Goal: Information Seeking & Learning: Find specific fact

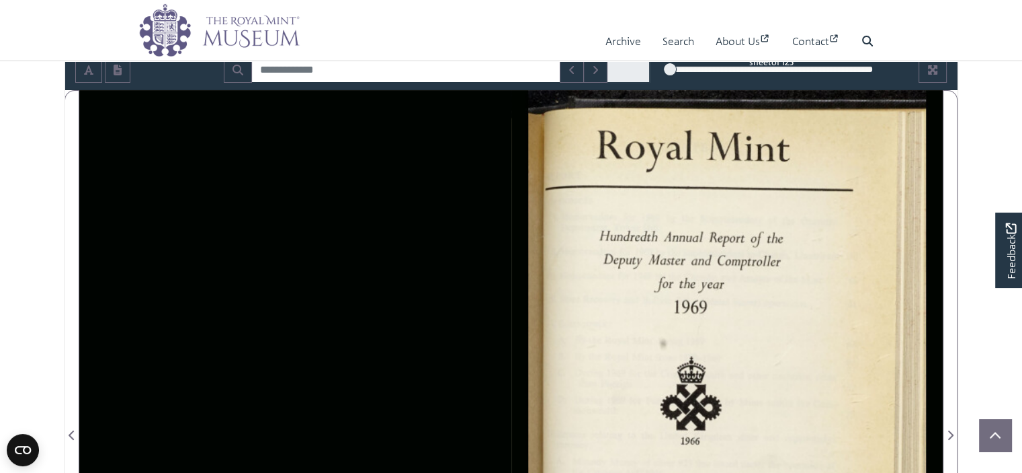
scroll to position [44, 0]
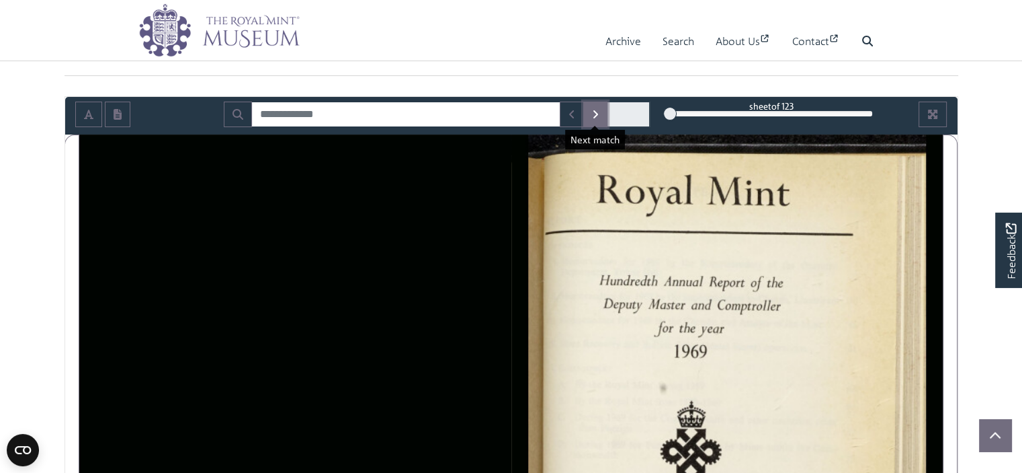
click at [596, 113] on icon "Next Match" at bounding box center [596, 114] width 5 height 8
click at [596, 114] on icon "Next Match" at bounding box center [596, 114] width 5 height 8
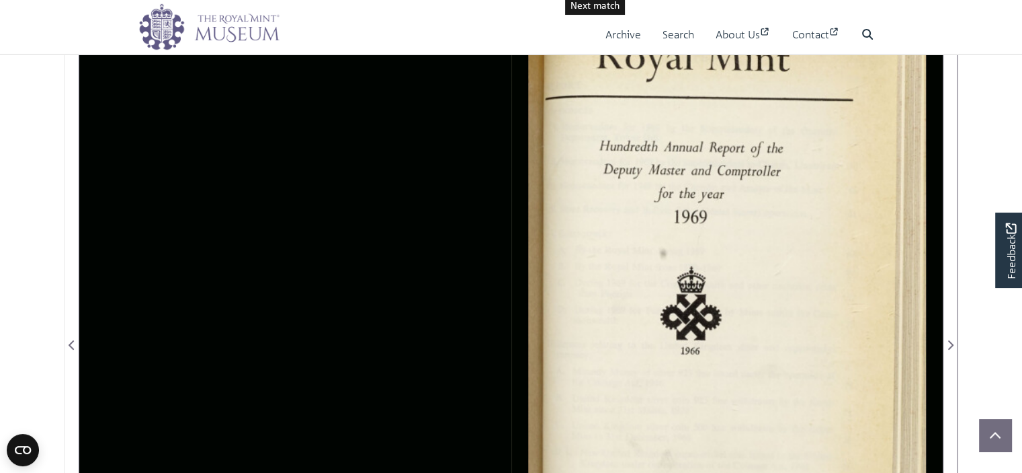
scroll to position [245, 0]
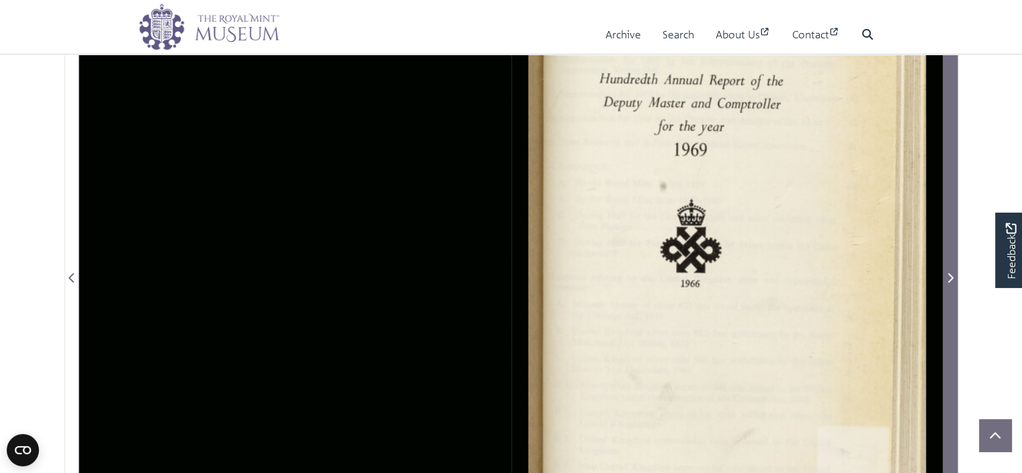
click at [954, 277] on span "Next Page" at bounding box center [950, 278] width 13 height 16
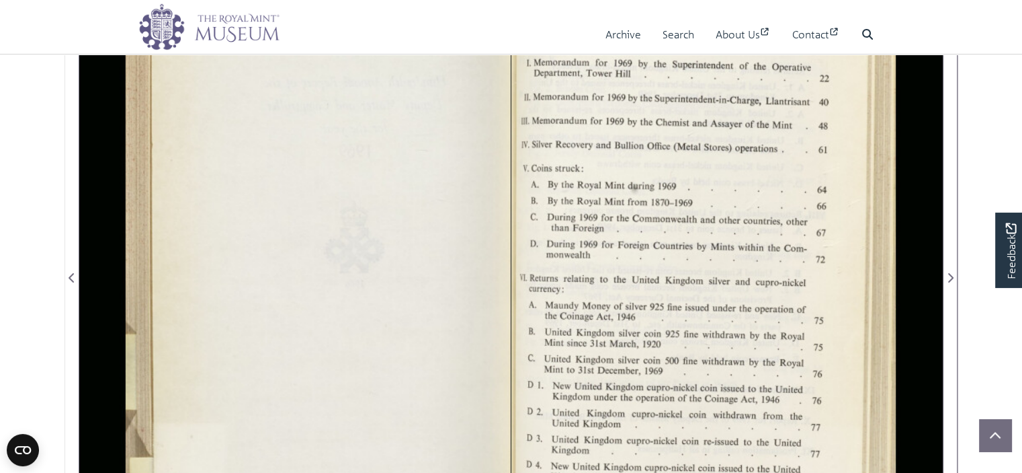
scroll to position [111, 0]
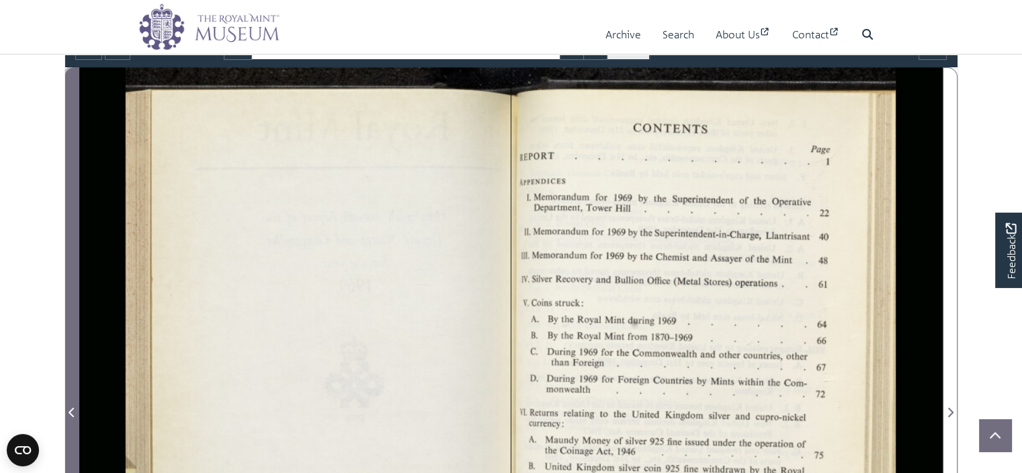
click at [71, 409] on icon "Previous Page" at bounding box center [71, 411] width 5 height 9
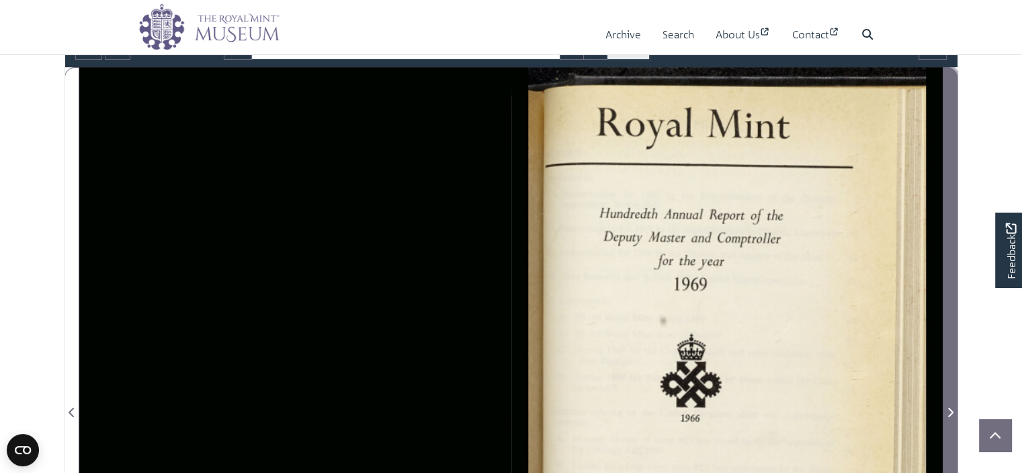
click at [951, 413] on icon "Next Page" at bounding box center [951, 411] width 5 height 9
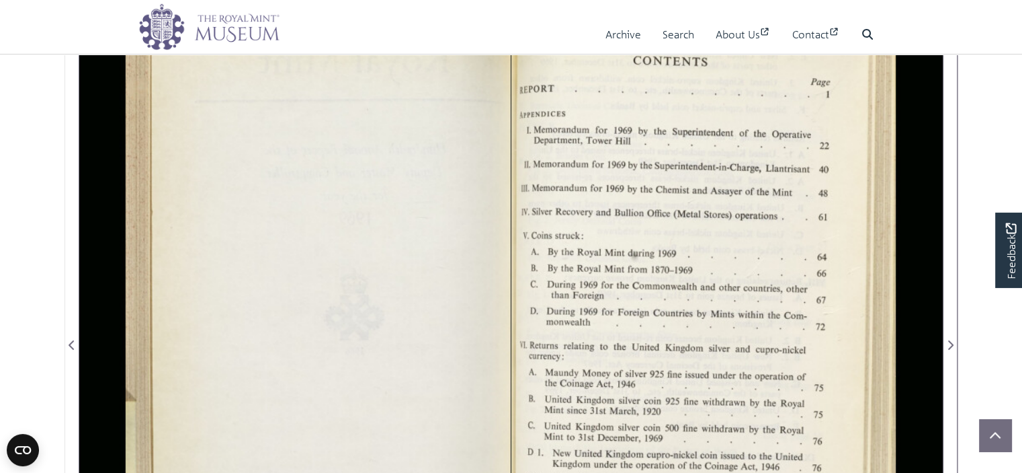
scroll to position [245, 0]
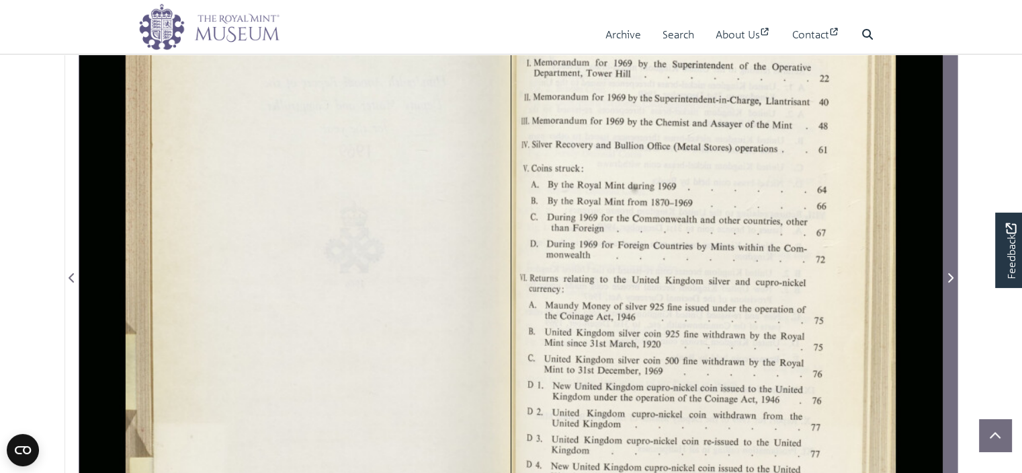
click at [953, 275] on icon "Next Page" at bounding box center [950, 277] width 7 height 11
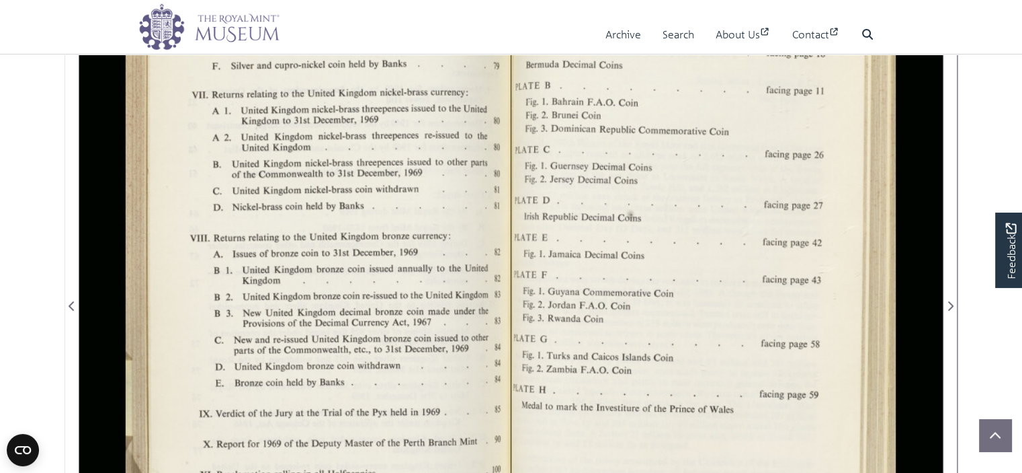
scroll to position [245, 0]
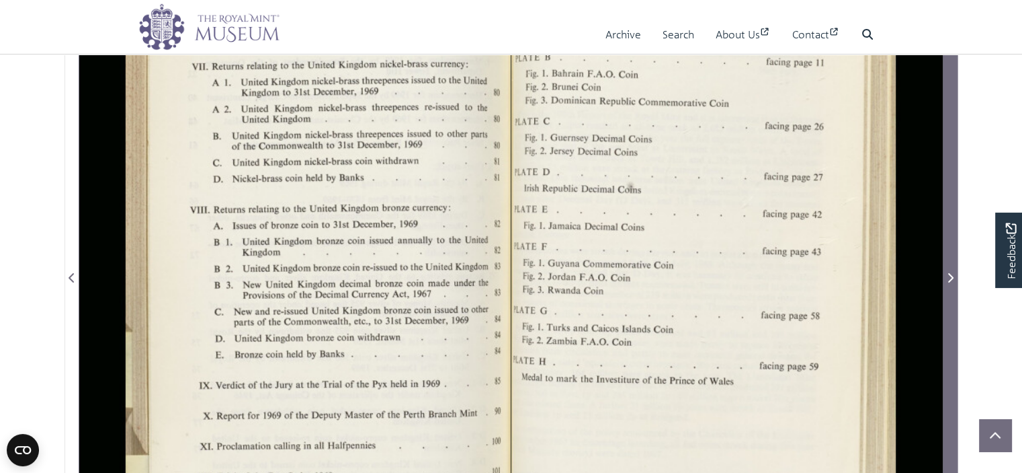
click at [948, 279] on icon "Next Page" at bounding box center [950, 277] width 7 height 11
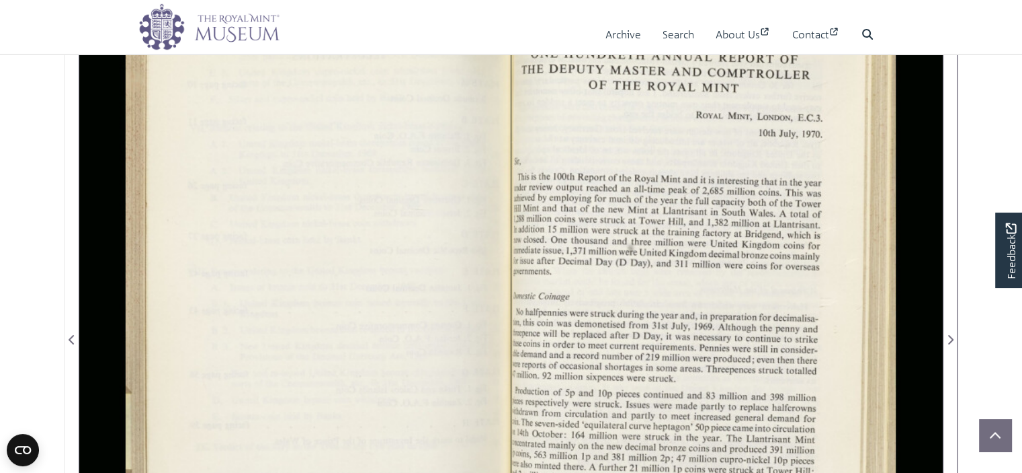
scroll to position [178, 0]
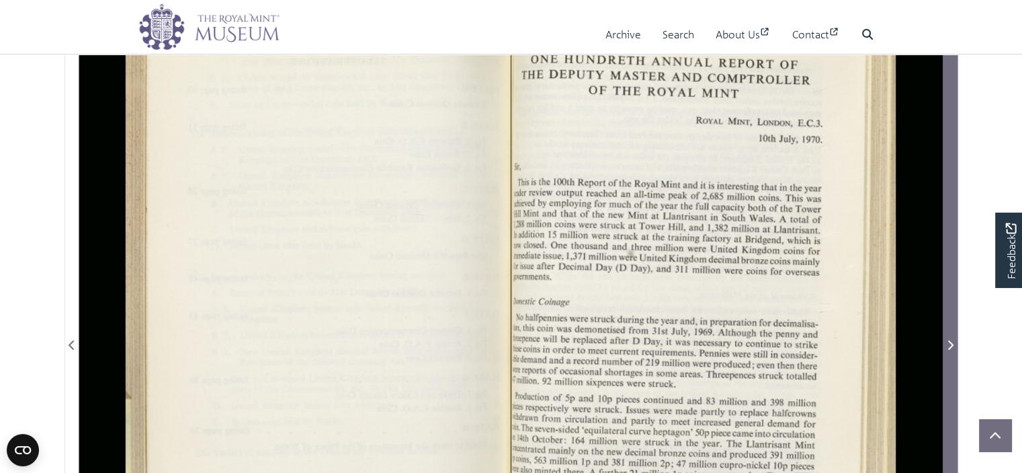
click at [948, 342] on icon "Next Page" at bounding box center [950, 344] width 7 height 11
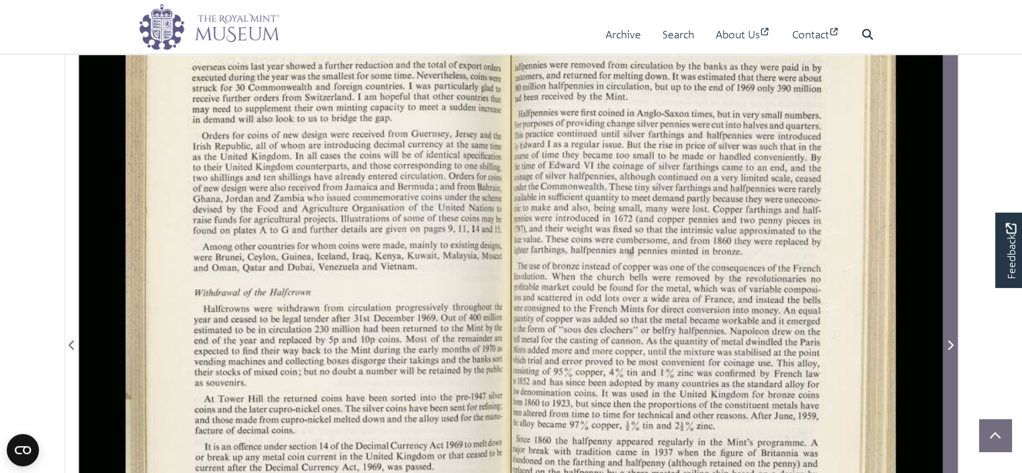
click at [948, 342] on icon "Next Page" at bounding box center [950, 344] width 7 height 11
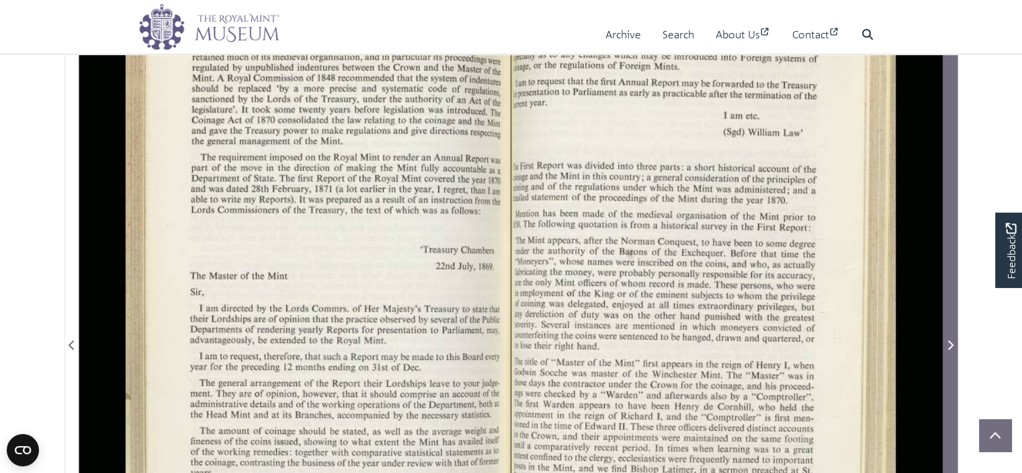
click at [948, 342] on icon "Next Page" at bounding box center [950, 344] width 7 height 11
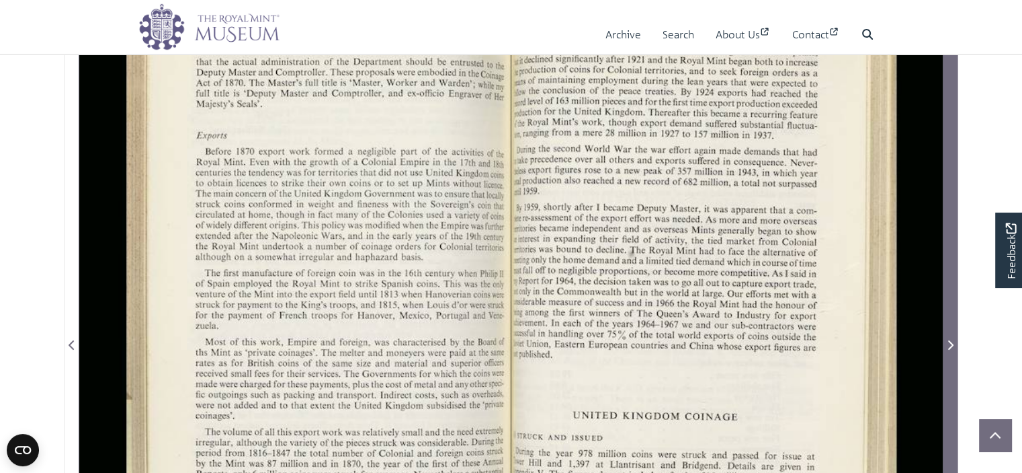
click at [947, 342] on icon "Next Page" at bounding box center [950, 344] width 7 height 11
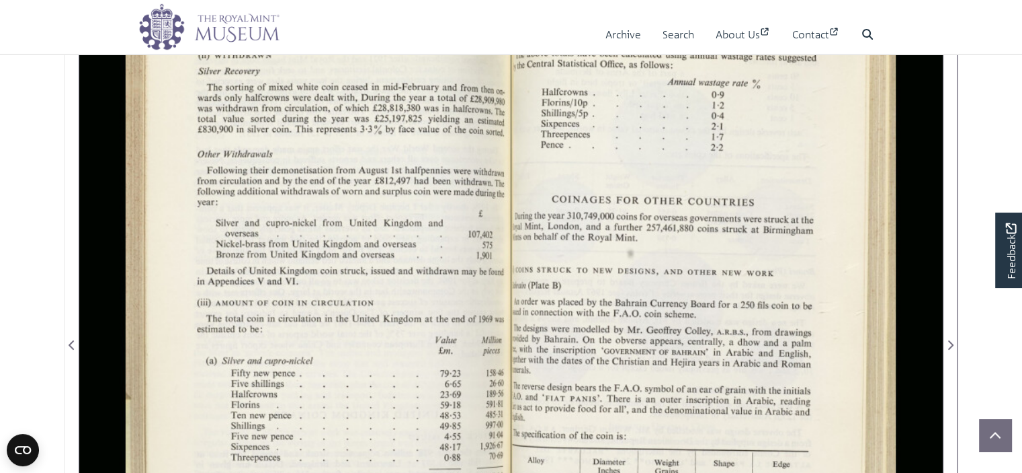
scroll to position [245, 0]
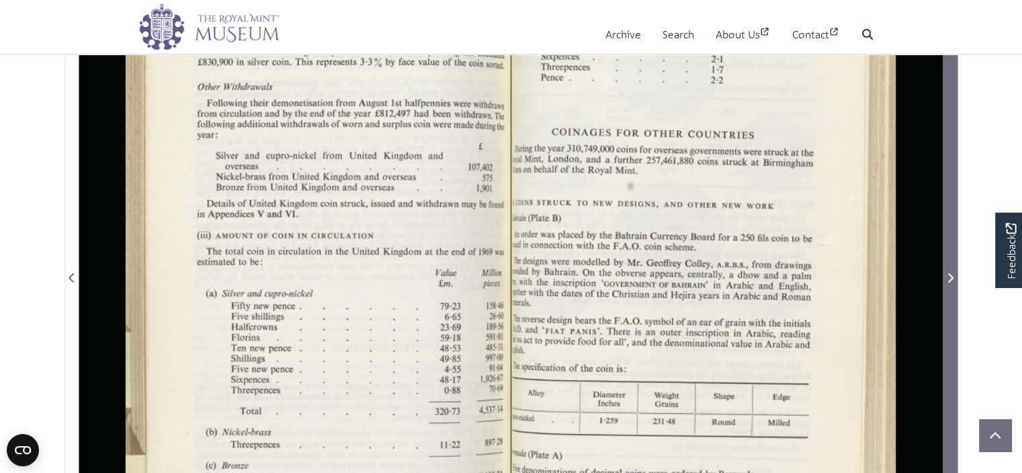
click at [948, 281] on icon "Next Page" at bounding box center [950, 277] width 7 height 11
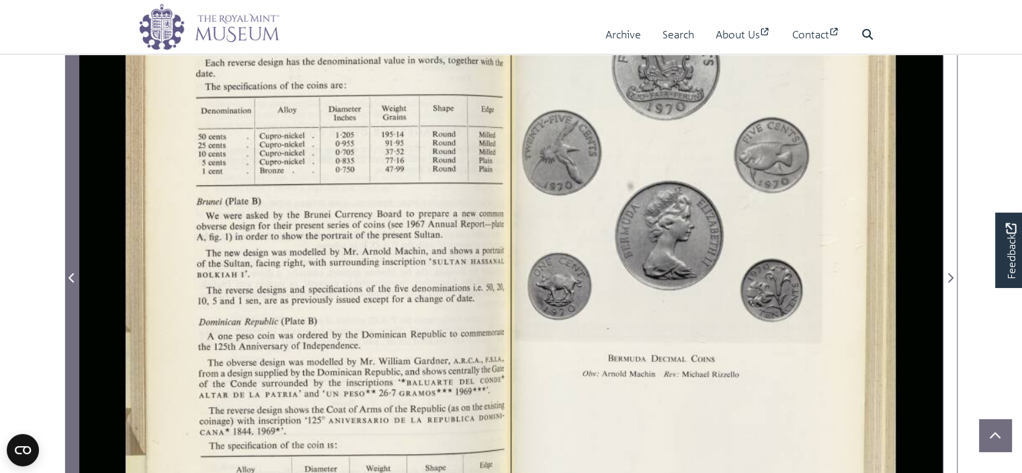
click at [71, 270] on span "Previous Page" at bounding box center [71, 278] width 13 height 16
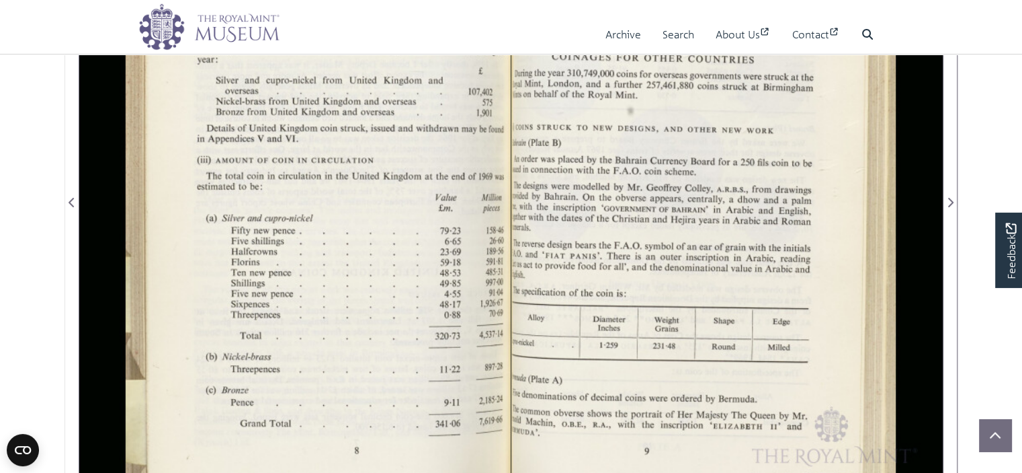
scroll to position [313, 0]
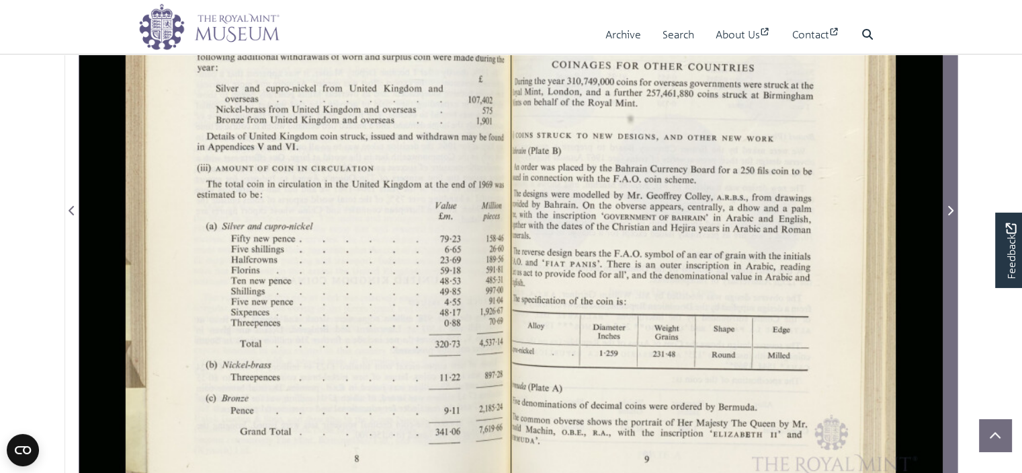
click at [952, 208] on icon "Next Page" at bounding box center [951, 210] width 5 height 9
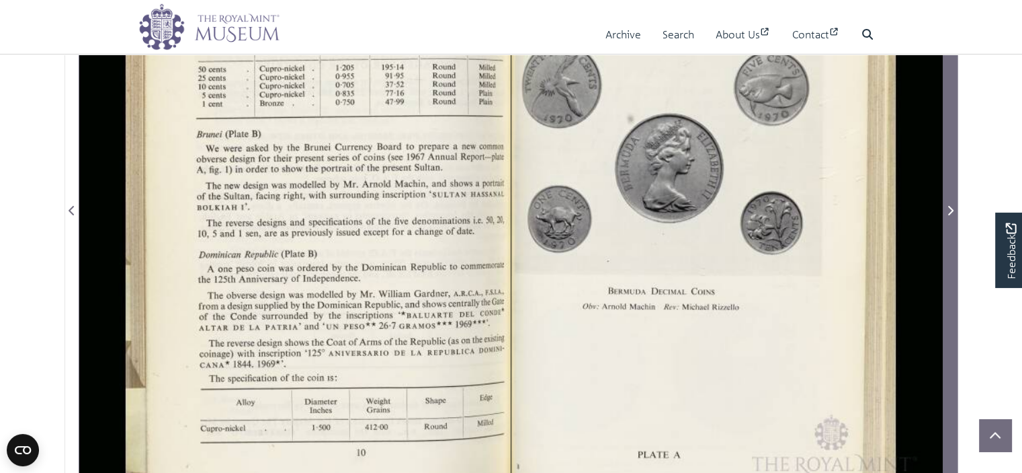
click at [952, 208] on icon "Next Page" at bounding box center [951, 210] width 5 height 9
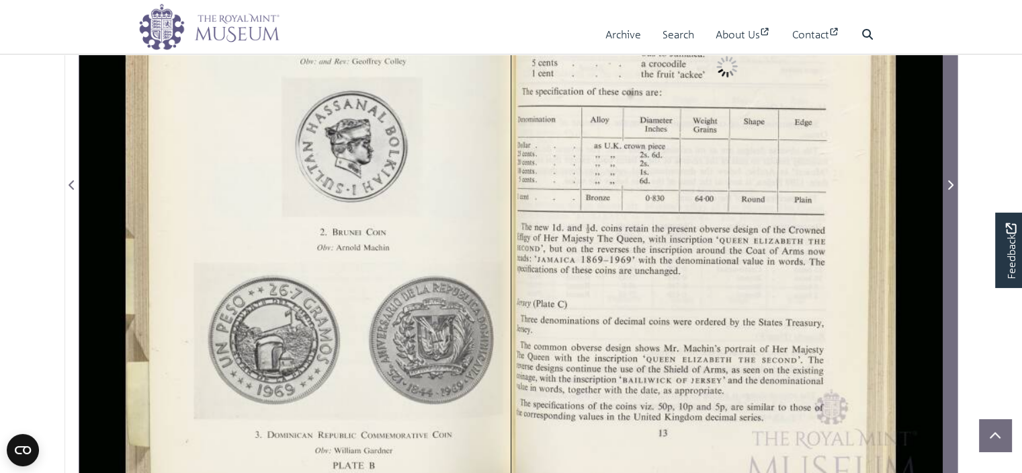
scroll to position [380, 0]
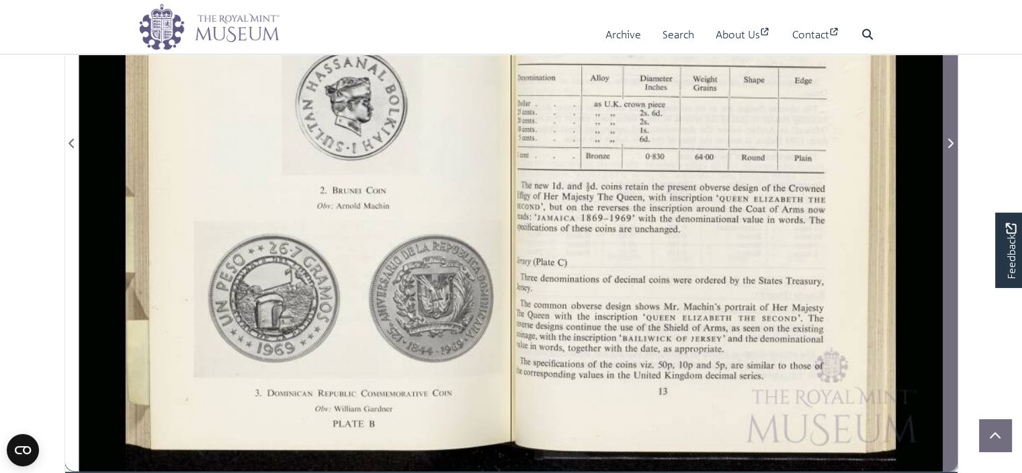
click at [949, 149] on span "Next Page" at bounding box center [950, 143] width 13 height 16
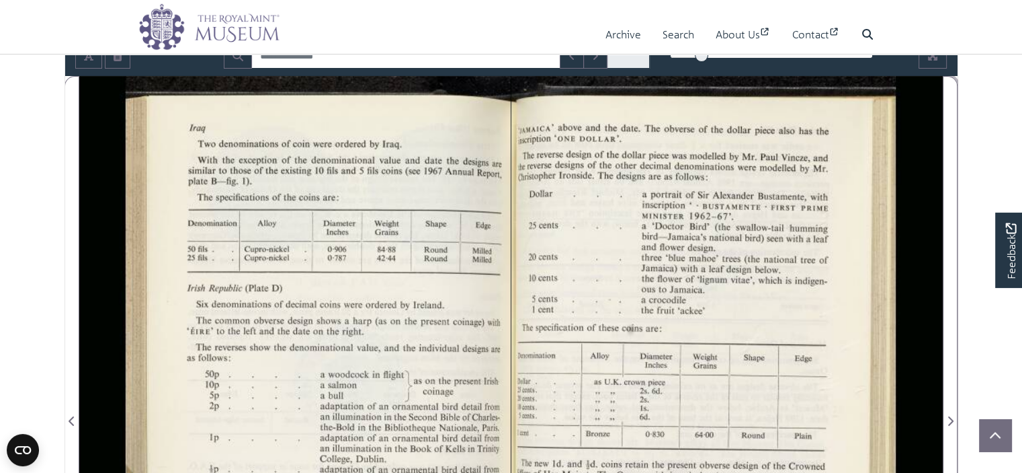
scroll to position [111, 0]
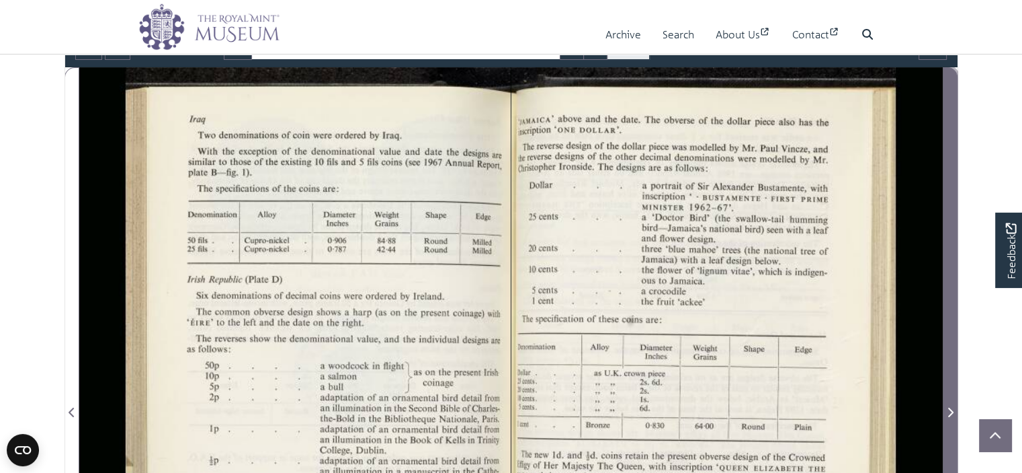
click at [950, 412] on icon "Next Page" at bounding box center [950, 412] width 7 height 11
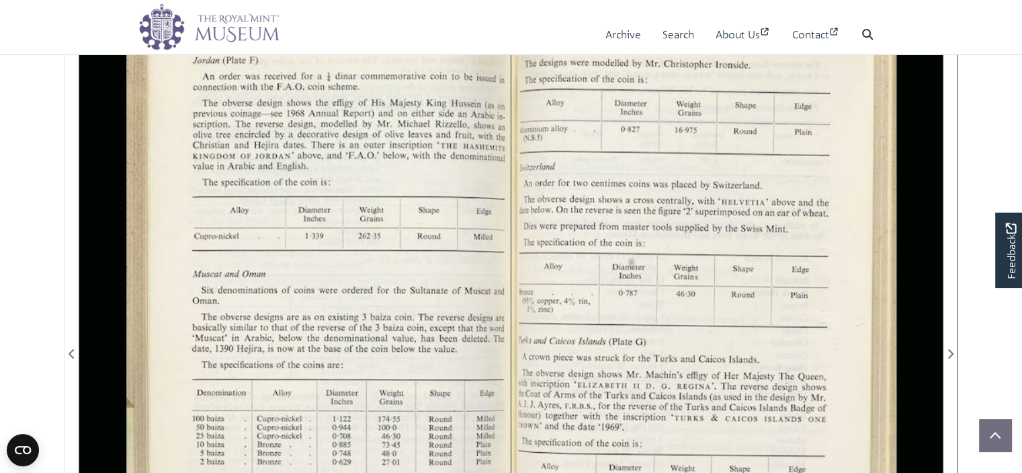
scroll to position [178, 0]
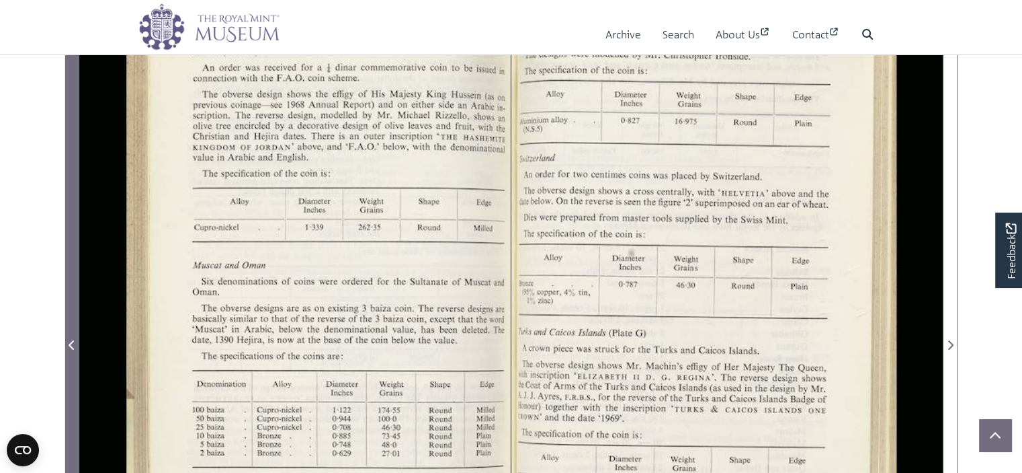
click at [74, 342] on icon "Previous Page" at bounding box center [72, 344] width 7 height 11
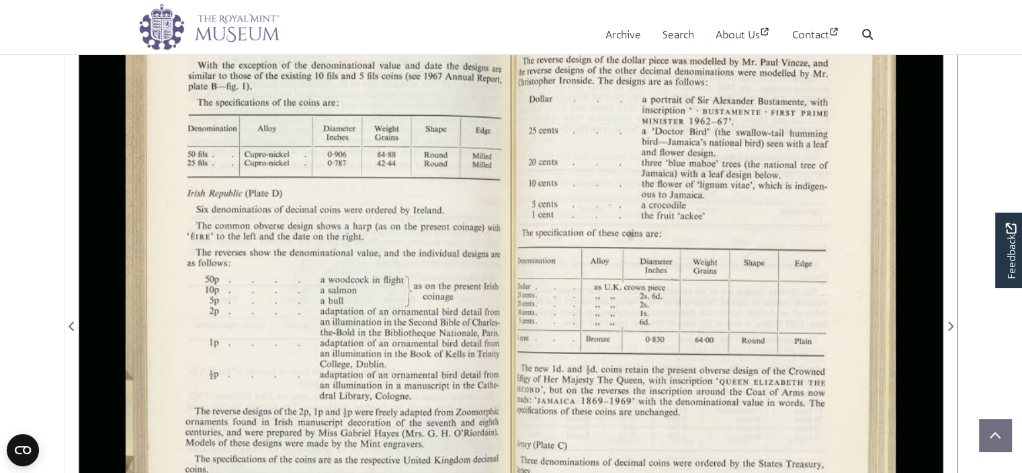
scroll to position [245, 0]
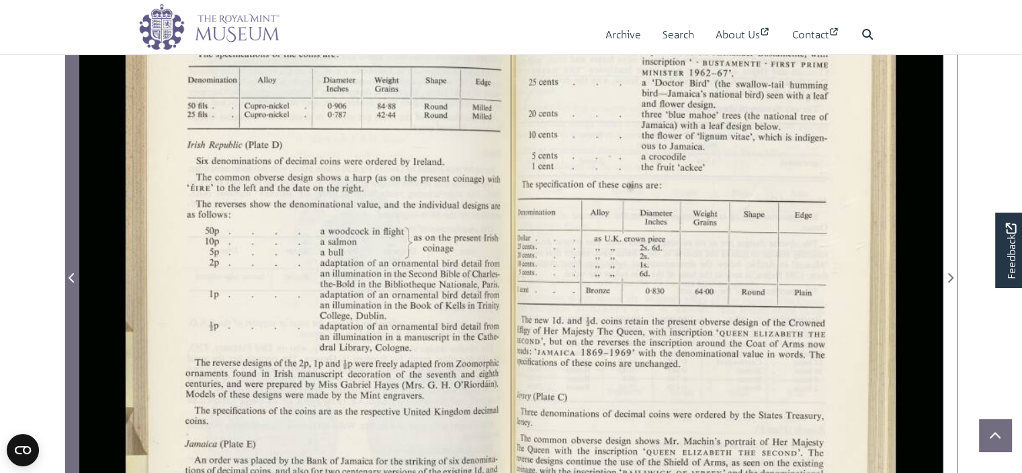
click at [69, 274] on icon "Previous Page" at bounding box center [72, 277] width 7 height 11
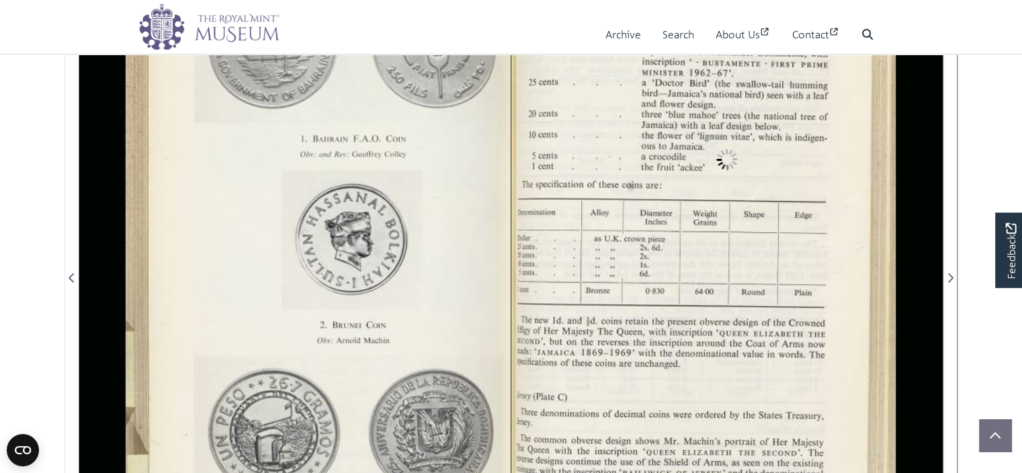
scroll to position [111, 0]
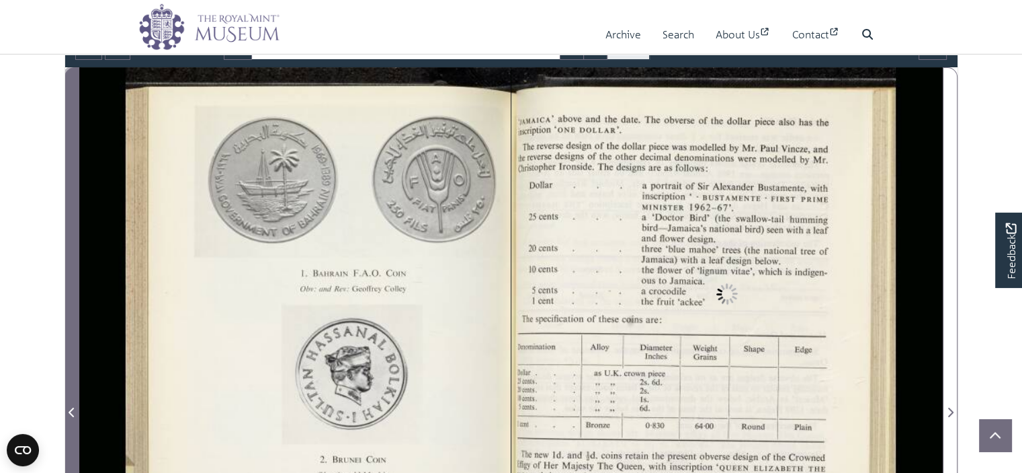
click at [69, 409] on icon "Previous Page" at bounding box center [72, 412] width 7 height 11
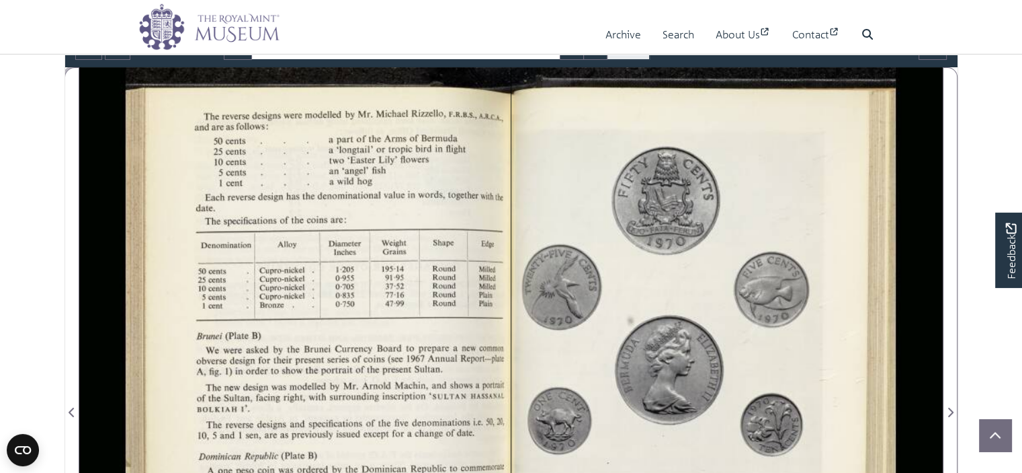
scroll to position [178, 0]
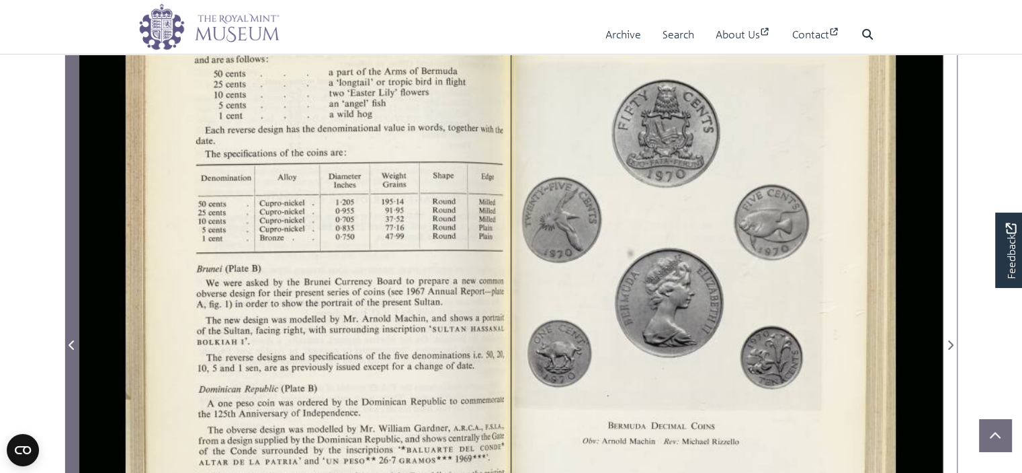
click at [75, 345] on icon "Previous Page" at bounding box center [72, 344] width 7 height 11
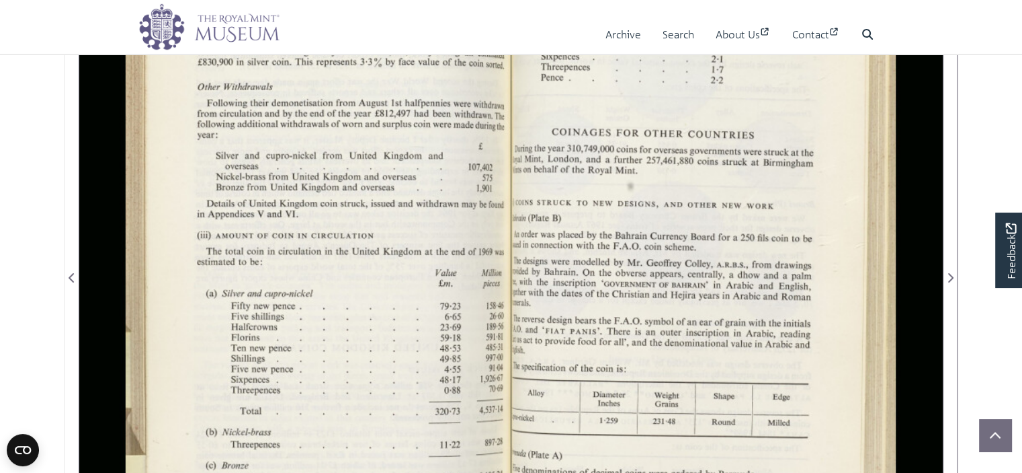
scroll to position [178, 0]
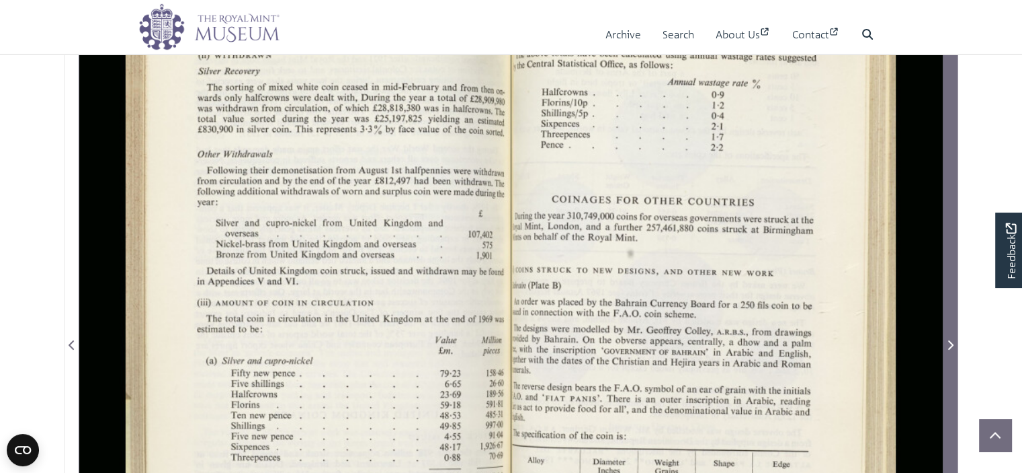
click at [951, 344] on icon "Next Page" at bounding box center [950, 344] width 7 height 11
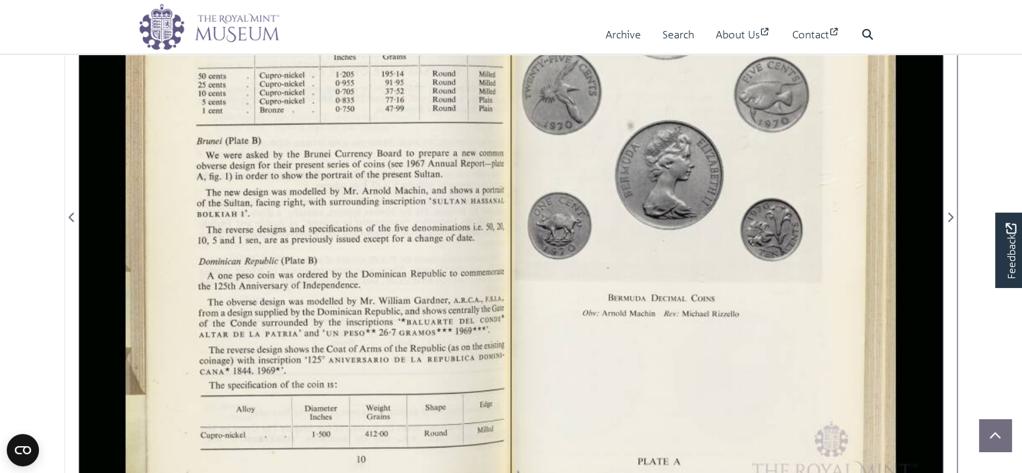
scroll to position [313, 0]
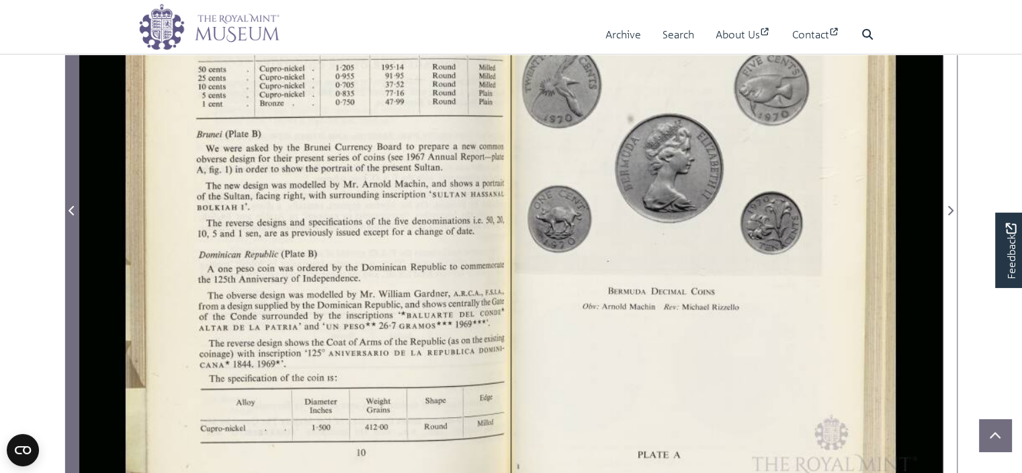
click at [68, 210] on span "Previous Page" at bounding box center [71, 210] width 13 height 16
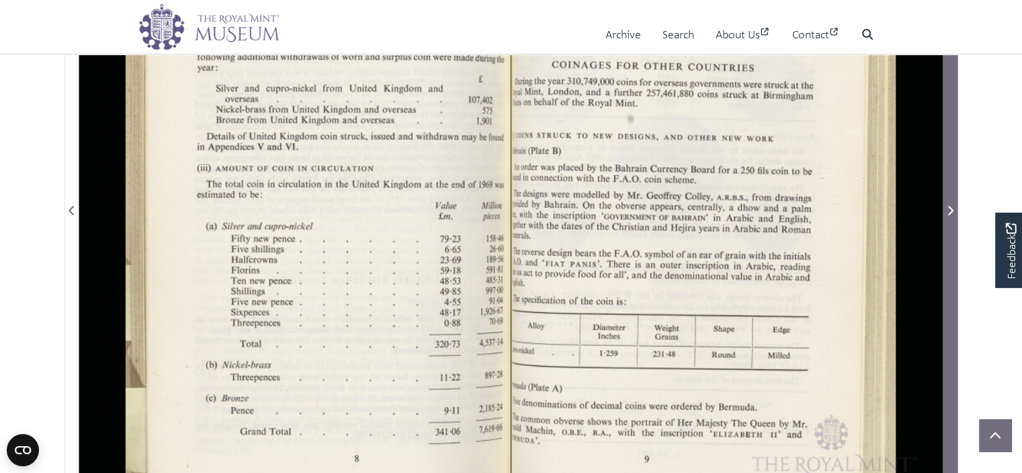
click at [949, 211] on icon "Next Page" at bounding box center [950, 210] width 7 height 11
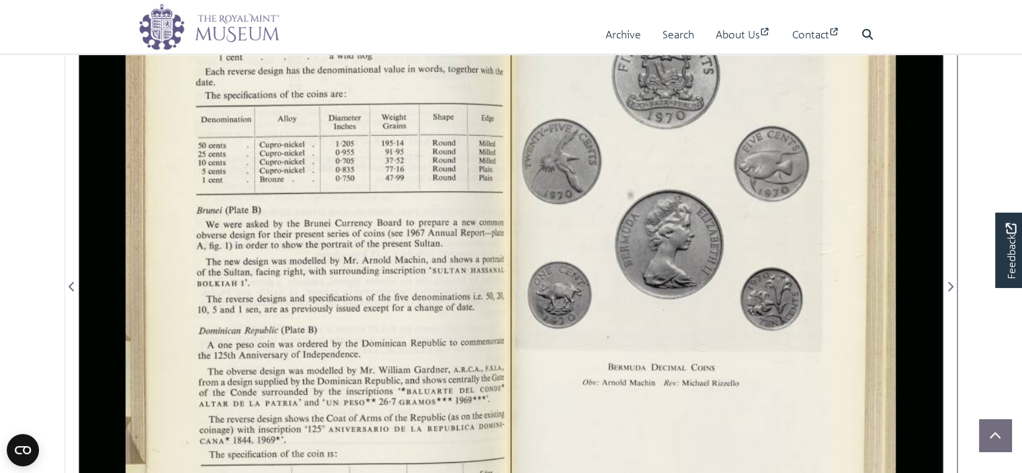
scroll to position [245, 0]
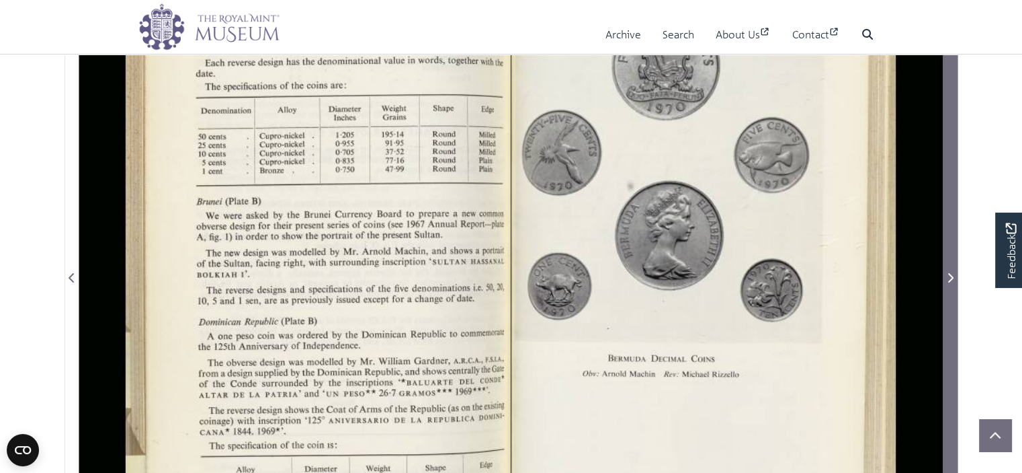
click at [951, 276] on icon "Next Page" at bounding box center [950, 277] width 7 height 11
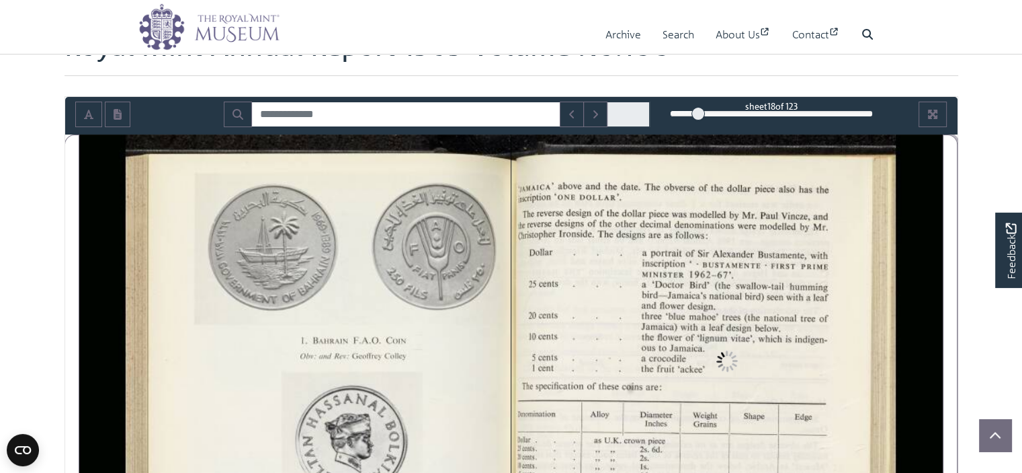
scroll to position [245, 0]
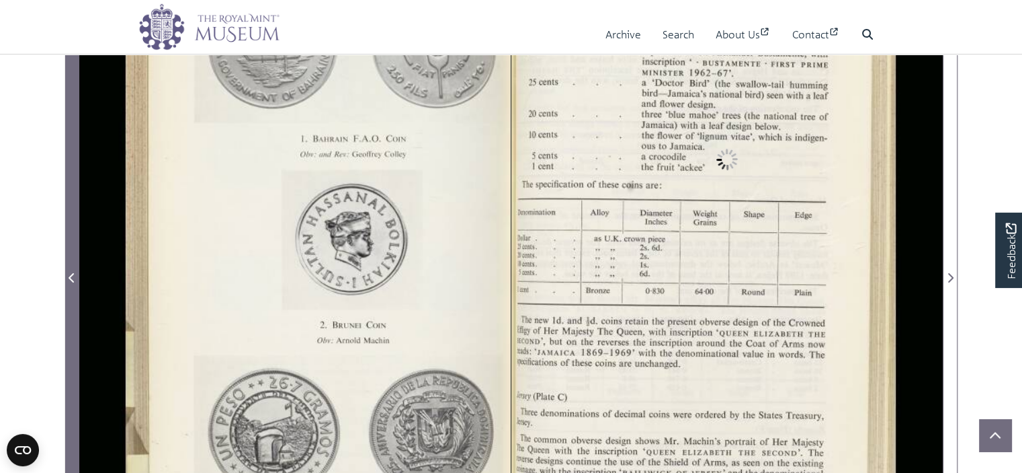
click at [70, 278] on icon "Previous Page" at bounding box center [71, 277] width 5 height 9
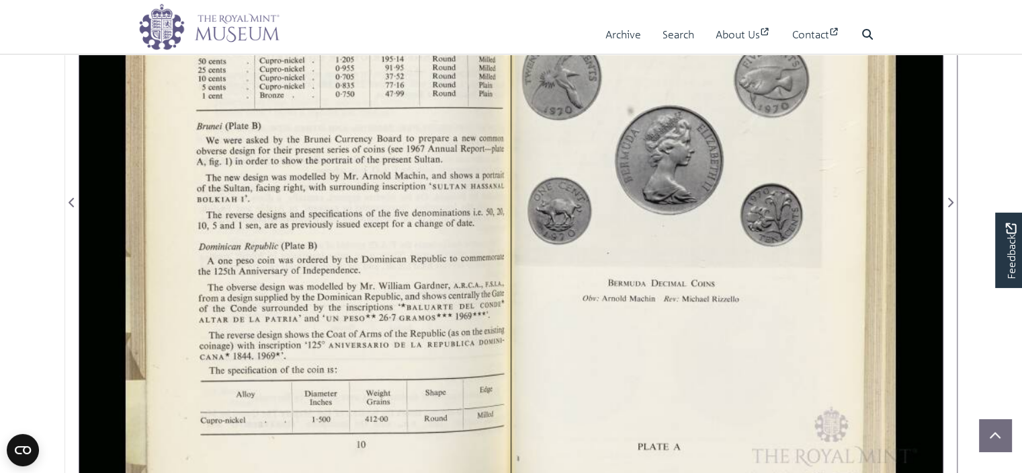
scroll to position [313, 0]
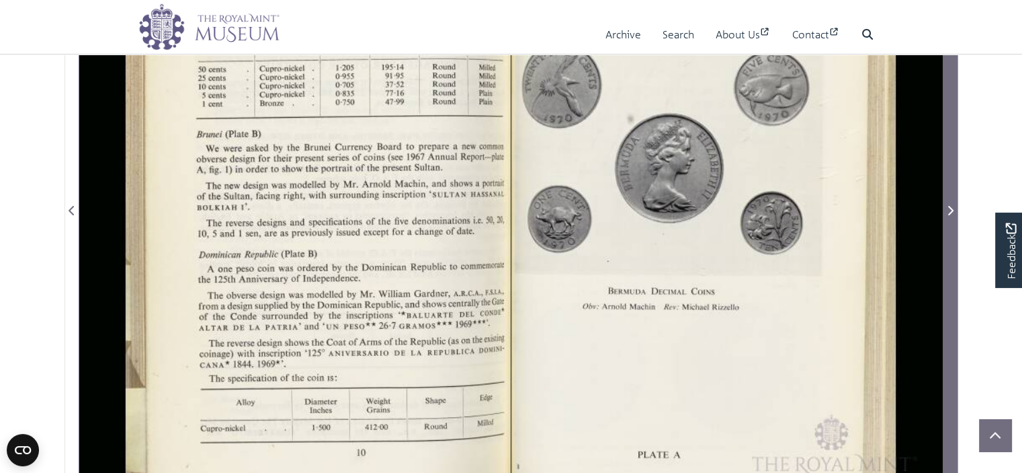
click at [949, 214] on icon "Next Page" at bounding box center [950, 210] width 7 height 11
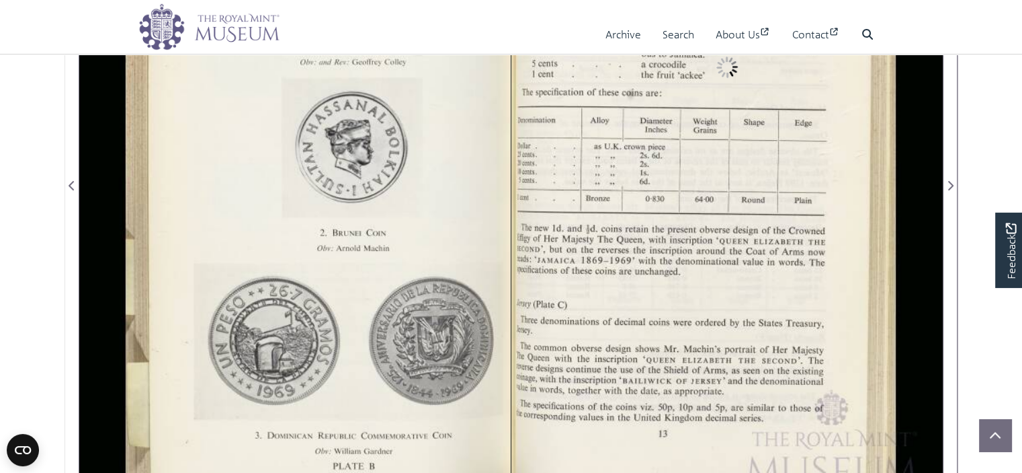
scroll to position [380, 0]
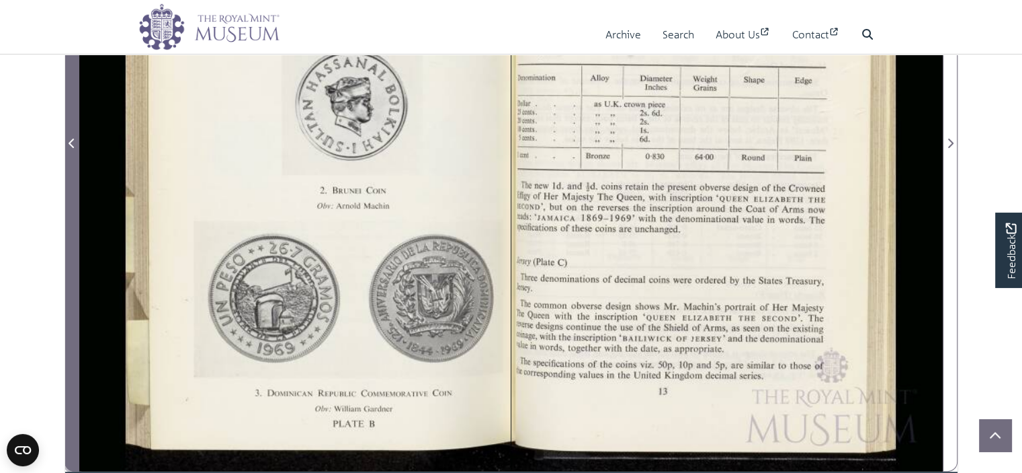
click at [69, 141] on icon "Previous Page" at bounding box center [71, 142] width 5 height 9
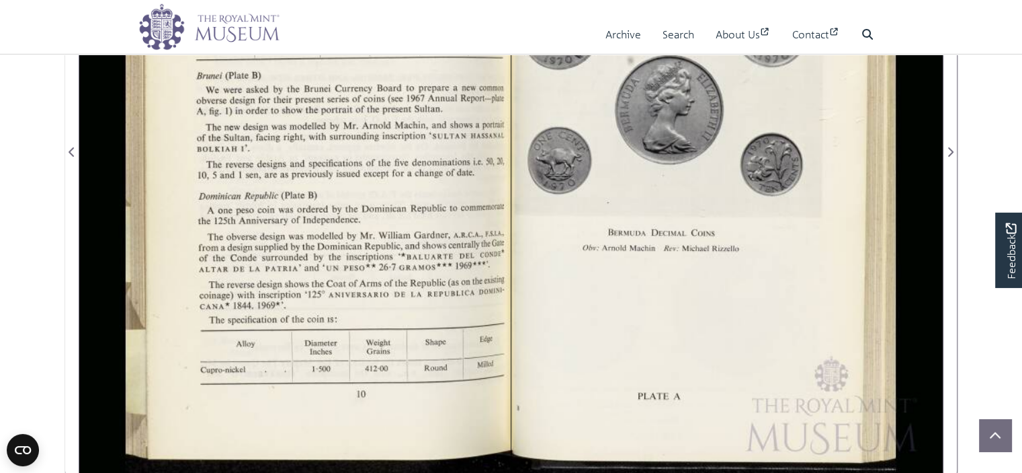
scroll to position [380, 0]
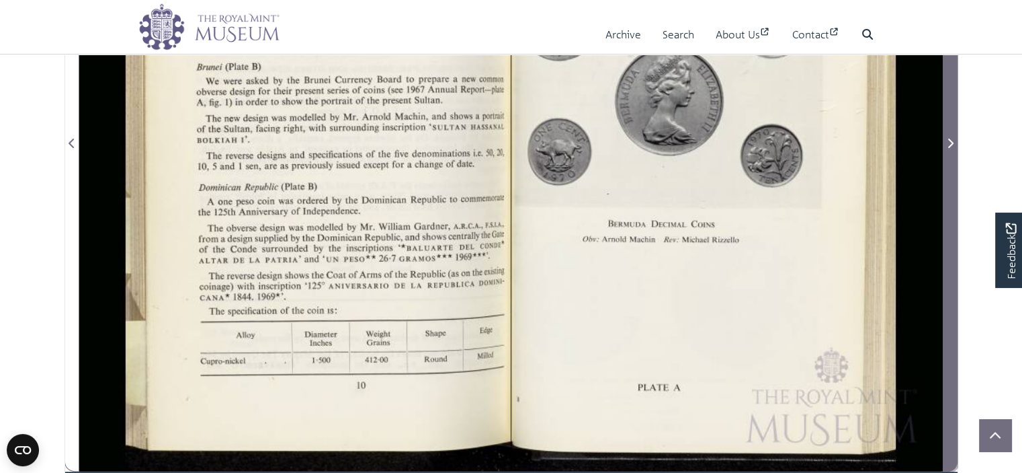
click at [949, 142] on icon "Next Page" at bounding box center [950, 143] width 7 height 11
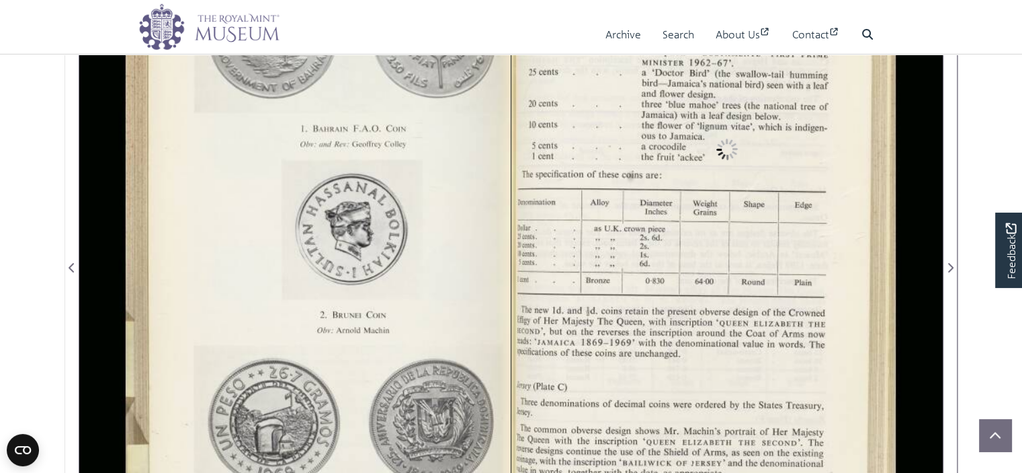
scroll to position [245, 0]
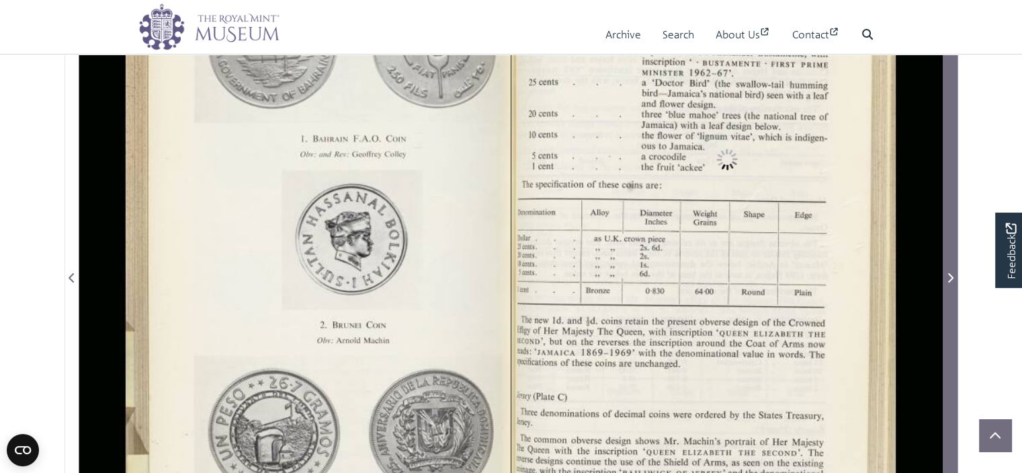
click at [951, 275] on icon "Next Page" at bounding box center [950, 277] width 7 height 11
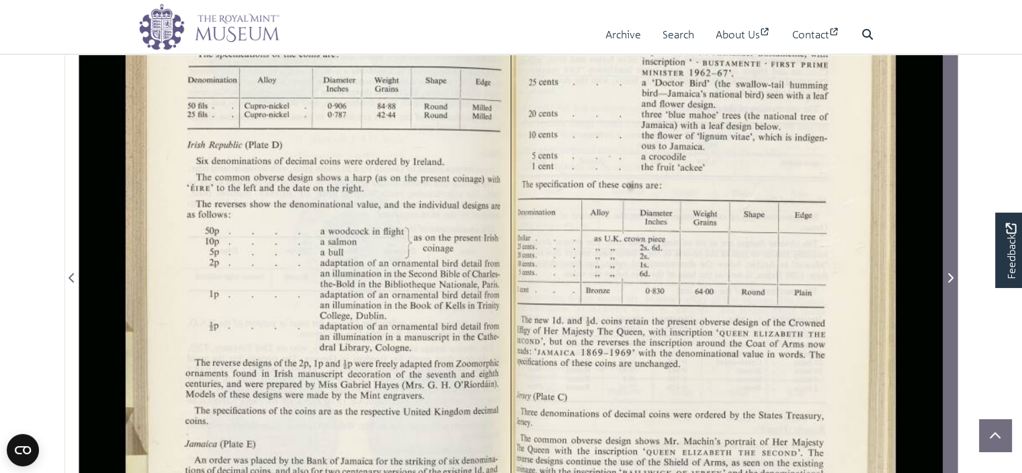
click at [951, 274] on icon "Next Page" at bounding box center [950, 277] width 7 height 11
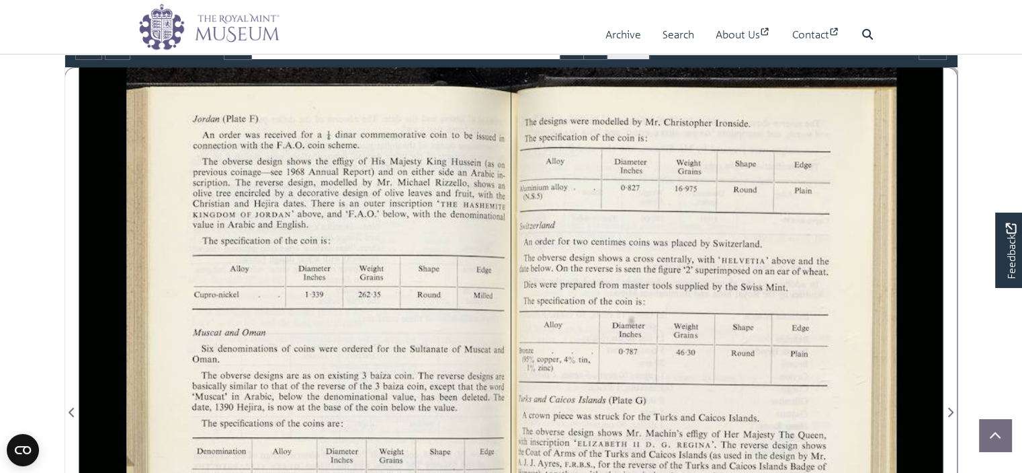
scroll to position [178, 0]
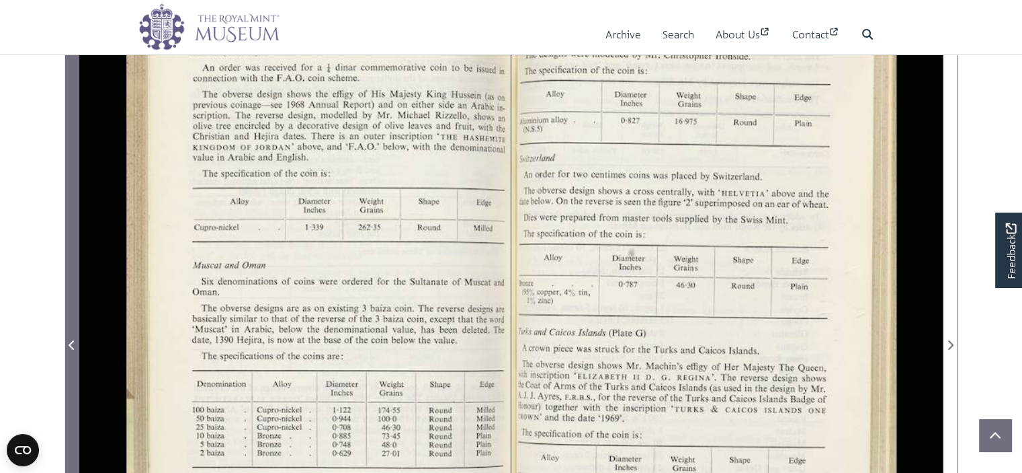
click at [71, 337] on span "Previous Page" at bounding box center [71, 345] width 13 height 16
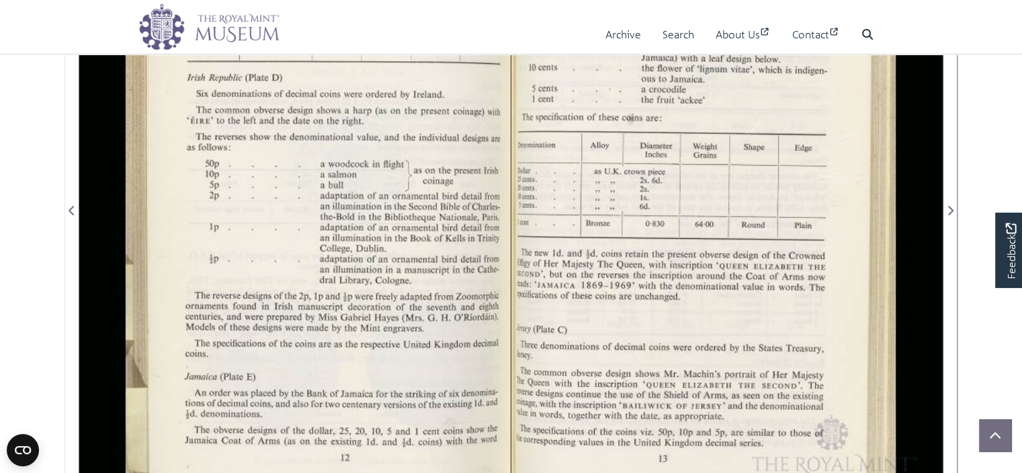
scroll to position [380, 0]
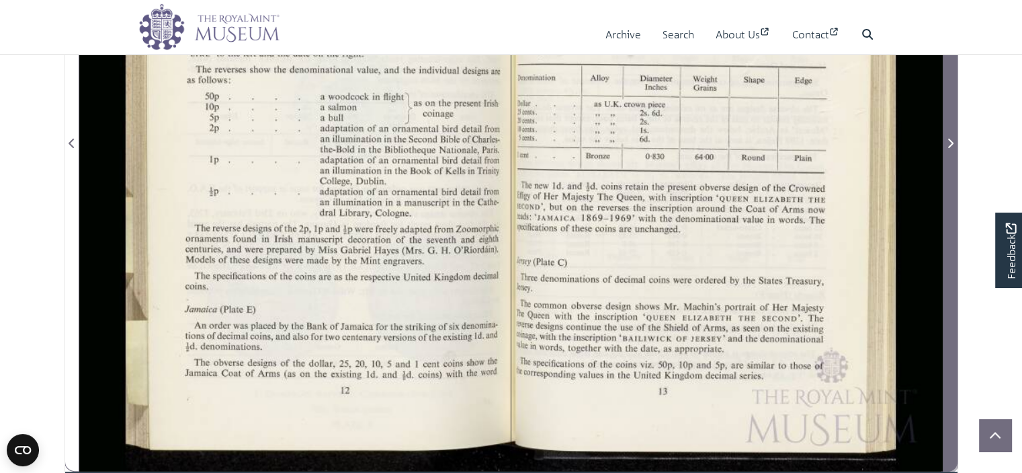
click at [951, 142] on icon "Next Page" at bounding box center [950, 143] width 7 height 11
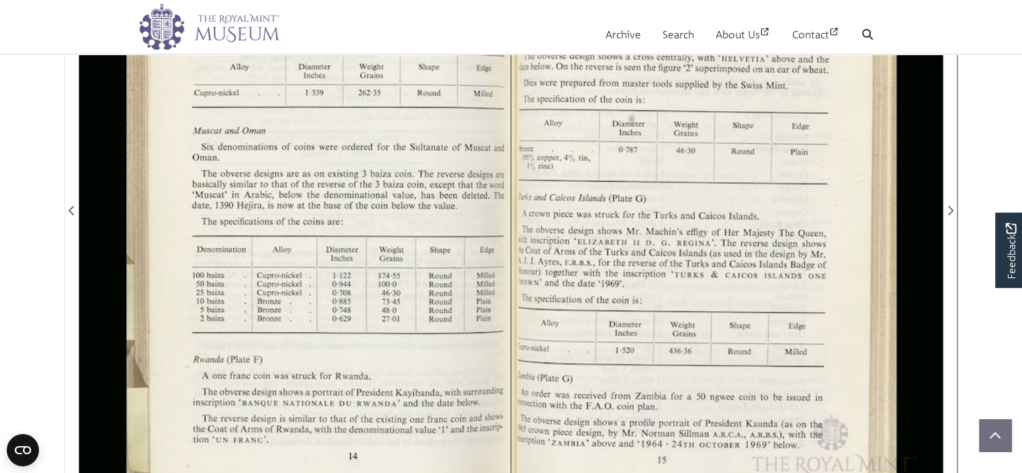
scroll to position [380, 0]
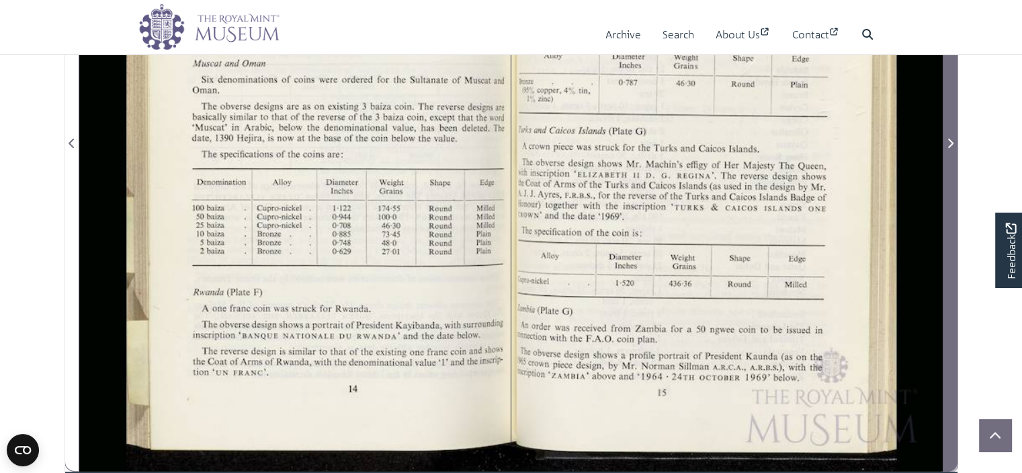
click at [951, 141] on icon "Next Page" at bounding box center [951, 142] width 5 height 9
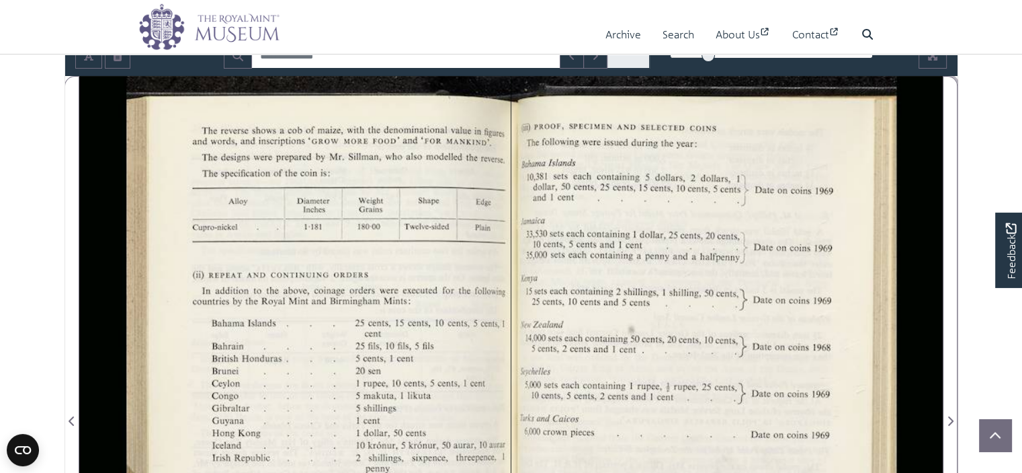
scroll to position [111, 0]
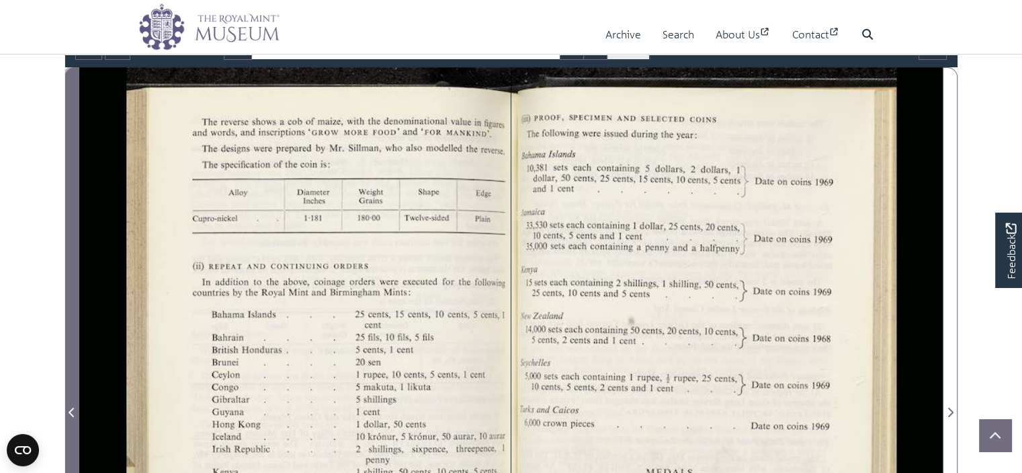
click at [71, 408] on icon "Previous Page" at bounding box center [71, 411] width 5 height 9
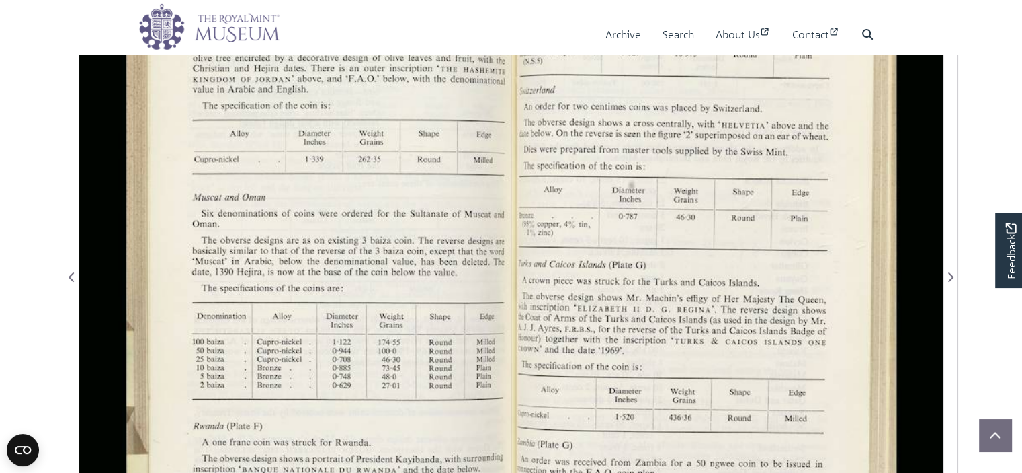
scroll to position [245, 0]
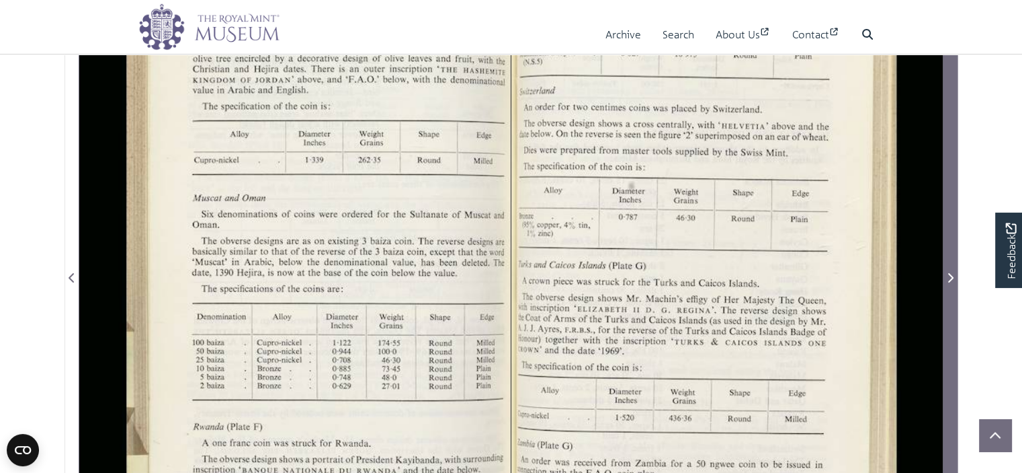
click at [950, 277] on icon "Next Page" at bounding box center [950, 277] width 7 height 11
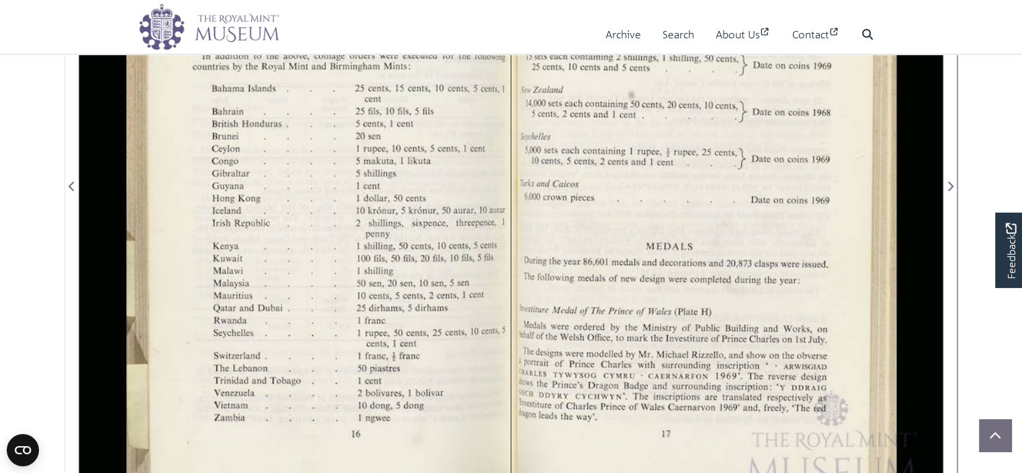
scroll to position [313, 0]
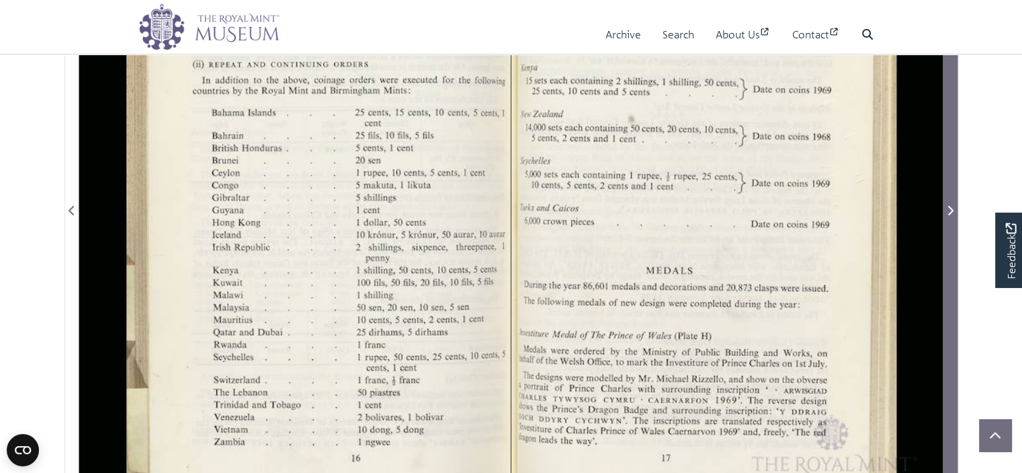
click at [951, 207] on icon "Next Page" at bounding box center [950, 210] width 7 height 11
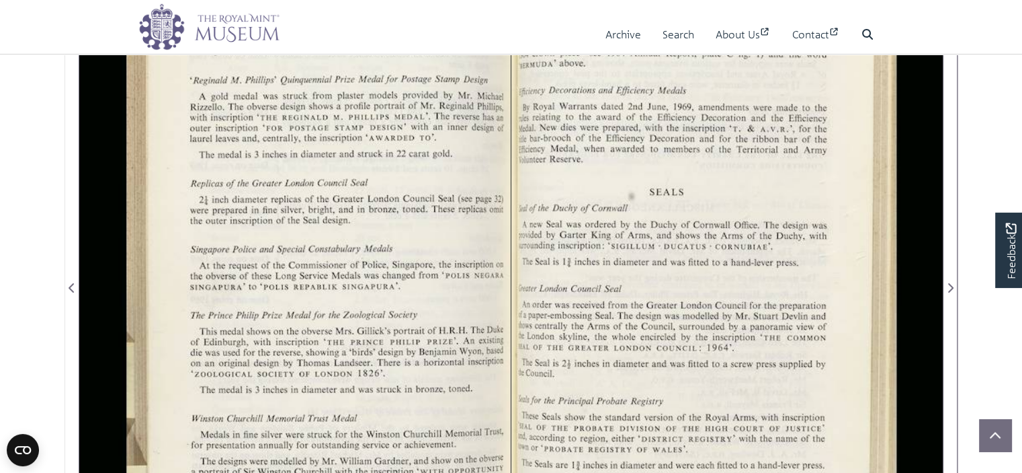
scroll to position [245, 0]
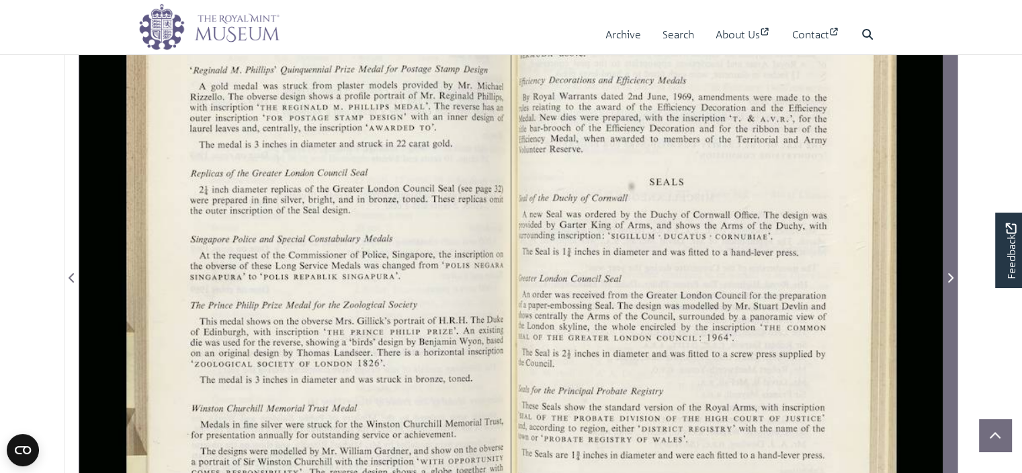
click at [951, 273] on icon "Next Page" at bounding box center [950, 277] width 7 height 11
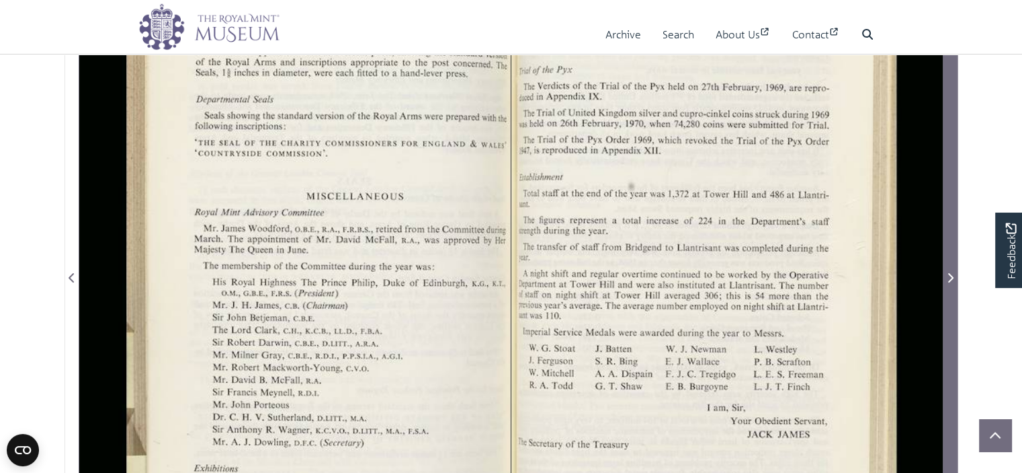
click at [951, 273] on icon "Next Page" at bounding box center [950, 277] width 7 height 11
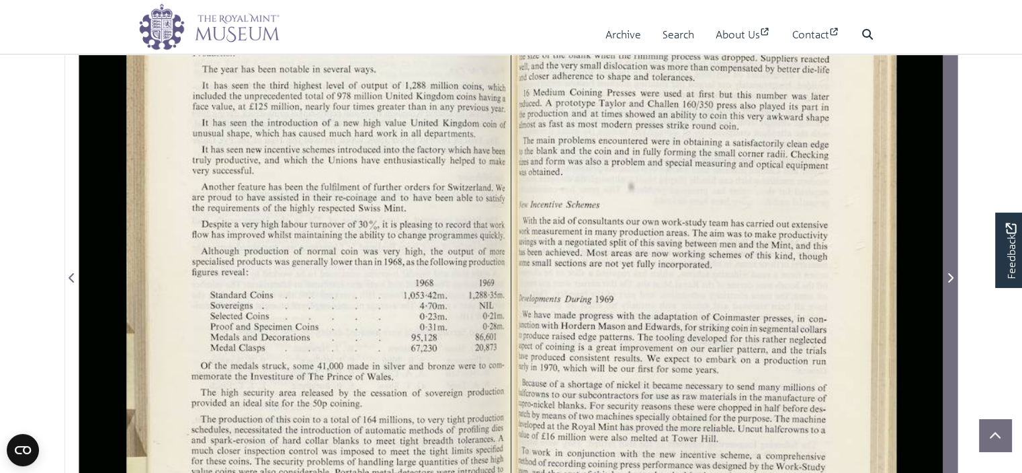
click at [951, 273] on icon "Next Page" at bounding box center [950, 277] width 7 height 11
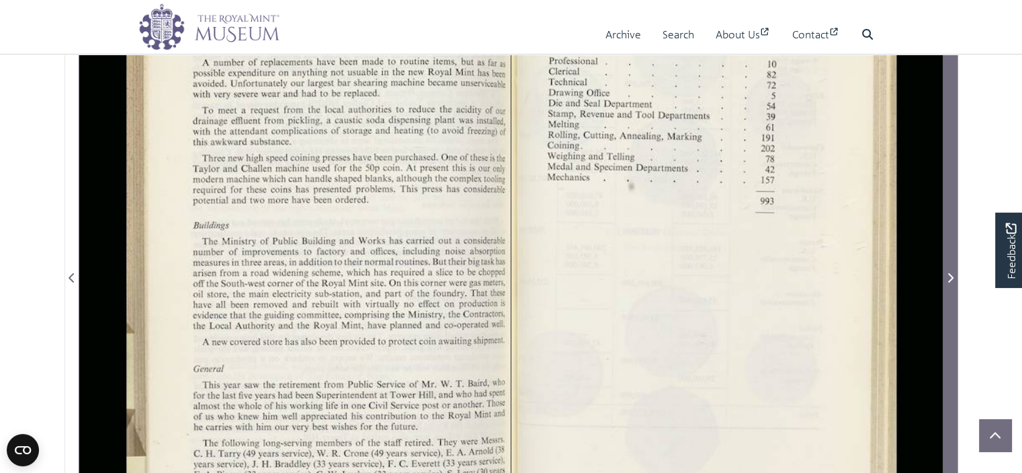
click at [951, 273] on icon "Next Page" at bounding box center [950, 277] width 7 height 11
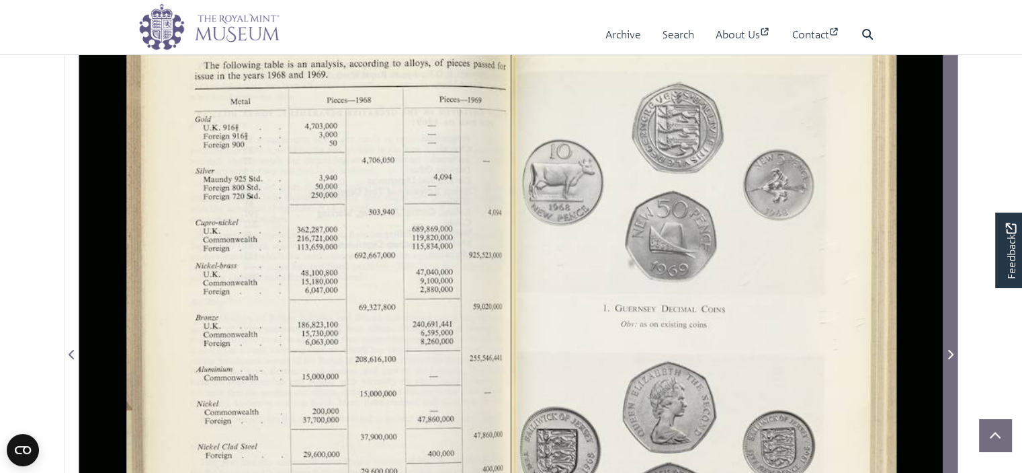
scroll to position [178, 0]
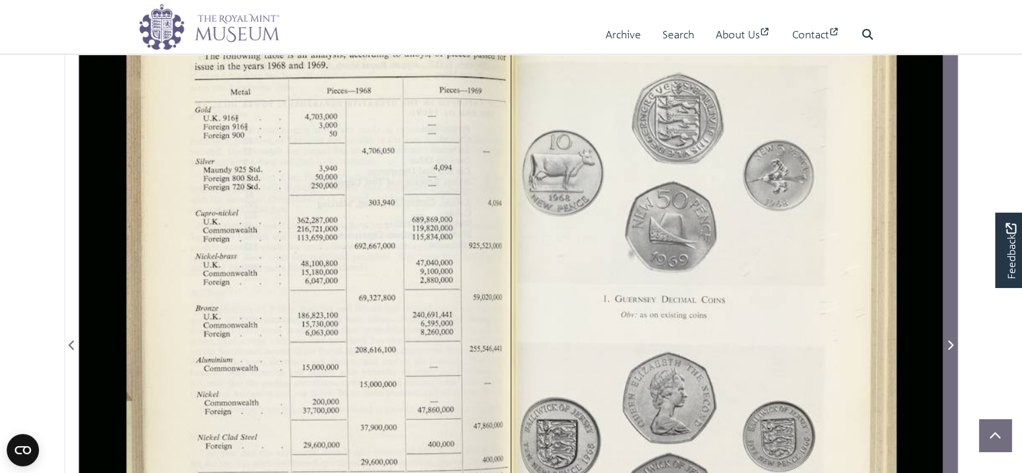
click at [953, 340] on icon "Next Page" at bounding box center [950, 344] width 7 height 11
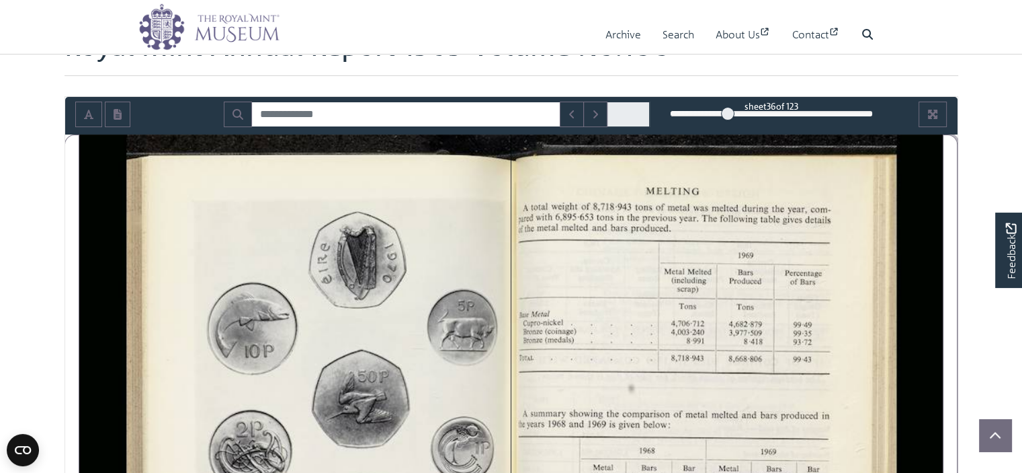
scroll to position [178, 0]
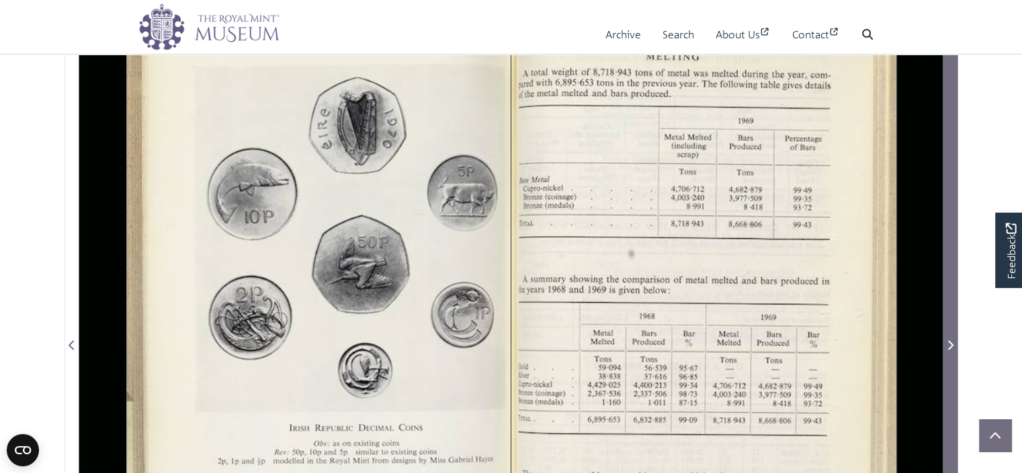
click at [951, 348] on icon "Next Page" at bounding box center [950, 344] width 7 height 11
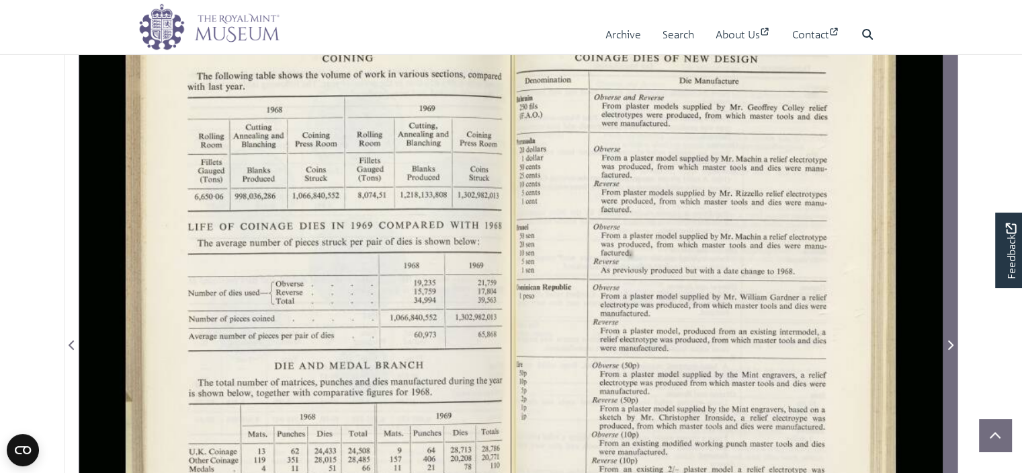
click at [951, 348] on icon "Next Page" at bounding box center [950, 344] width 7 height 11
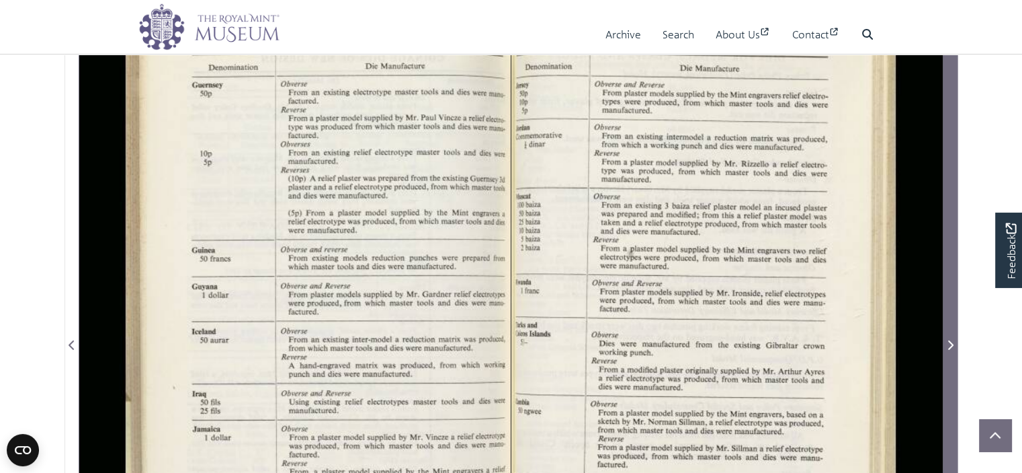
click at [951, 348] on icon "Next Page" at bounding box center [950, 344] width 7 height 11
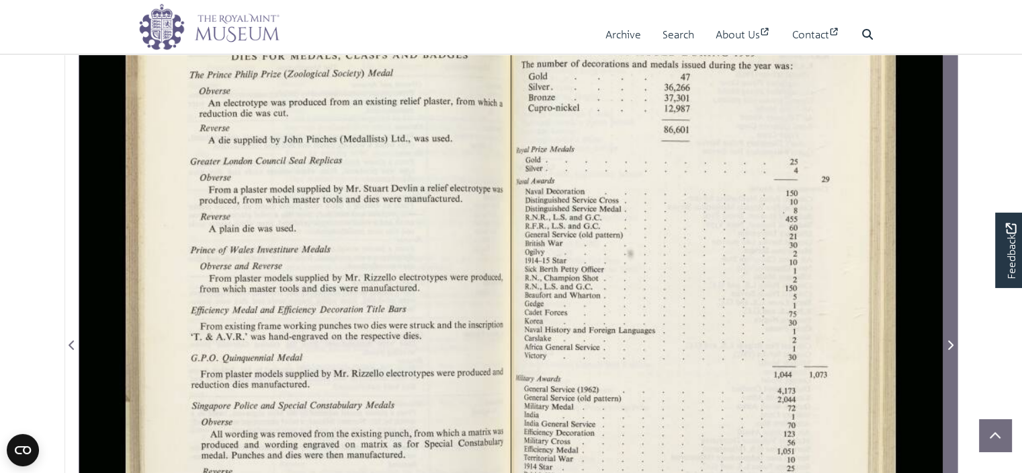
click at [951, 348] on icon "Next Page" at bounding box center [950, 344] width 7 height 11
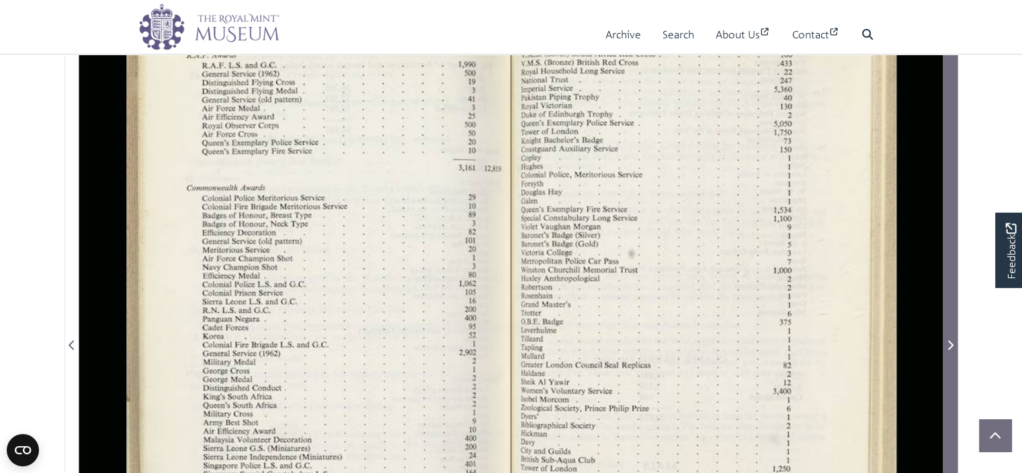
click at [951, 348] on icon "Next Page" at bounding box center [950, 344] width 7 height 11
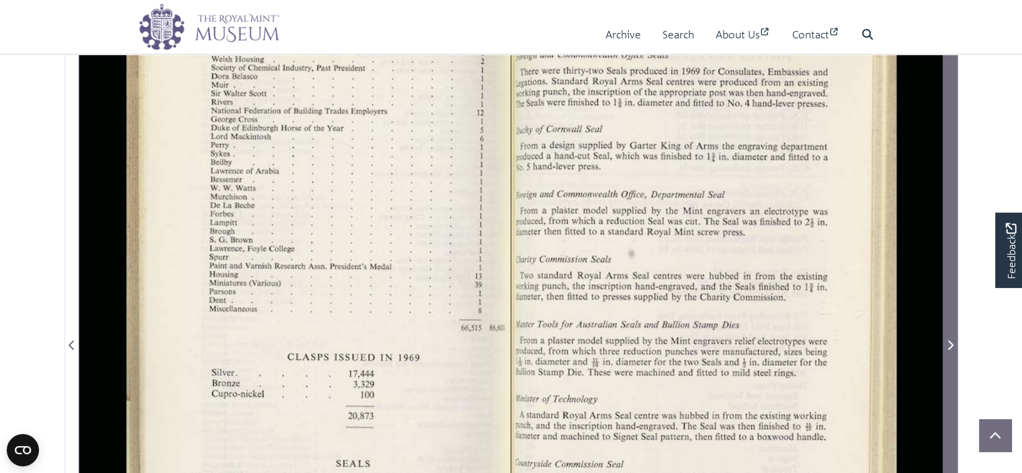
click at [951, 348] on icon "Next Page" at bounding box center [950, 344] width 7 height 11
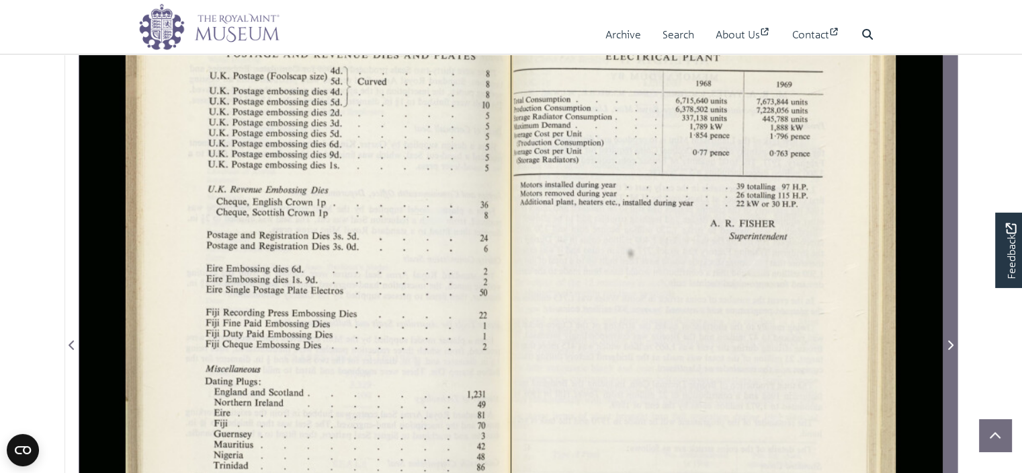
click at [951, 348] on icon "Next Page" at bounding box center [950, 344] width 7 height 11
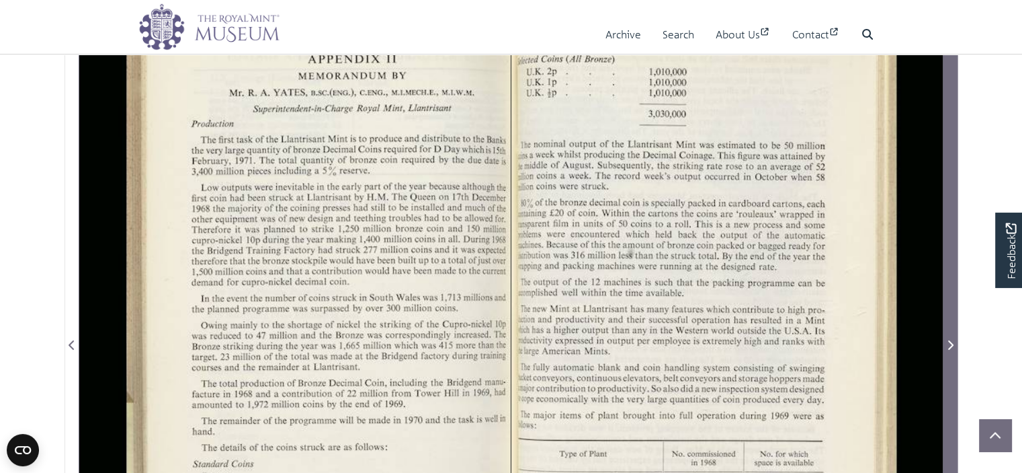
click at [951, 348] on icon "Next Page" at bounding box center [950, 344] width 7 height 11
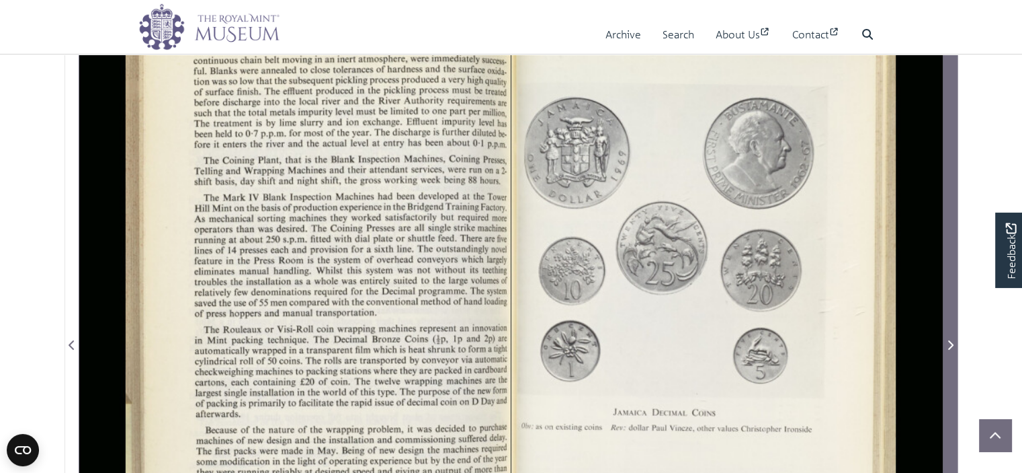
click at [951, 348] on icon "Next Page" at bounding box center [950, 344] width 7 height 11
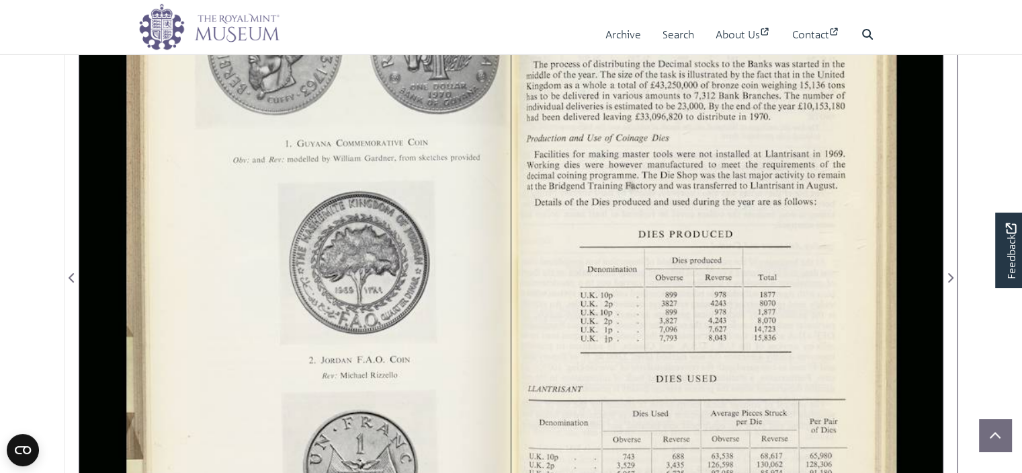
scroll to position [313, 0]
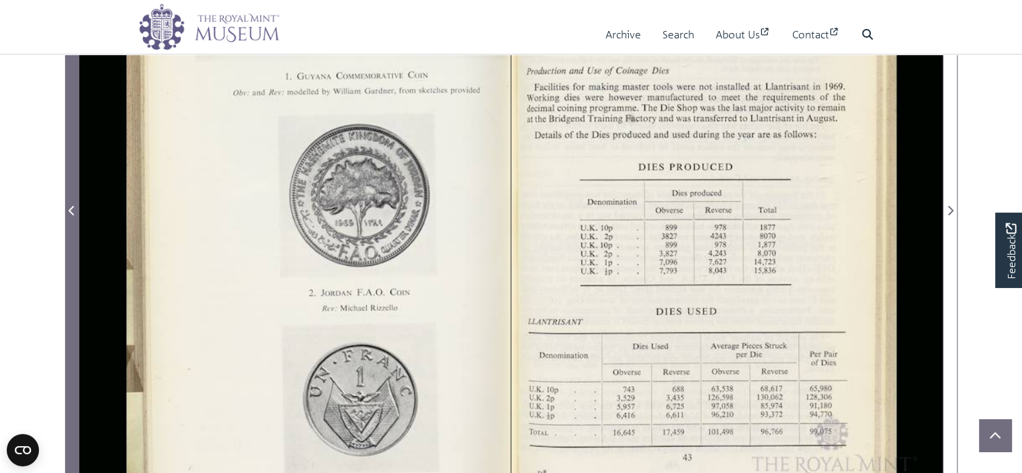
click at [75, 202] on span "Previous Page" at bounding box center [71, 210] width 13 height 16
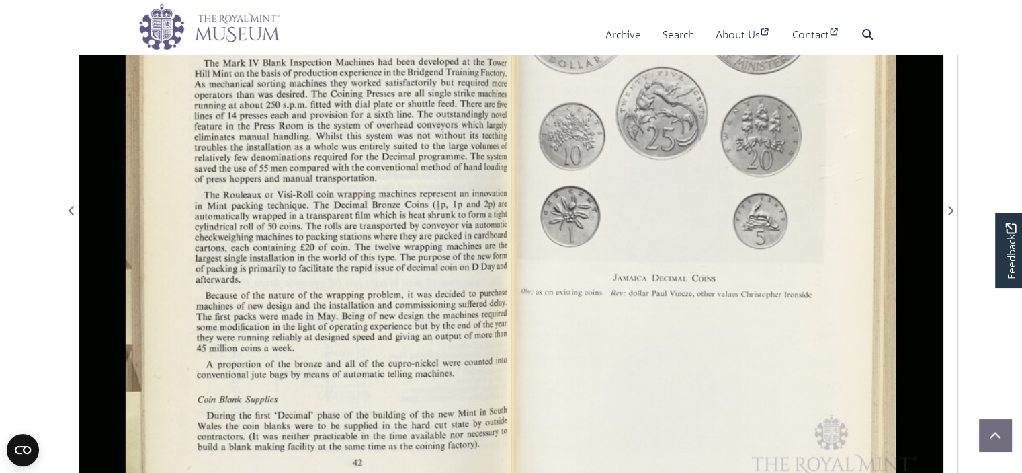
scroll to position [178, 0]
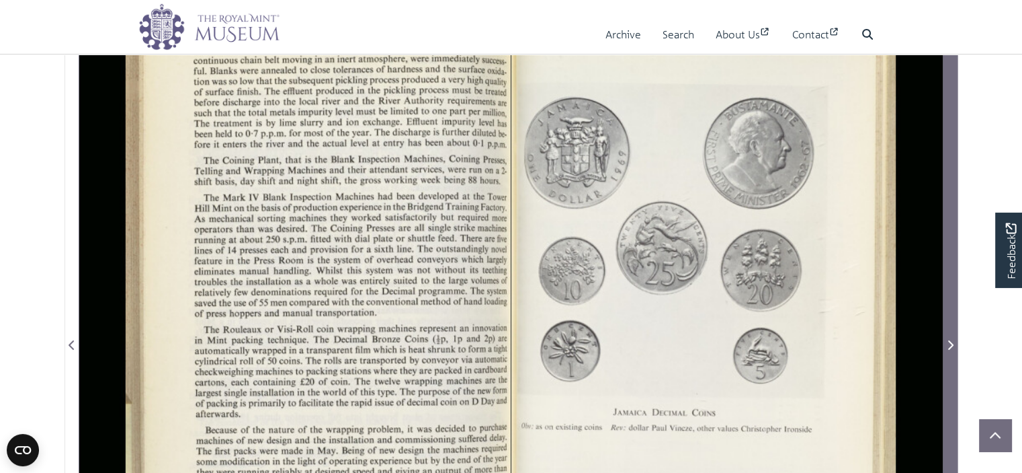
click at [950, 337] on span "Next Page" at bounding box center [950, 345] width 13 height 16
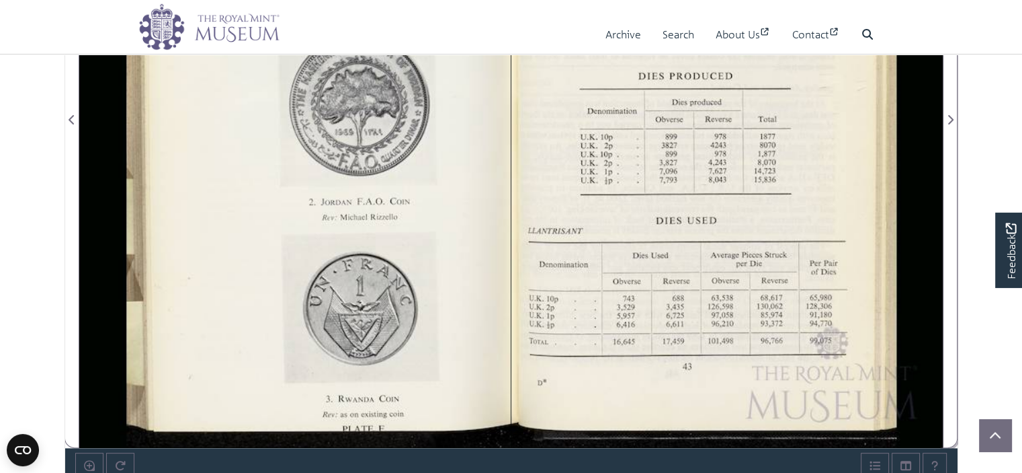
scroll to position [202, 0]
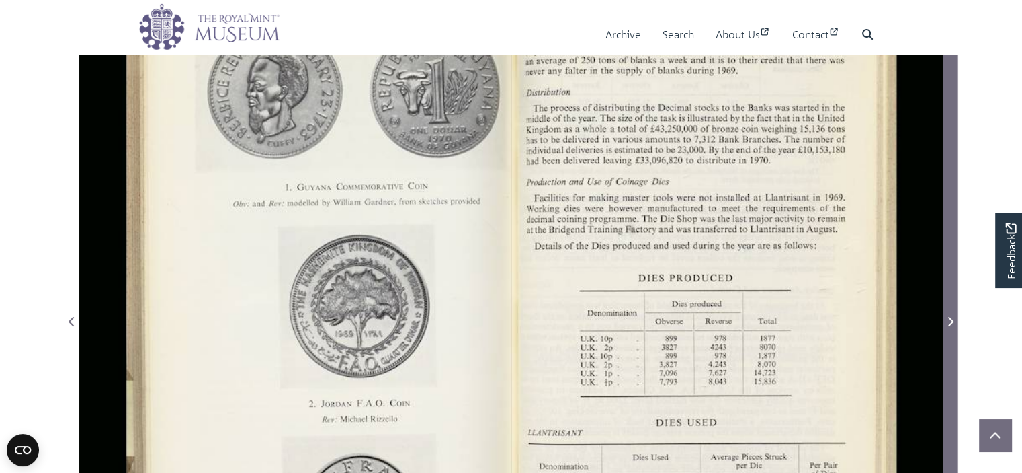
click at [949, 320] on icon "Next Page" at bounding box center [950, 321] width 7 height 11
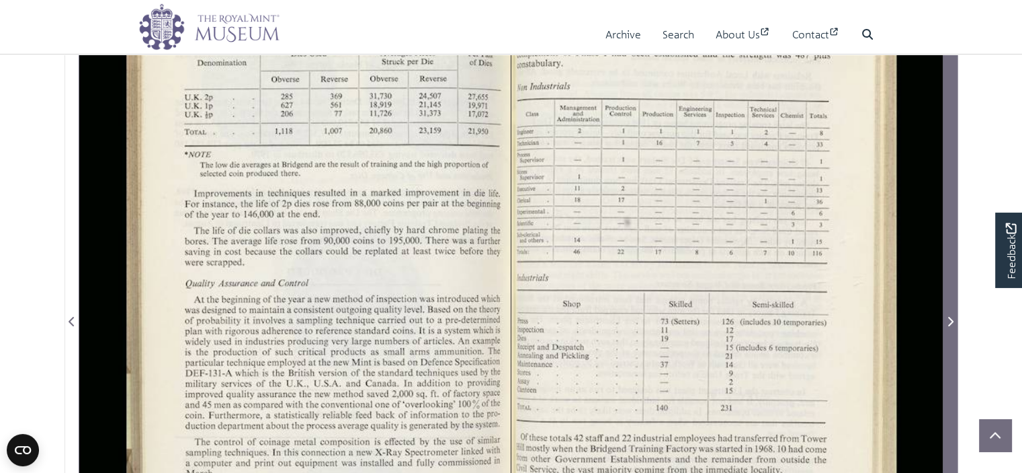
click at [952, 318] on icon "Next Page" at bounding box center [950, 321] width 7 height 11
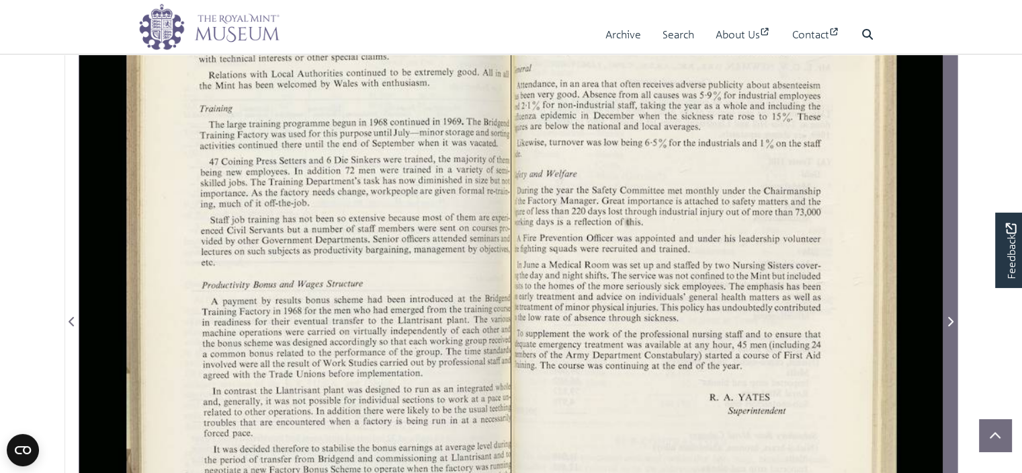
click at [953, 317] on icon "Next Page" at bounding box center [950, 321] width 7 height 11
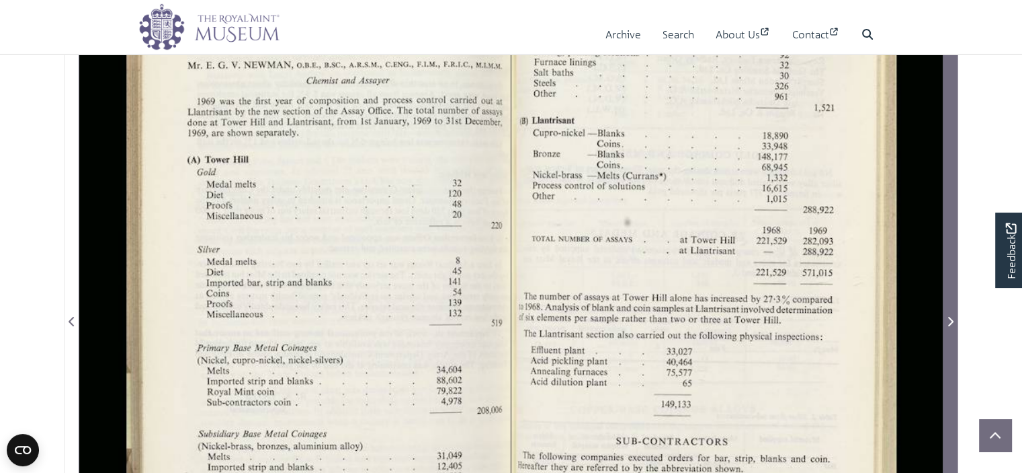
click at [953, 317] on icon "Next Page" at bounding box center [950, 321] width 7 height 11
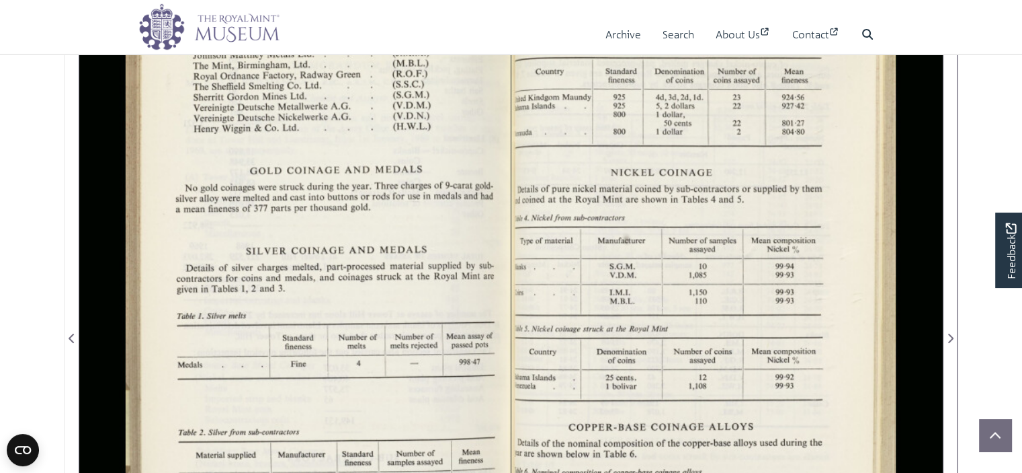
scroll to position [202, 0]
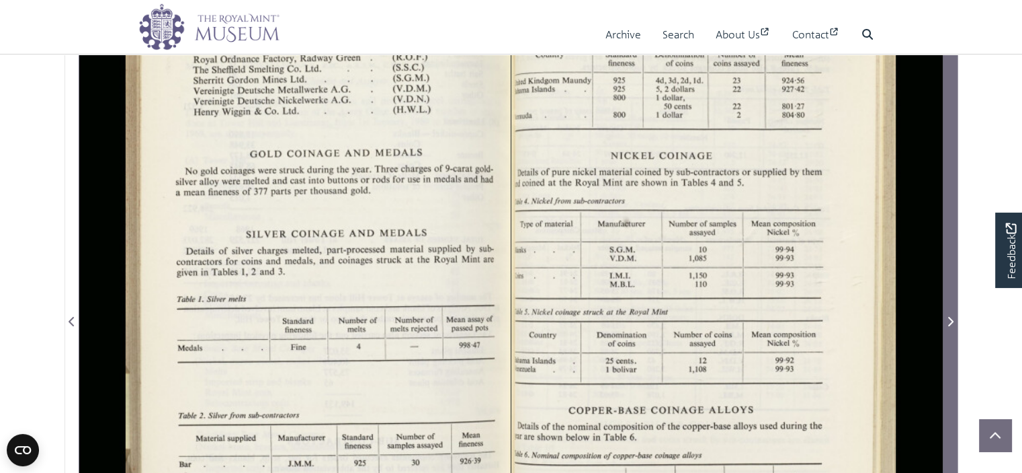
click at [949, 320] on icon "Next Page" at bounding box center [950, 321] width 7 height 11
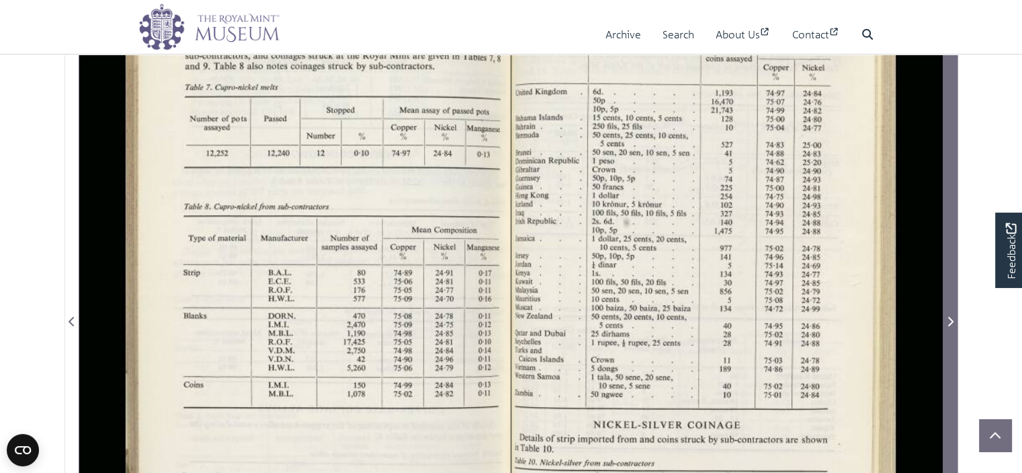
click at [949, 320] on icon "Next Page" at bounding box center [950, 321] width 7 height 11
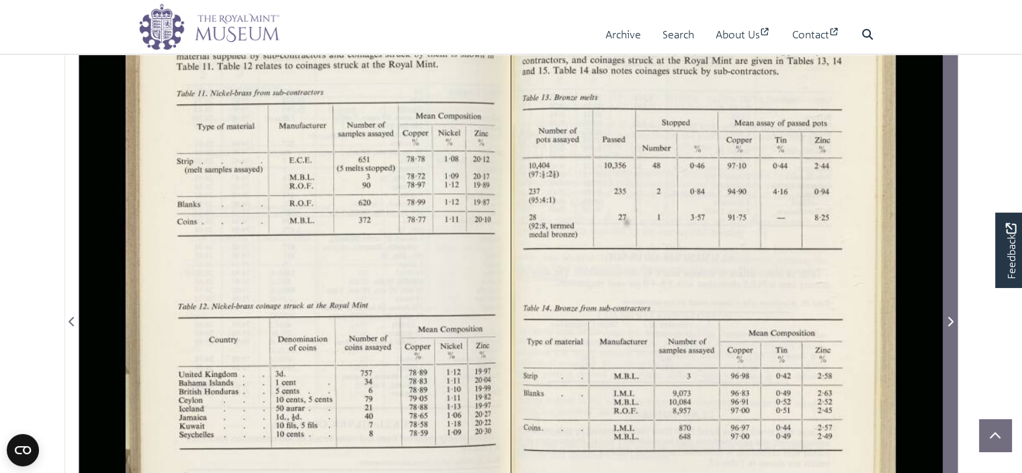
click at [949, 320] on icon "Next Page" at bounding box center [950, 321] width 7 height 11
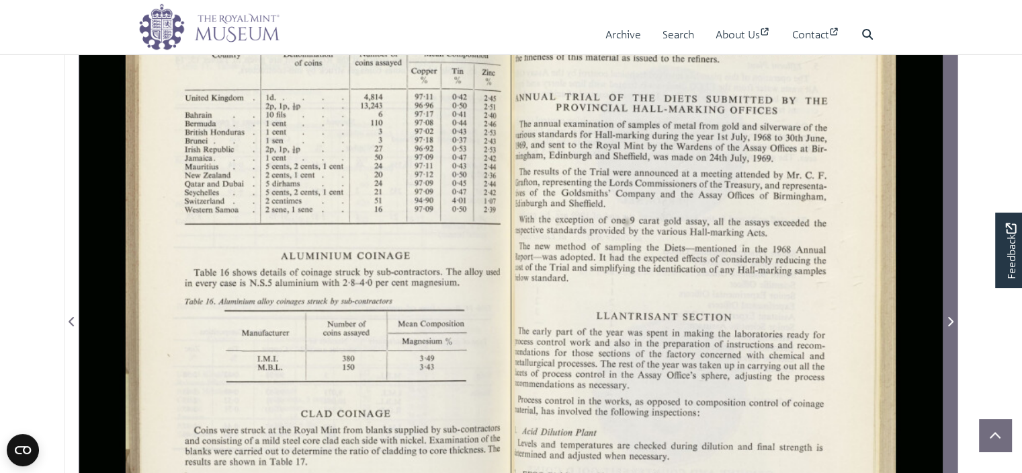
click at [949, 320] on icon "Next Page" at bounding box center [950, 321] width 7 height 11
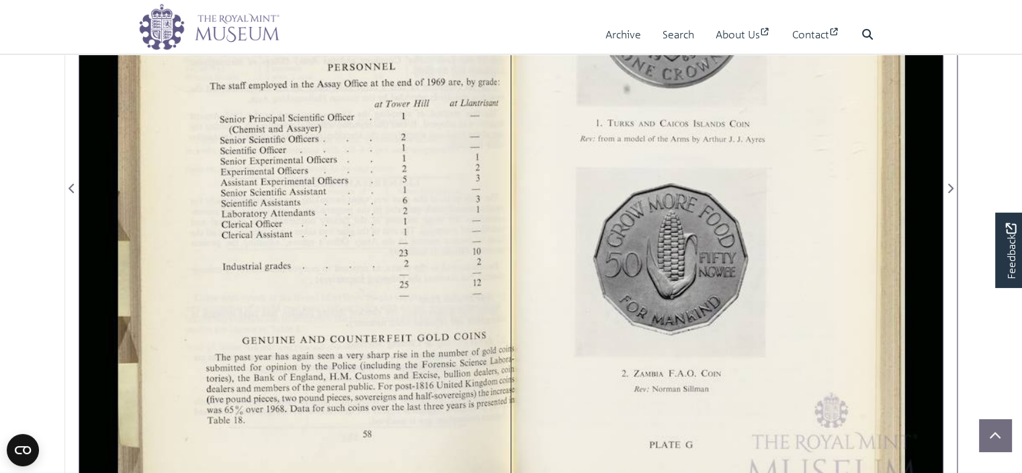
scroll to position [336, 0]
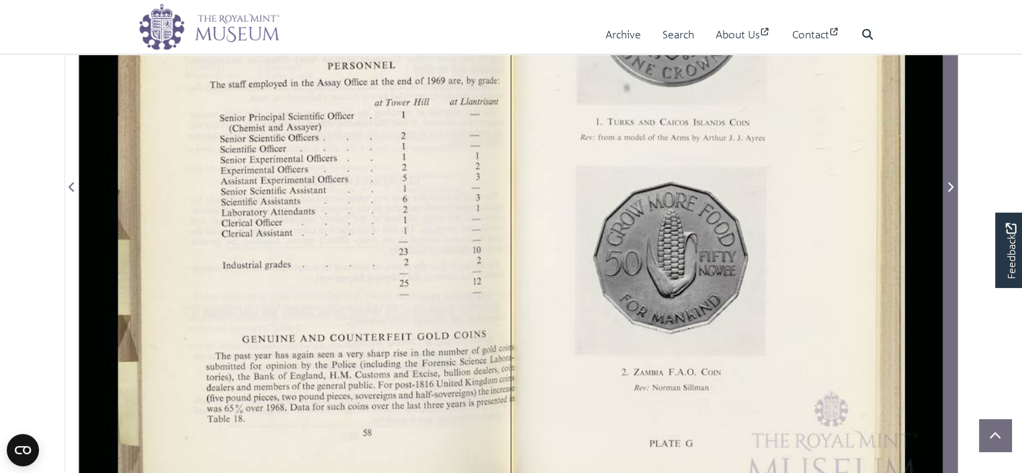
click at [949, 188] on icon "Next Page" at bounding box center [950, 187] width 7 height 11
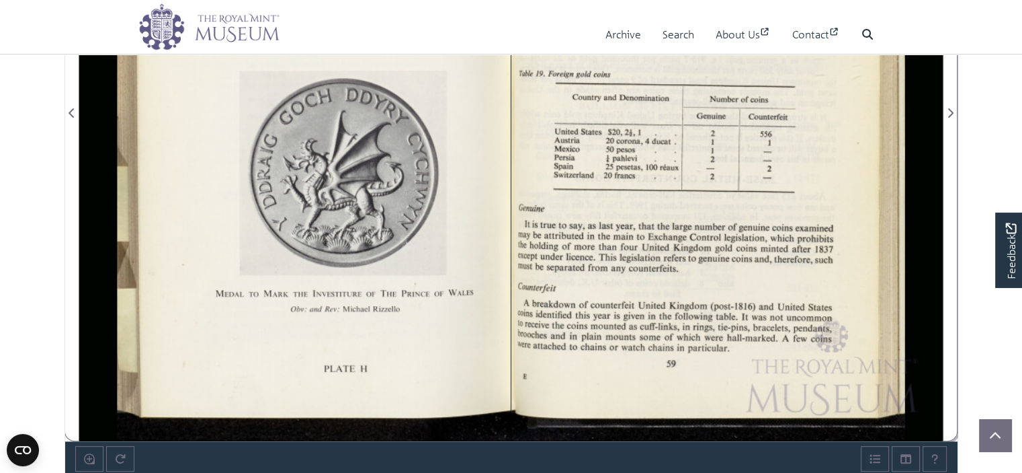
scroll to position [336, 0]
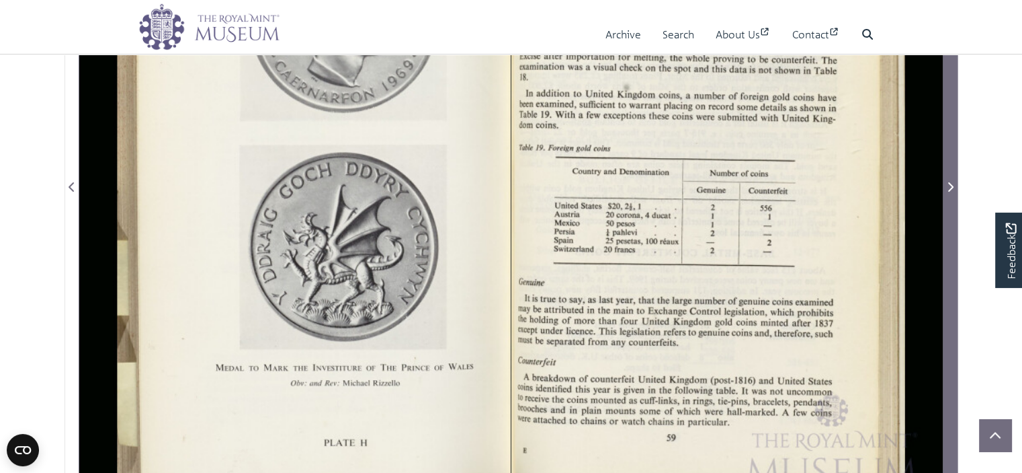
click at [948, 190] on icon "Next Page" at bounding box center [950, 187] width 7 height 11
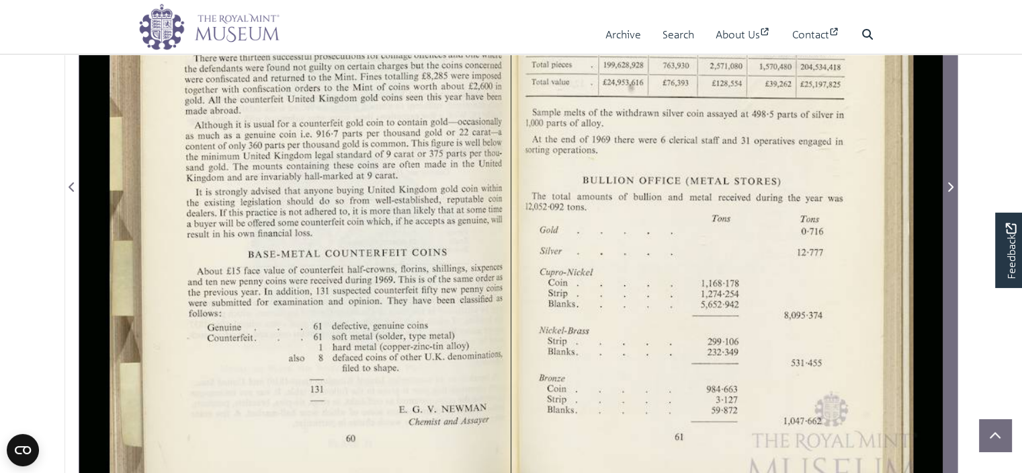
click at [948, 190] on icon "Next Page" at bounding box center [950, 187] width 7 height 11
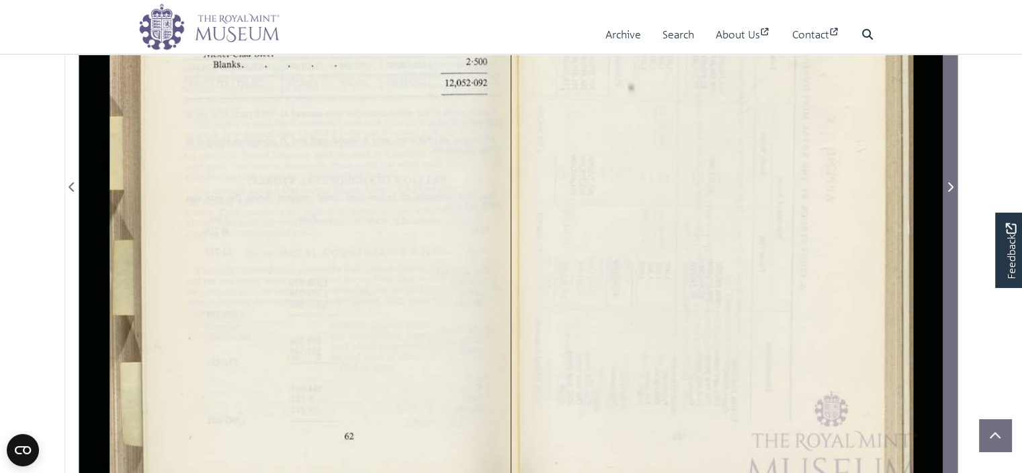
click at [948, 190] on icon "Next Page" at bounding box center [950, 187] width 7 height 11
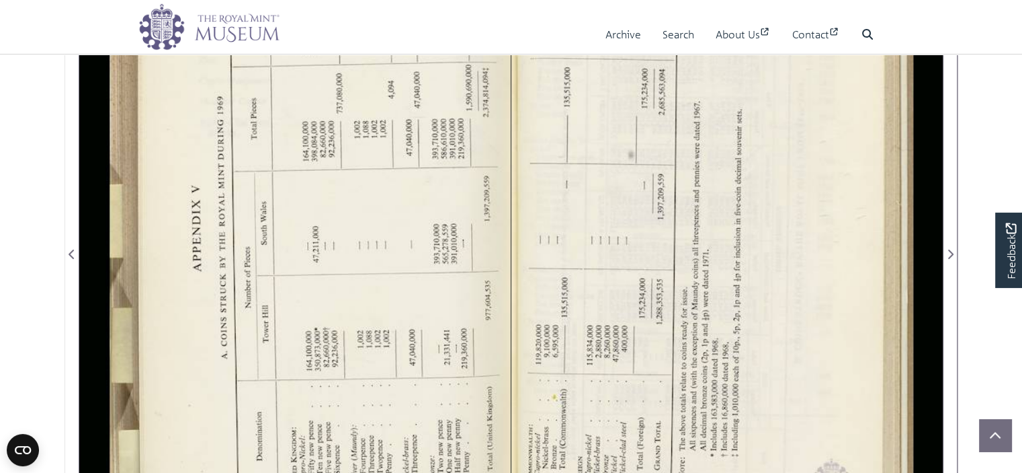
scroll to position [336, 0]
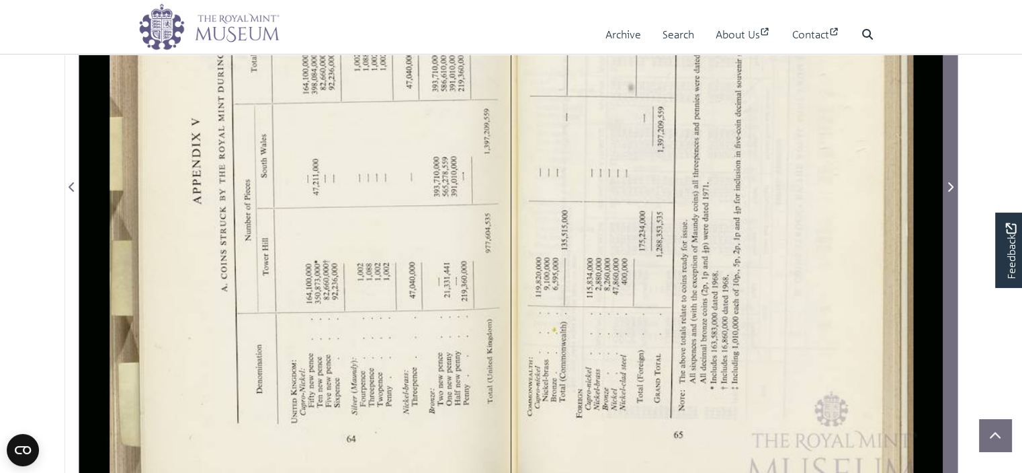
click at [953, 184] on span "Next Page" at bounding box center [950, 187] width 13 height 16
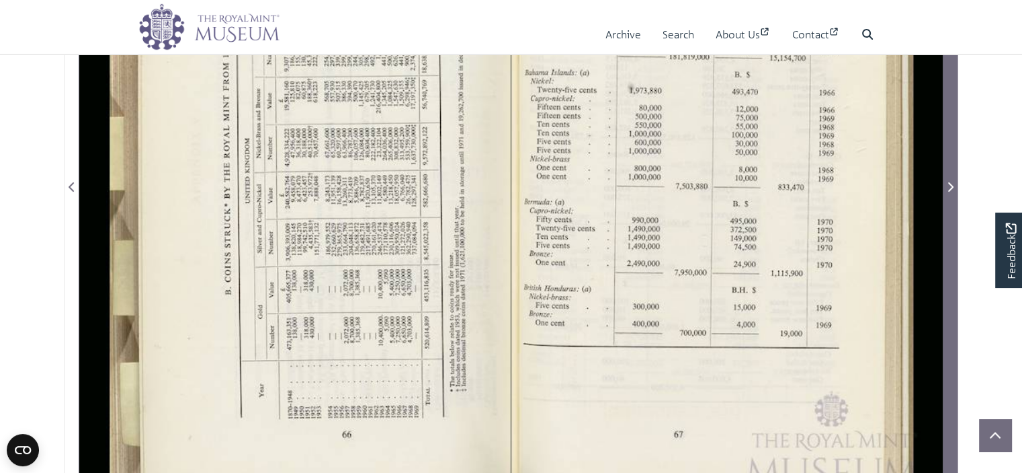
click at [953, 184] on icon "Next Page" at bounding box center [950, 187] width 7 height 11
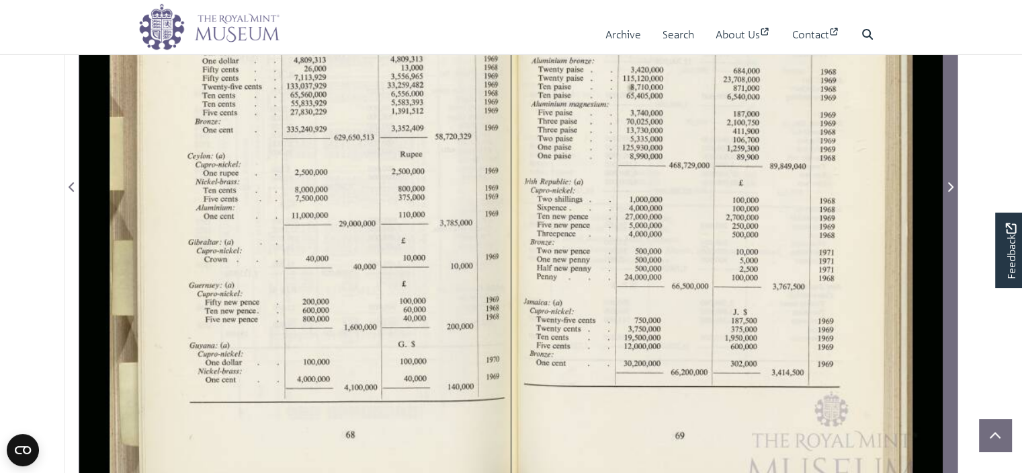
click at [953, 184] on icon "Next Page" at bounding box center [950, 187] width 7 height 11
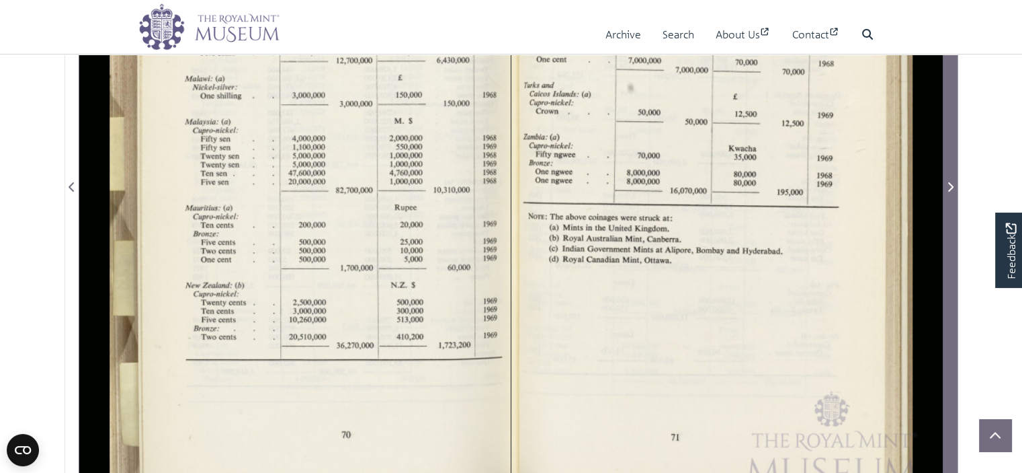
click at [953, 184] on icon "Next Page" at bounding box center [950, 187] width 7 height 11
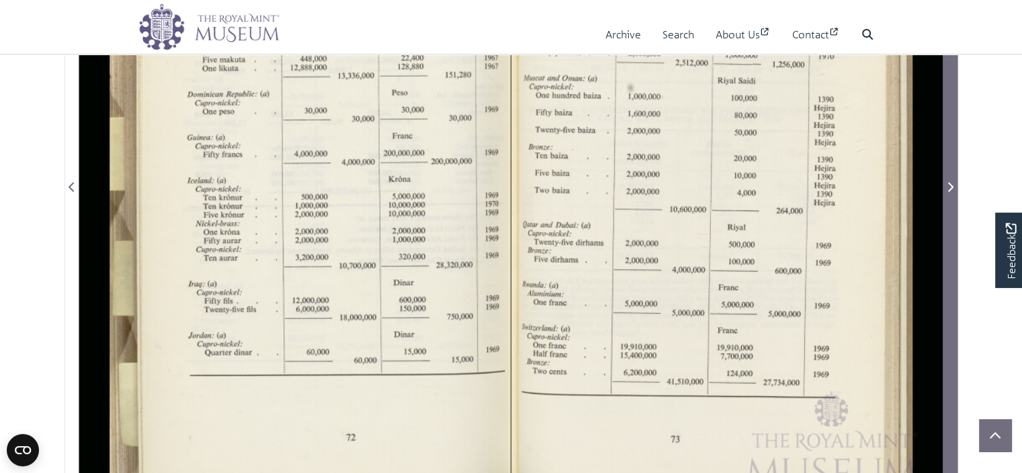
click at [953, 184] on icon "Next Page" at bounding box center [950, 187] width 7 height 11
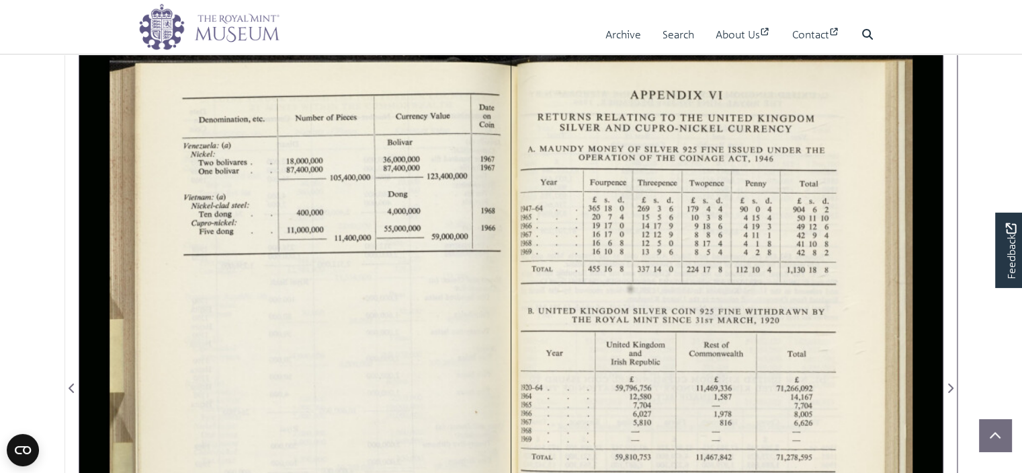
scroll to position [134, 0]
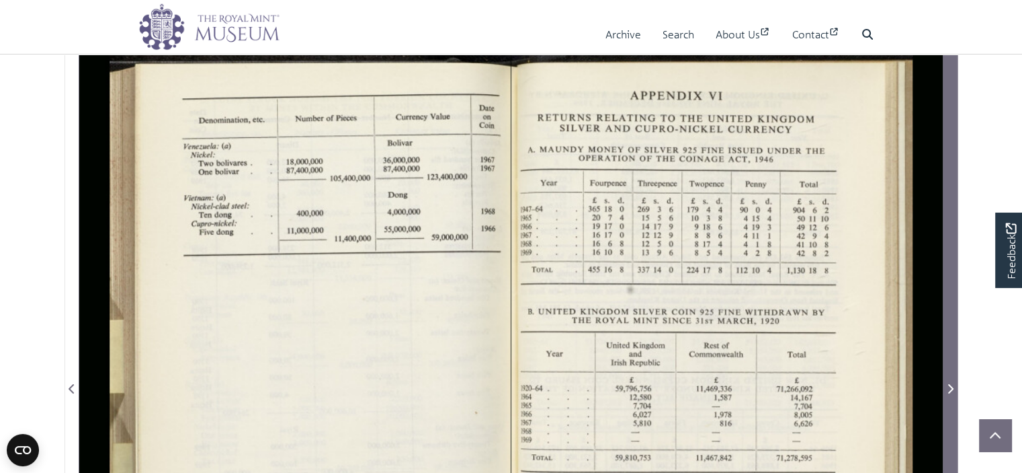
click at [954, 392] on span "Next Page" at bounding box center [950, 388] width 13 height 16
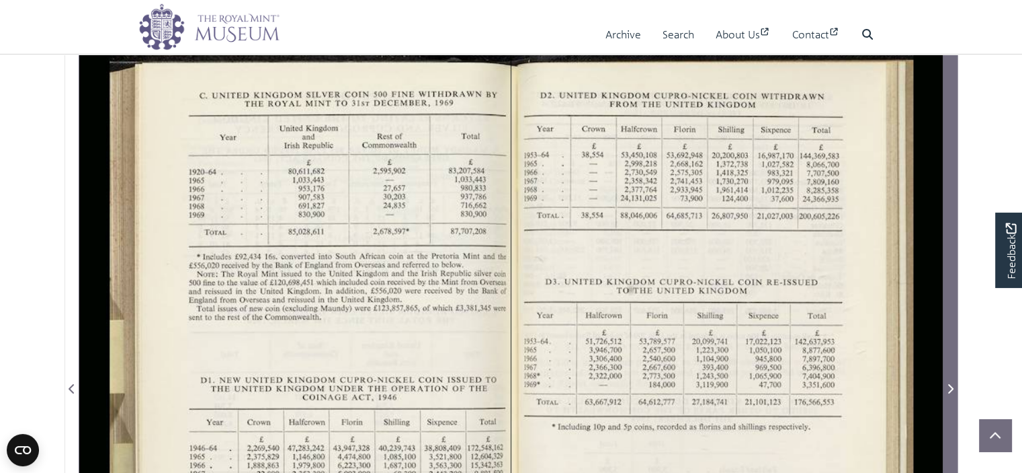
click at [955, 391] on span "Next Page" at bounding box center [950, 388] width 13 height 16
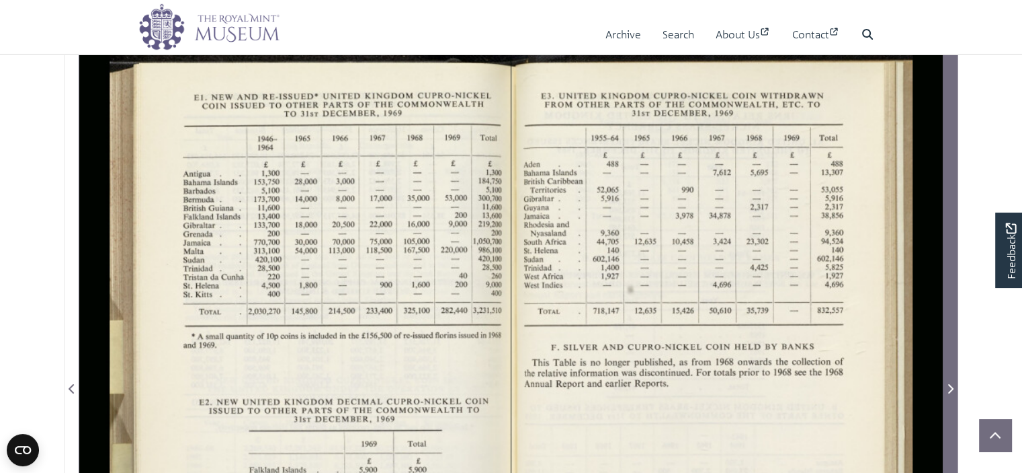
click at [953, 390] on span "Next Page" at bounding box center [950, 388] width 13 height 16
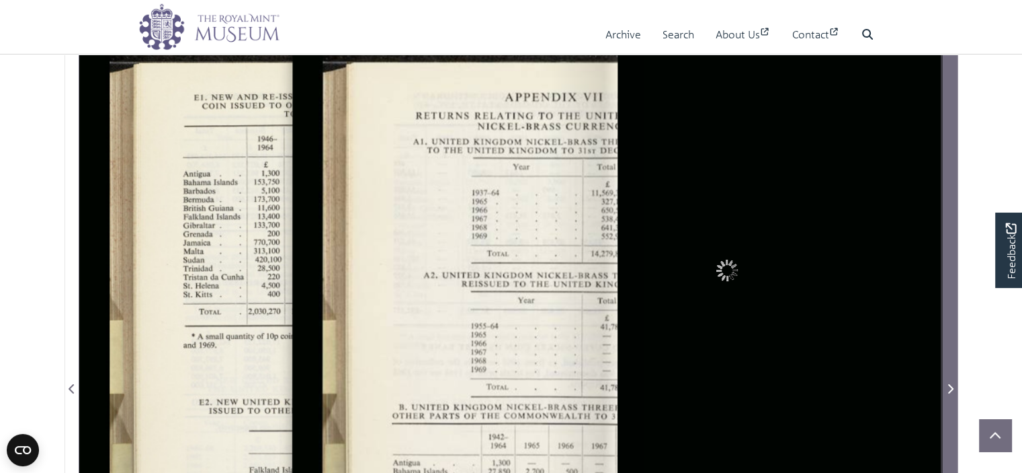
click at [953, 390] on span "Next Page" at bounding box center [950, 388] width 13 height 16
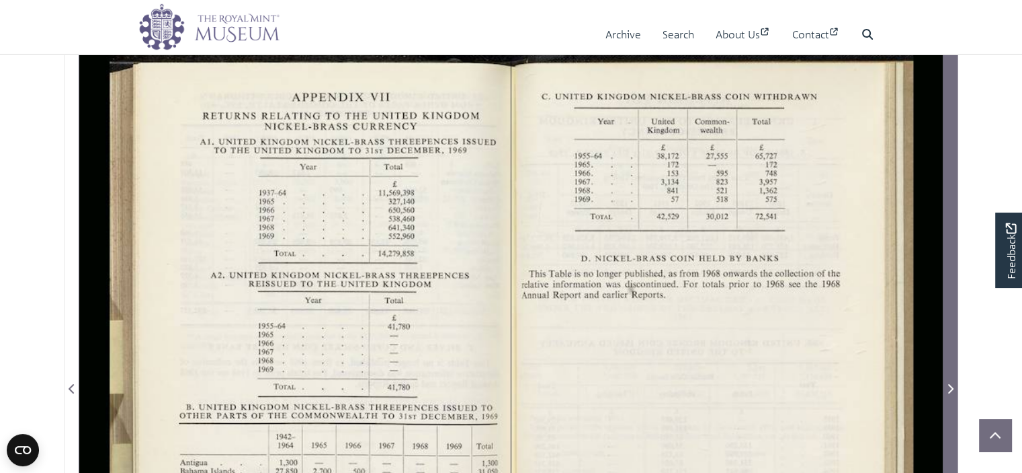
click at [952, 389] on icon "Next Page" at bounding box center [950, 388] width 7 height 11
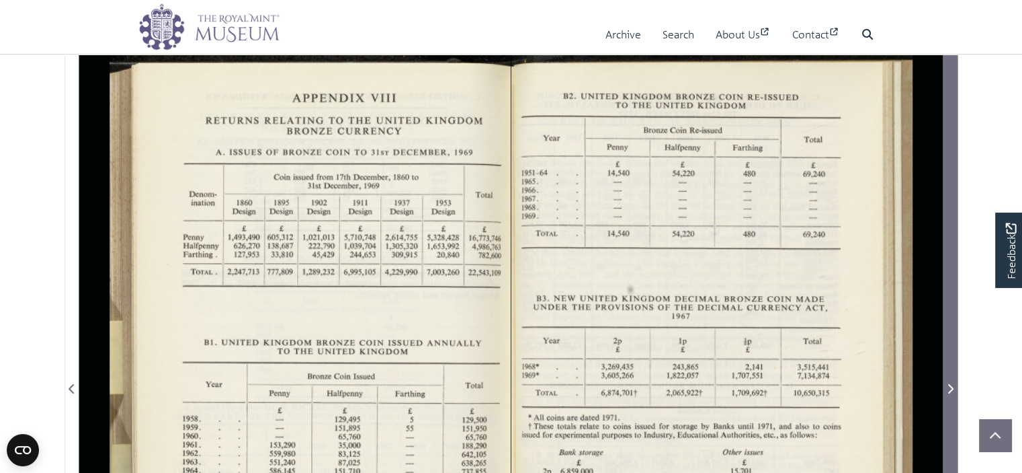
click at [952, 389] on icon "Next Page" at bounding box center [950, 388] width 7 height 11
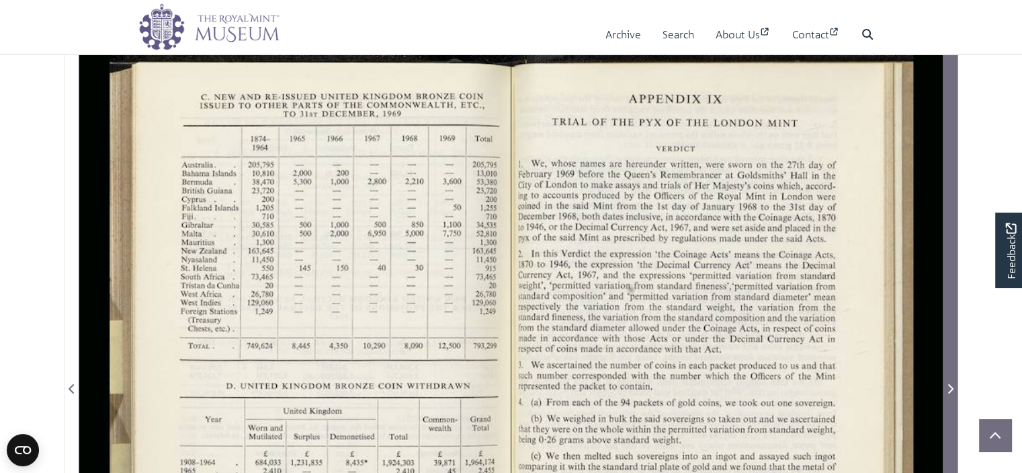
click at [952, 389] on icon "Next Page" at bounding box center [950, 388] width 7 height 11
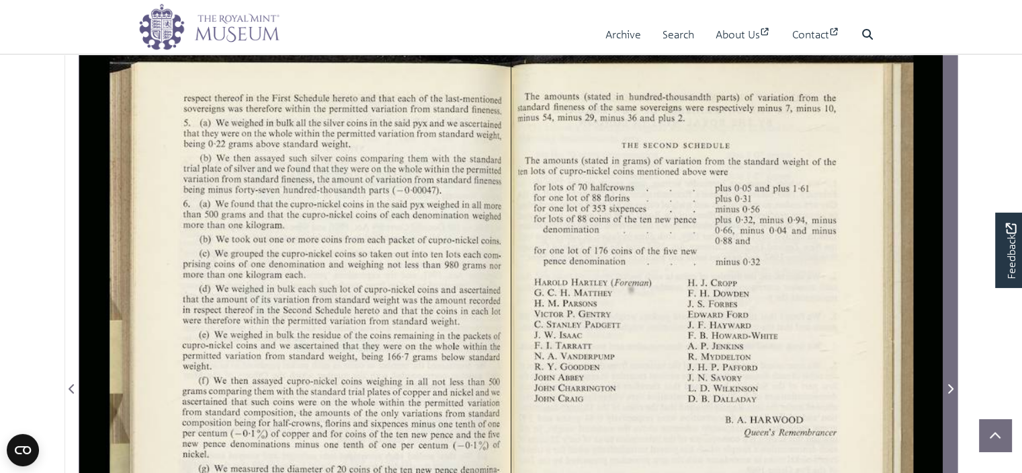
click at [952, 389] on icon "Next Page" at bounding box center [950, 388] width 7 height 11
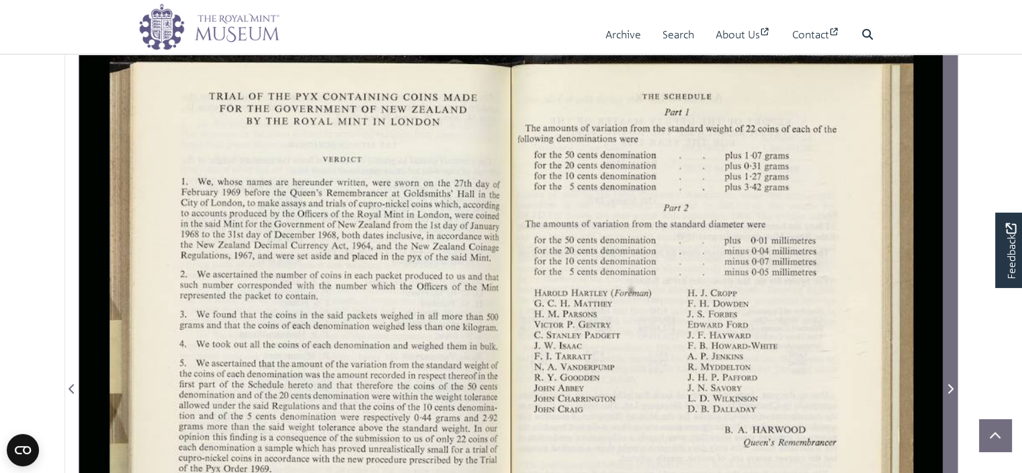
click at [952, 389] on icon "Next Page" at bounding box center [950, 388] width 7 height 11
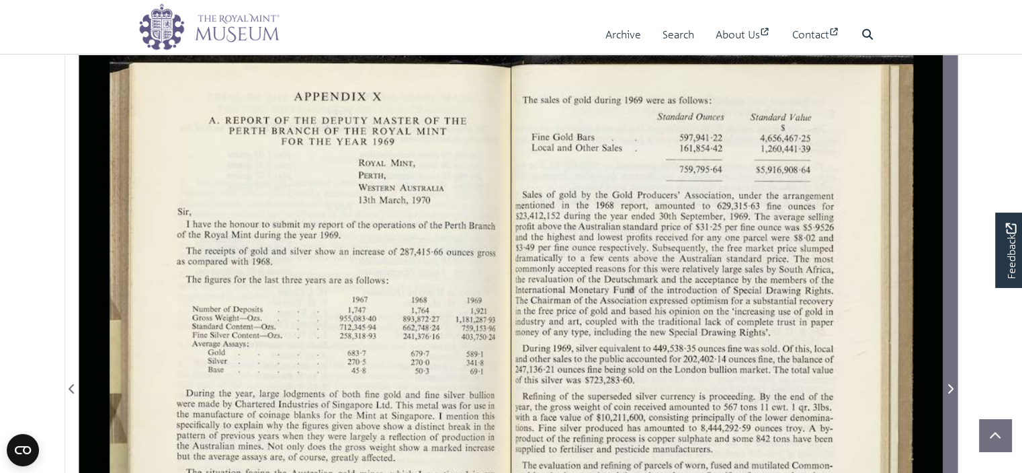
click at [952, 389] on icon "Next Page" at bounding box center [950, 388] width 7 height 11
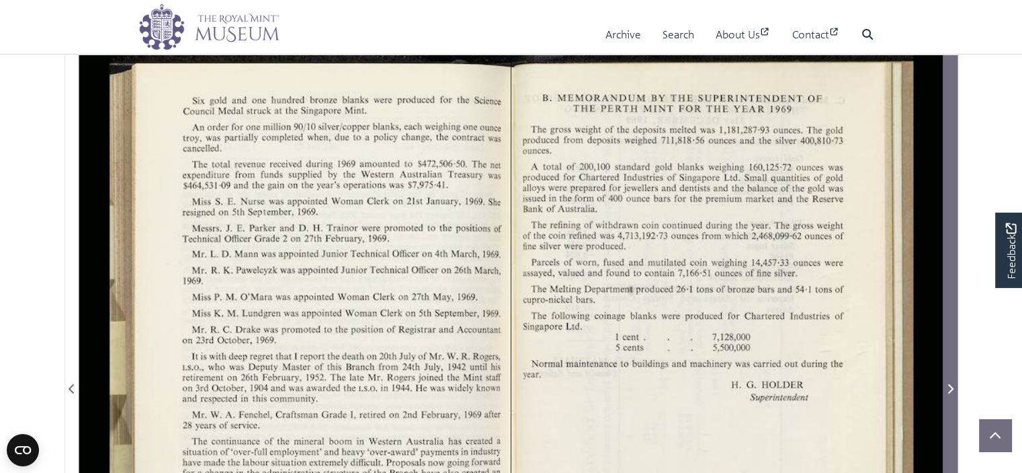
click at [952, 389] on icon "Next Page" at bounding box center [950, 388] width 7 height 11
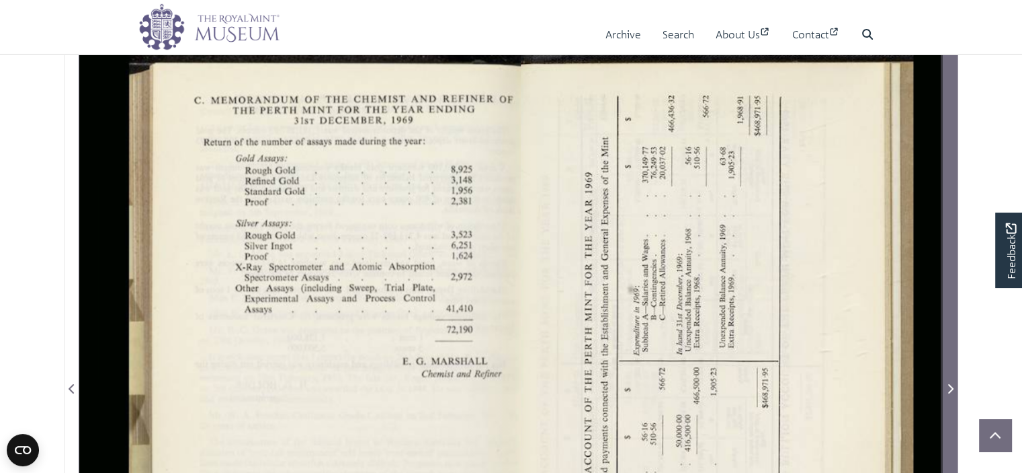
click at [952, 389] on icon "Next Page" at bounding box center [950, 388] width 7 height 11
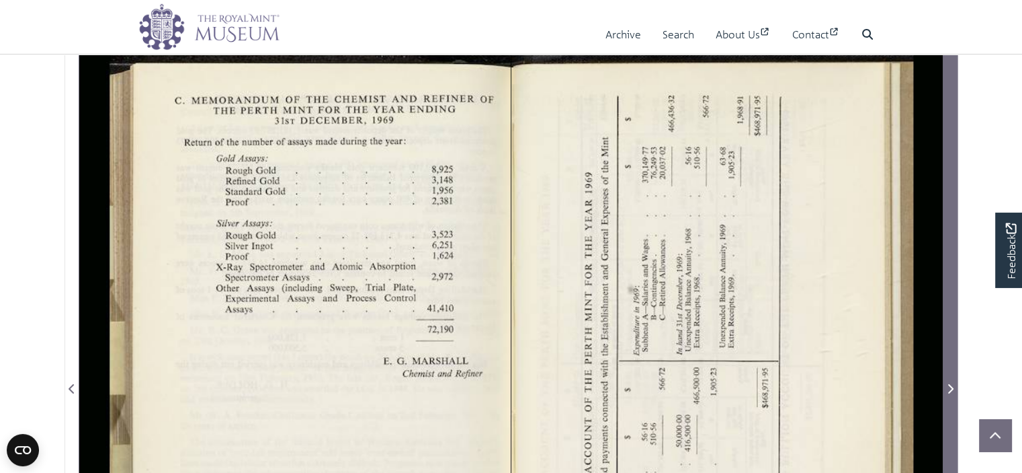
click at [952, 389] on icon "Next Page" at bounding box center [950, 388] width 7 height 11
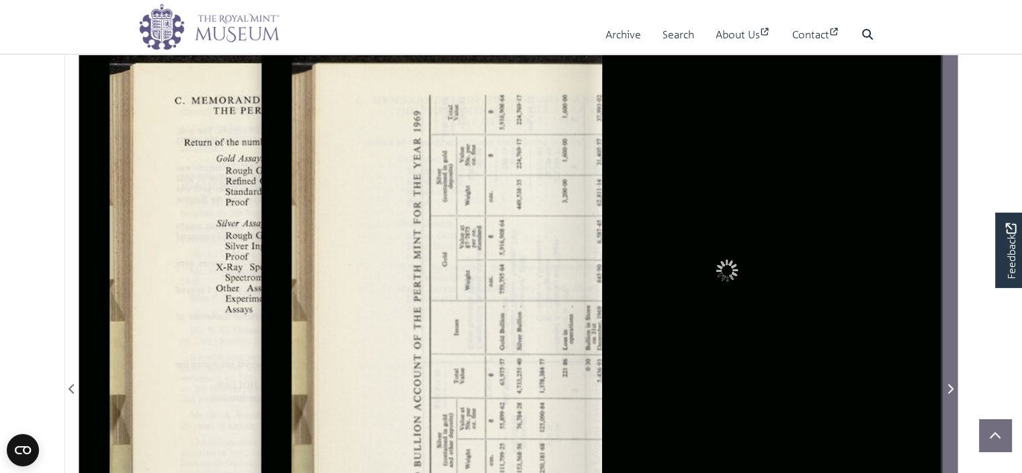
click at [952, 389] on icon "Next Page" at bounding box center [950, 388] width 7 height 11
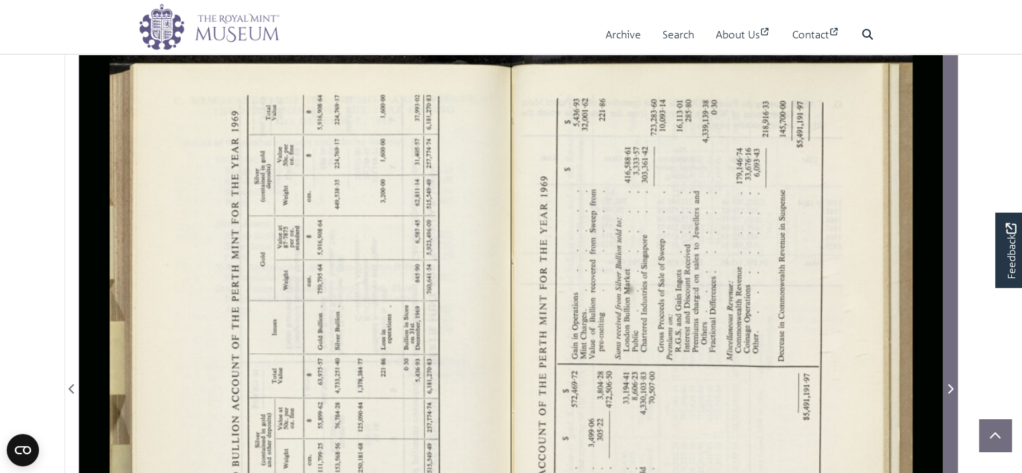
click at [952, 389] on icon "Next Page" at bounding box center [950, 388] width 7 height 11
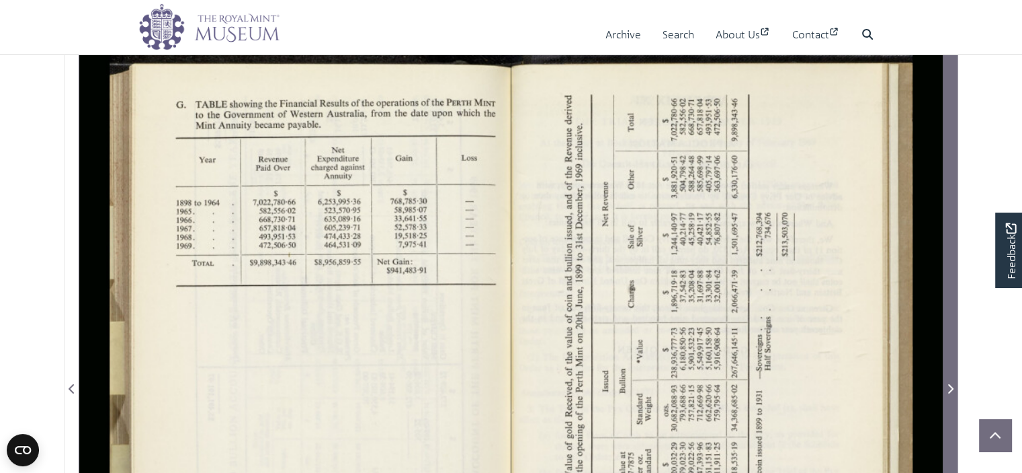
click at [952, 389] on icon "Next Page" at bounding box center [950, 388] width 7 height 11
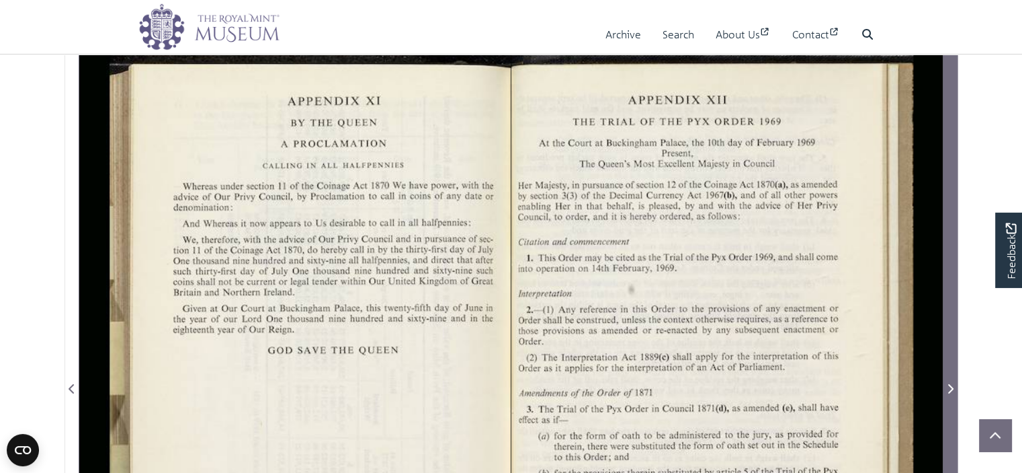
scroll to position [202, 0]
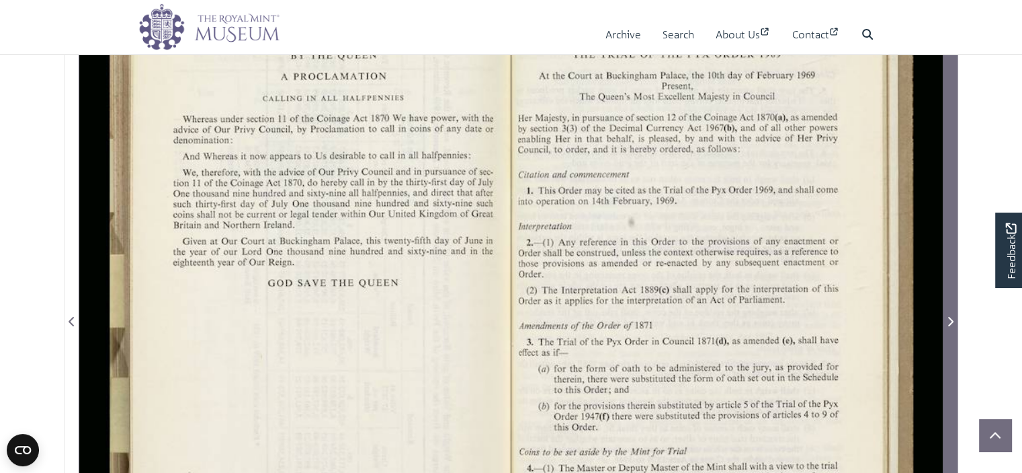
click at [953, 319] on icon "Next Page" at bounding box center [950, 321] width 7 height 11
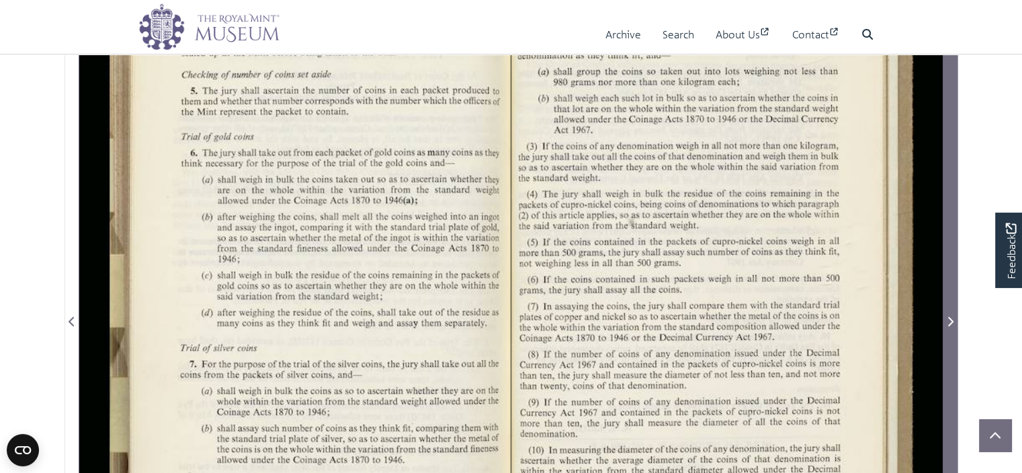
click at [953, 319] on icon "Next Page" at bounding box center [950, 321] width 7 height 11
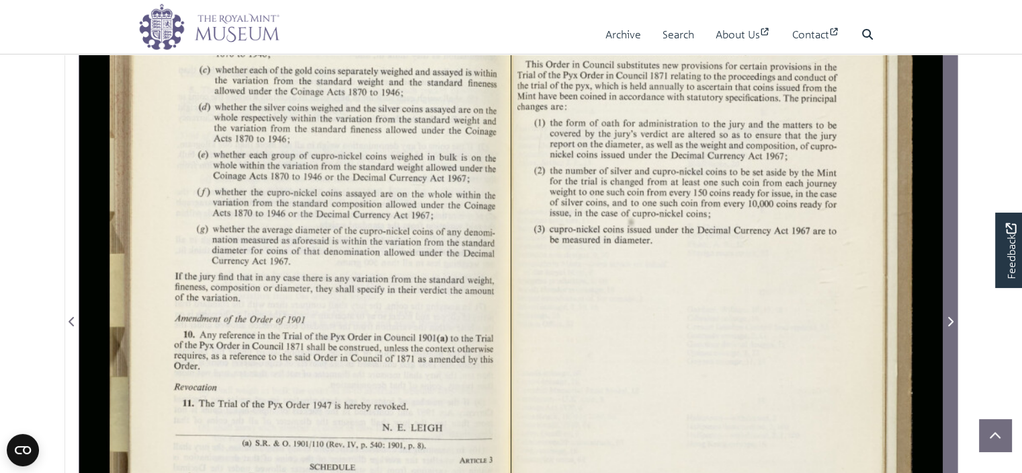
click at [953, 319] on icon "Next Page" at bounding box center [950, 321] width 7 height 11
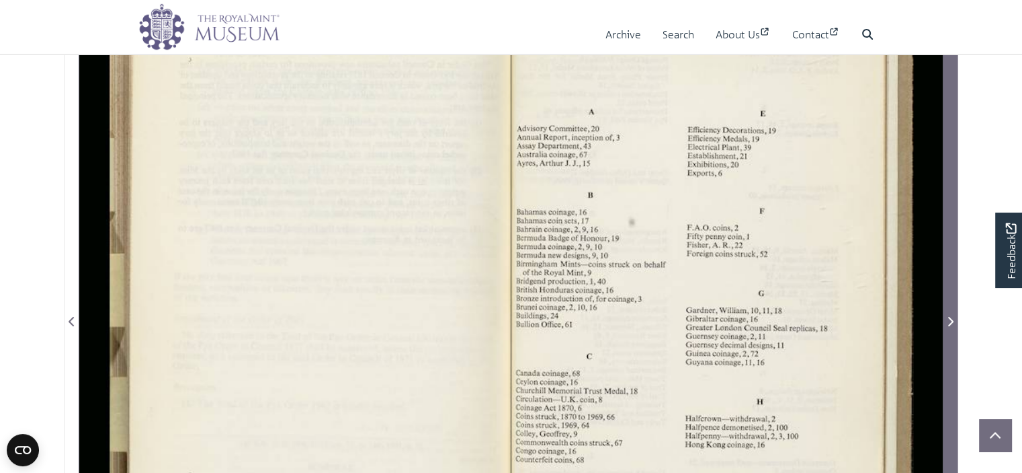
click at [953, 319] on icon "Next Page" at bounding box center [950, 321] width 7 height 11
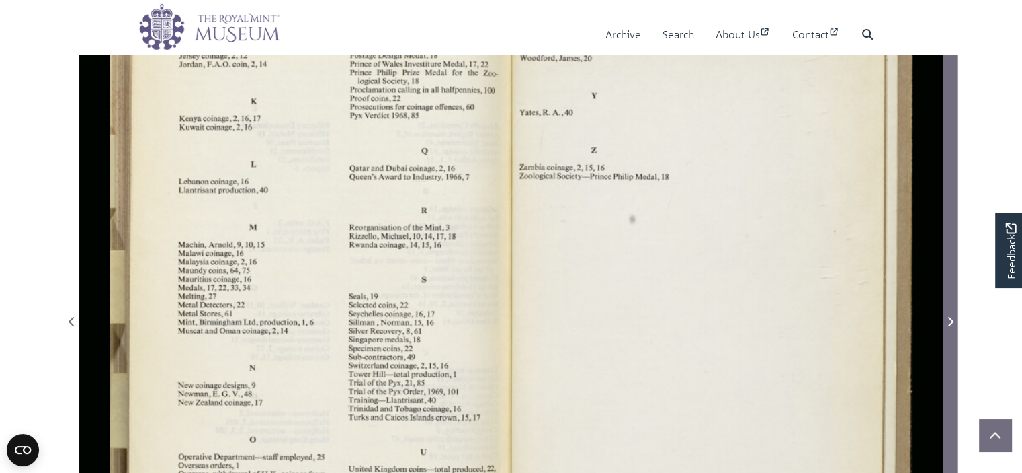
click at [953, 319] on icon "Next Page" at bounding box center [950, 321] width 7 height 11
click at [949, 321] on icon "Next Page" at bounding box center [950, 321] width 7 height 11
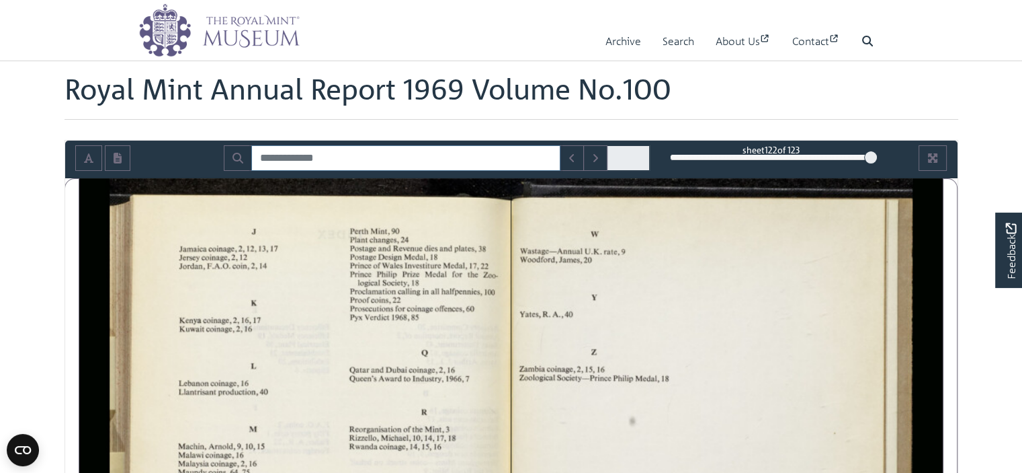
click at [307, 160] on input "Search for" at bounding box center [405, 158] width 309 height 26
type input "**********"
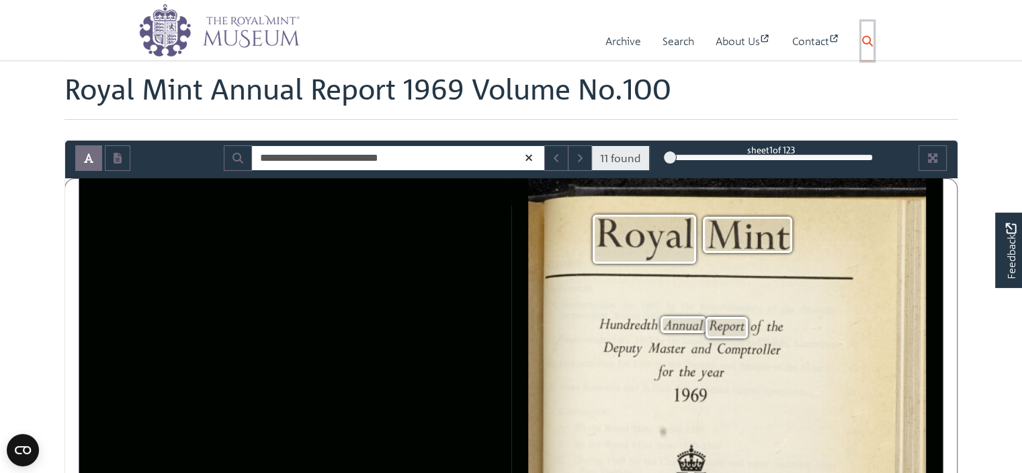
click at [872, 45] on icon at bounding box center [868, 41] width 11 height 11
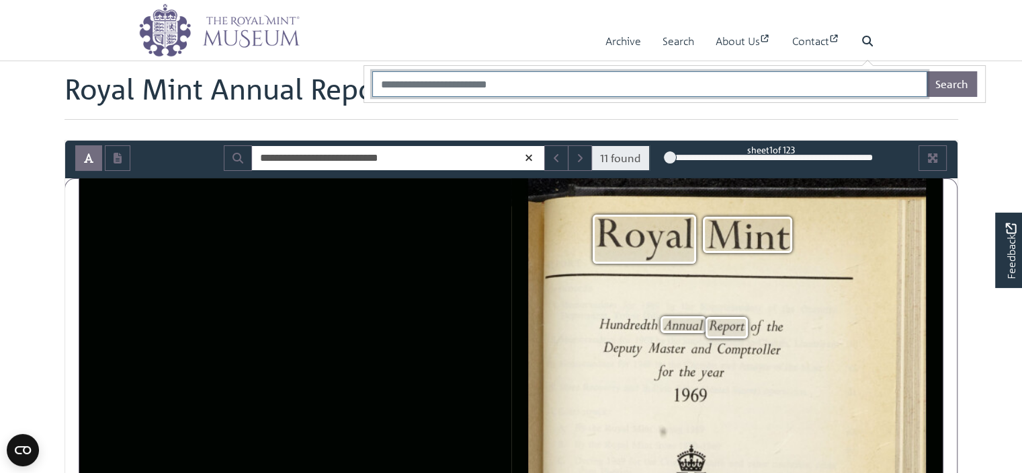
click at [502, 92] on input "Search" at bounding box center [649, 84] width 555 height 26
type input "**********"
click at [927, 71] on button "Search" at bounding box center [952, 84] width 50 height 26
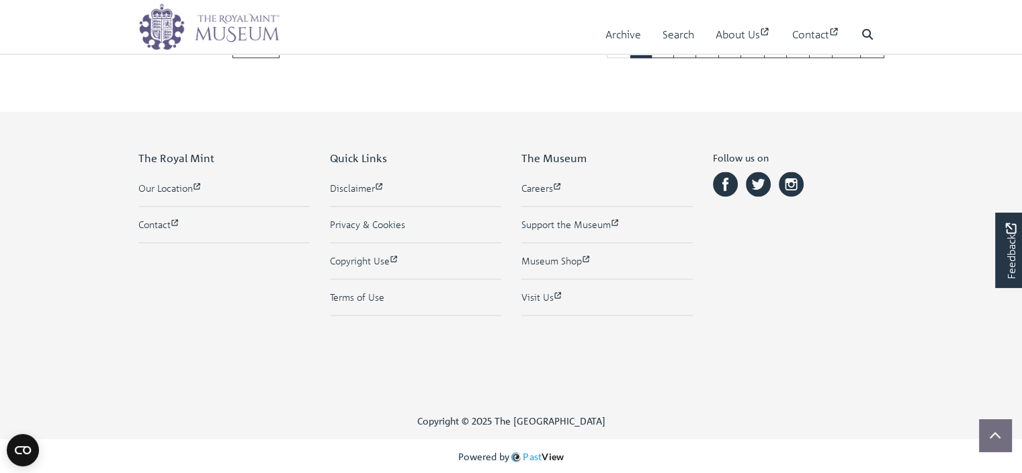
scroll to position [1804, 0]
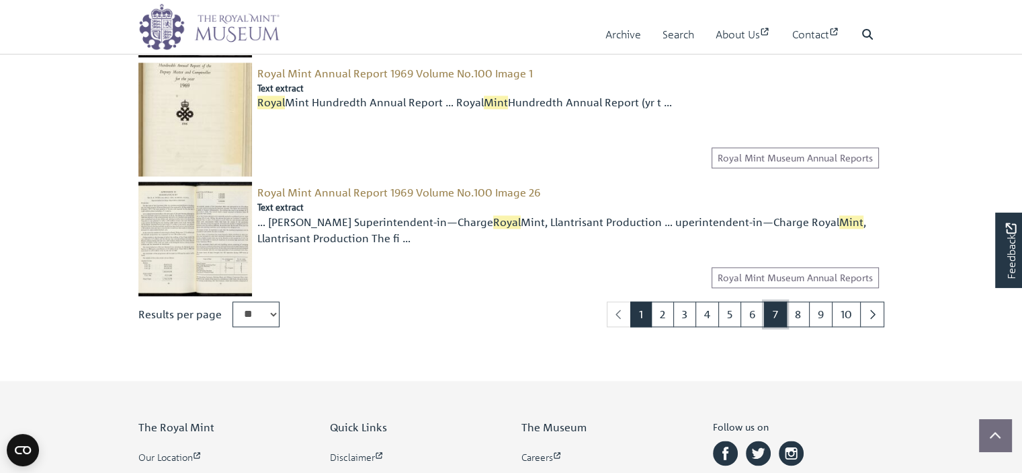
click at [770, 312] on link "7" at bounding box center [775, 314] width 23 height 26
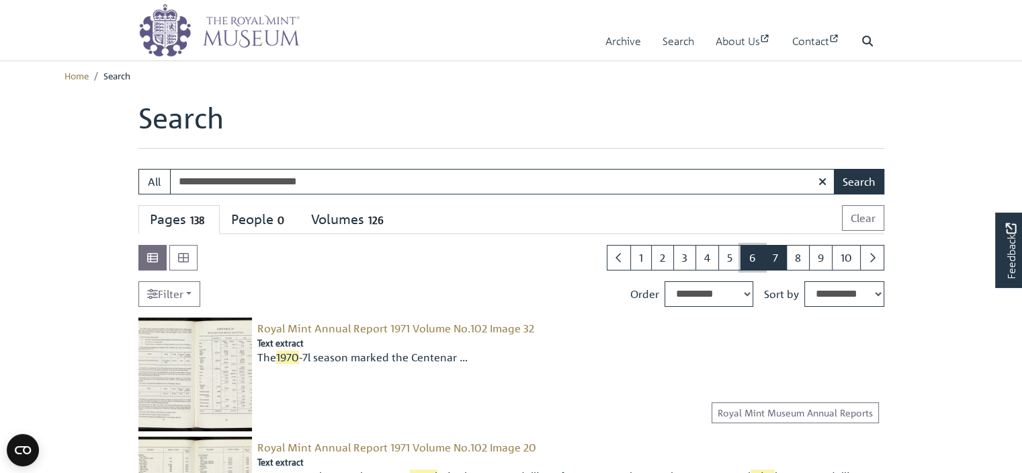
click at [754, 264] on link "6" at bounding box center [753, 258] width 24 height 26
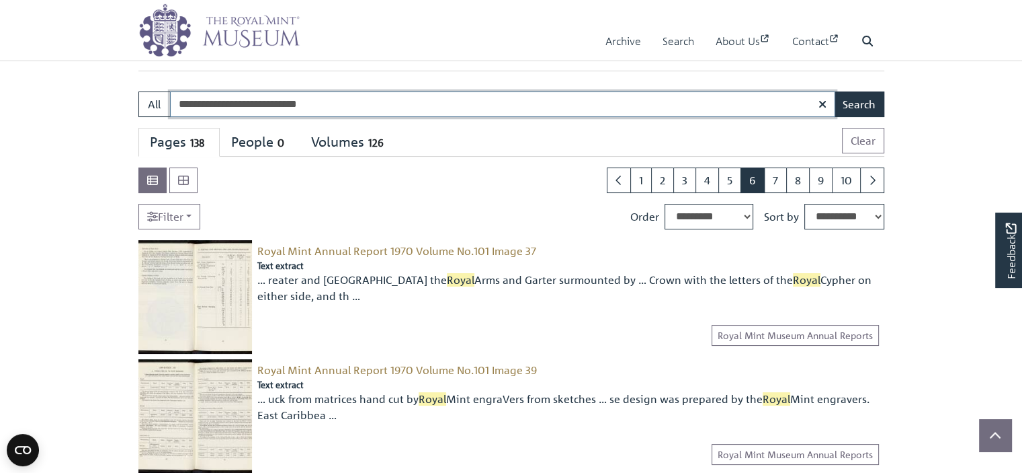
scroll to position [67, 0]
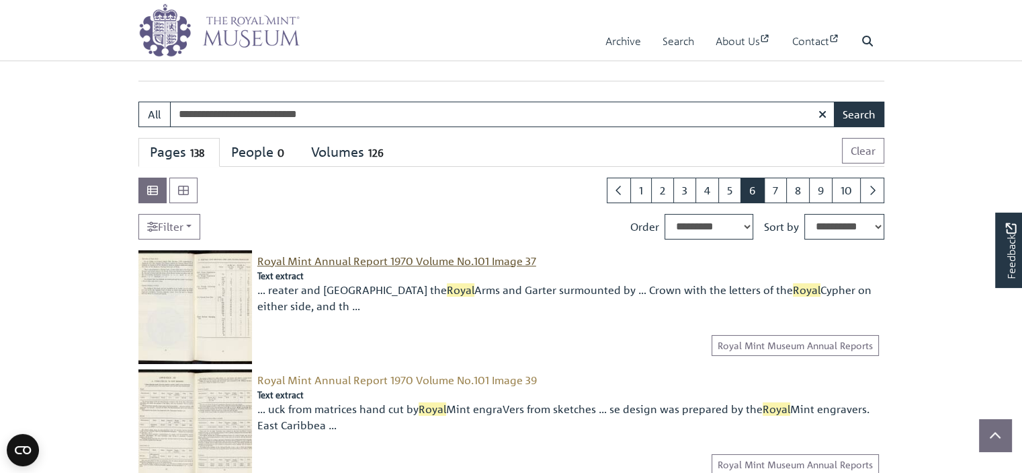
click at [356, 260] on span "Royal Mint Annual Report 1970 Volume No.101 Image 37" at bounding box center [396, 260] width 279 height 13
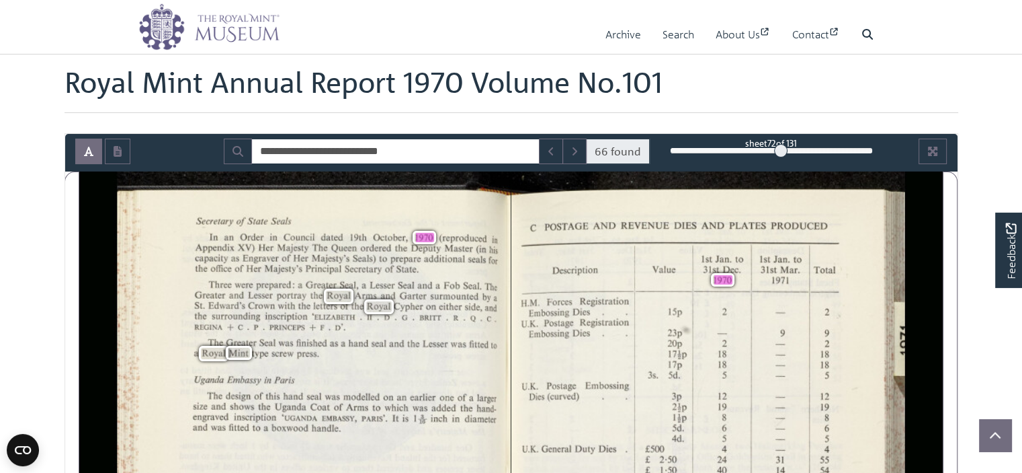
scroll to position [202, 0]
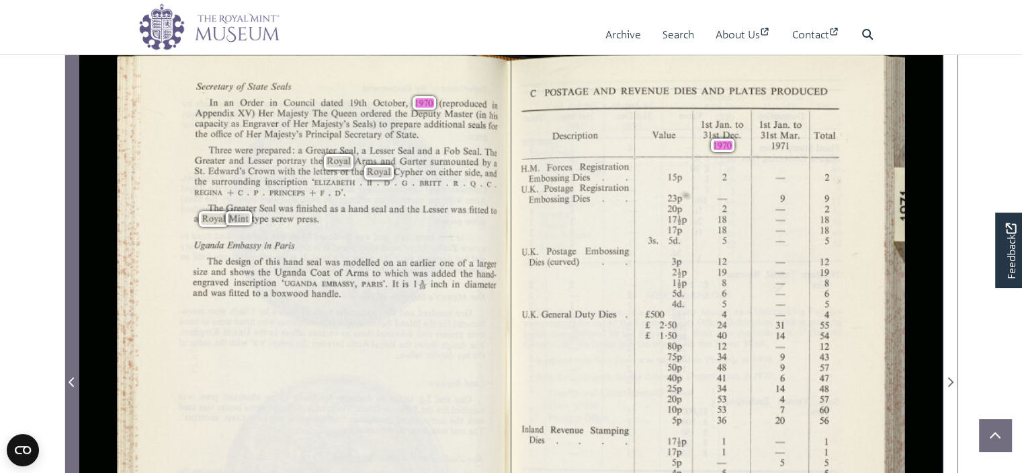
click at [71, 381] on icon "Previous Page" at bounding box center [72, 381] width 7 height 11
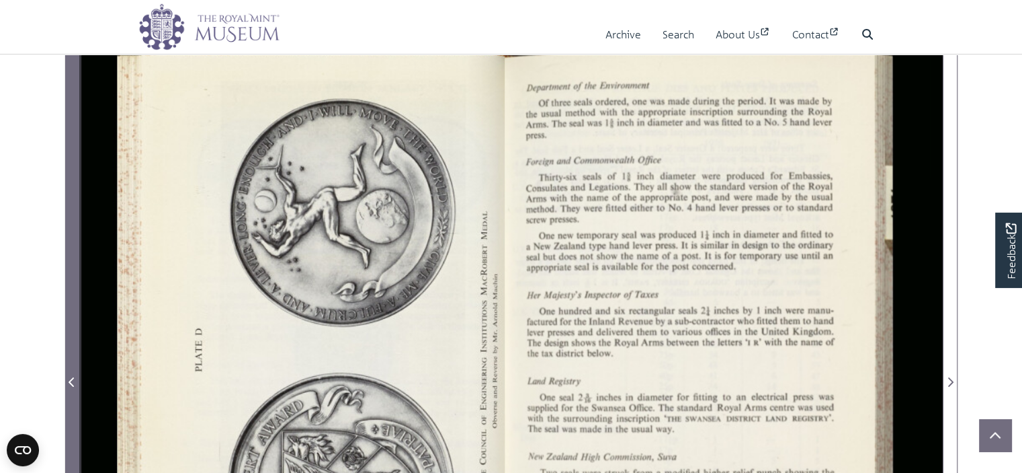
click at [71, 381] on icon "Previous Page" at bounding box center [72, 381] width 7 height 11
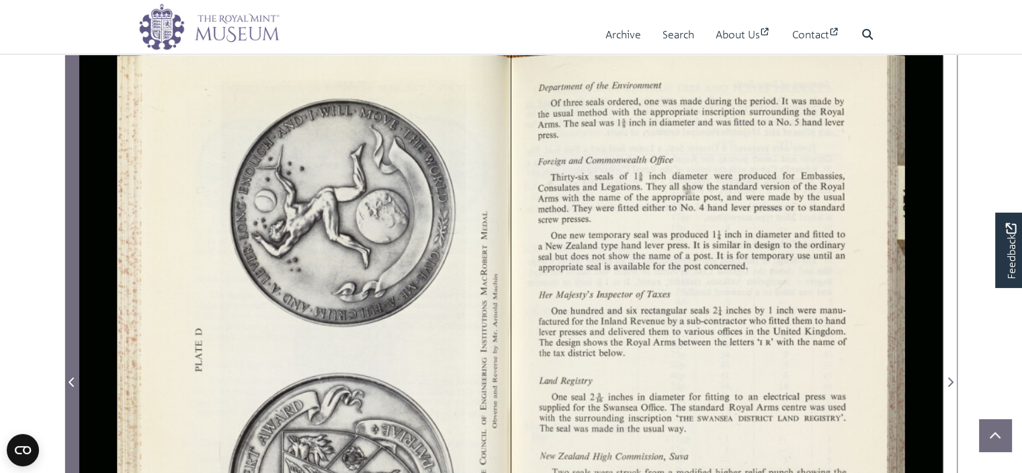
click at [71, 381] on icon "Previous Page" at bounding box center [72, 381] width 7 height 11
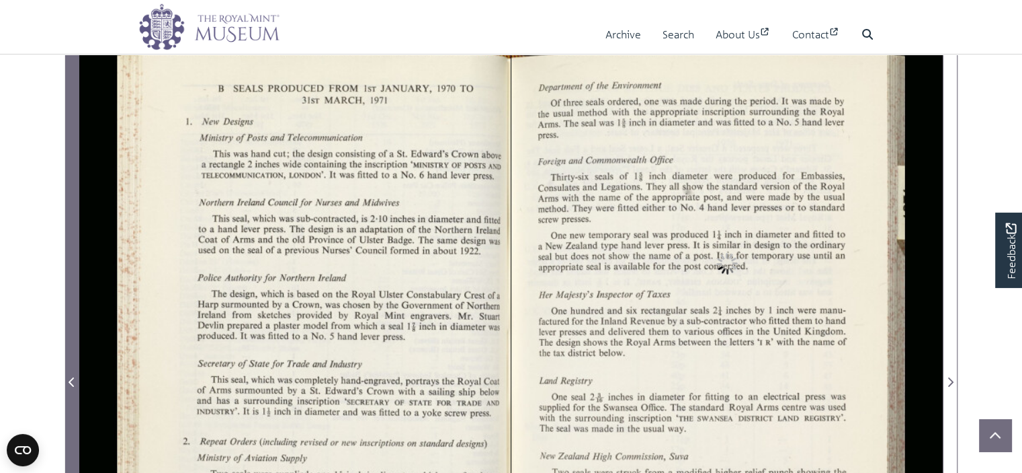
click at [71, 381] on icon "Previous Page" at bounding box center [72, 381] width 7 height 11
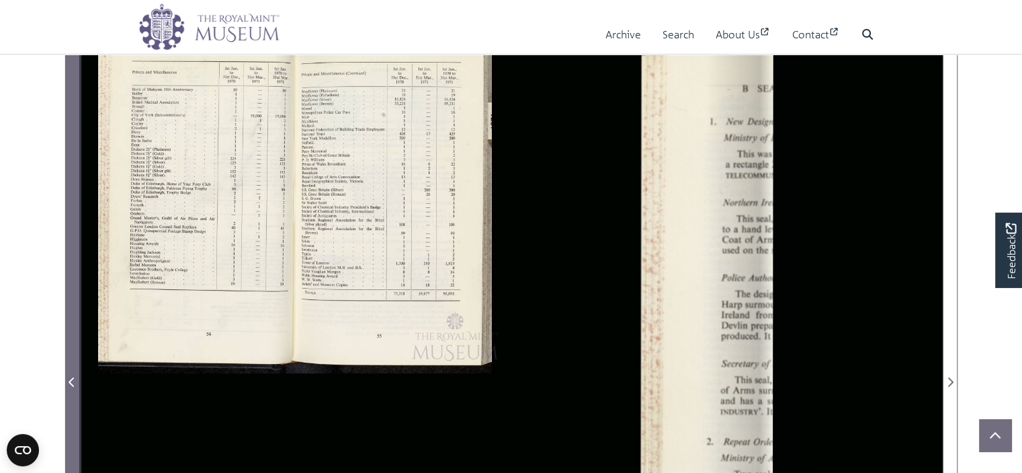
click at [71, 381] on icon "Previous Page" at bounding box center [72, 381] width 7 height 11
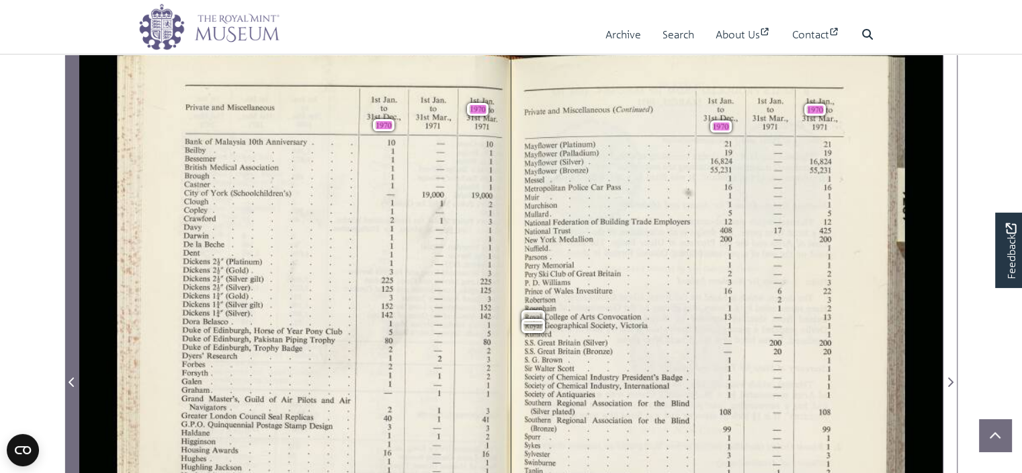
click at [71, 381] on icon "Previous Page" at bounding box center [72, 381] width 7 height 11
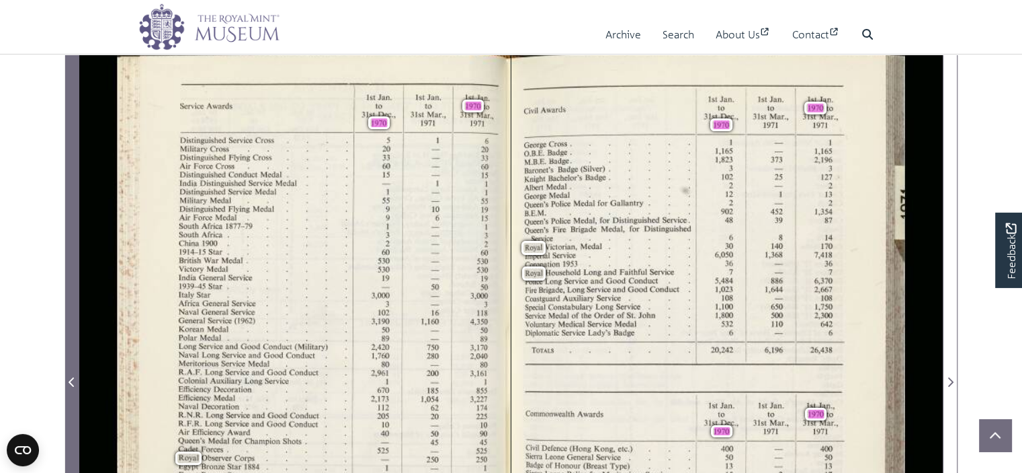
click at [71, 381] on icon "Previous Page" at bounding box center [72, 381] width 7 height 11
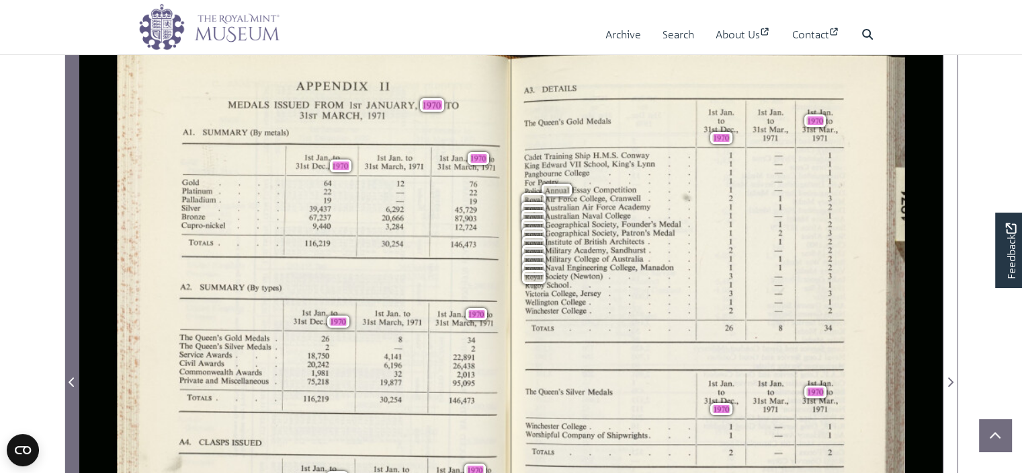
click at [71, 381] on icon "Previous Page" at bounding box center [72, 381] width 7 height 11
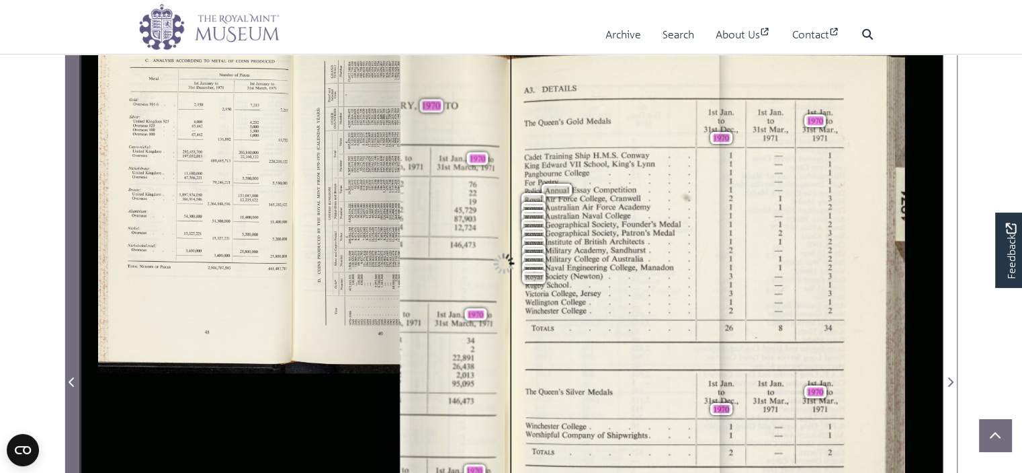
click at [71, 381] on icon "Previous Page" at bounding box center [72, 381] width 7 height 11
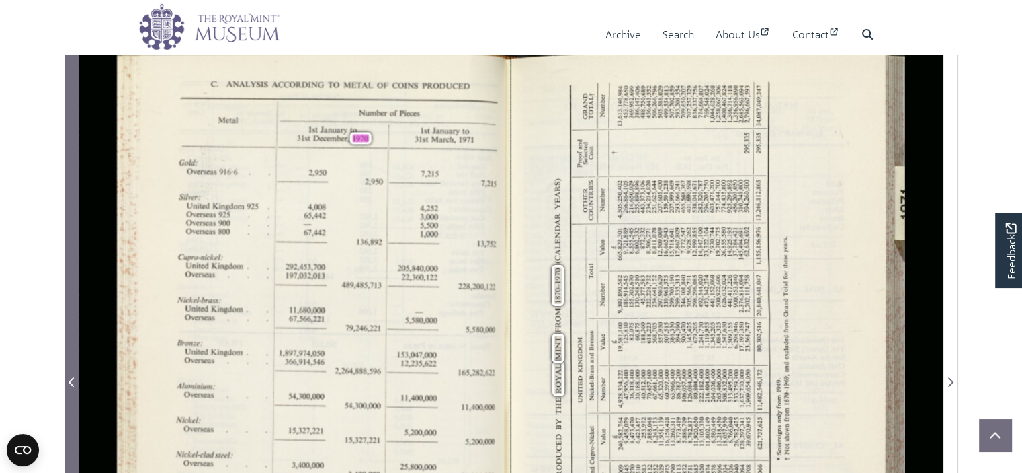
click at [71, 381] on icon "Previous Page" at bounding box center [72, 381] width 7 height 11
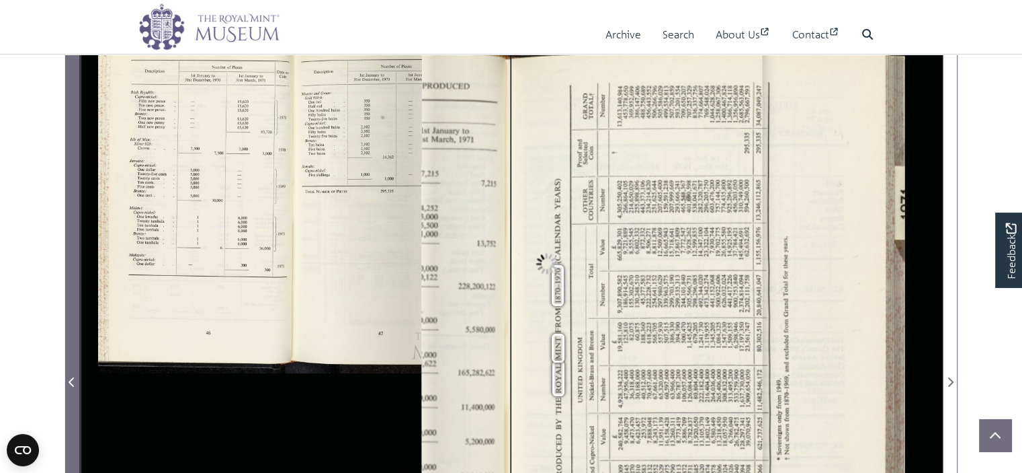
click at [71, 381] on icon "Previous Page" at bounding box center [72, 381] width 7 height 11
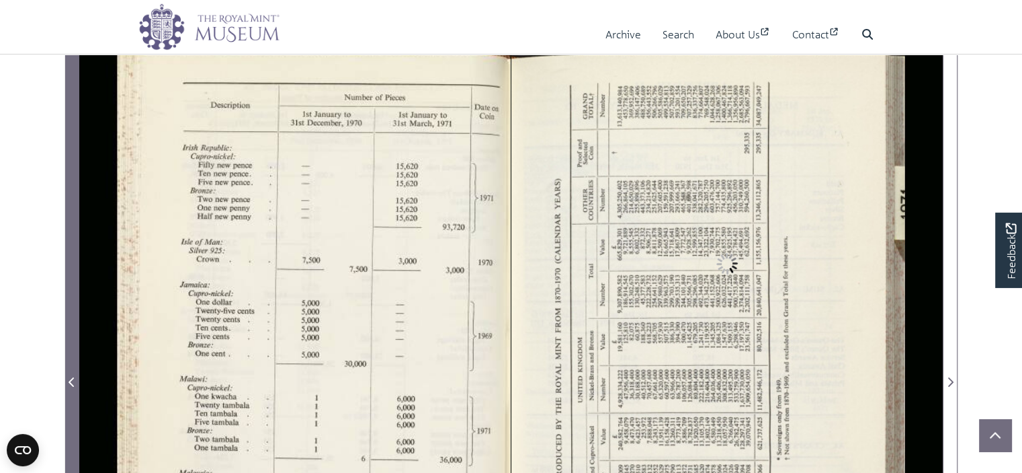
click at [71, 381] on icon "Previous Page" at bounding box center [72, 381] width 7 height 11
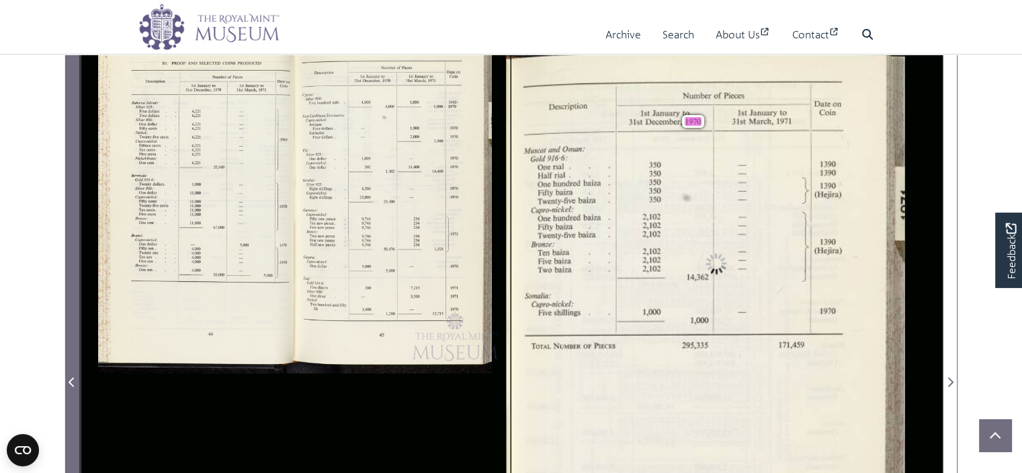
click at [71, 381] on icon "Previous Page" at bounding box center [72, 381] width 7 height 11
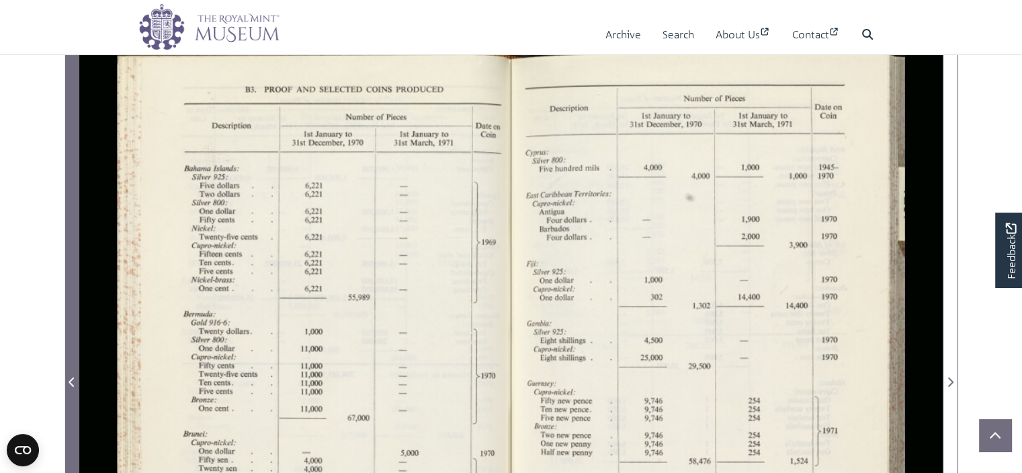
click at [71, 381] on icon "Previous Page" at bounding box center [72, 381] width 7 height 11
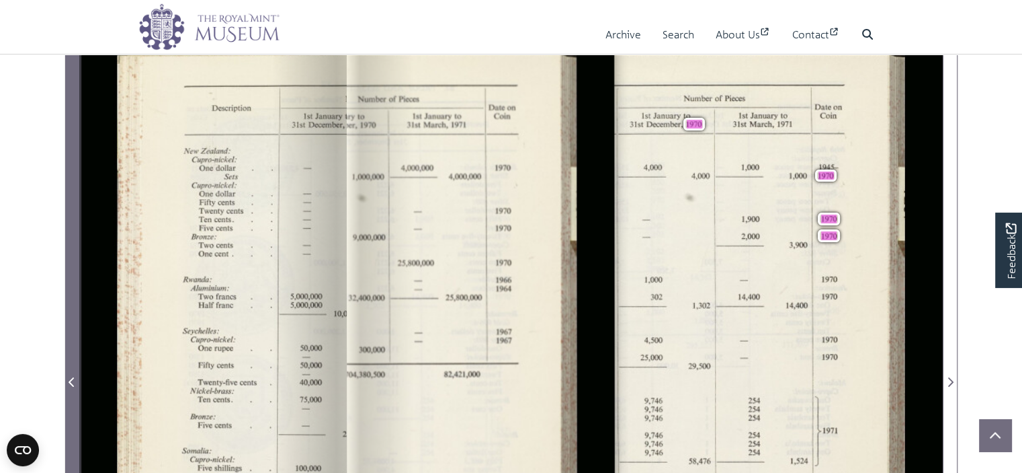
click at [71, 381] on icon "Previous Page" at bounding box center [72, 381] width 7 height 11
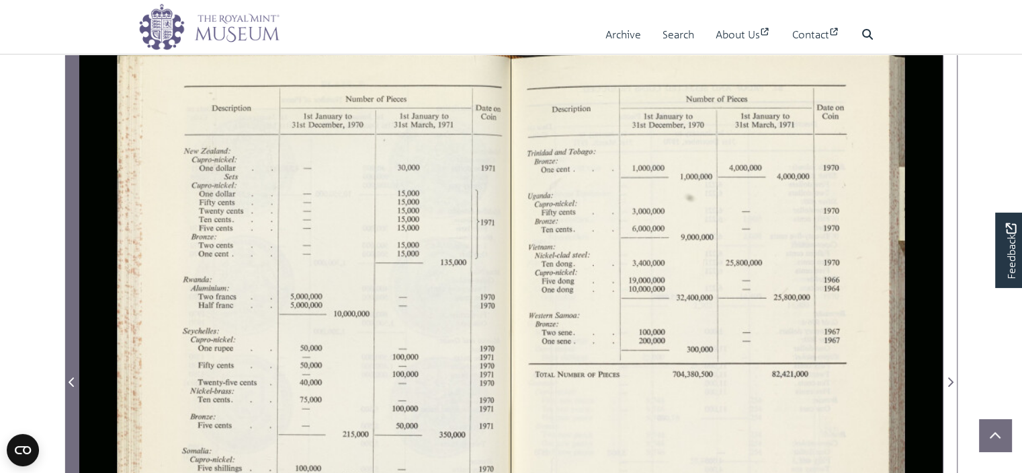
click at [71, 381] on icon "Previous Page" at bounding box center [72, 381] width 7 height 11
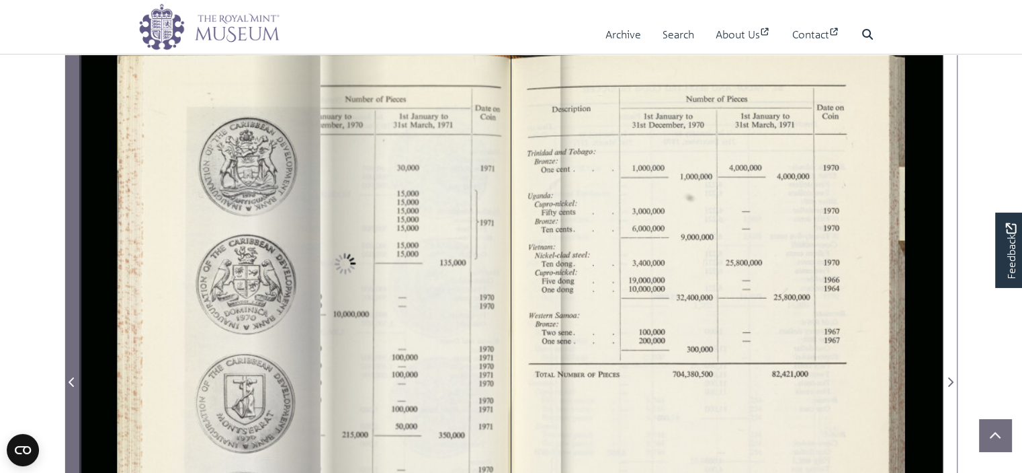
click at [71, 381] on icon "Previous Page" at bounding box center [72, 381] width 7 height 11
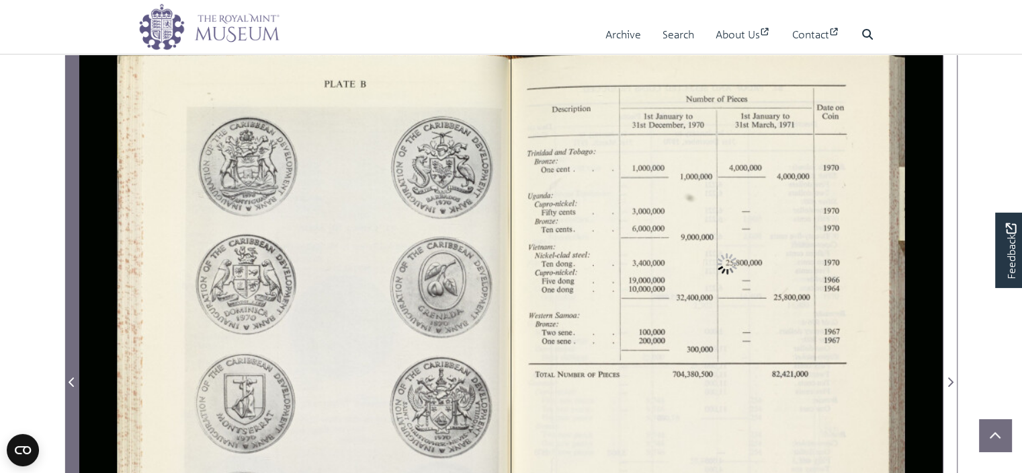
click at [71, 381] on icon "Previous Page" at bounding box center [72, 381] width 7 height 11
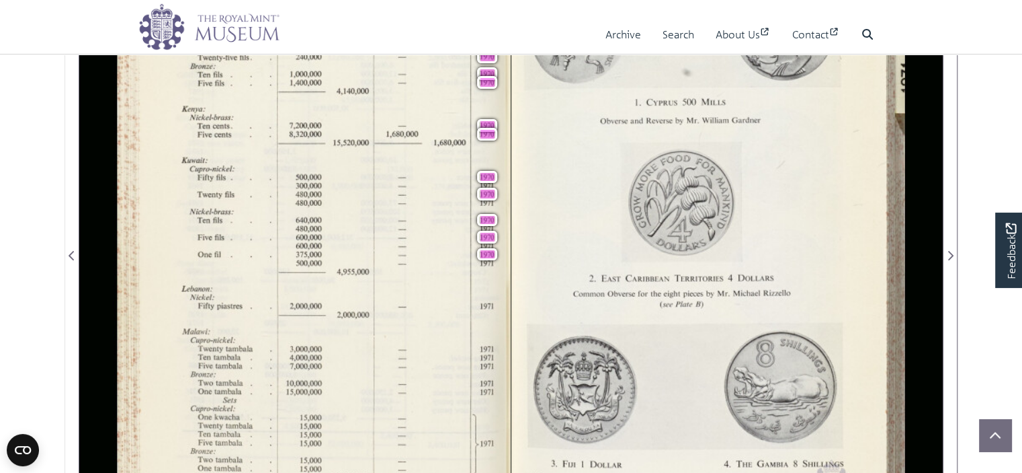
scroll to position [194, 0]
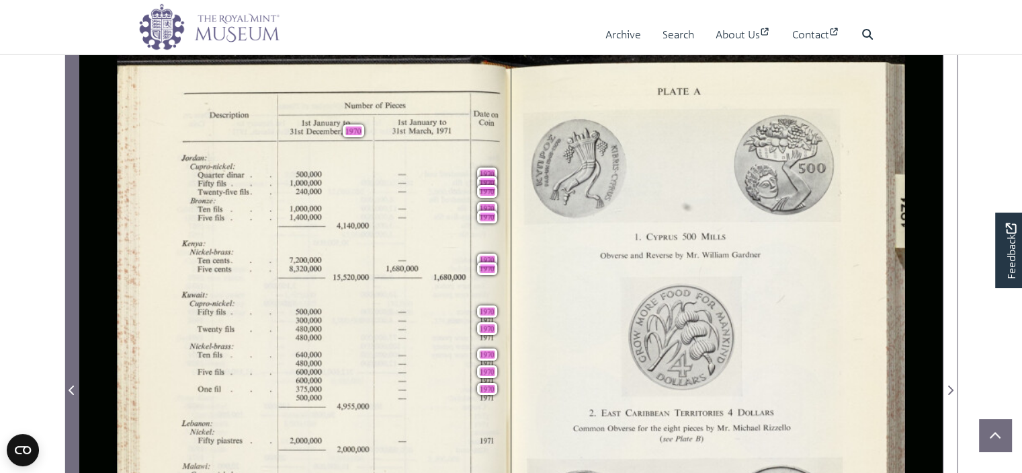
click at [72, 391] on icon "Previous Page" at bounding box center [71, 389] width 5 height 9
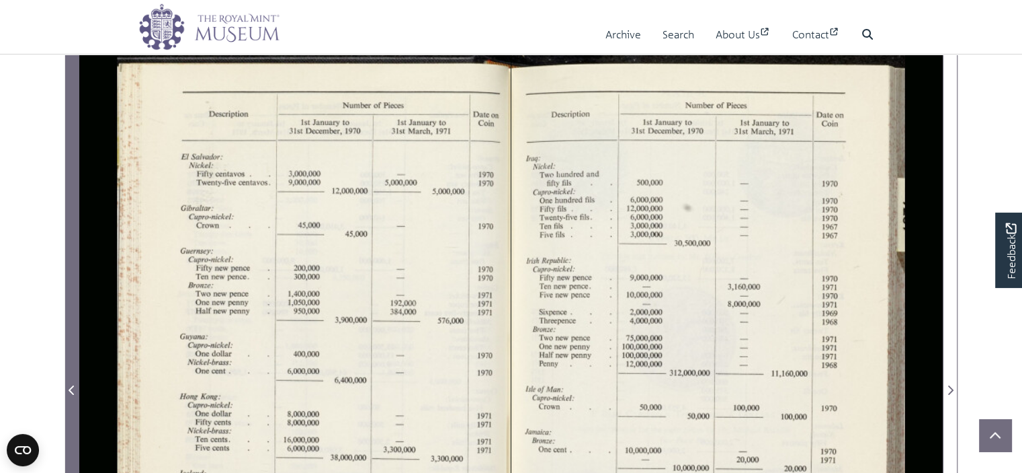
click at [72, 391] on icon "Previous Page" at bounding box center [71, 389] width 5 height 9
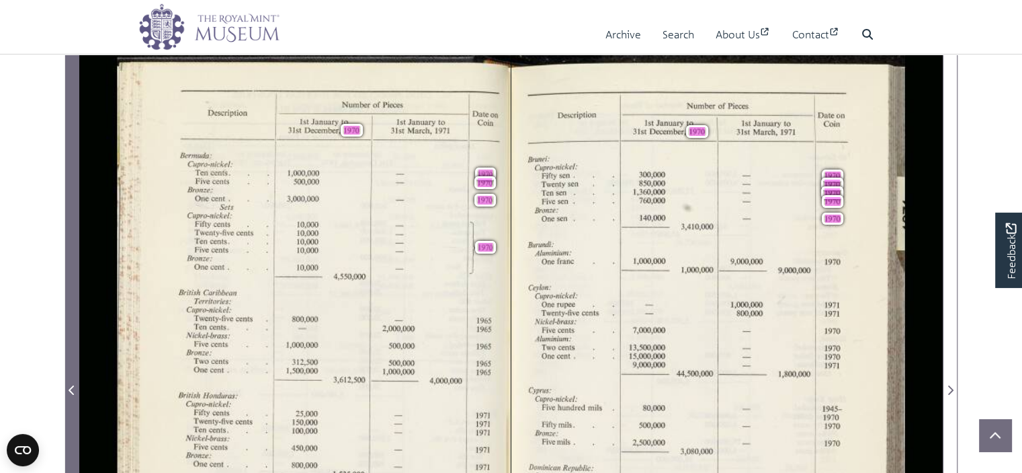
click at [72, 391] on icon "Previous Page" at bounding box center [71, 389] width 5 height 9
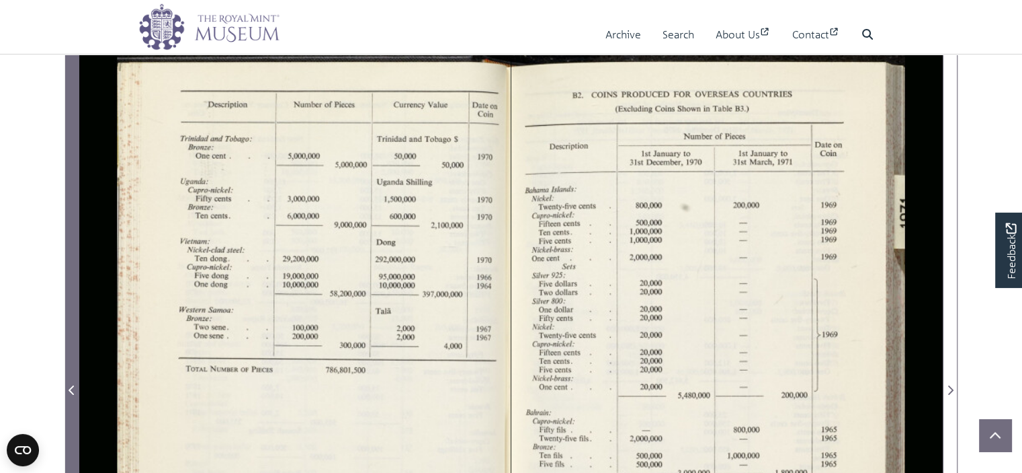
click at [72, 391] on icon "Previous Page" at bounding box center [71, 389] width 5 height 9
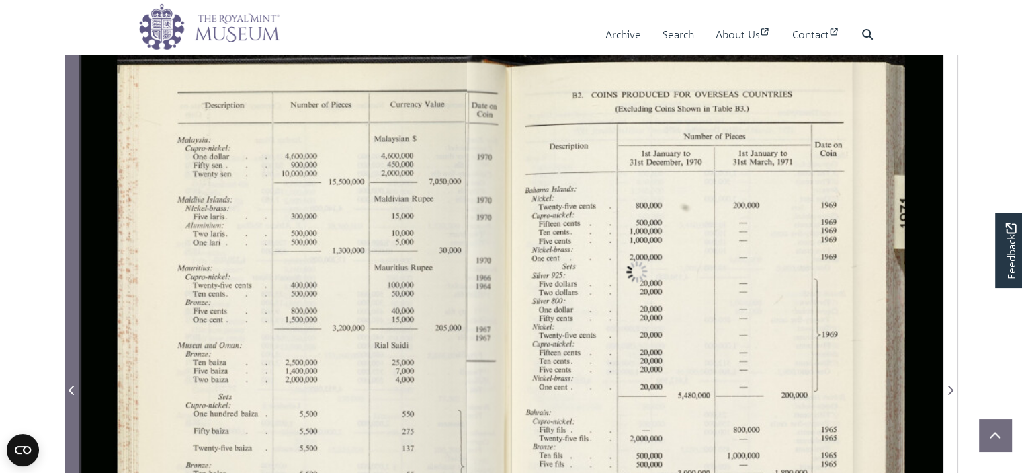
click at [72, 391] on icon "Previous Page" at bounding box center [71, 389] width 5 height 9
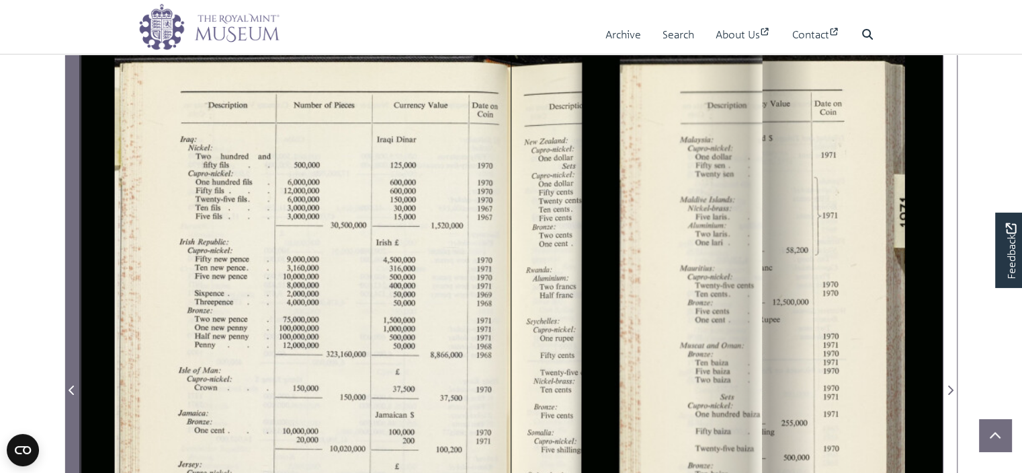
click at [72, 391] on icon "Previous Page" at bounding box center [71, 389] width 5 height 9
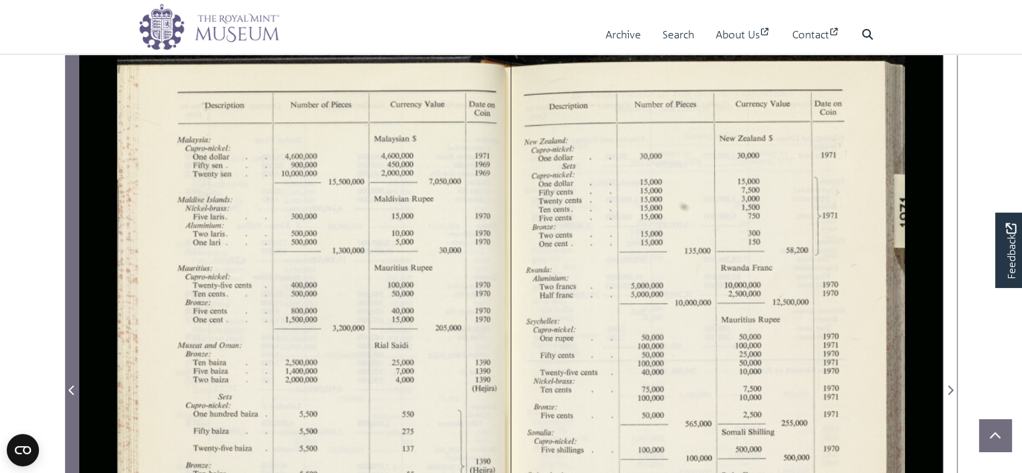
click at [72, 391] on icon "Previous Page" at bounding box center [71, 389] width 5 height 9
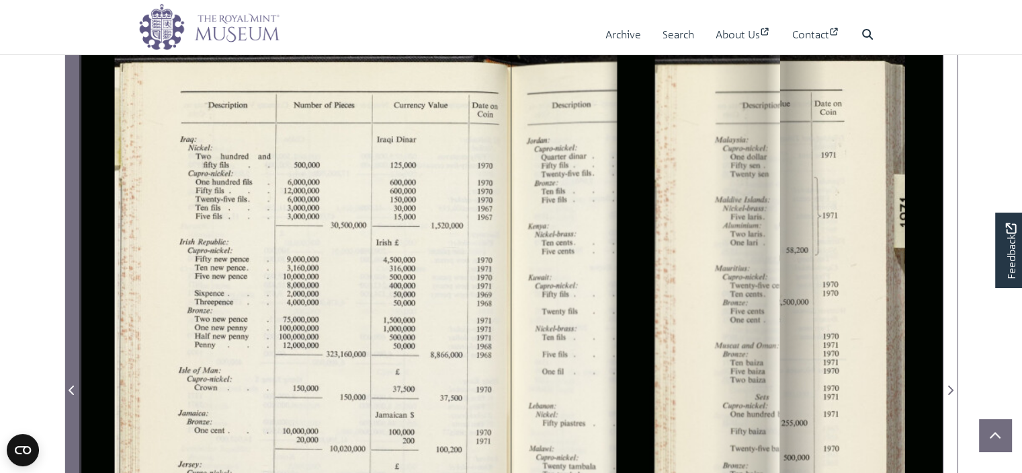
click at [72, 391] on icon "Previous Page" at bounding box center [71, 389] width 5 height 9
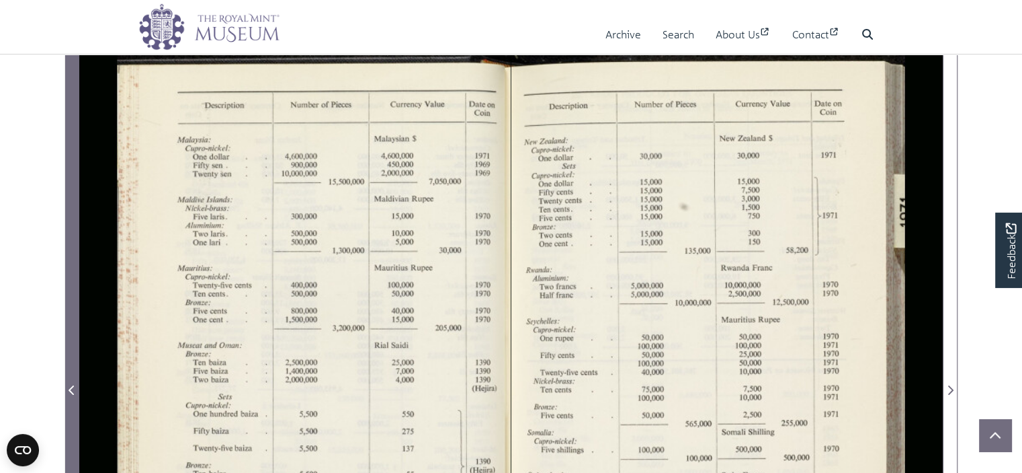
click at [72, 391] on icon "Previous Page" at bounding box center [71, 389] width 5 height 9
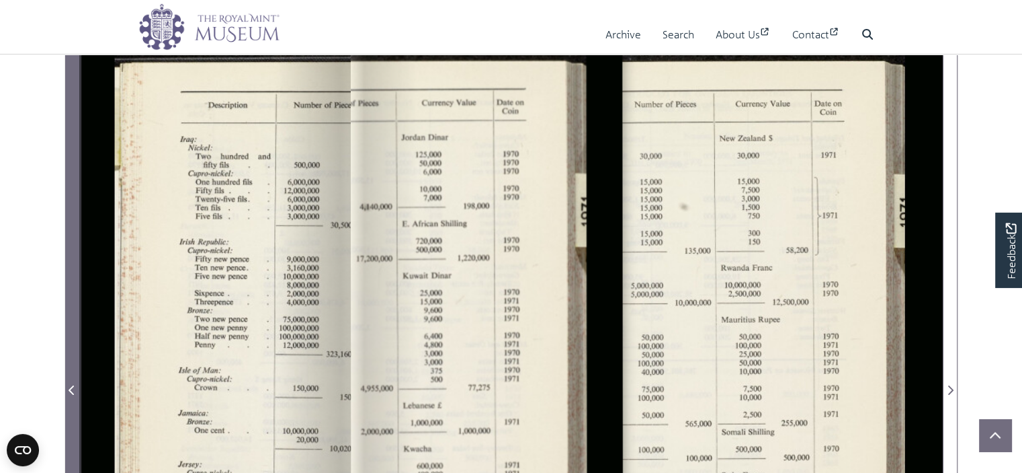
click at [72, 391] on icon "Previous Page" at bounding box center [71, 389] width 5 height 9
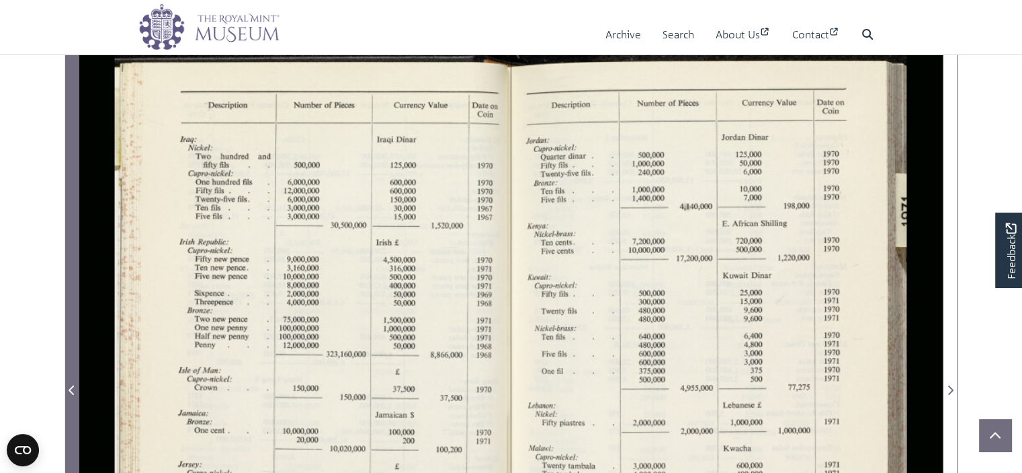
click at [72, 391] on icon "Previous Page" at bounding box center [71, 389] width 5 height 9
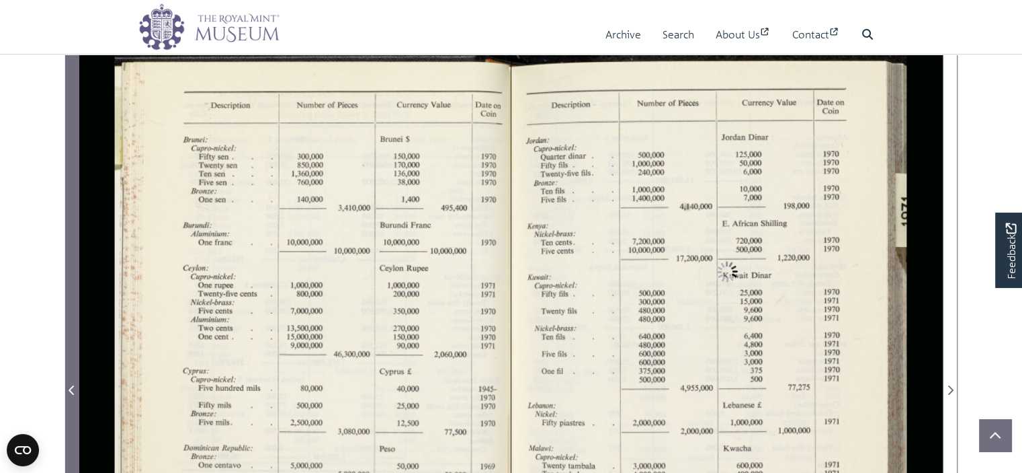
click at [72, 391] on icon "Previous Page" at bounding box center [71, 389] width 5 height 9
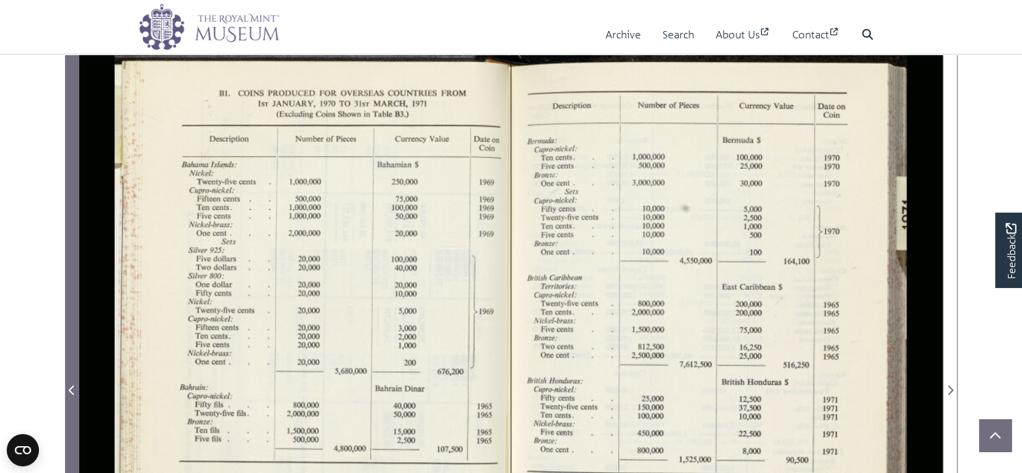
click at [72, 391] on icon "Previous Page" at bounding box center [71, 389] width 5 height 9
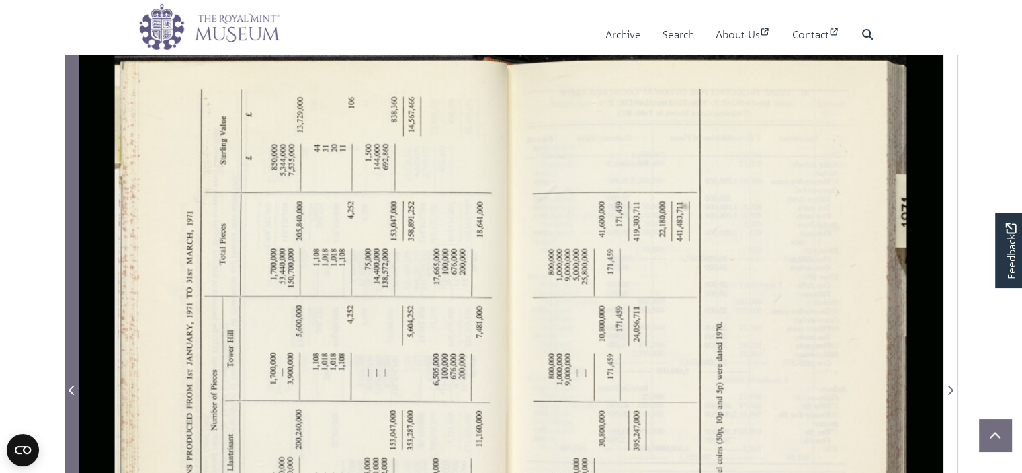
click at [72, 391] on icon "Previous Page" at bounding box center [71, 389] width 5 height 9
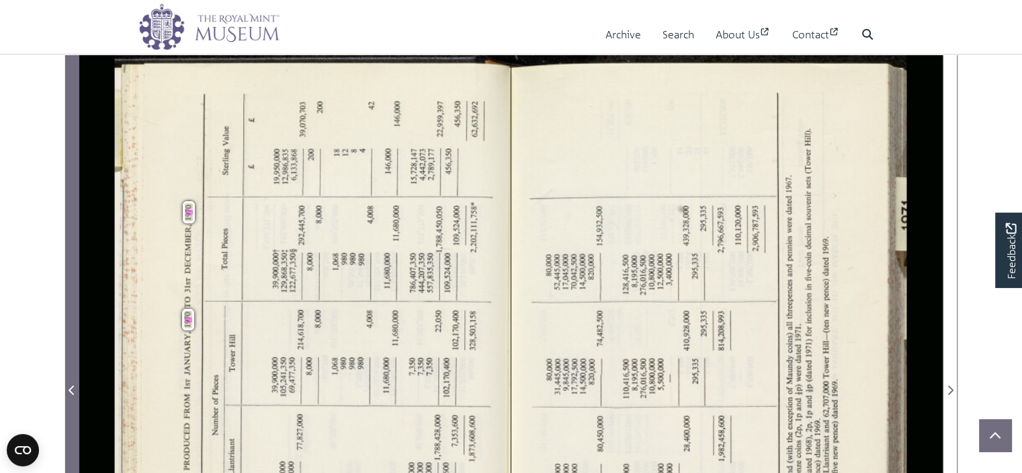
click at [72, 391] on icon "Previous Page" at bounding box center [71, 389] width 5 height 9
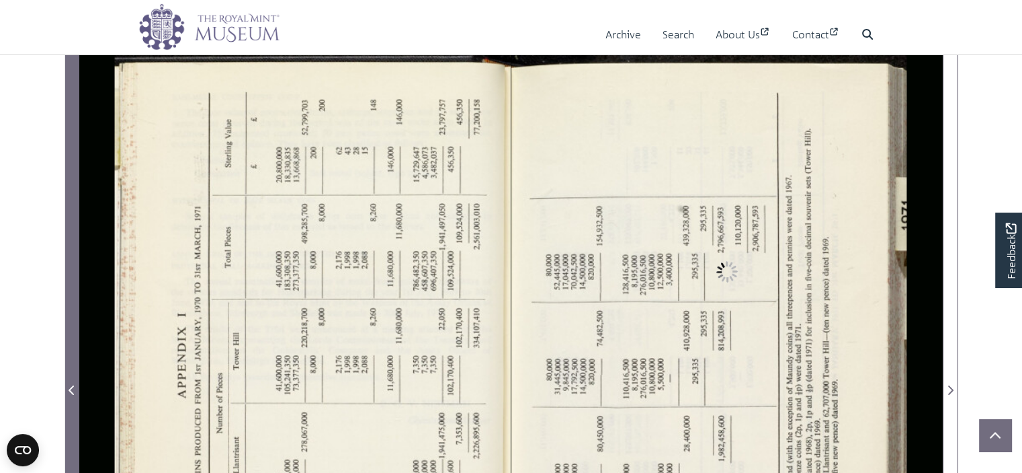
click at [72, 391] on icon "Previous Page" at bounding box center [71, 389] width 5 height 9
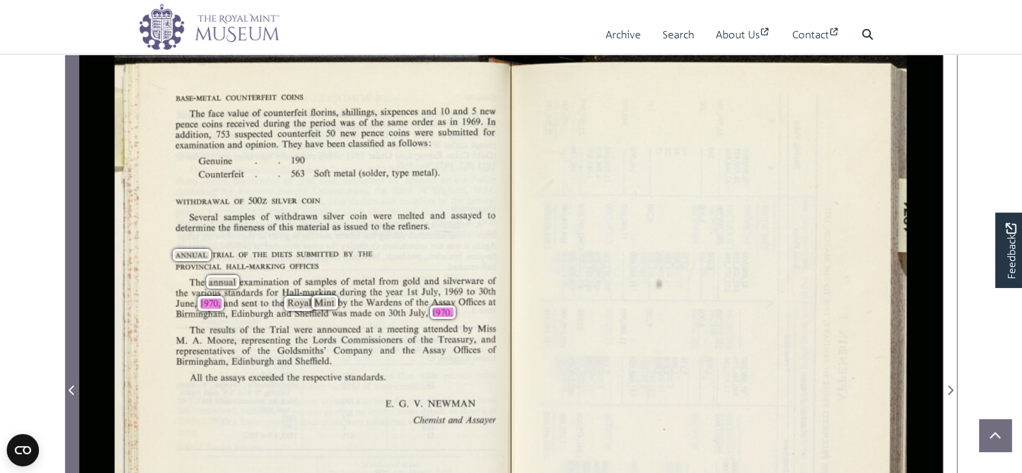
click at [72, 391] on icon "Previous Page" at bounding box center [71, 389] width 5 height 9
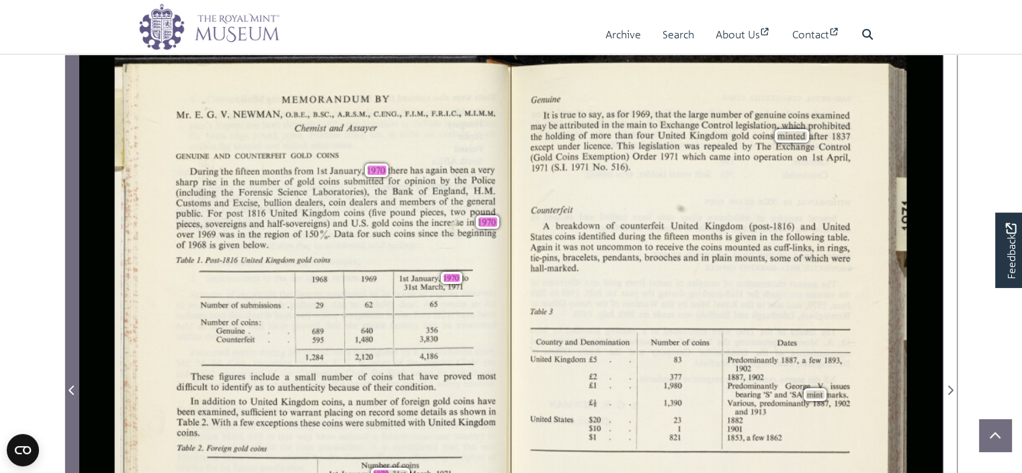
click at [72, 391] on icon "Previous Page" at bounding box center [71, 389] width 5 height 9
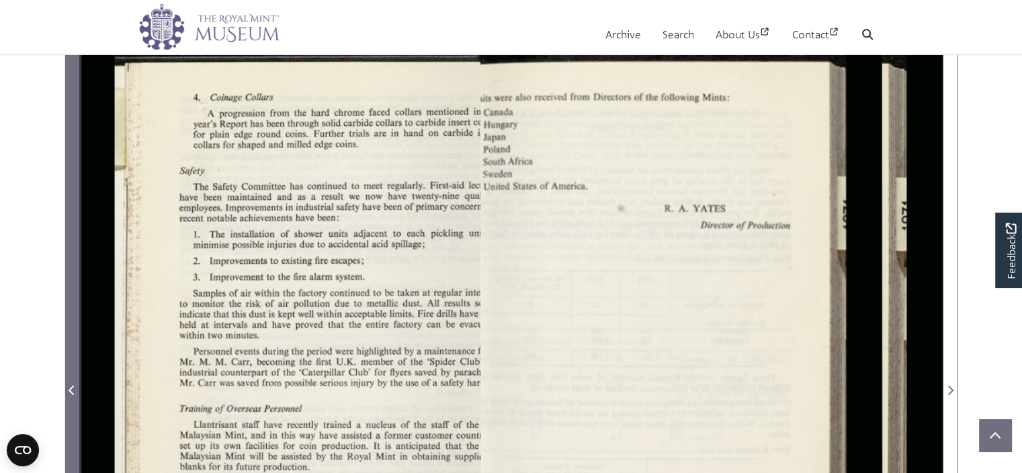
click at [72, 391] on icon "Previous Page" at bounding box center [71, 389] width 5 height 9
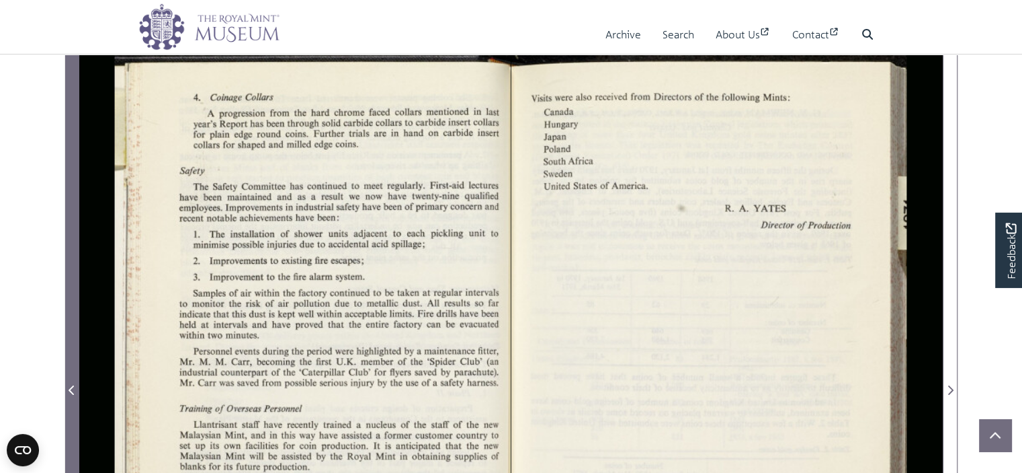
click at [72, 391] on icon "Previous Page" at bounding box center [71, 389] width 5 height 9
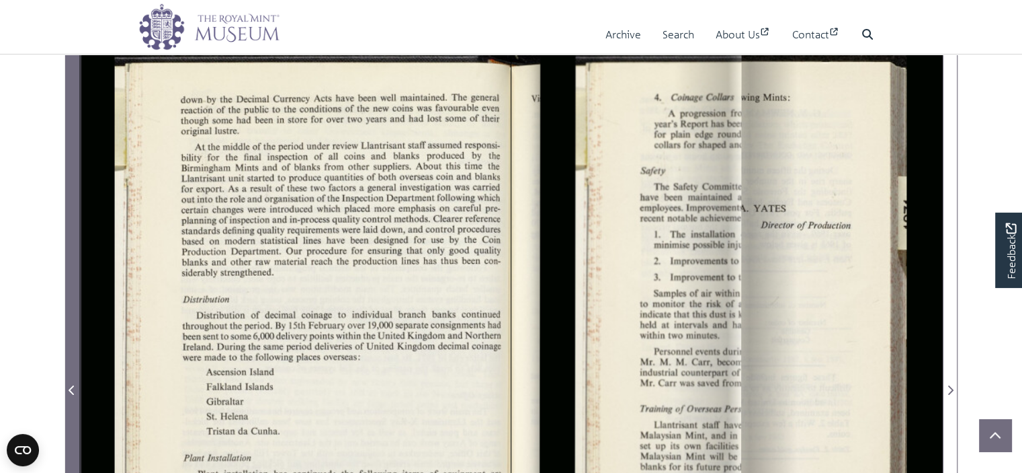
click at [72, 391] on icon "Previous Page" at bounding box center [71, 389] width 5 height 9
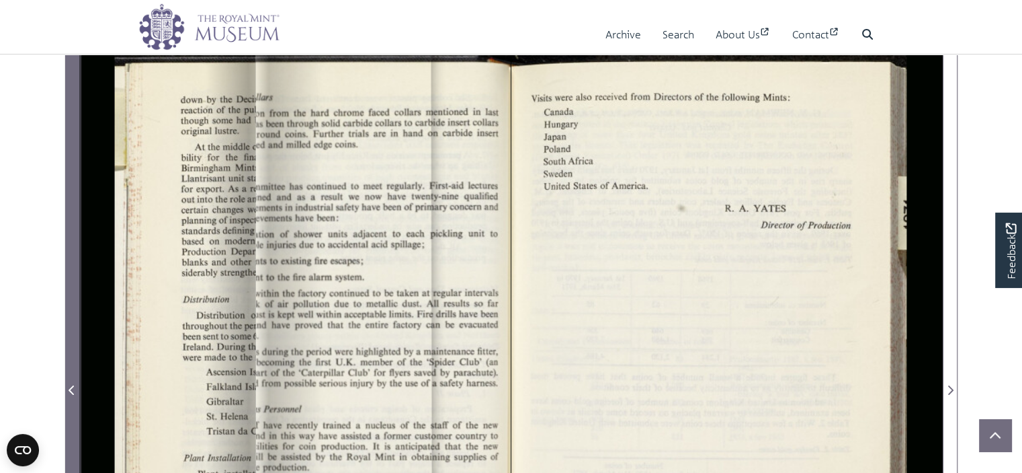
click at [72, 391] on icon "Previous Page" at bounding box center [71, 389] width 5 height 9
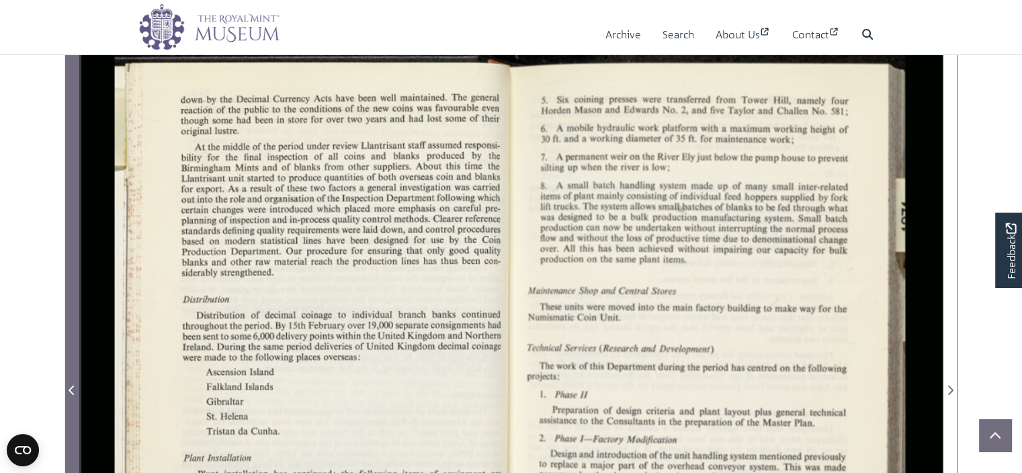
click at [72, 391] on icon "Previous Page" at bounding box center [71, 389] width 5 height 9
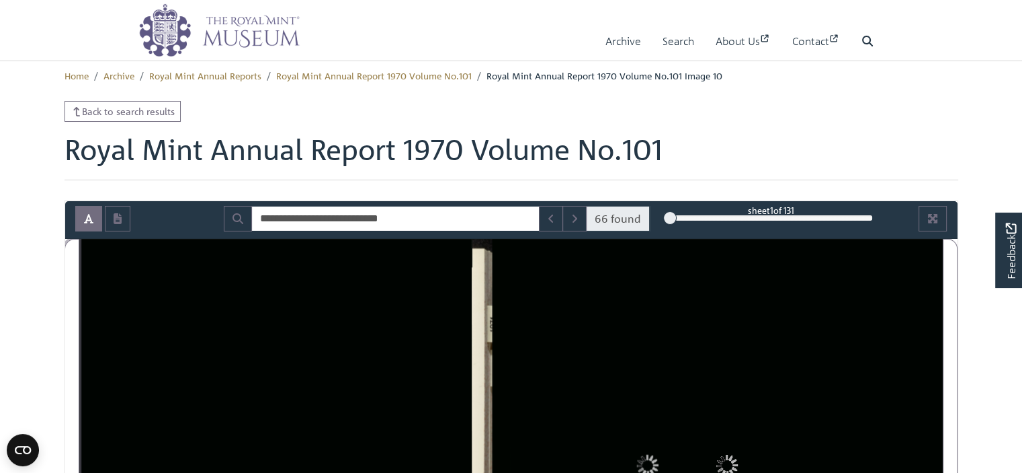
drag, startPoint x: 698, startPoint y: 216, endPoint x: 653, endPoint y: 217, distance: 44.4
click at [653, 217] on div "**********" at bounding box center [511, 219] width 893 height 26
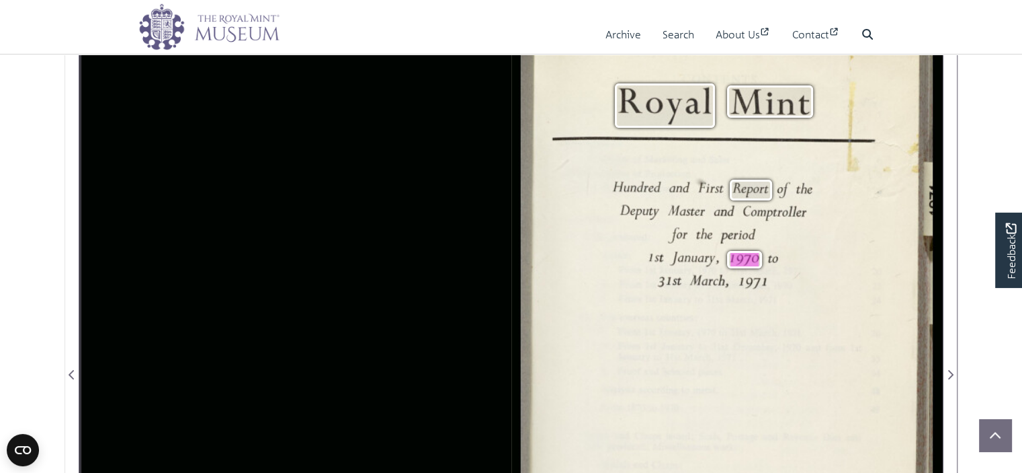
scroll to position [202, 0]
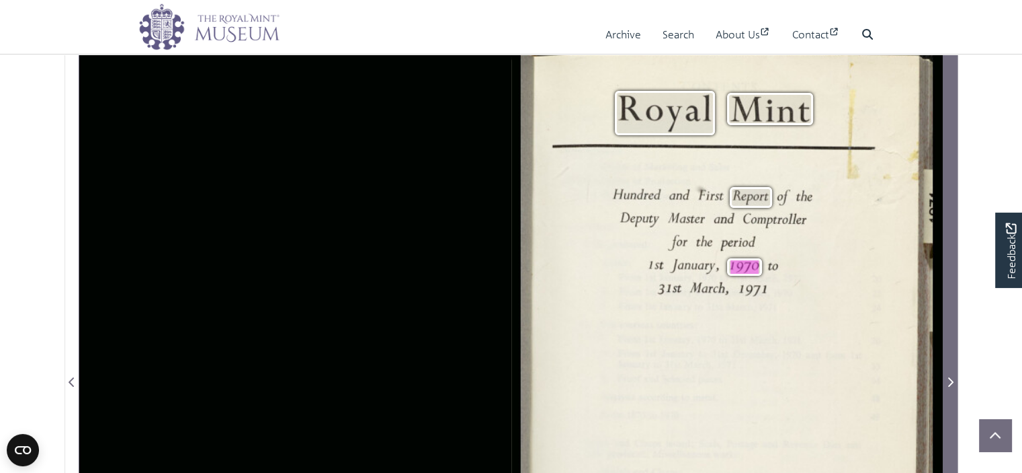
click at [953, 380] on icon "Next Page" at bounding box center [950, 381] width 7 height 11
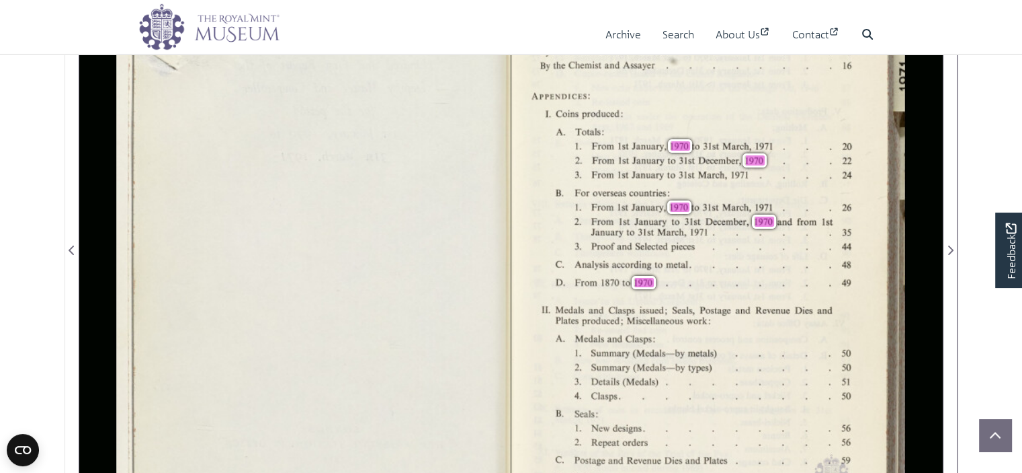
scroll to position [332, 0]
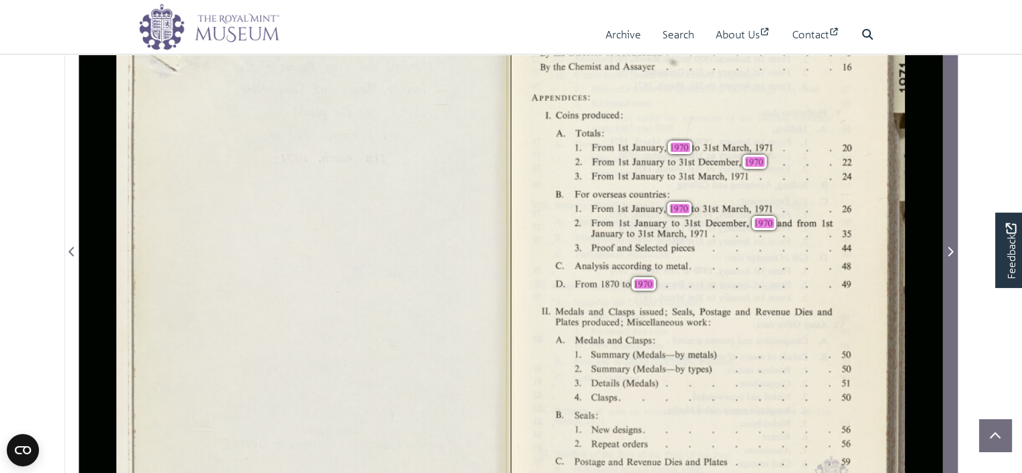
click at [951, 252] on icon "Next Page" at bounding box center [951, 251] width 5 height 9
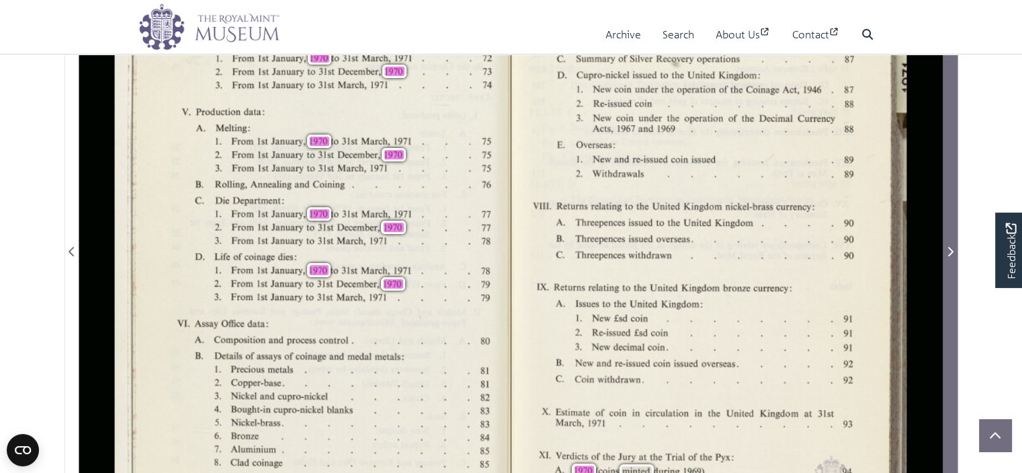
click at [951, 252] on icon "Next Page" at bounding box center [951, 251] width 5 height 9
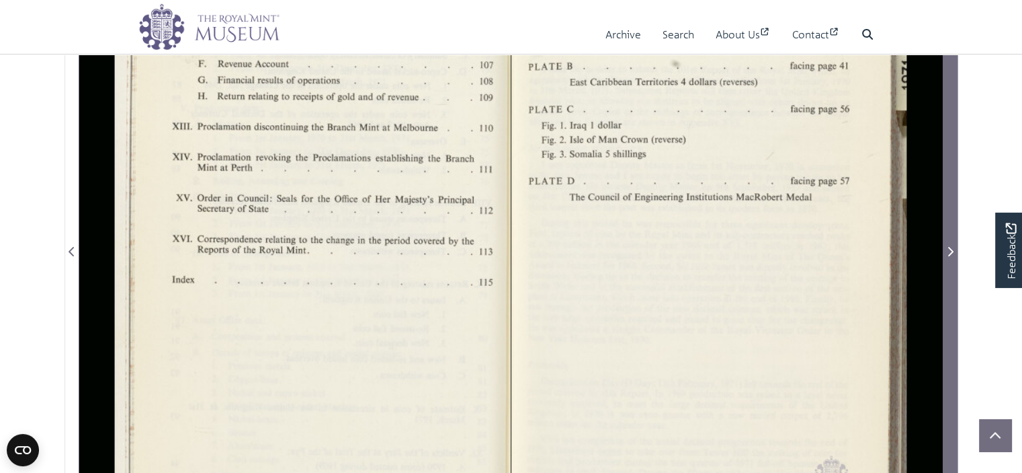
click at [951, 252] on icon "Next Page" at bounding box center [951, 251] width 5 height 9
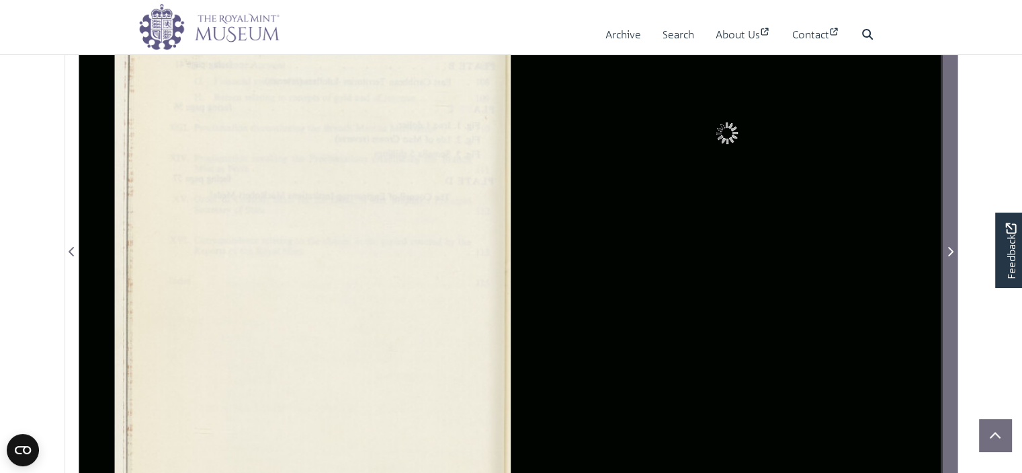
click at [951, 252] on icon "Next Page" at bounding box center [951, 251] width 5 height 9
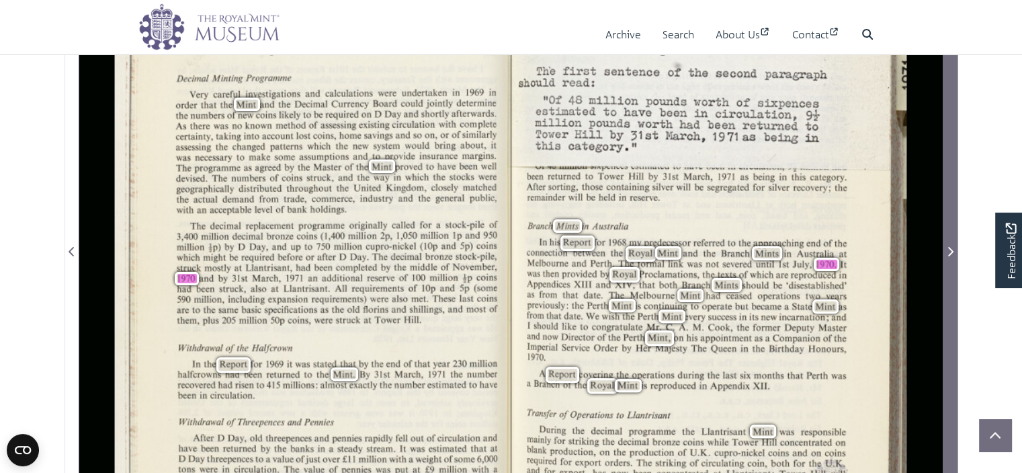
click at [951, 252] on icon "Next Page" at bounding box center [951, 251] width 5 height 9
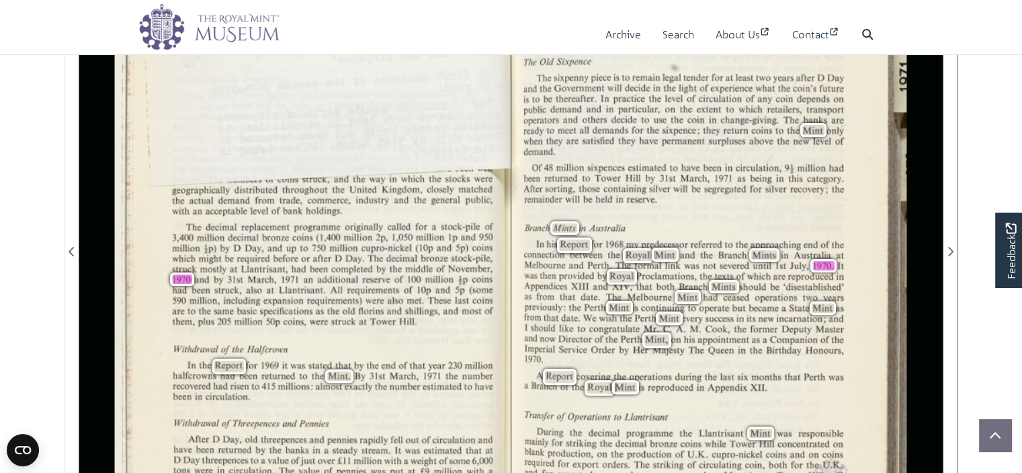
click at [65, 249] on div "**********" at bounding box center [512, 243] width 894 height 750
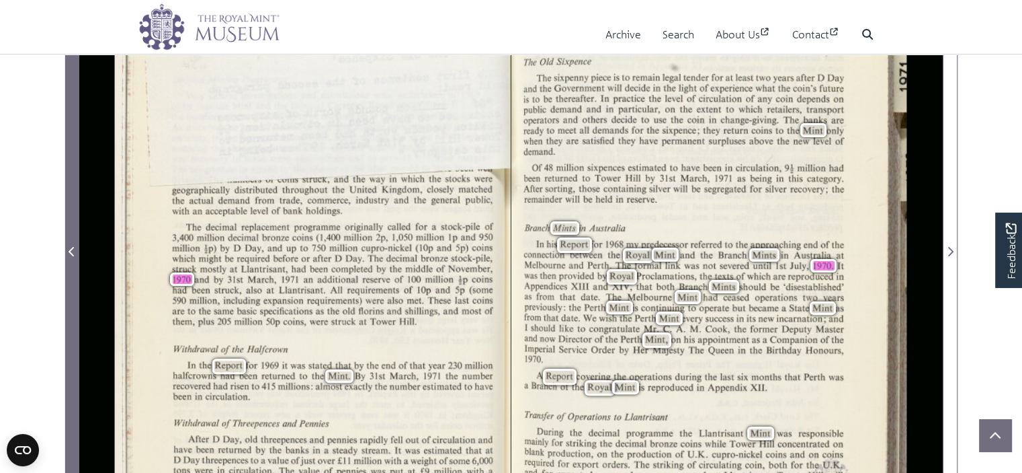
click at [71, 249] on icon "Previous Page" at bounding box center [72, 251] width 7 height 11
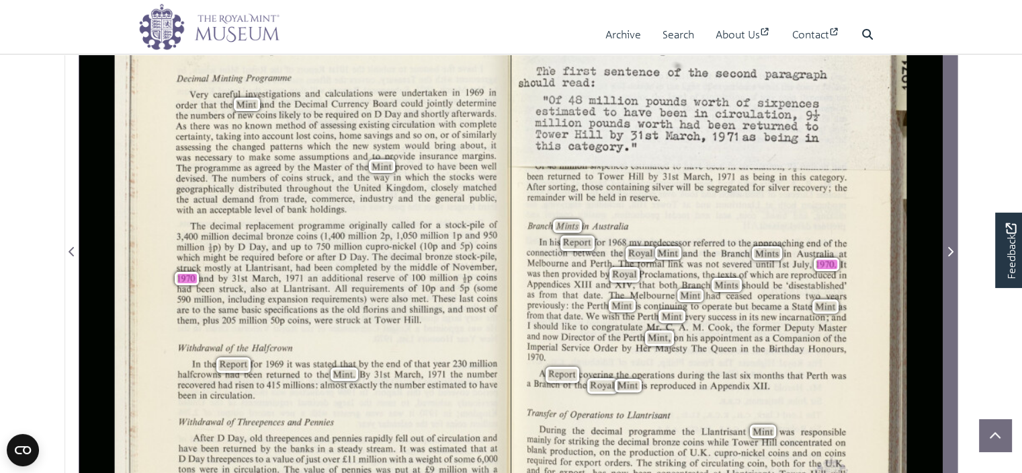
click at [951, 251] on icon "Next Page" at bounding box center [951, 251] width 5 height 9
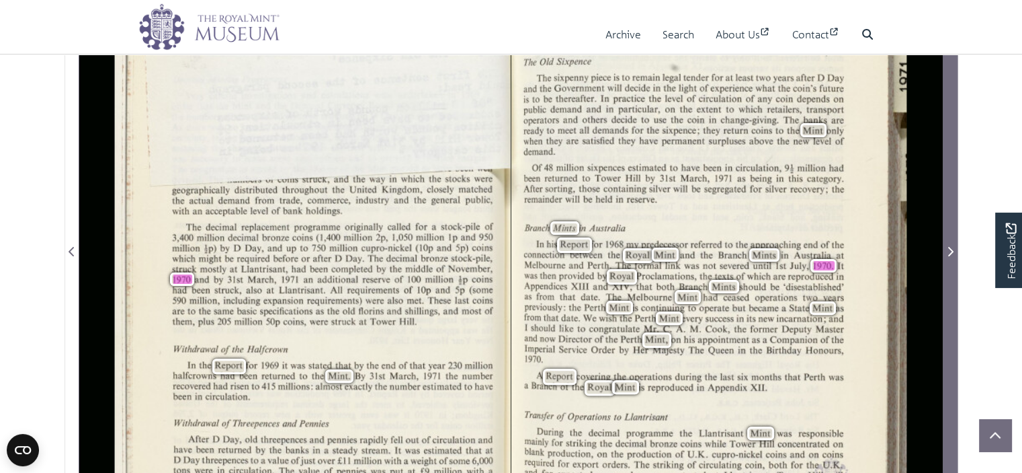
click at [951, 251] on icon "Next Page" at bounding box center [951, 251] width 5 height 9
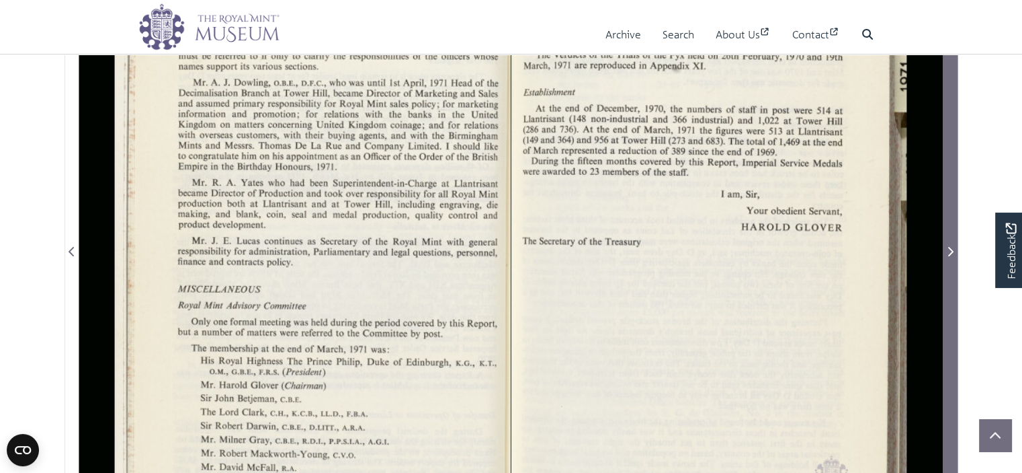
click at [951, 251] on icon "Next Page" at bounding box center [951, 251] width 5 height 9
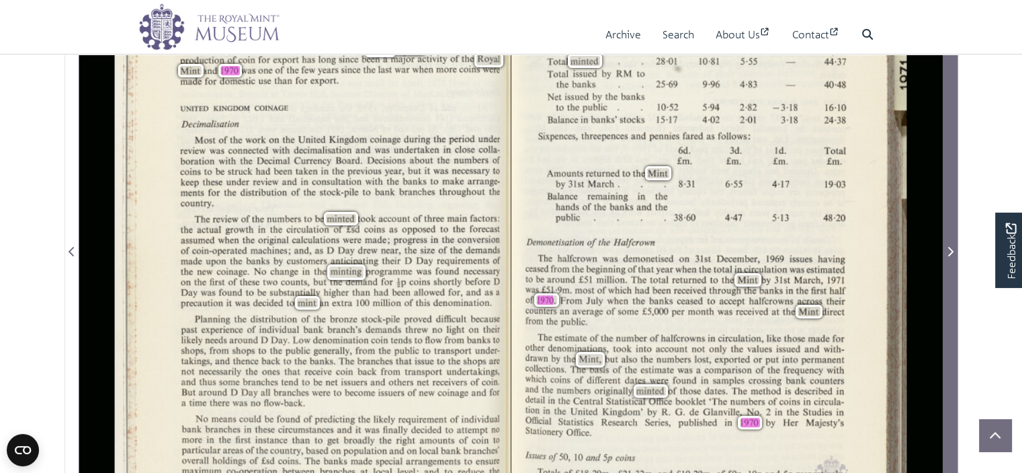
click at [951, 251] on icon "Next Page" at bounding box center [951, 251] width 5 height 9
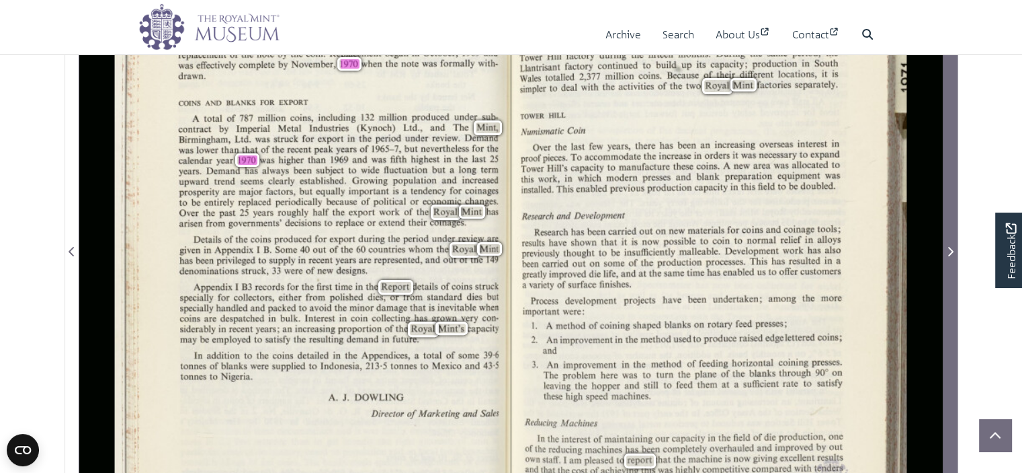
click at [951, 251] on icon "Next Page" at bounding box center [951, 251] width 5 height 9
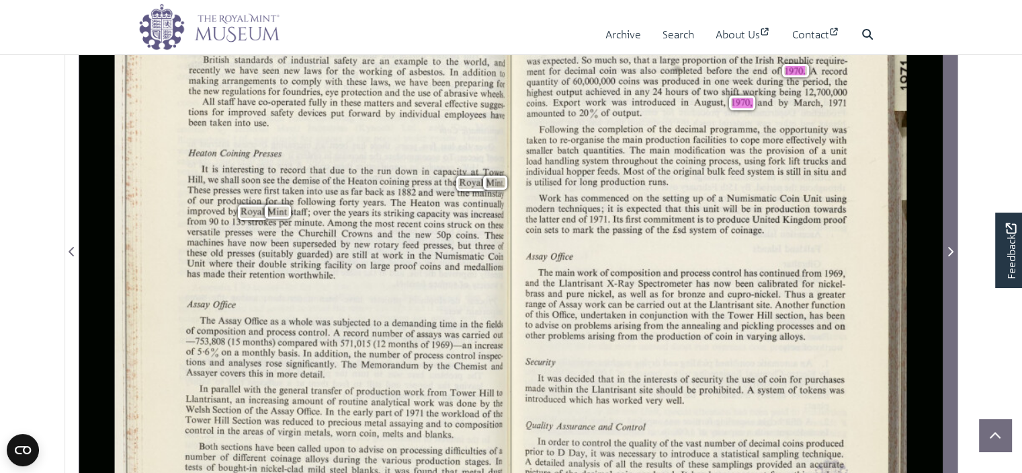
click at [951, 251] on icon "Next Page" at bounding box center [951, 251] width 5 height 9
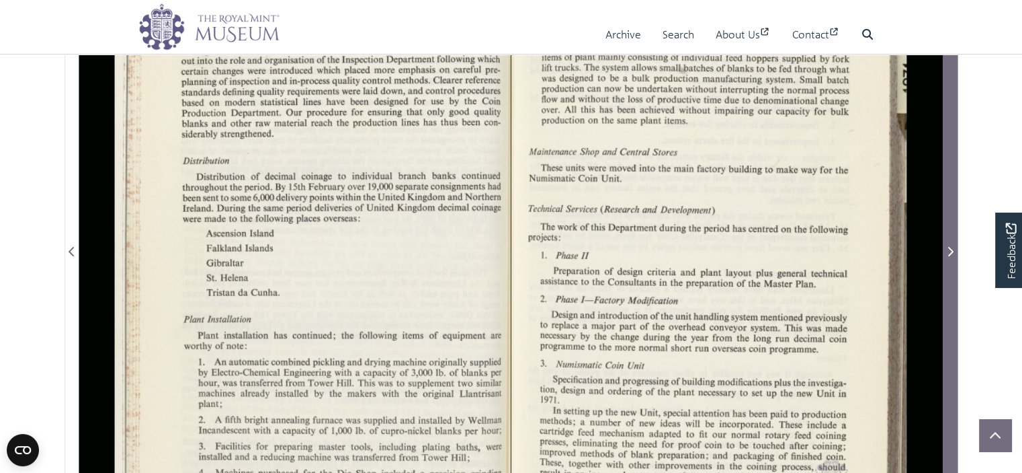
click at [951, 251] on icon "Next Page" at bounding box center [951, 251] width 5 height 9
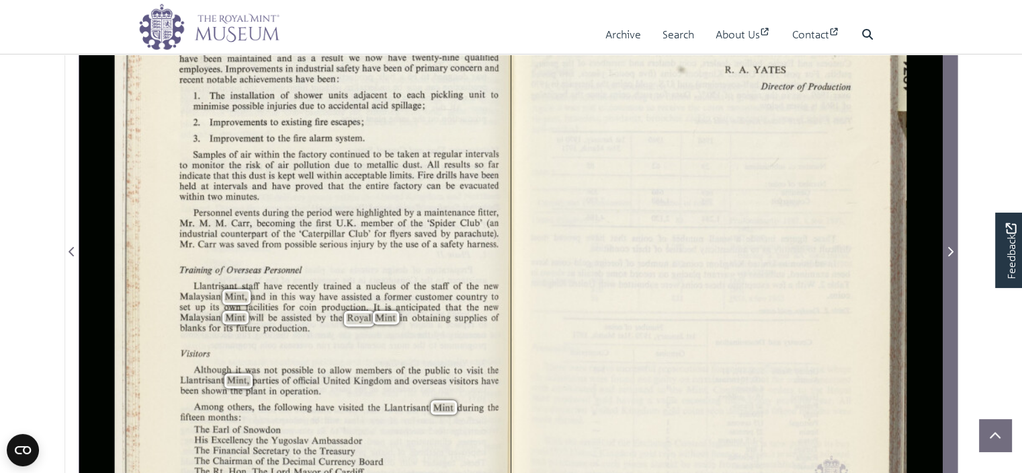
click at [951, 251] on icon "Next Page" at bounding box center [951, 251] width 5 height 9
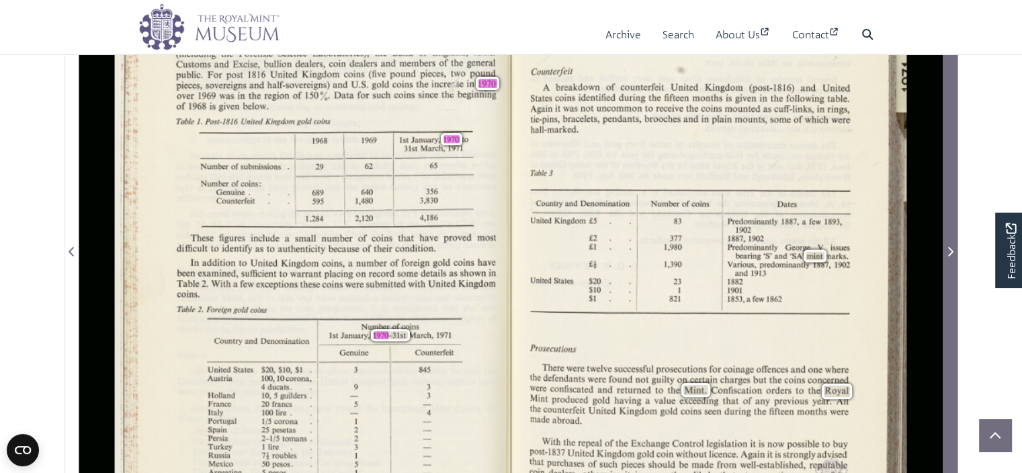
click at [951, 251] on icon "Next Page" at bounding box center [951, 251] width 5 height 9
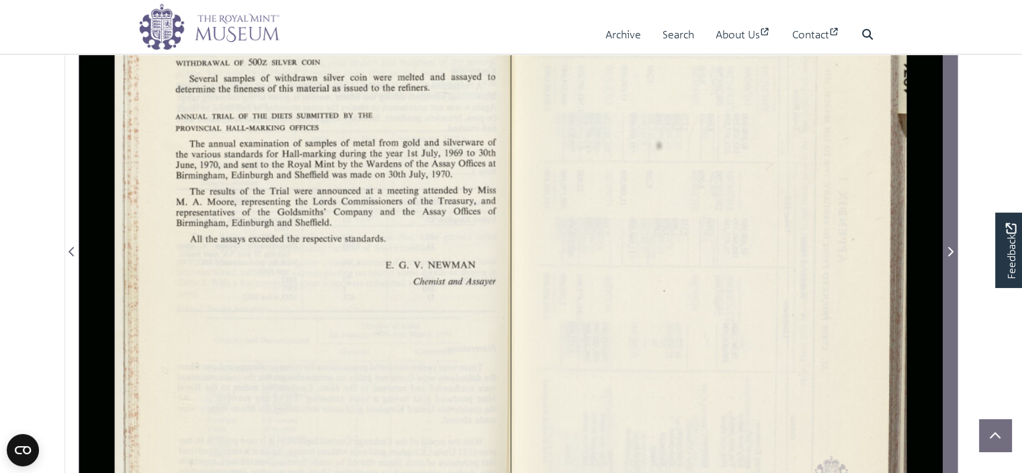
click at [951, 251] on icon "Next Page" at bounding box center [951, 251] width 5 height 9
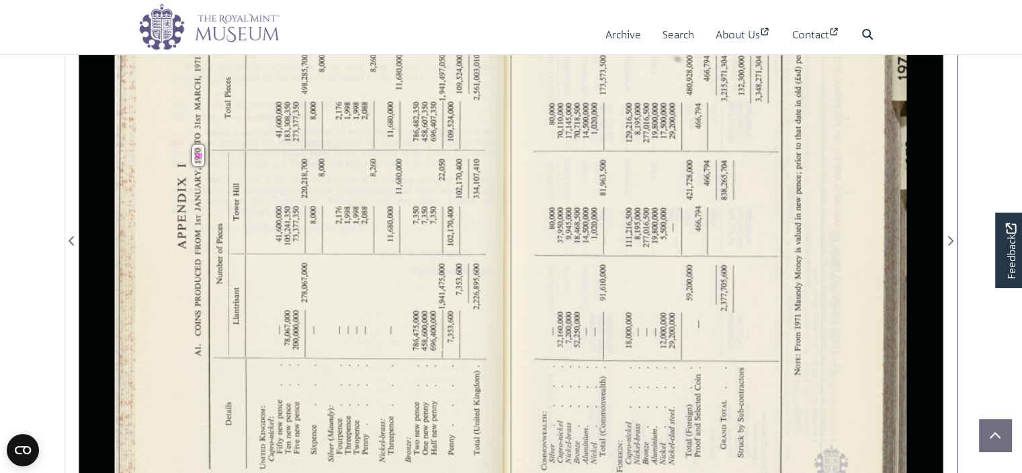
scroll to position [332, 0]
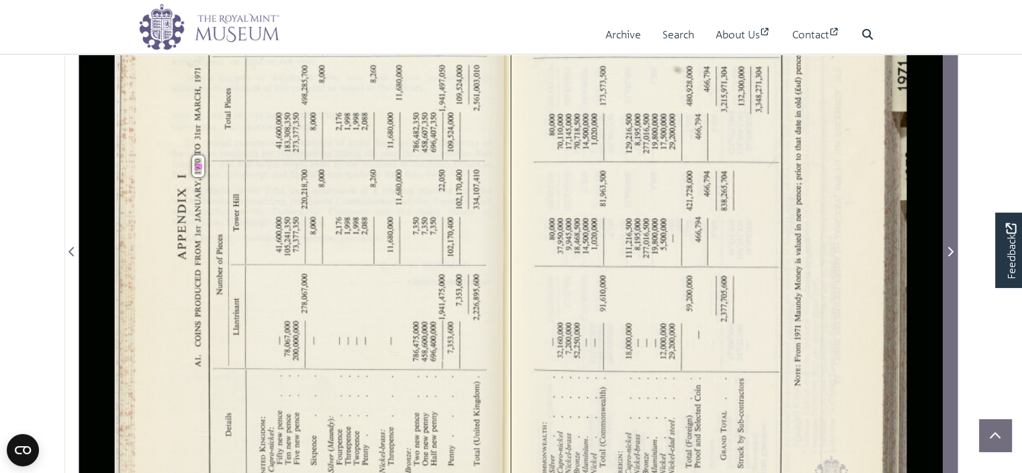
click at [949, 257] on span "Next Page" at bounding box center [950, 251] width 13 height 16
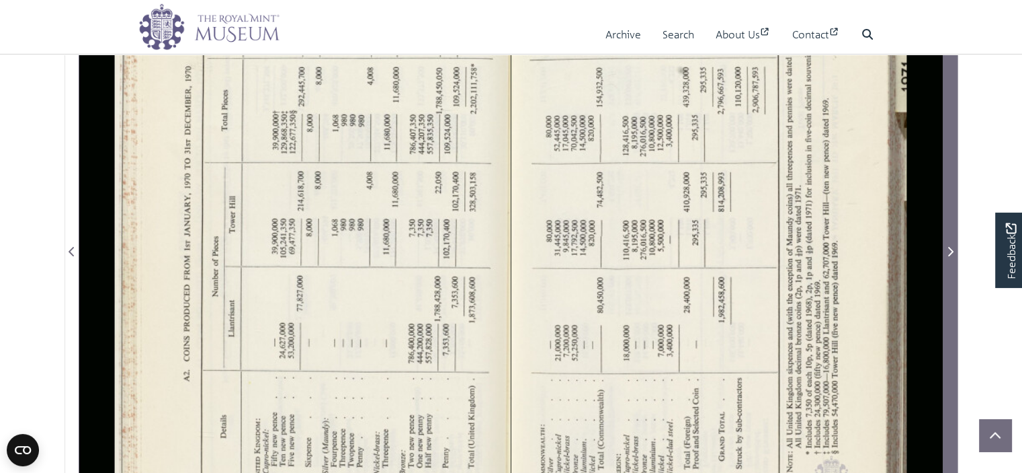
click at [949, 257] on span "Next Page" at bounding box center [950, 251] width 13 height 16
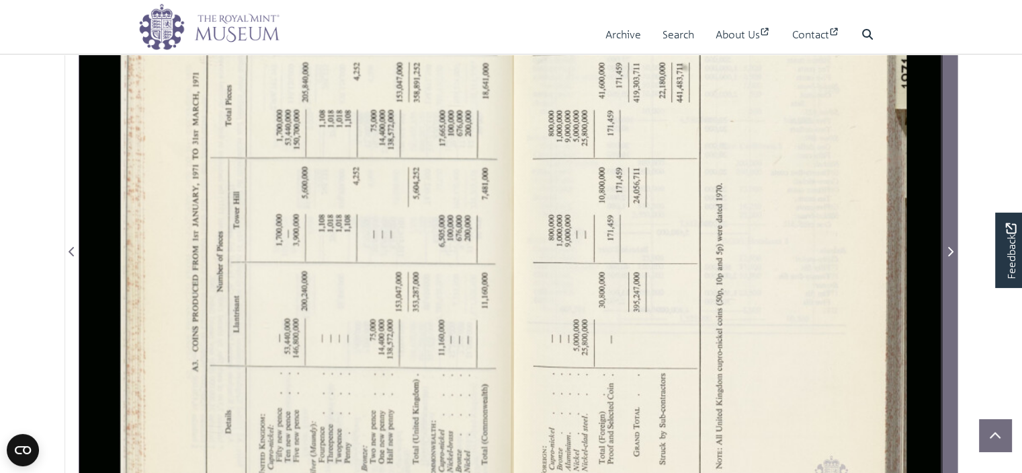
click at [949, 257] on span "Next Page" at bounding box center [950, 251] width 13 height 16
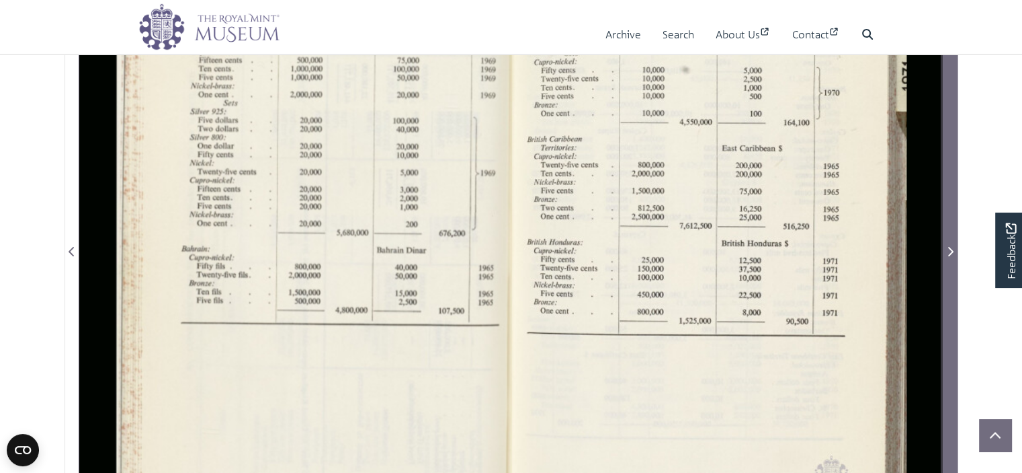
click at [949, 257] on span "Next Page" at bounding box center [950, 251] width 13 height 16
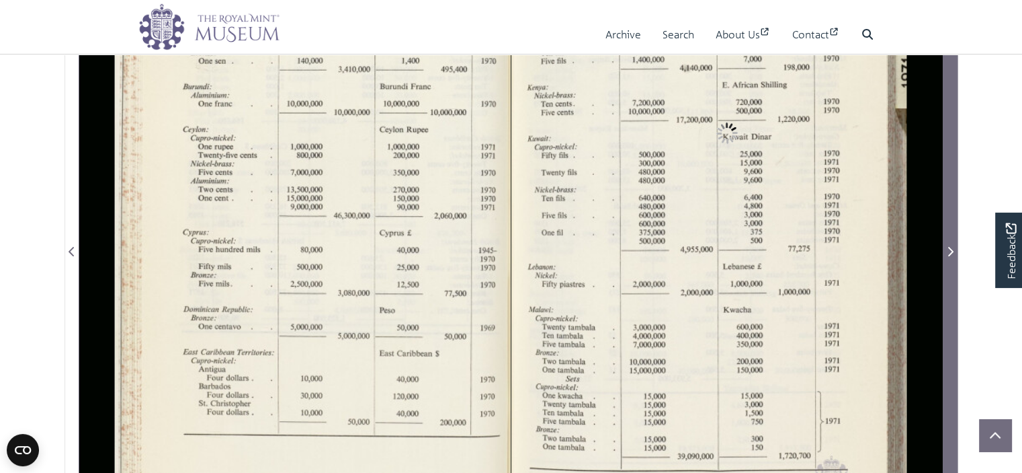
click at [949, 257] on span "Next Page" at bounding box center [950, 251] width 13 height 16
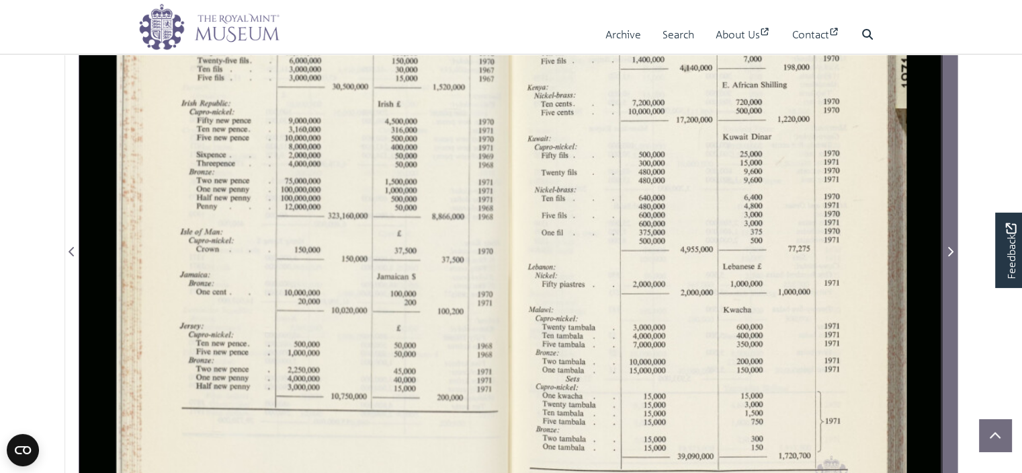
click at [949, 257] on span "Next Page" at bounding box center [950, 251] width 13 height 16
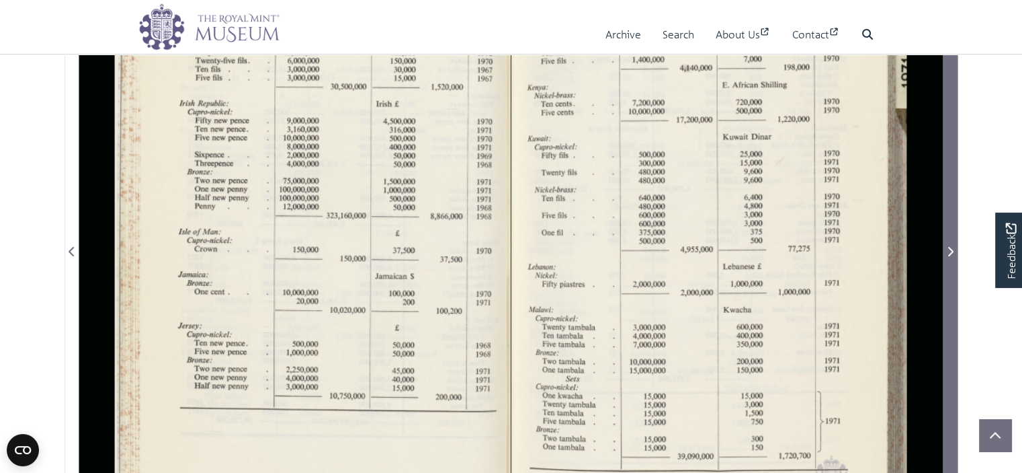
click at [949, 257] on span "Next Page" at bounding box center [950, 251] width 13 height 16
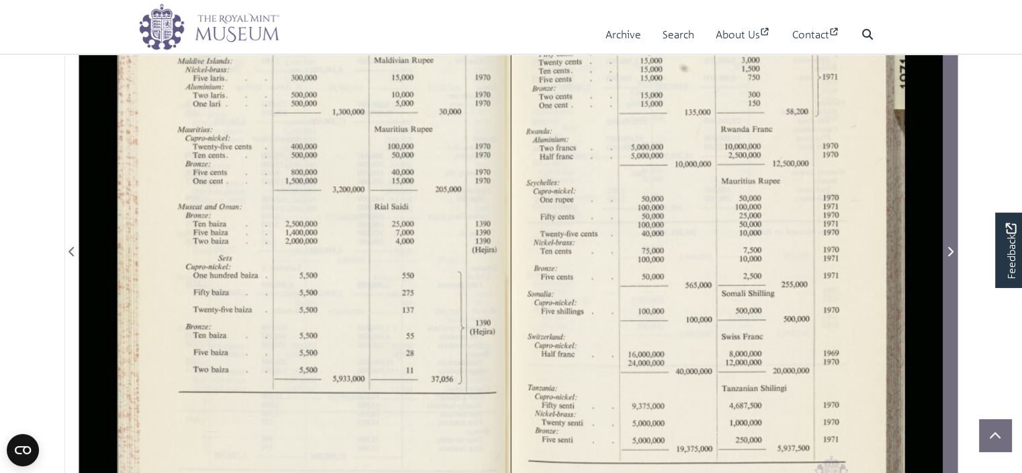
click at [953, 251] on icon "Next Page" at bounding box center [950, 251] width 7 height 11
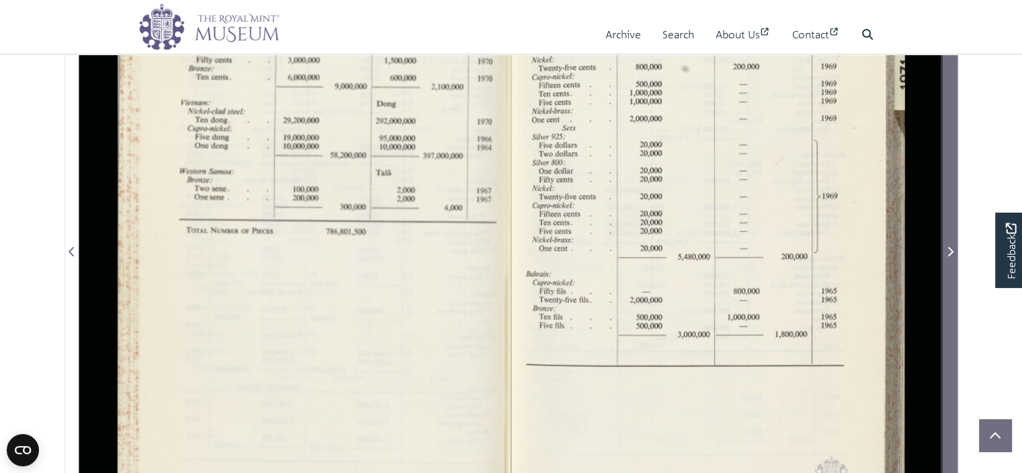
click at [953, 248] on icon "Next Page" at bounding box center [950, 251] width 7 height 11
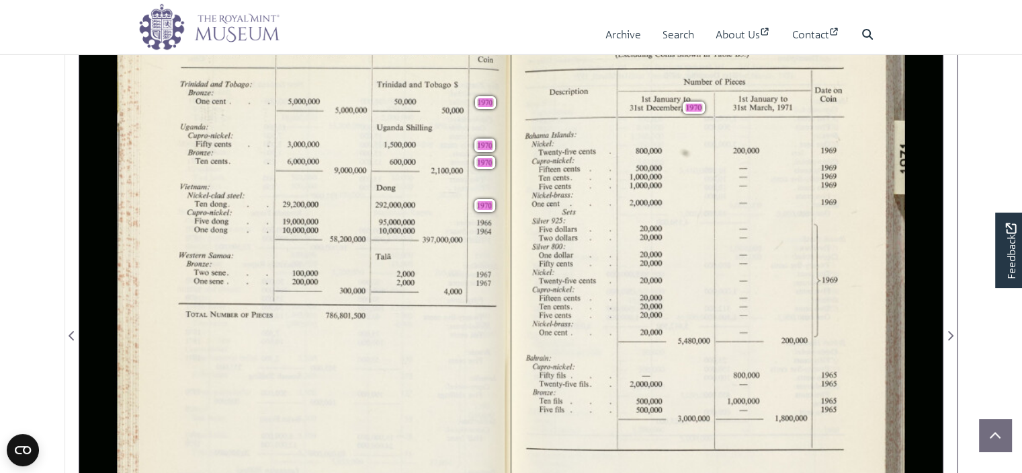
scroll to position [198, 0]
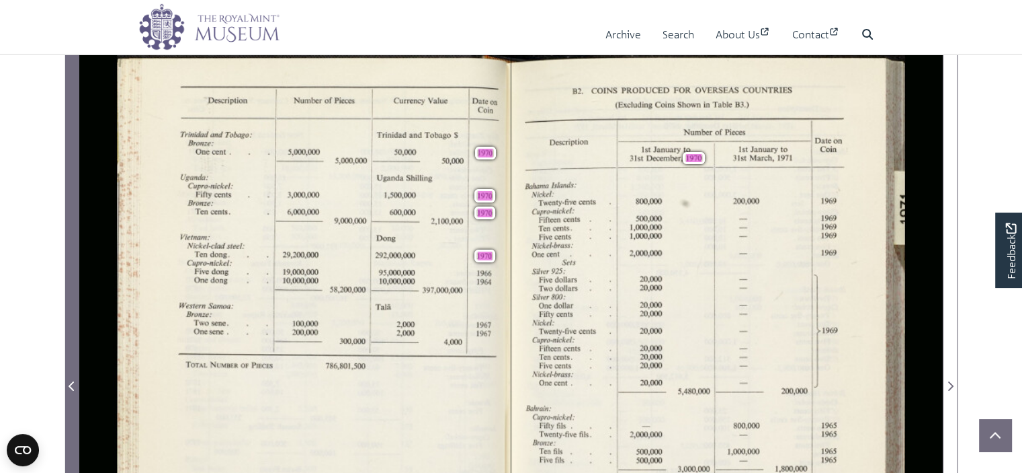
click at [71, 385] on icon "Previous Page" at bounding box center [71, 385] width 5 height 9
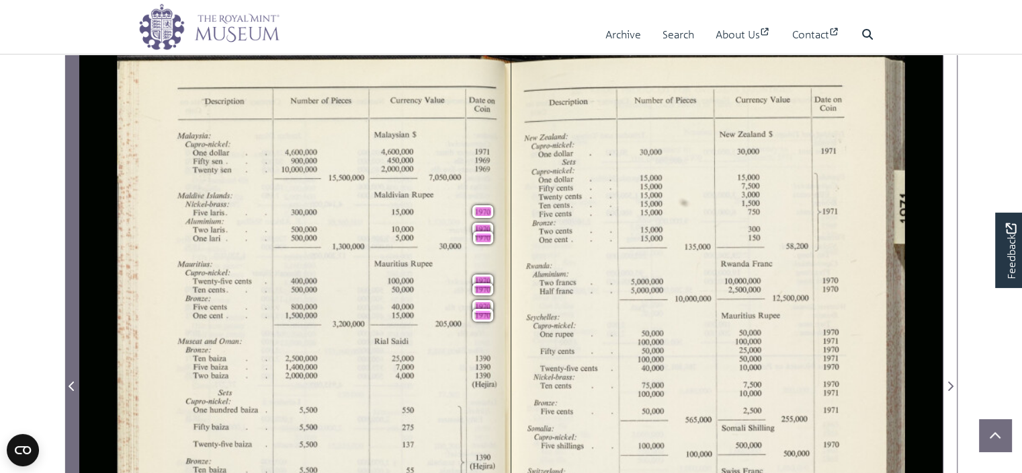
click at [71, 385] on icon "Previous Page" at bounding box center [71, 385] width 5 height 9
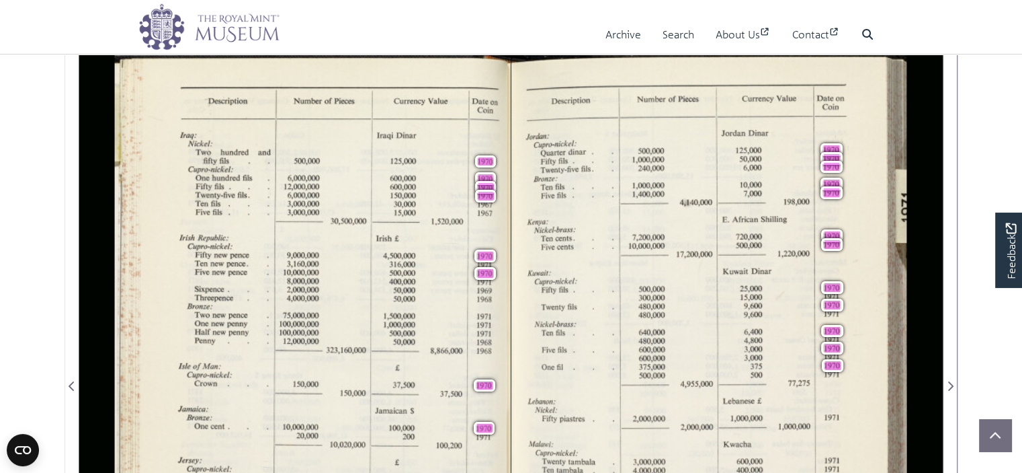
scroll to position [265, 0]
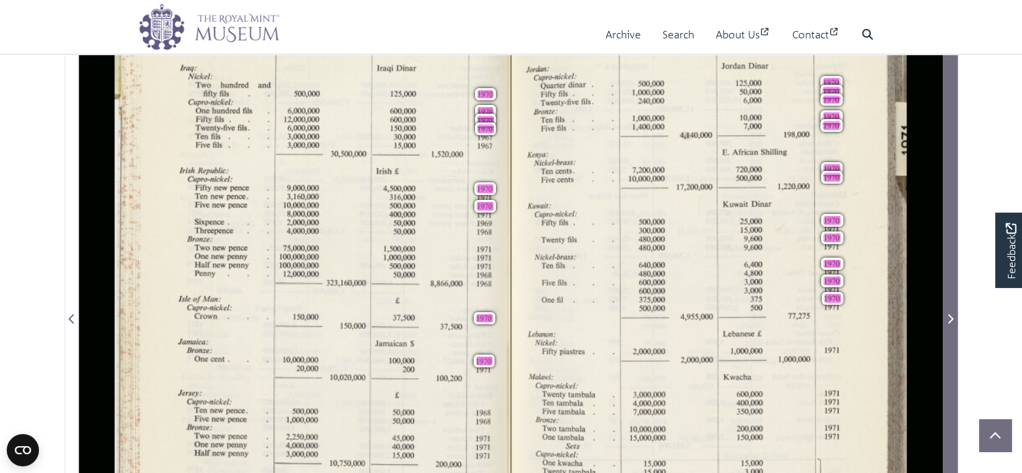
click at [948, 319] on icon "Next Page" at bounding box center [950, 318] width 7 height 11
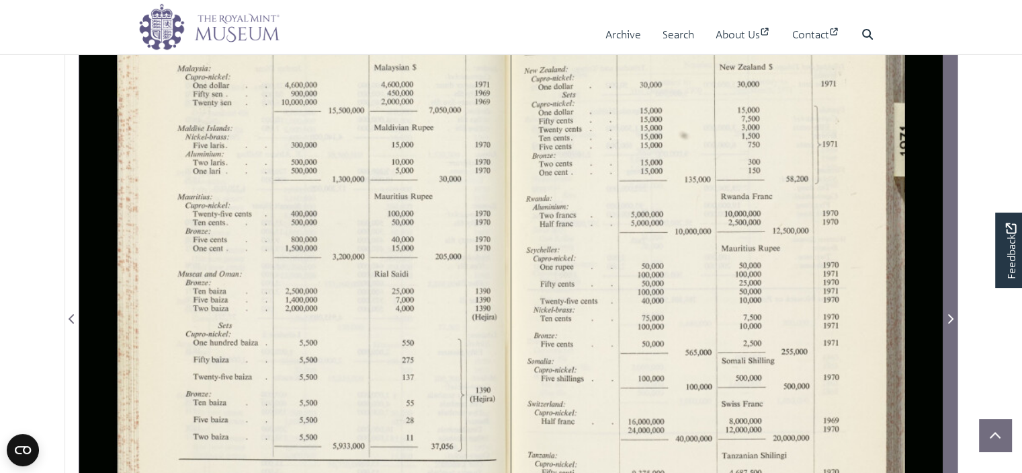
click at [949, 318] on icon "Next Page" at bounding box center [950, 318] width 7 height 11
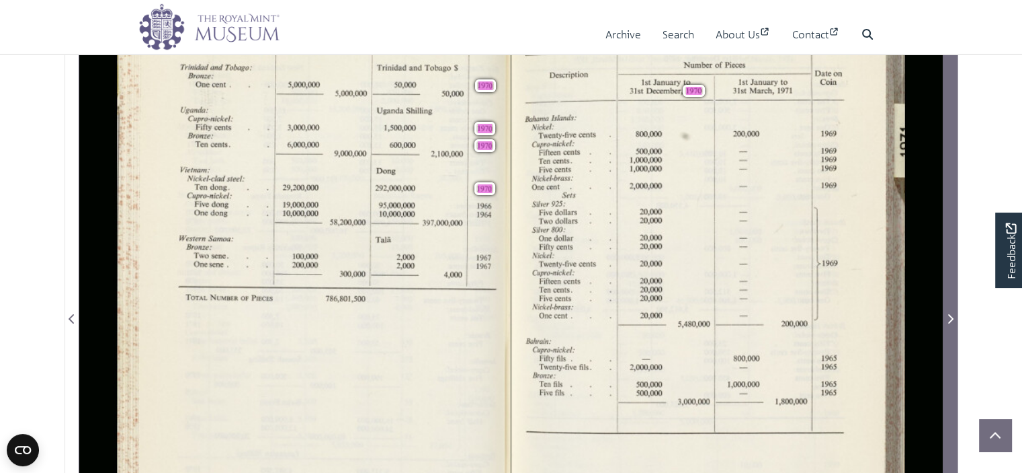
click at [949, 318] on icon "Next Page" at bounding box center [950, 318] width 7 height 11
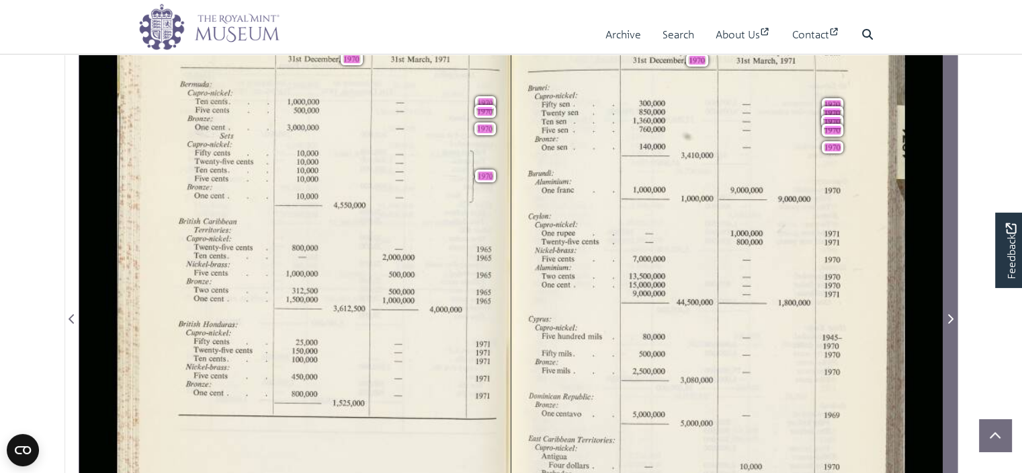
click at [949, 318] on icon "Next Page" at bounding box center [950, 318] width 7 height 11
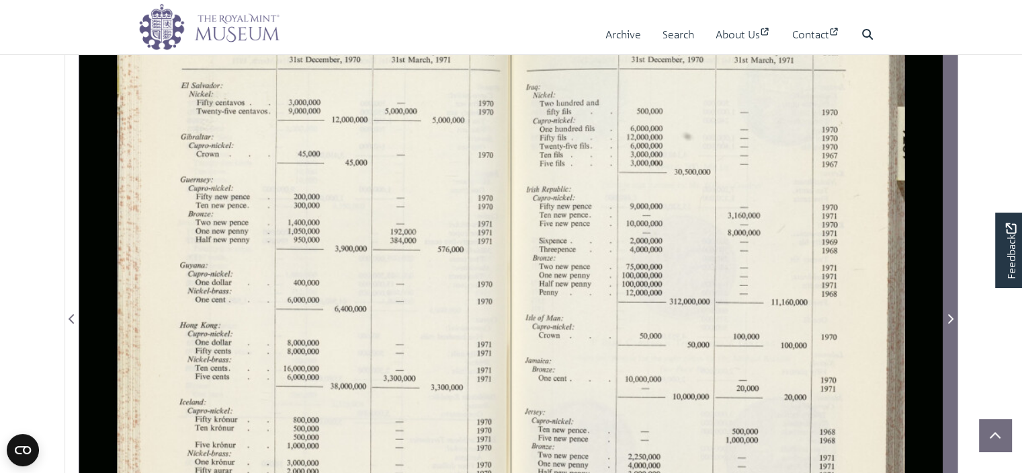
click at [949, 318] on icon "Next Page" at bounding box center [950, 318] width 7 height 11
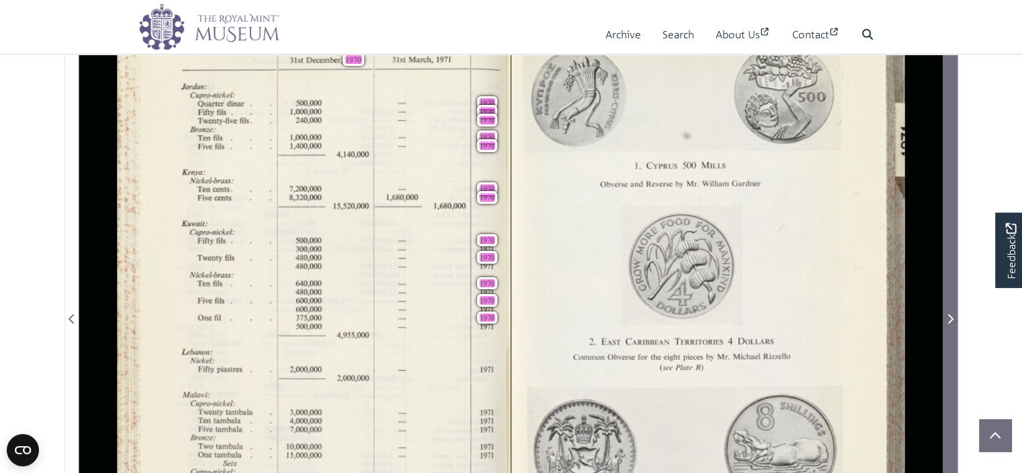
click at [949, 318] on icon "Next Page" at bounding box center [950, 318] width 7 height 11
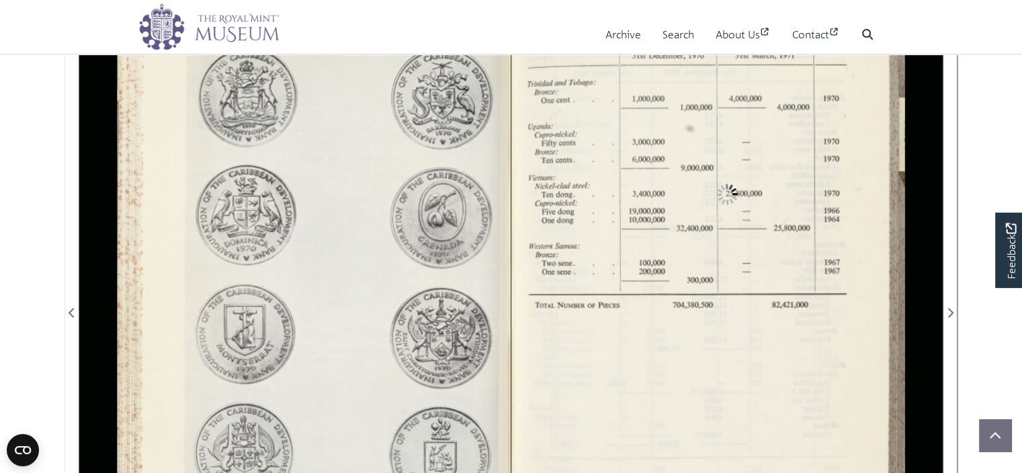
scroll to position [265, 0]
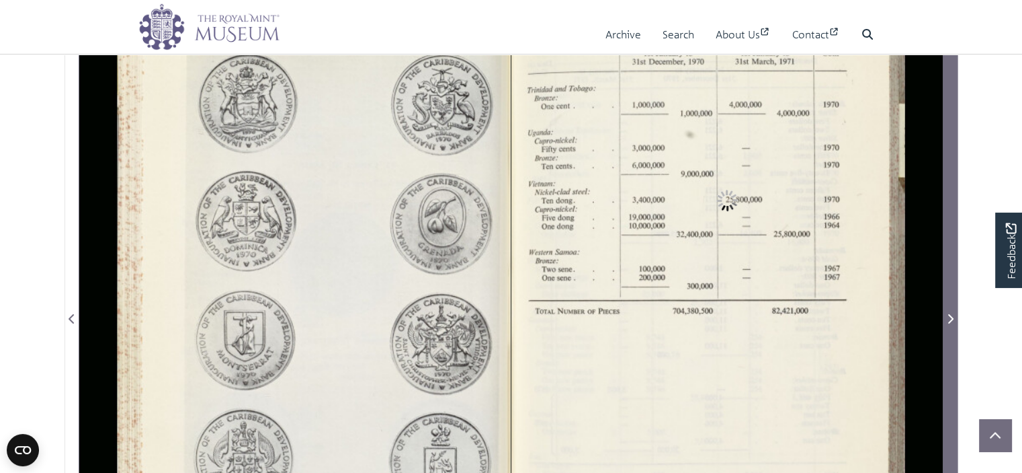
click at [949, 321] on icon "Next Page" at bounding box center [951, 318] width 5 height 9
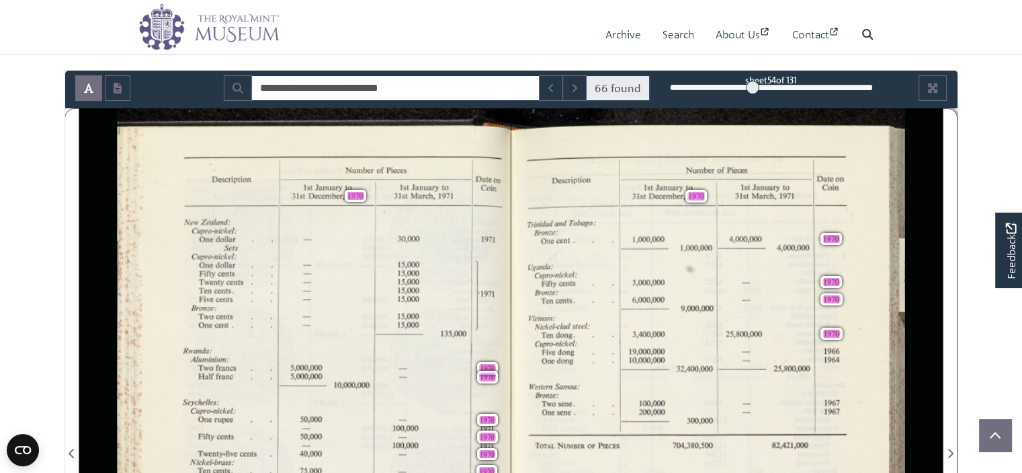
scroll to position [265, 0]
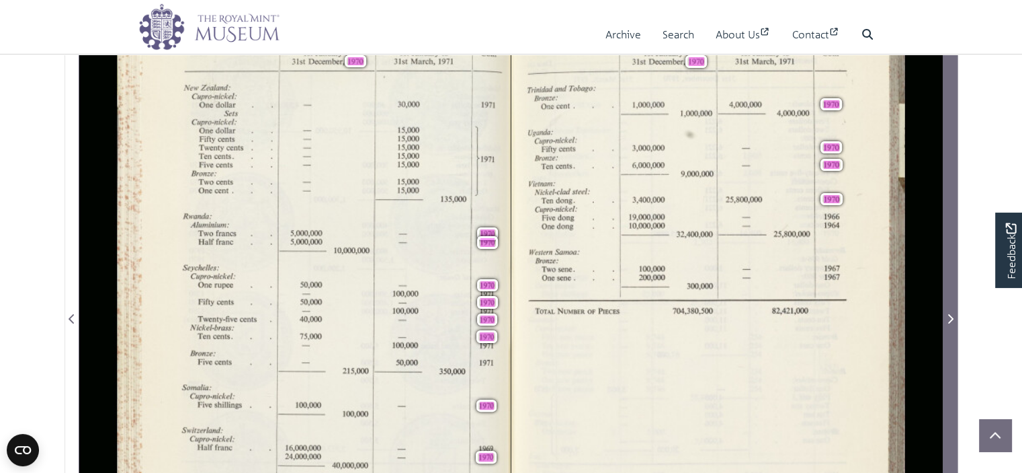
click at [951, 313] on icon "Next Page" at bounding box center [950, 318] width 7 height 11
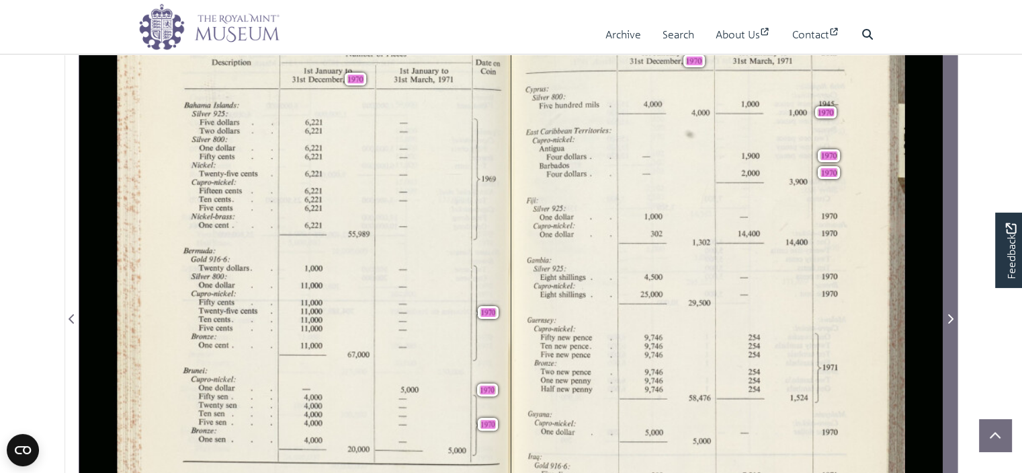
click at [951, 313] on icon "Next Page" at bounding box center [950, 318] width 7 height 11
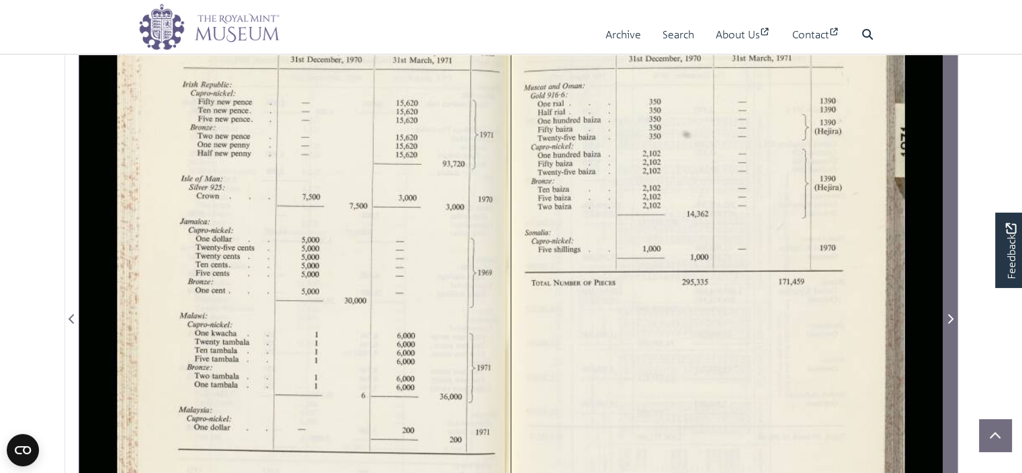
click at [951, 313] on icon "Next Page" at bounding box center [950, 318] width 7 height 11
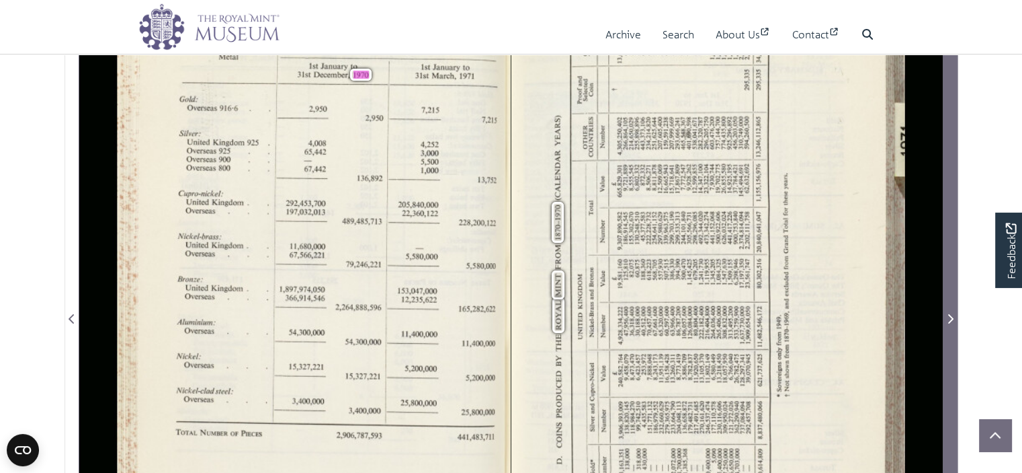
click at [951, 313] on icon "Next Page" at bounding box center [950, 318] width 7 height 11
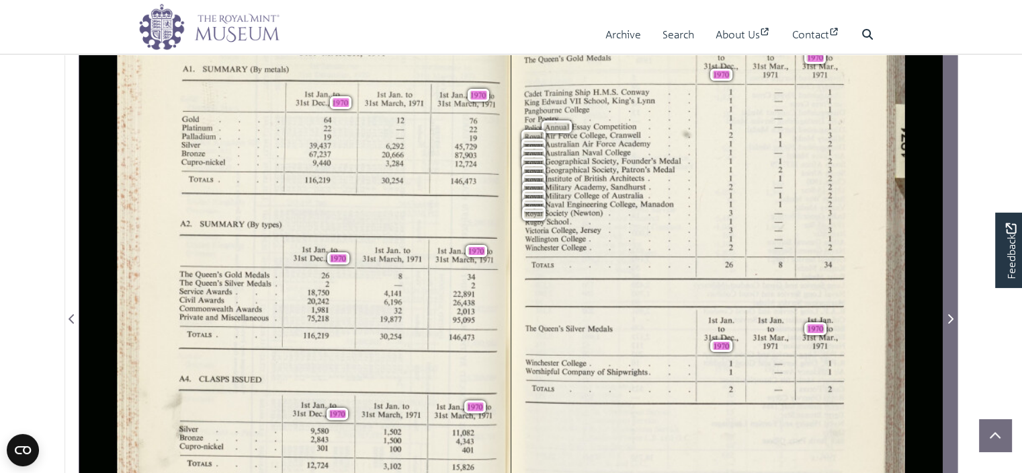
click at [951, 313] on icon "Next Page" at bounding box center [950, 318] width 7 height 11
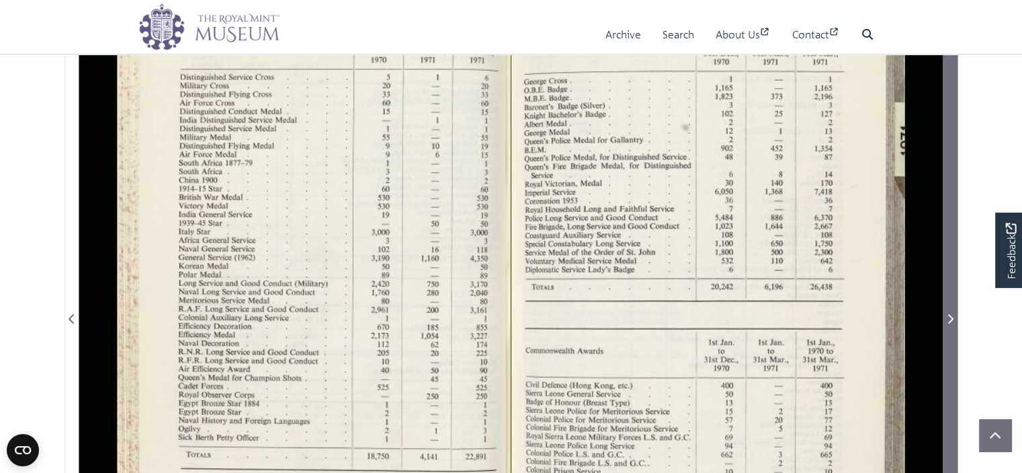
click at [951, 313] on icon "Next Page" at bounding box center [950, 318] width 7 height 11
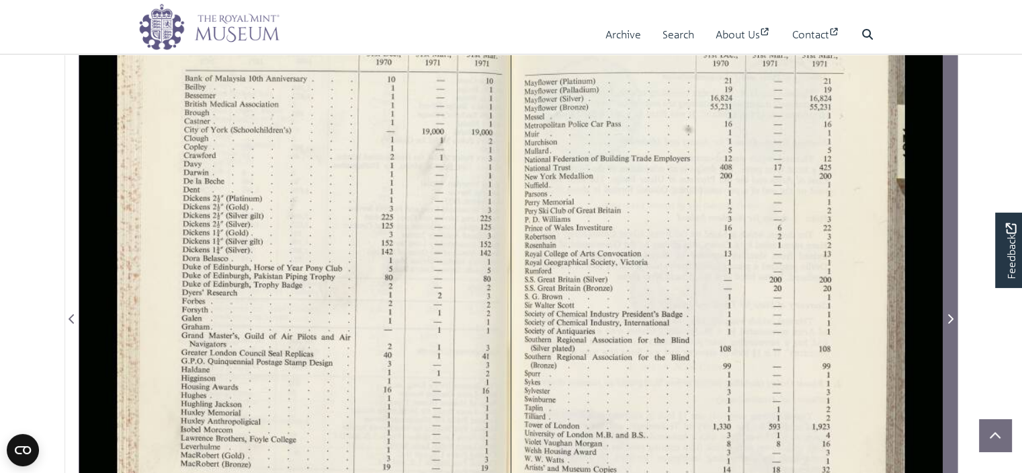
click at [951, 313] on icon "Next Page" at bounding box center [950, 318] width 7 height 11
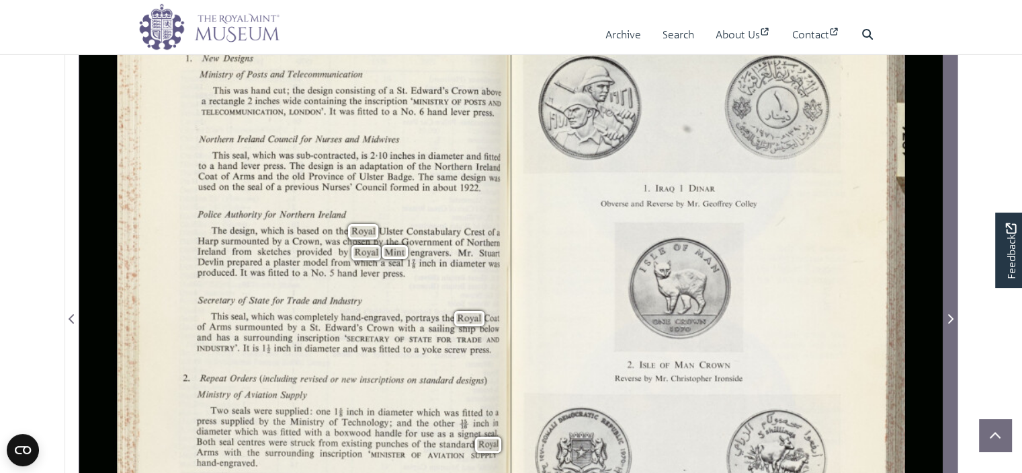
click at [945, 317] on span "Next Page" at bounding box center [950, 319] width 13 height 16
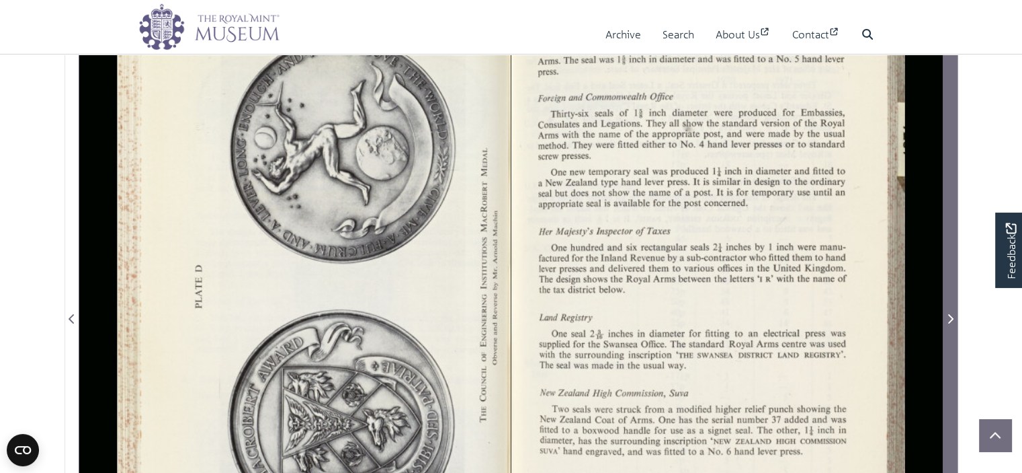
click at [945, 317] on span "Next Page" at bounding box center [950, 319] width 13 height 16
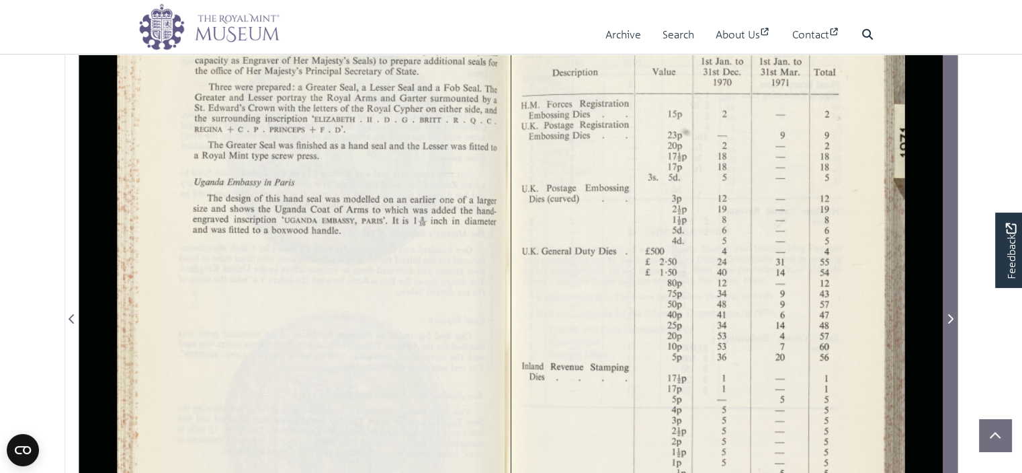
click at [945, 317] on span "Next Page" at bounding box center [950, 319] width 13 height 16
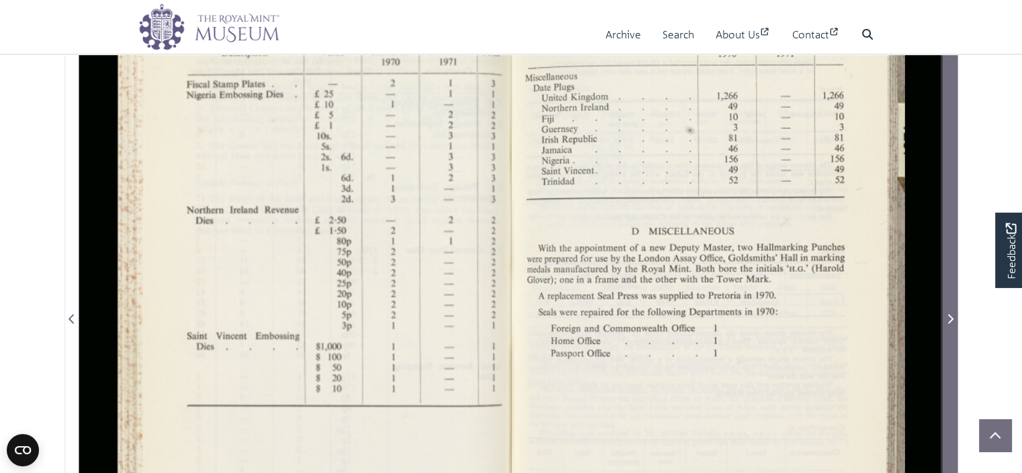
click at [945, 317] on span "Next Page" at bounding box center [950, 319] width 13 height 16
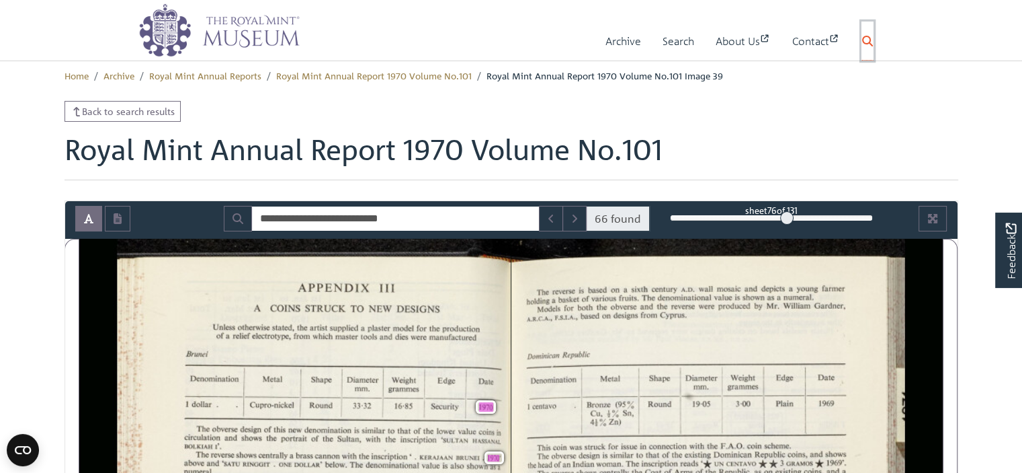
click at [866, 43] on icon at bounding box center [868, 41] width 11 height 11
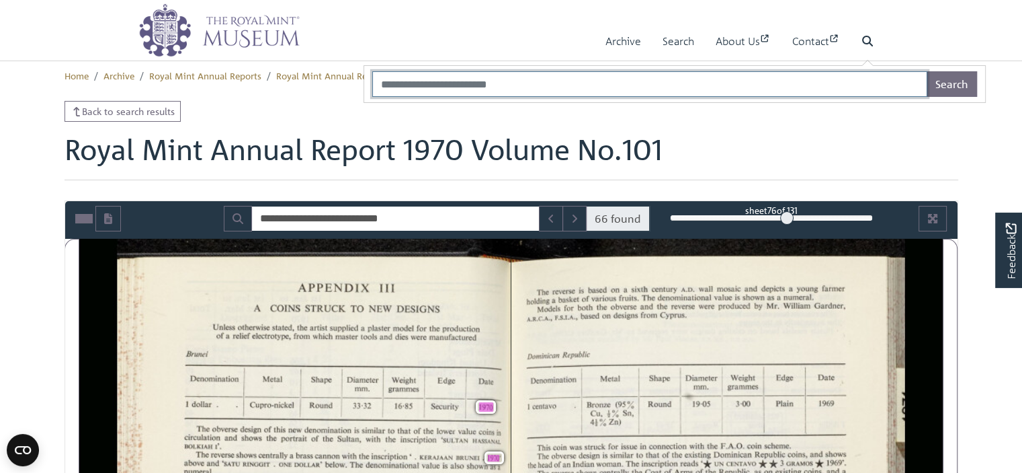
click at [514, 85] on input "Search" at bounding box center [649, 84] width 555 height 26
type input "**********"
click at [927, 71] on button "Search" at bounding box center [952, 84] width 50 height 26
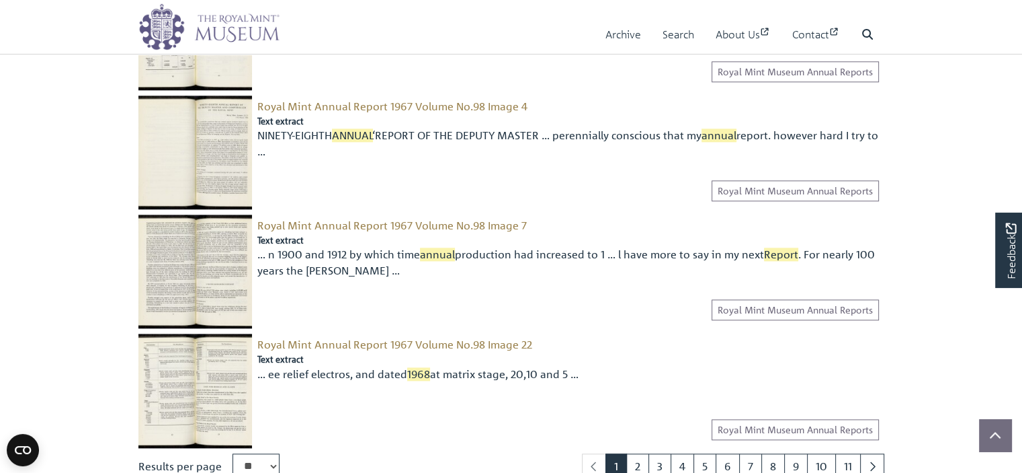
scroll to position [1681, 0]
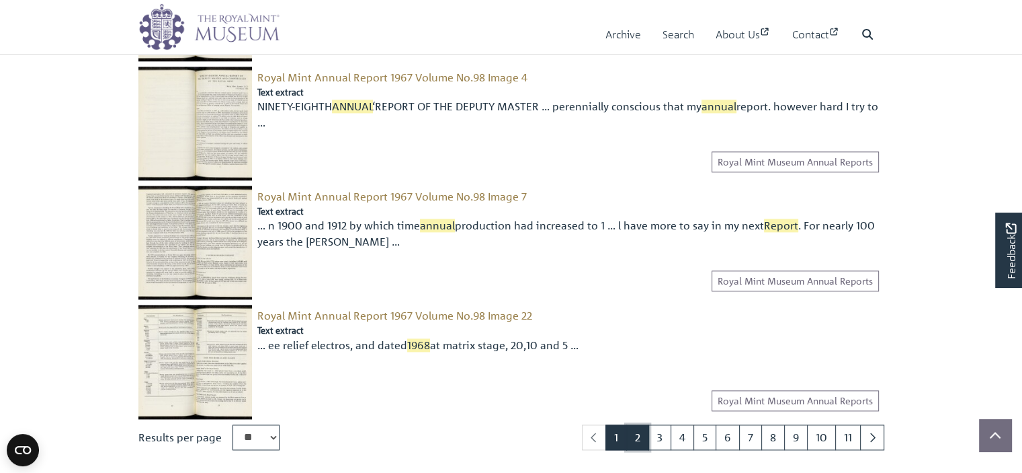
click at [642, 434] on link "2" at bounding box center [638, 437] width 23 height 26
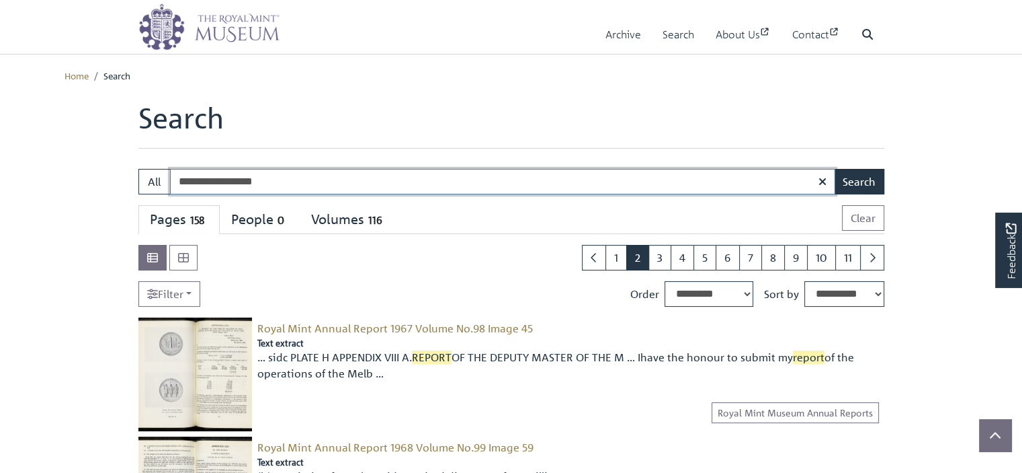
scroll to position [336, 0]
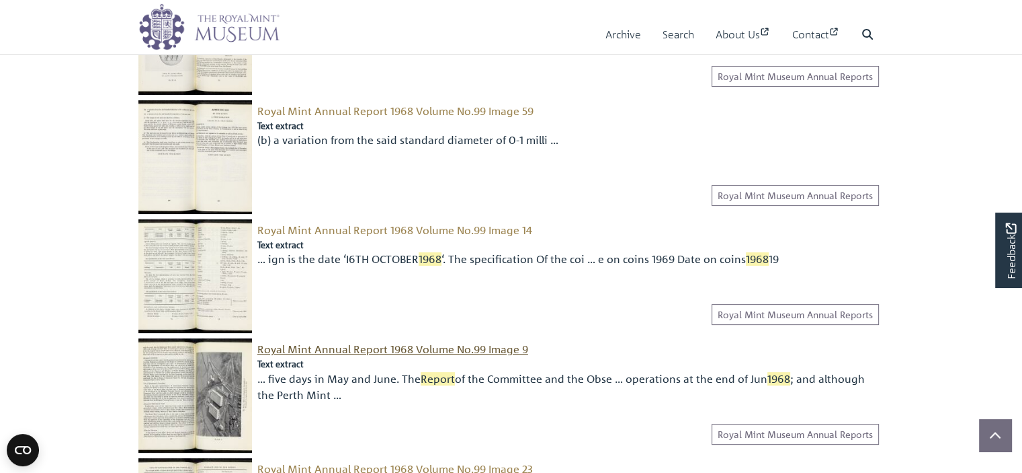
click at [431, 346] on span "Royal Mint Annual Report 1968 Volume No.99 Image 9" at bounding box center [392, 348] width 271 height 13
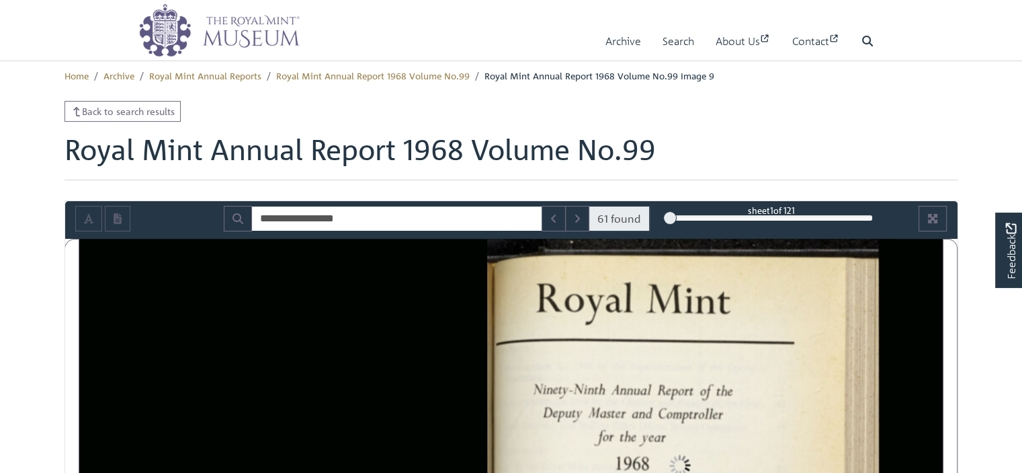
drag, startPoint x: 695, startPoint y: 216, endPoint x: 655, endPoint y: 216, distance: 40.3
click at [655, 216] on div "**********" at bounding box center [511, 219] width 893 height 26
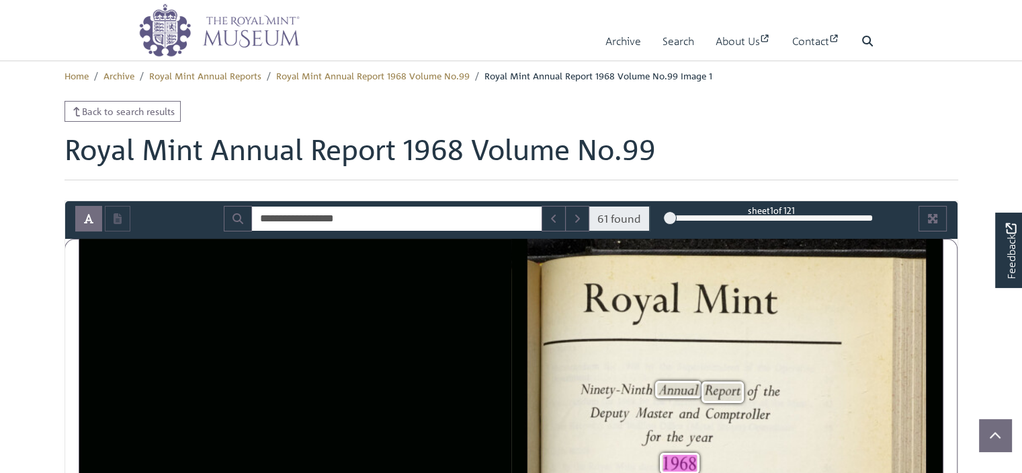
scroll to position [202, 0]
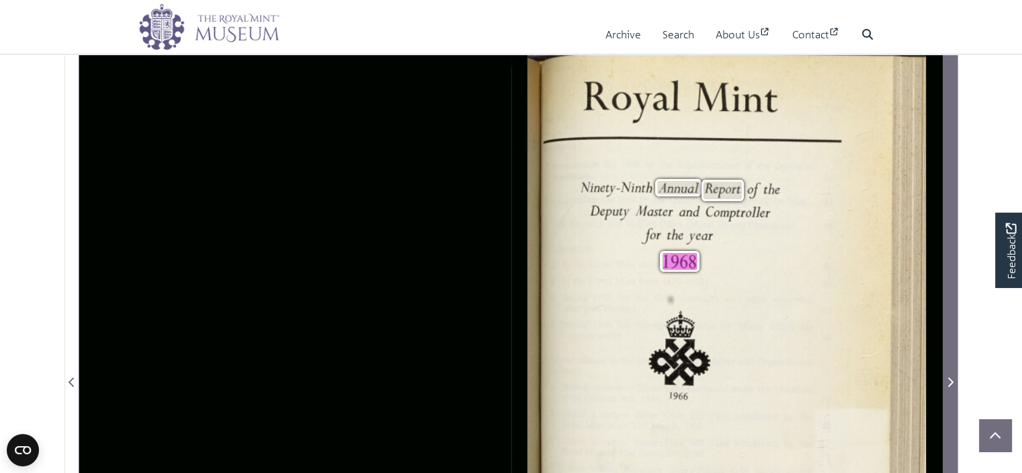
click at [951, 380] on icon "Next Page" at bounding box center [950, 381] width 7 height 11
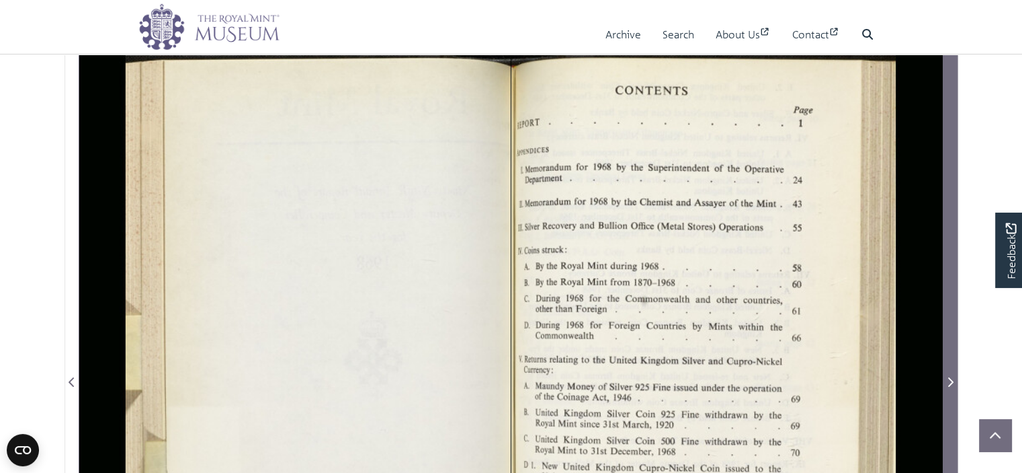
click at [951, 380] on icon "Next Page" at bounding box center [950, 381] width 7 height 11
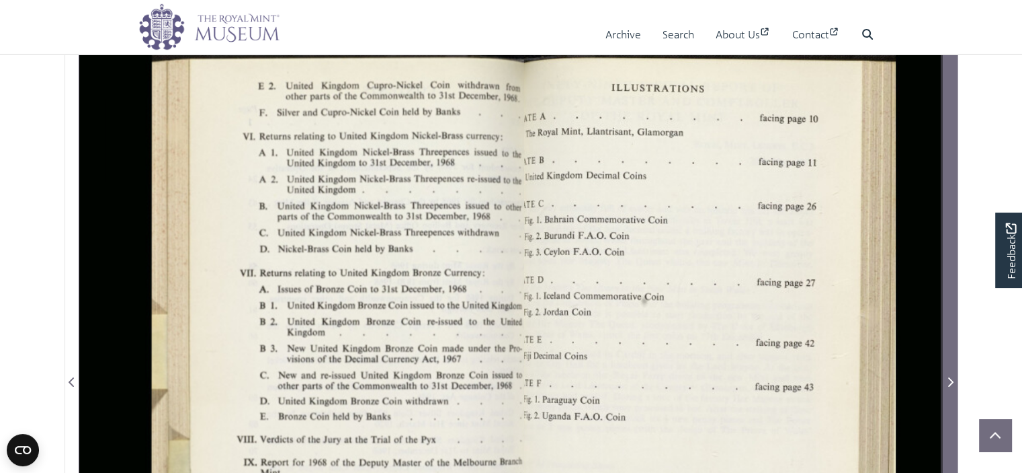
click at [951, 380] on icon "Next Page" at bounding box center [950, 381] width 7 height 11
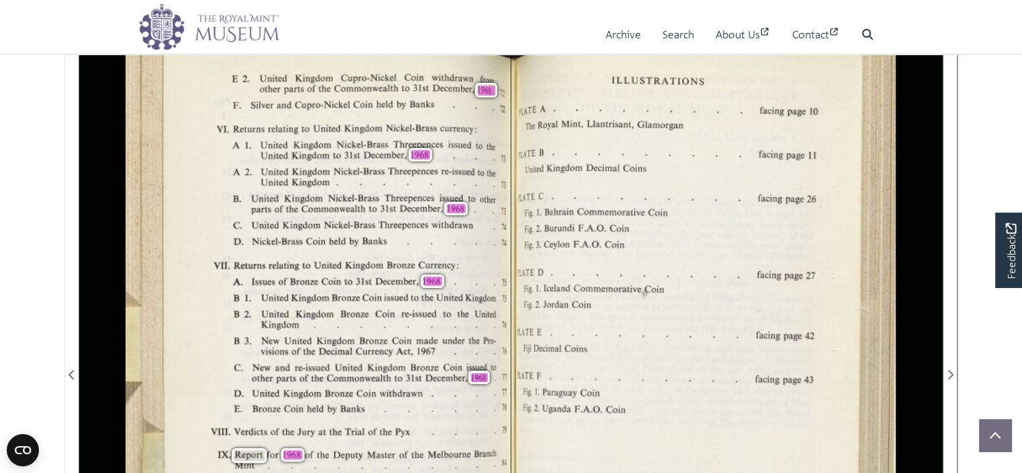
scroll to position [202, 0]
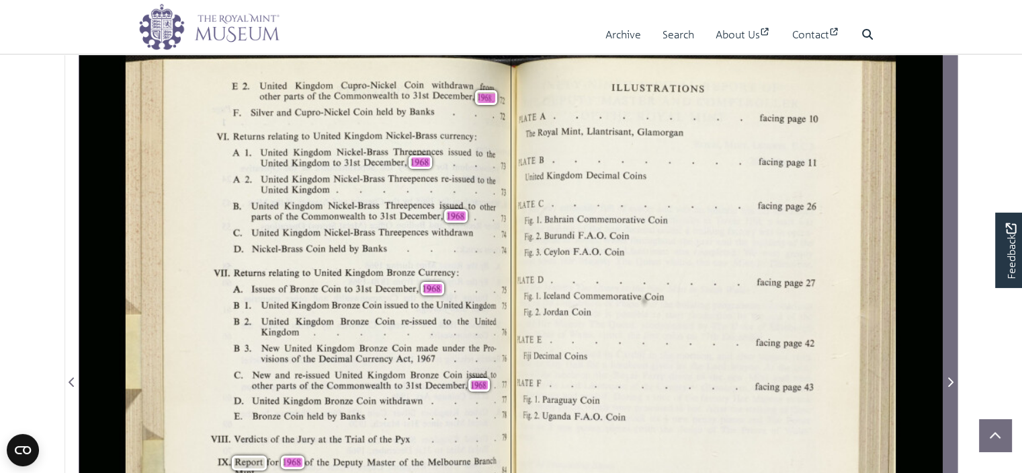
click at [954, 380] on span "Next Page" at bounding box center [950, 382] width 13 height 16
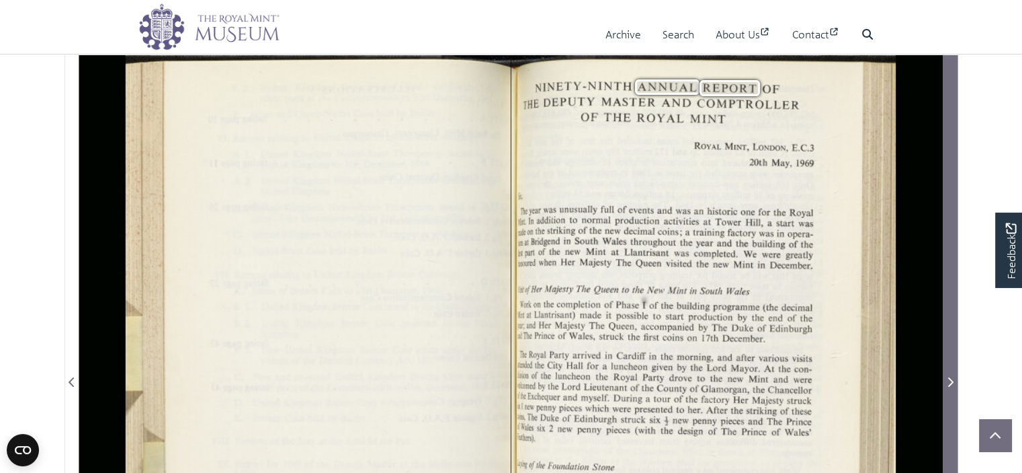
click at [954, 380] on span "Next Page" at bounding box center [950, 382] width 13 height 16
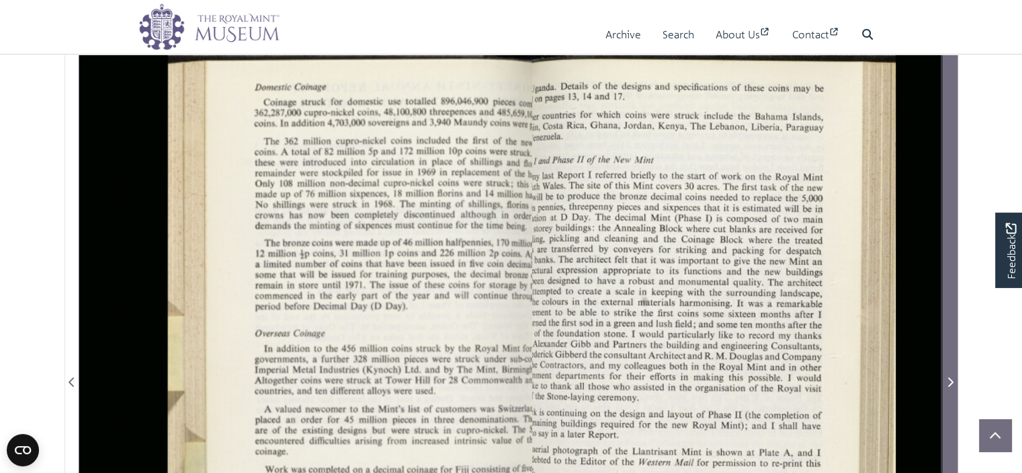
click at [953, 380] on span "Next Page" at bounding box center [950, 382] width 13 height 16
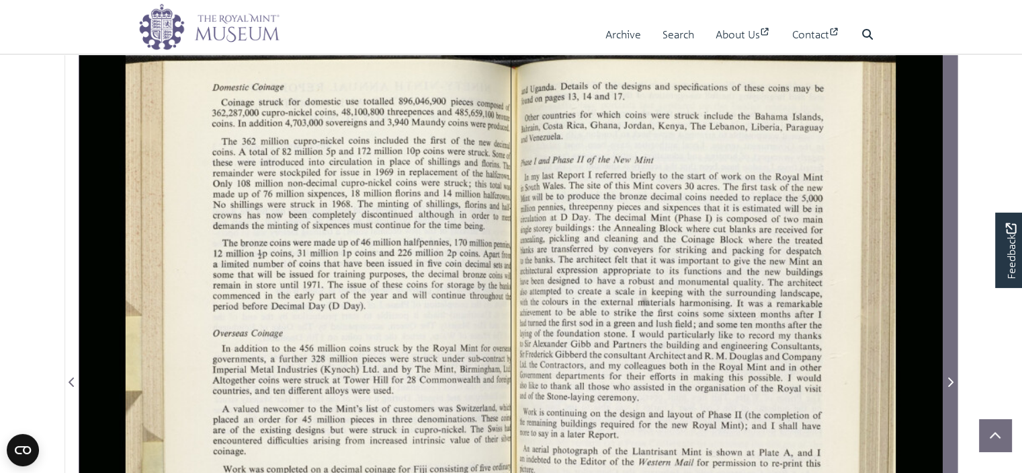
click at [953, 380] on span "Next Page" at bounding box center [950, 382] width 13 height 16
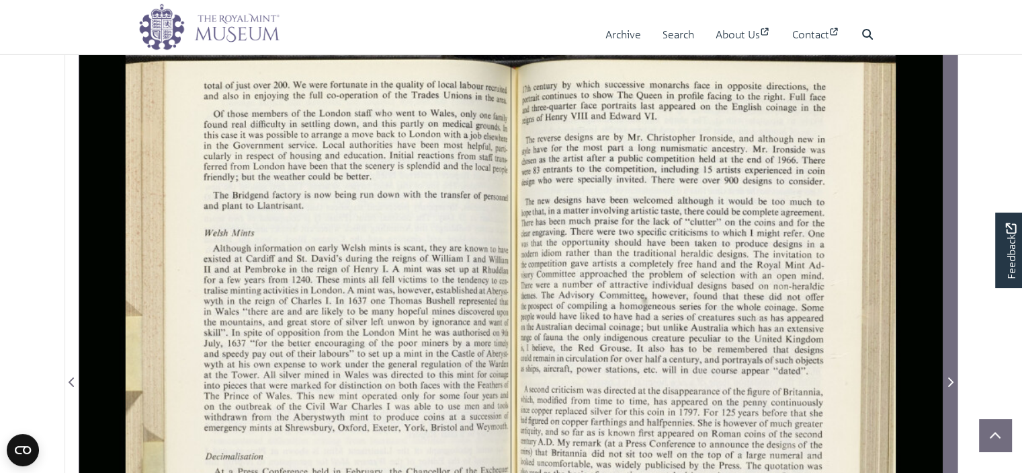
click at [953, 380] on span "Next Page" at bounding box center [950, 382] width 13 height 16
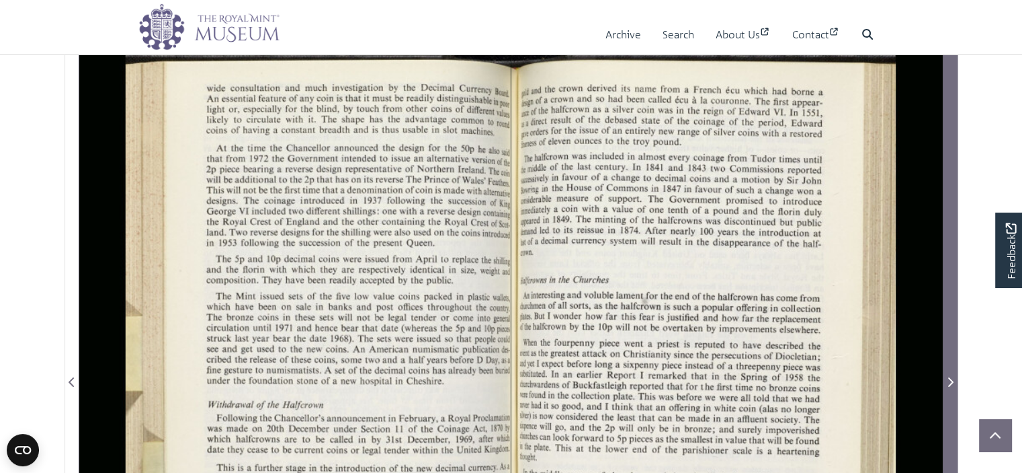
click at [949, 381] on icon "Next Page" at bounding box center [950, 381] width 7 height 11
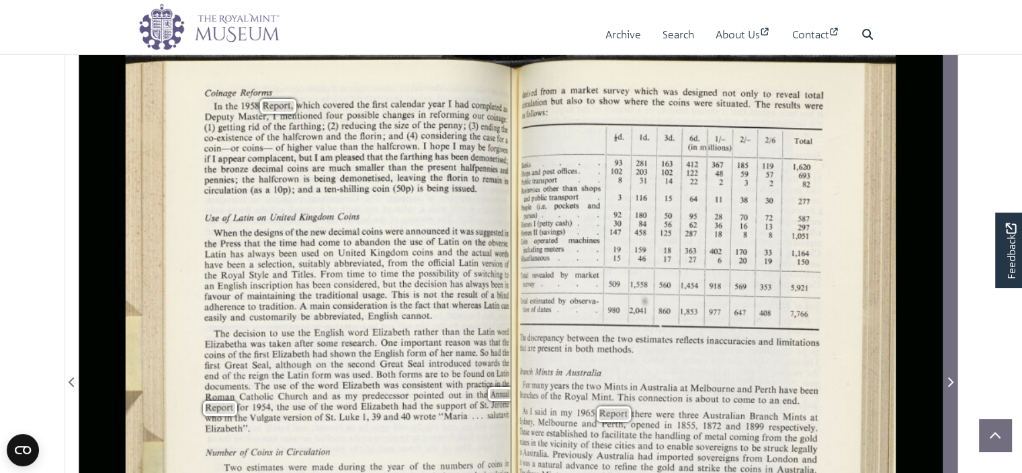
click at [949, 381] on icon "Next Page" at bounding box center [950, 381] width 7 height 11
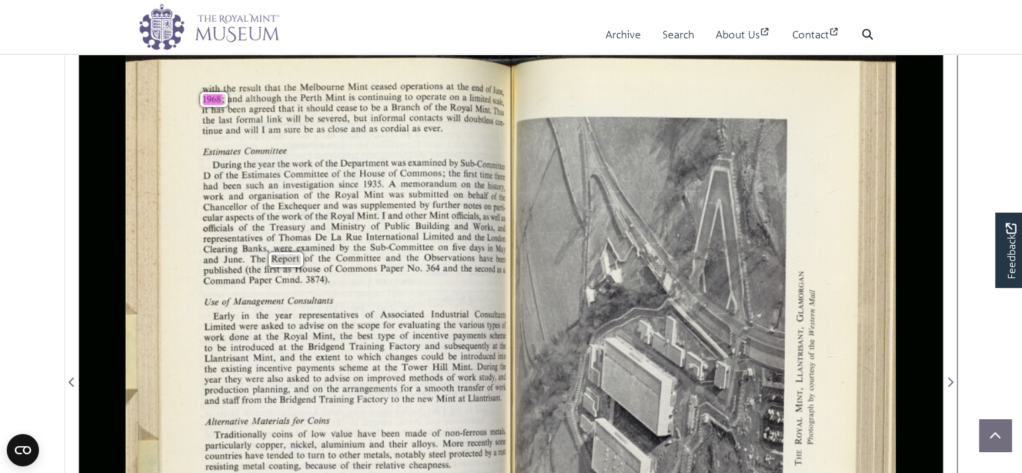
scroll to position [269, 0]
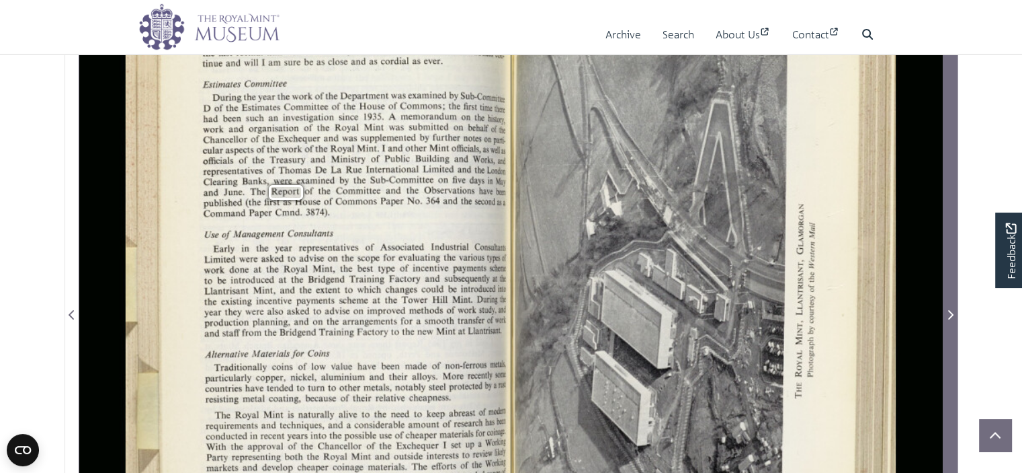
click at [952, 320] on span "Next Page" at bounding box center [950, 315] width 13 height 16
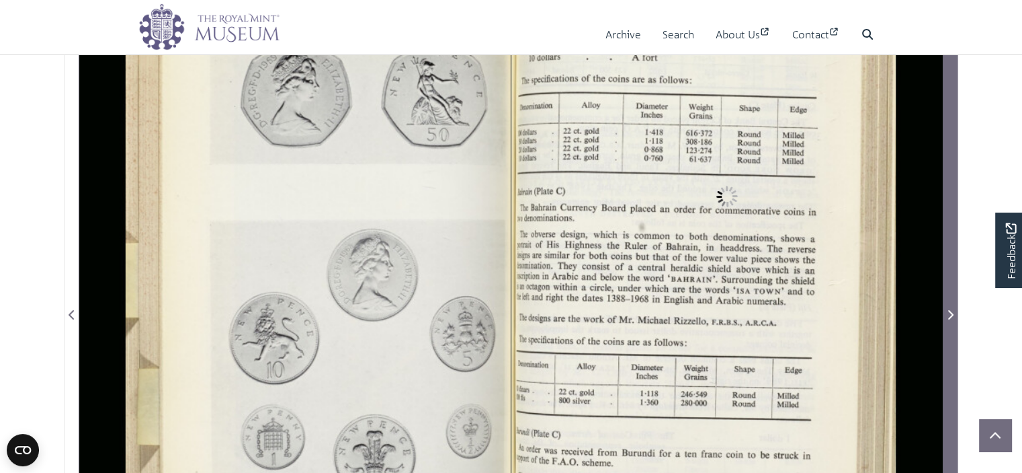
click at [952, 320] on span "Next Page" at bounding box center [950, 315] width 13 height 16
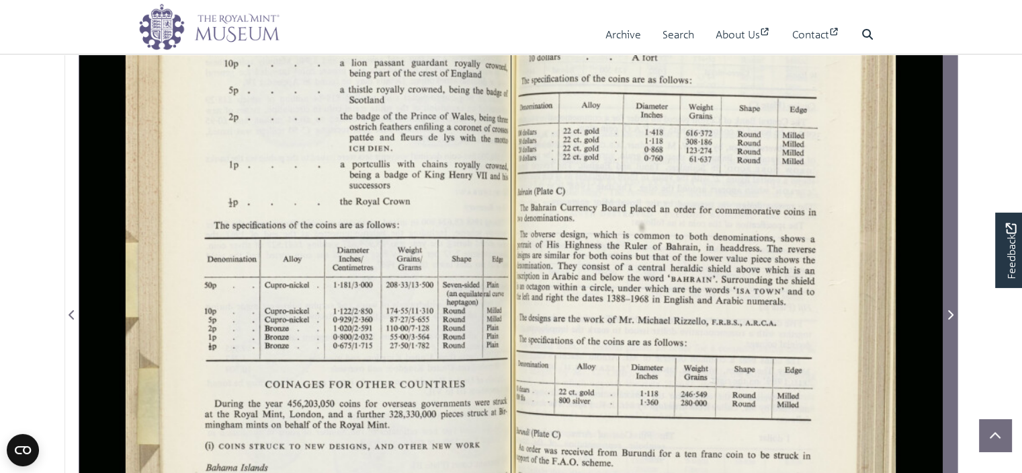
click at [952, 320] on span "Next Page" at bounding box center [950, 315] width 13 height 16
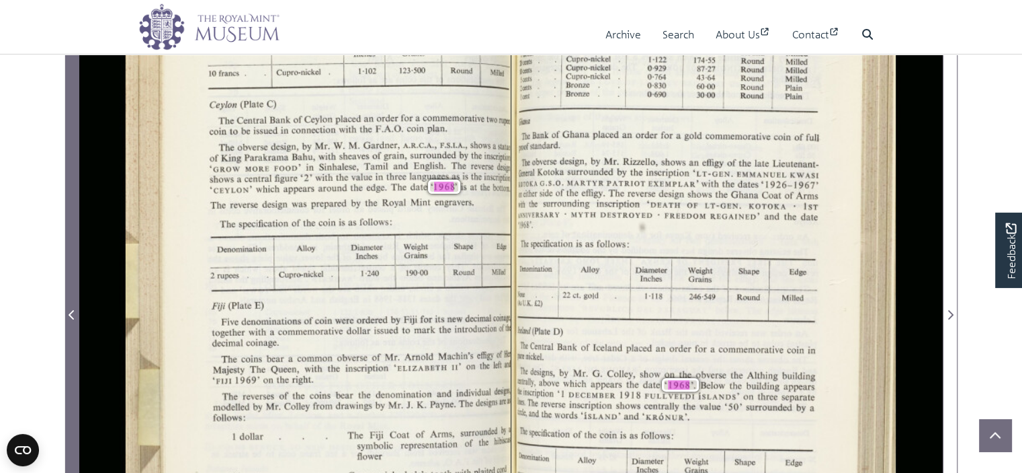
click at [67, 317] on span "Previous Page" at bounding box center [71, 315] width 13 height 16
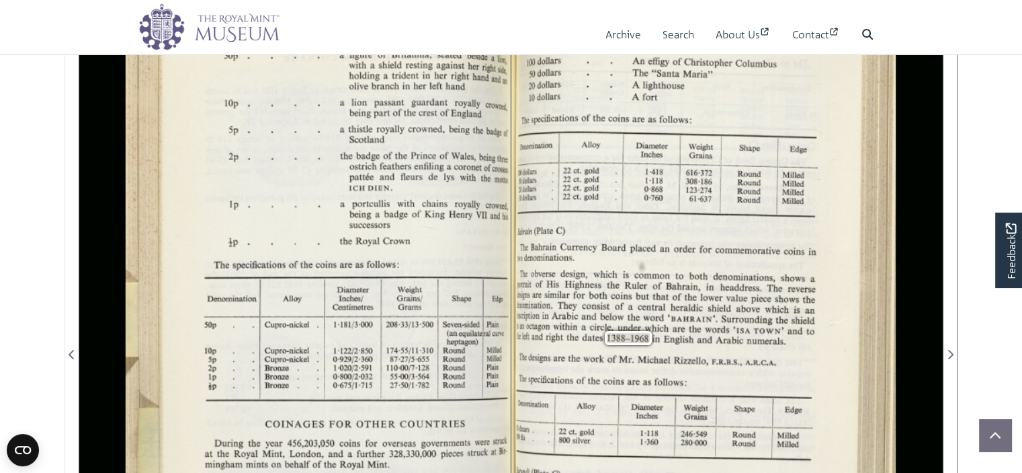
scroll to position [269, 0]
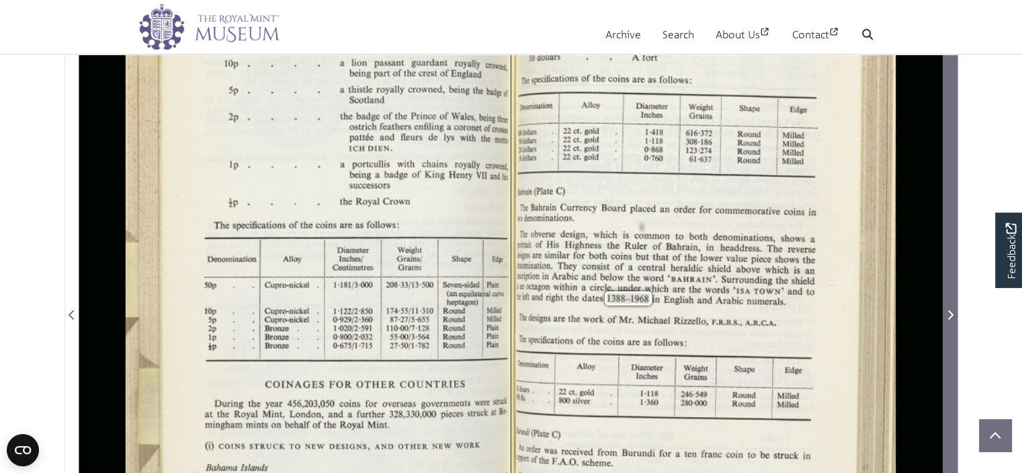
click at [951, 318] on icon "Next Page" at bounding box center [950, 314] width 7 height 11
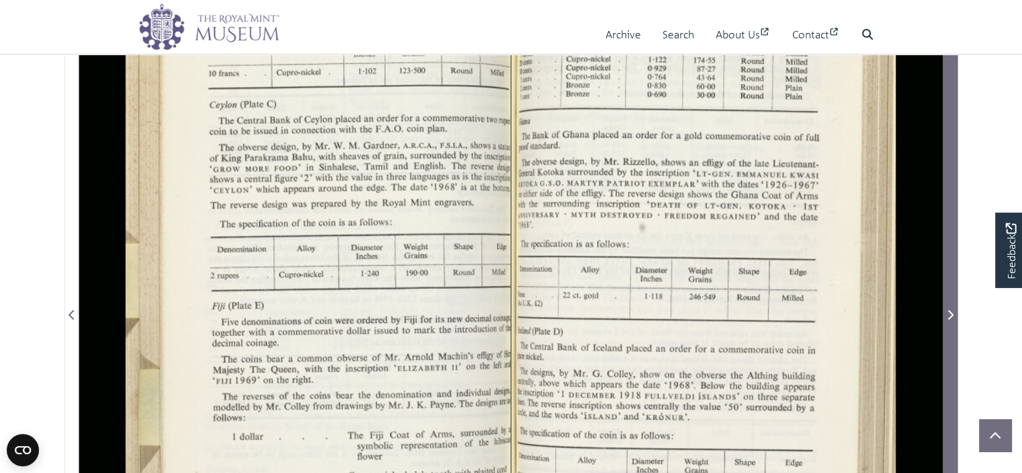
click at [952, 317] on icon "Next Page" at bounding box center [950, 314] width 7 height 11
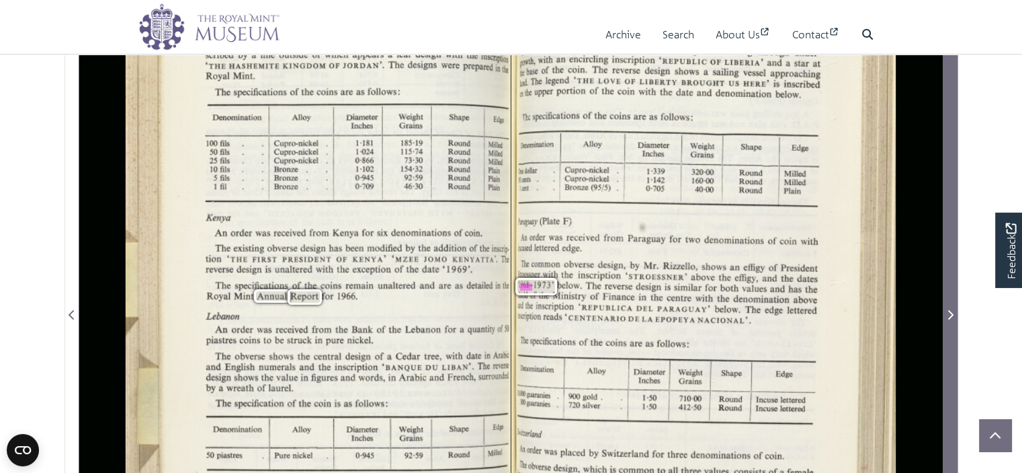
click at [952, 317] on icon "Next Page" at bounding box center [950, 314] width 7 height 11
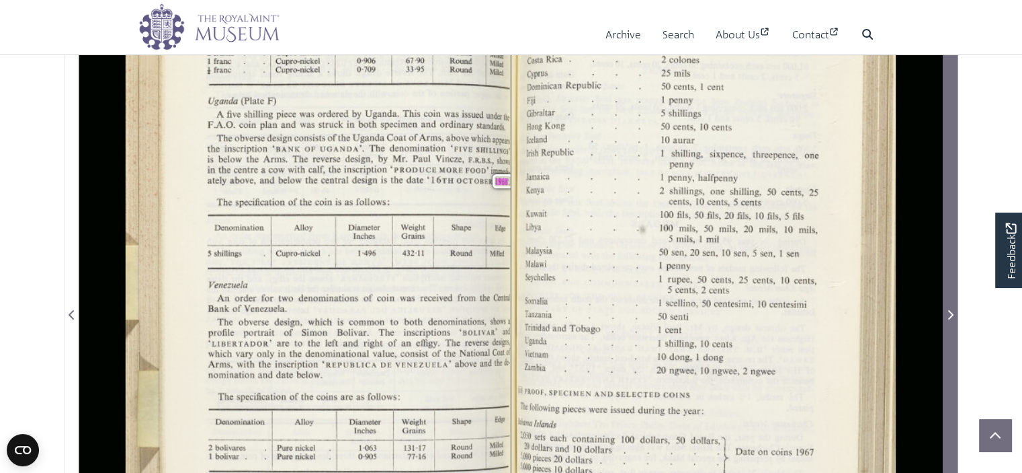
click at [952, 317] on icon "Next Page" at bounding box center [950, 314] width 7 height 11
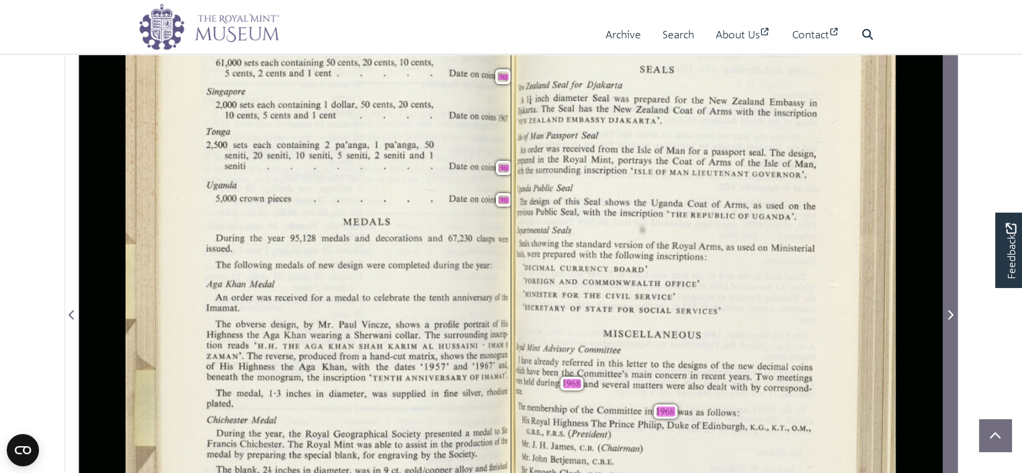
click at [952, 317] on icon "Next Page" at bounding box center [950, 314] width 7 height 11
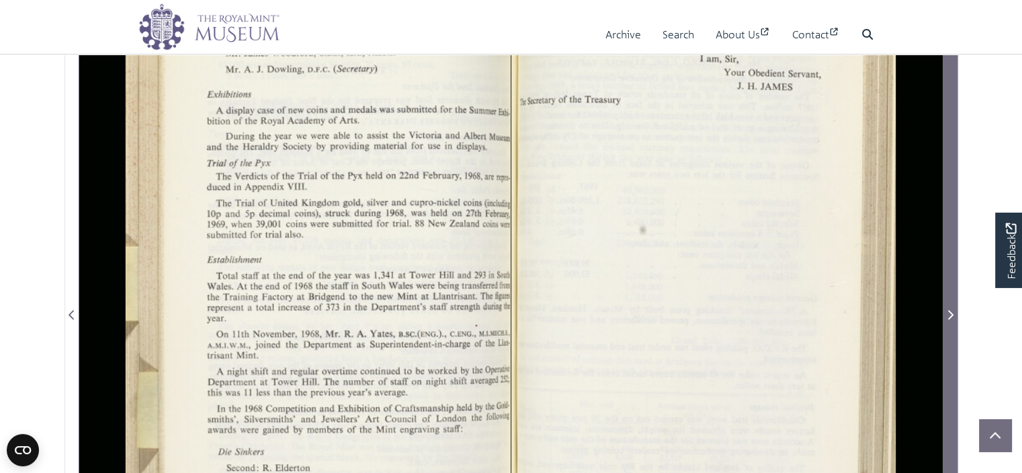
click at [952, 317] on icon "Next Page" at bounding box center [950, 314] width 7 height 11
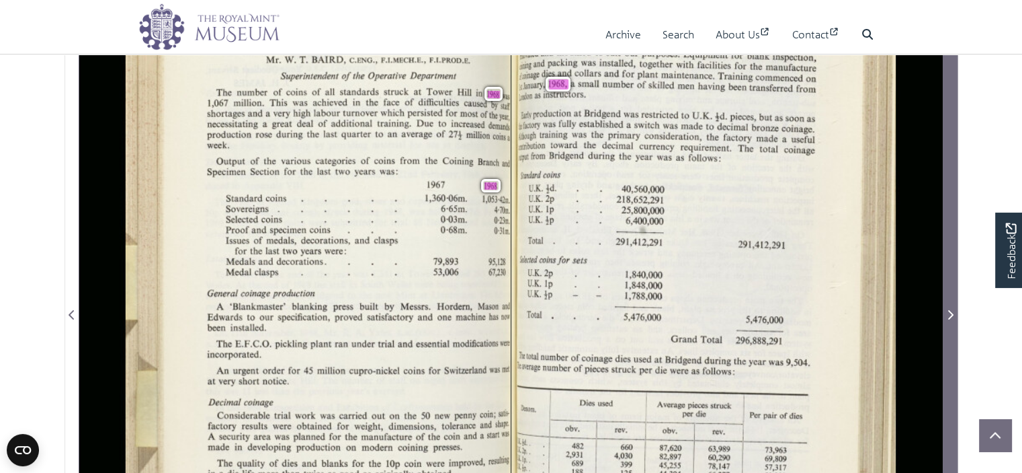
click at [952, 317] on icon "Next Page" at bounding box center [950, 314] width 7 height 11
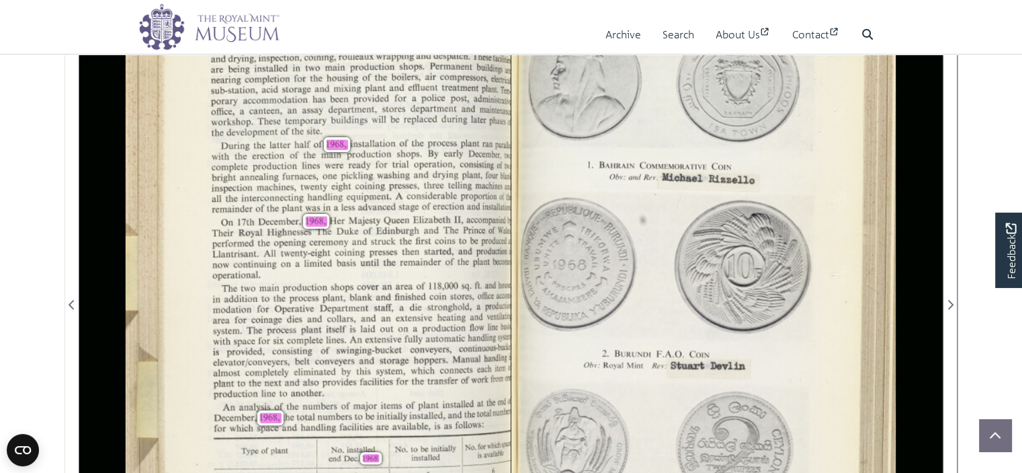
scroll to position [269, 0]
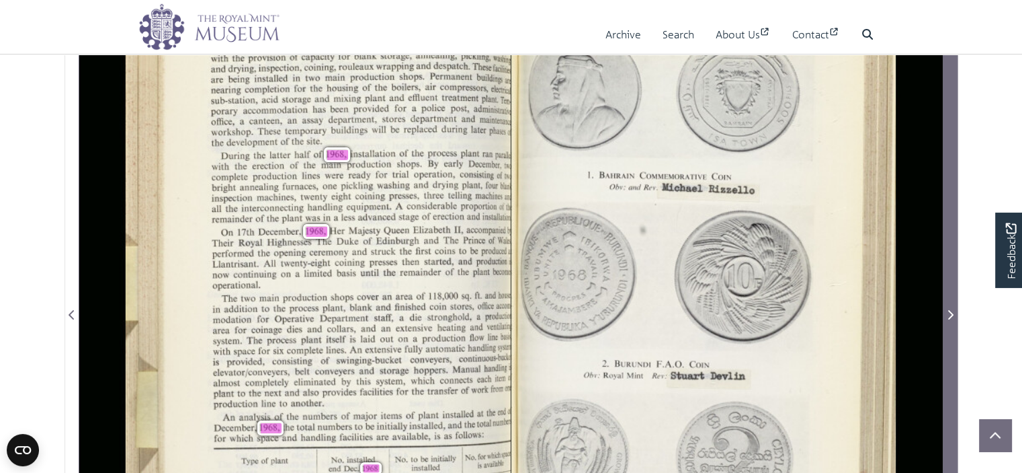
click at [948, 315] on icon "Next Page" at bounding box center [950, 314] width 7 height 11
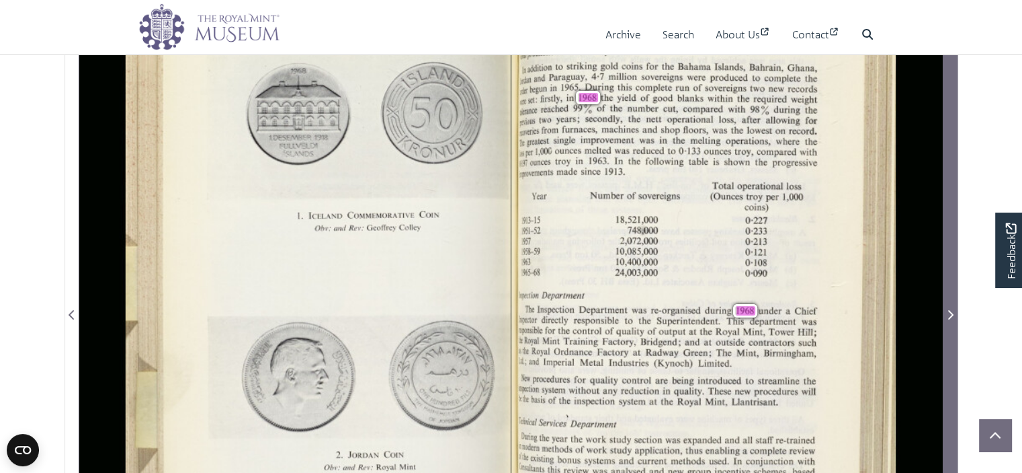
click at [949, 314] on icon "Next Page" at bounding box center [950, 314] width 7 height 11
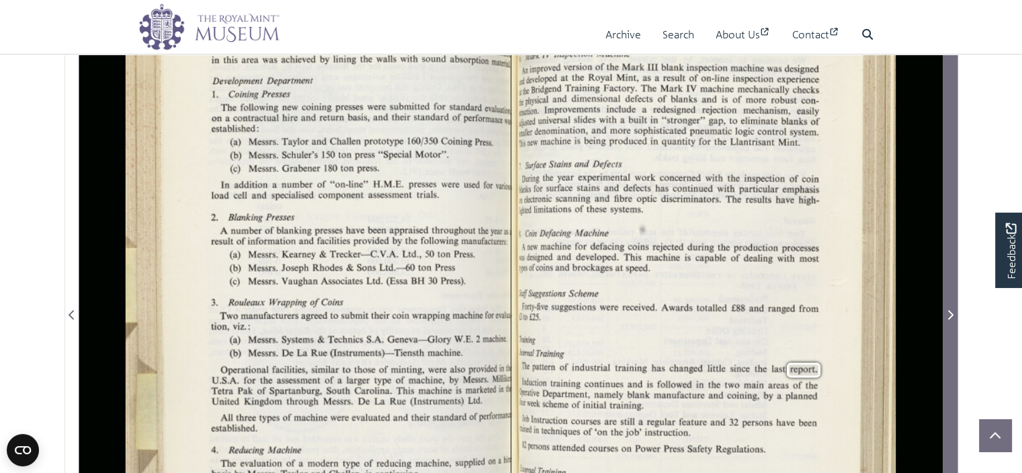
click at [949, 314] on icon "Next Page" at bounding box center [950, 314] width 7 height 11
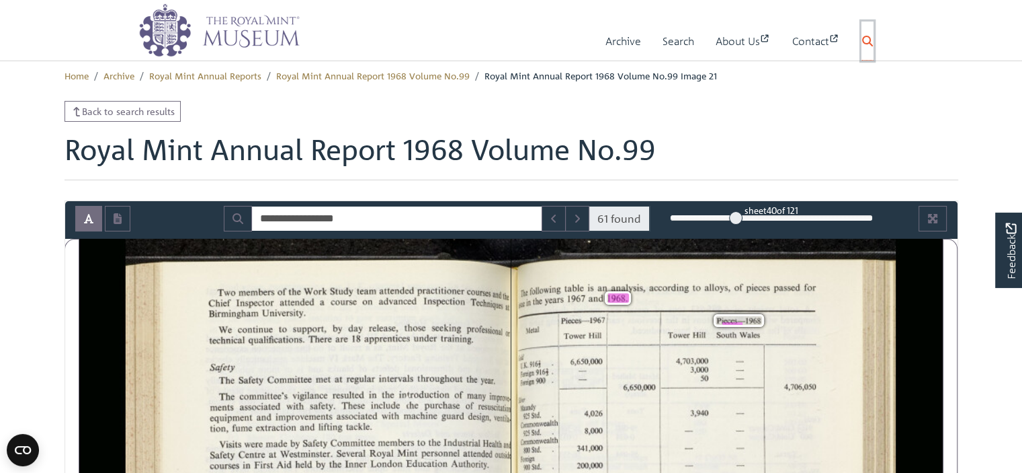
click at [873, 38] on icon at bounding box center [868, 41] width 11 height 11
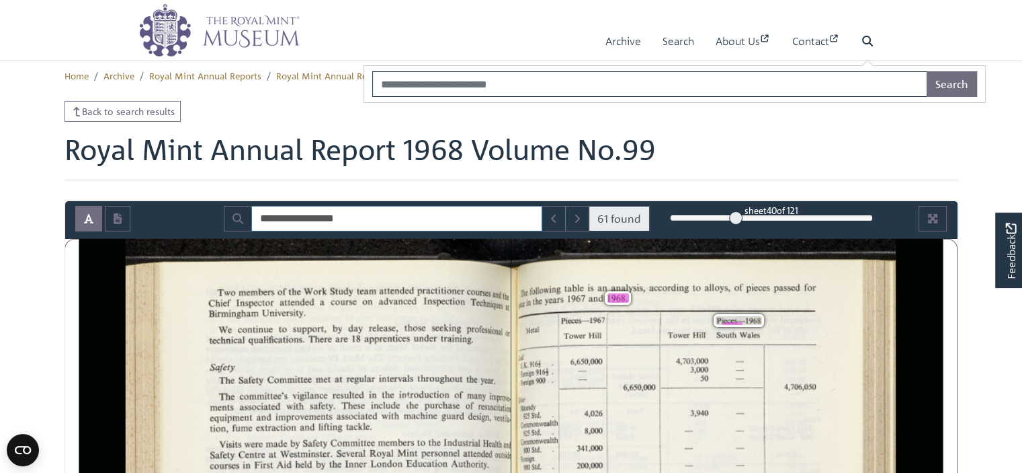
click at [315, 219] on input "**********" at bounding box center [396, 219] width 291 height 26
click at [277, 216] on input "**********" at bounding box center [396, 219] width 291 height 26
drag, startPoint x: 362, startPoint y: 217, endPoint x: 214, endPoint y: 205, distance: 148.4
click at [215, 206] on div "**********" at bounding box center [437, 219] width 446 height 26
type input "*******"
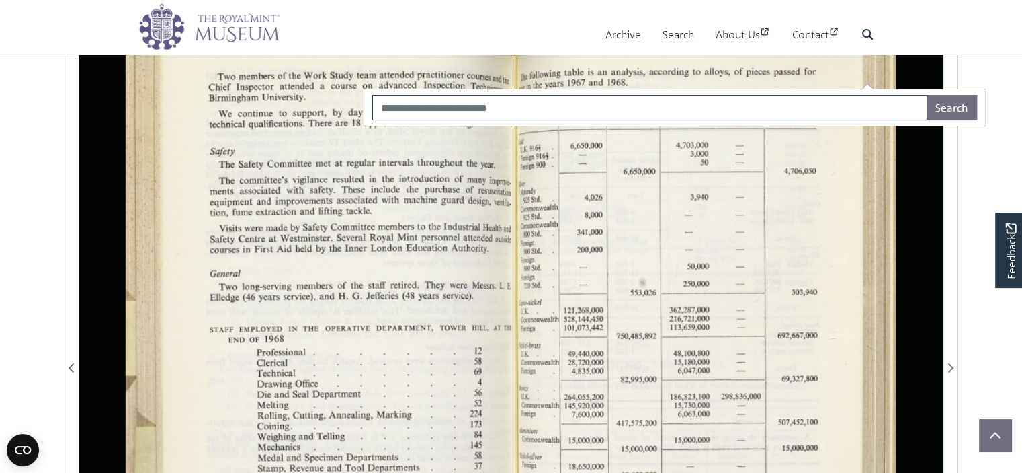
scroll to position [336, 0]
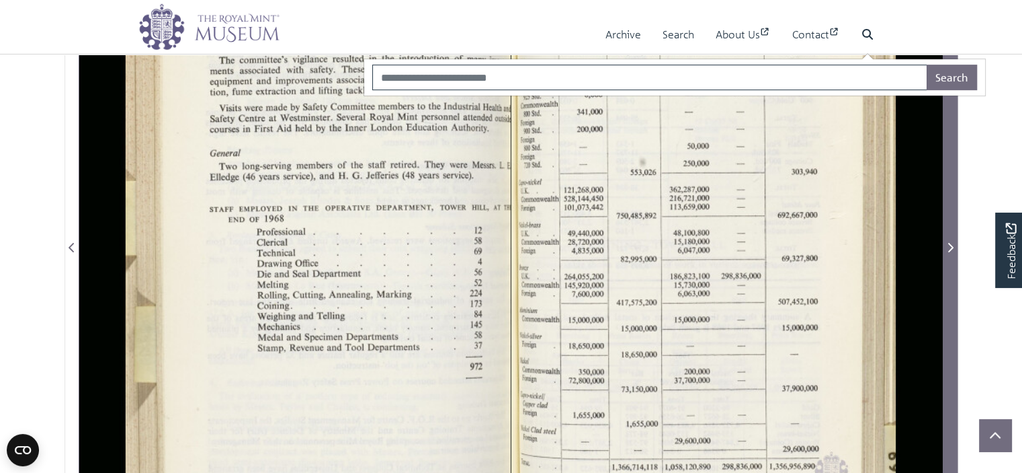
click at [950, 243] on icon "Next Page" at bounding box center [951, 247] width 5 height 9
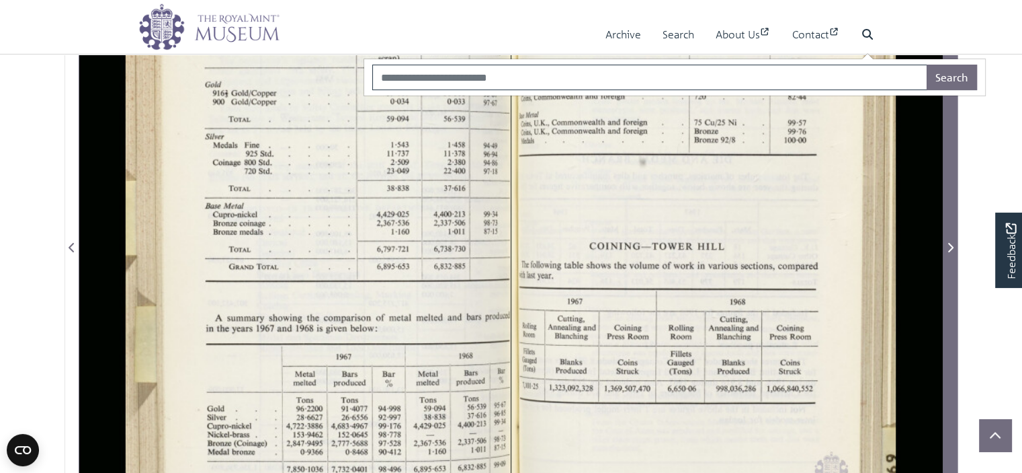
click at [950, 243] on icon "Next Page" at bounding box center [951, 247] width 5 height 9
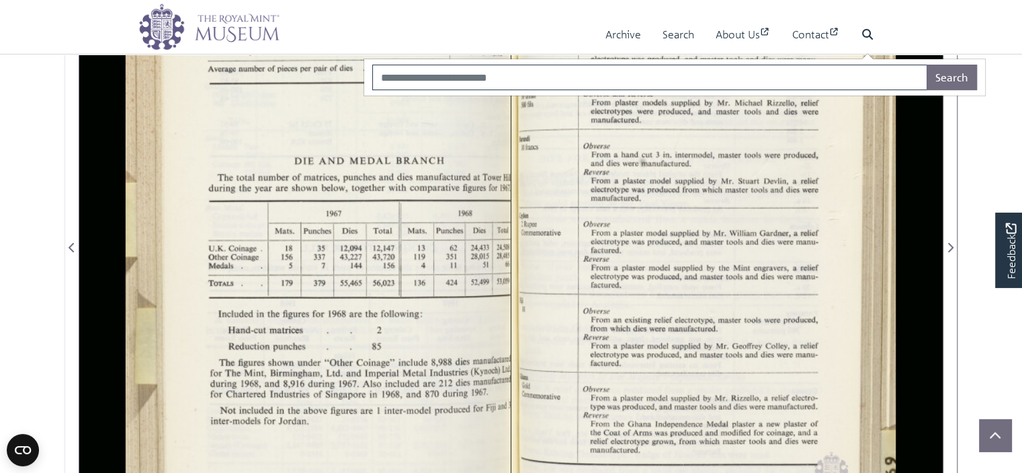
click at [979, 159] on body "Menu Archive Search About Us Contact" at bounding box center [511, 382] width 1022 height 1436
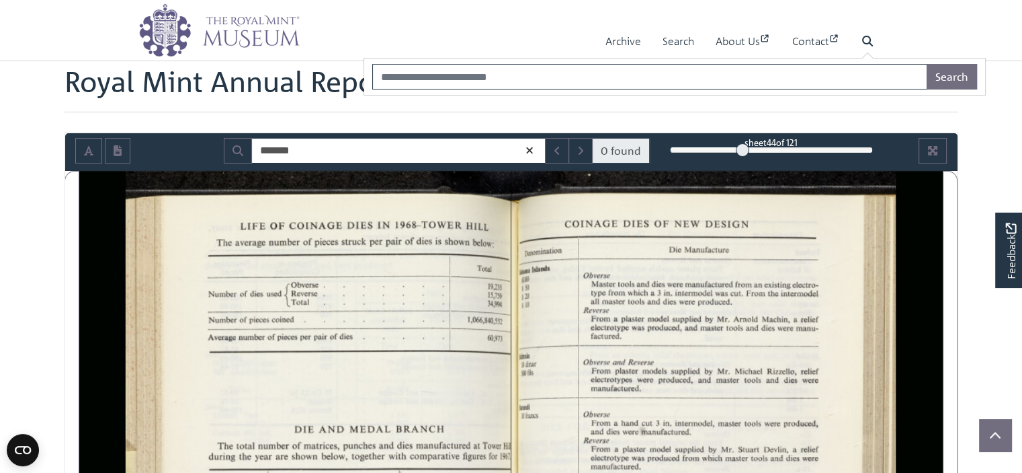
scroll to position [67, 0]
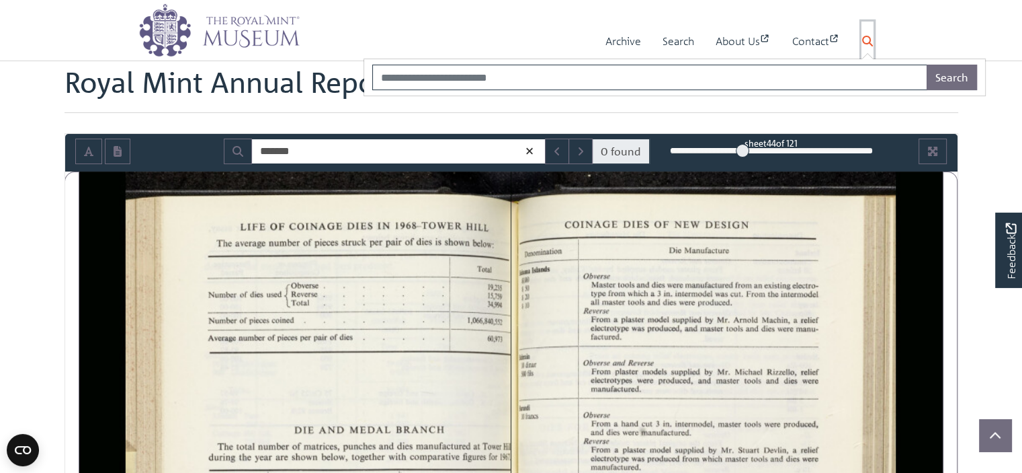
click at [865, 39] on icon at bounding box center [868, 41] width 11 height 11
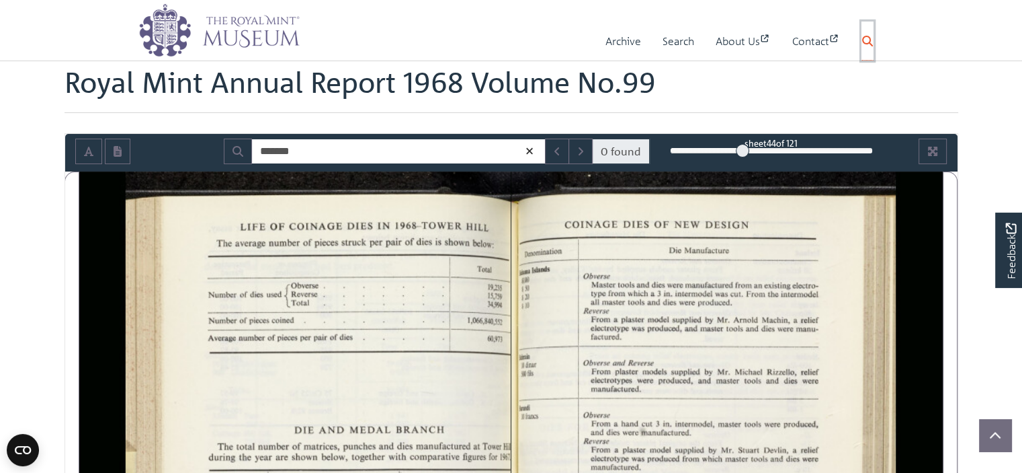
click at [871, 44] on icon at bounding box center [868, 41] width 11 height 11
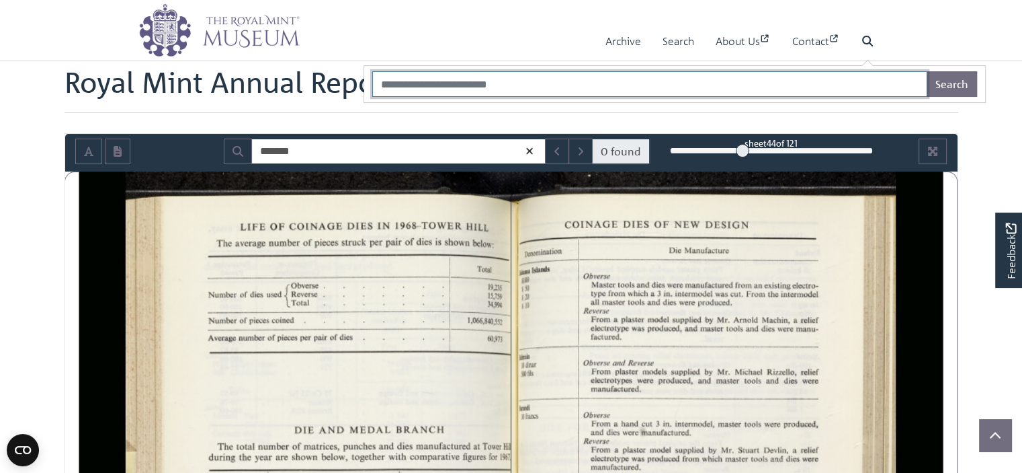
click at [443, 83] on input "Search" at bounding box center [649, 84] width 555 height 26
type input "*******"
click at [977, 80] on button "Search" at bounding box center [952, 84] width 50 height 26
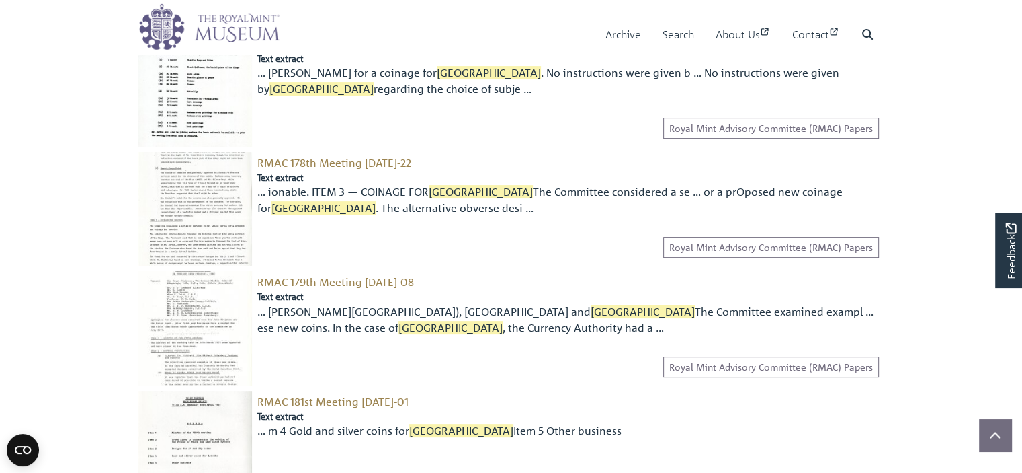
scroll to position [202, 0]
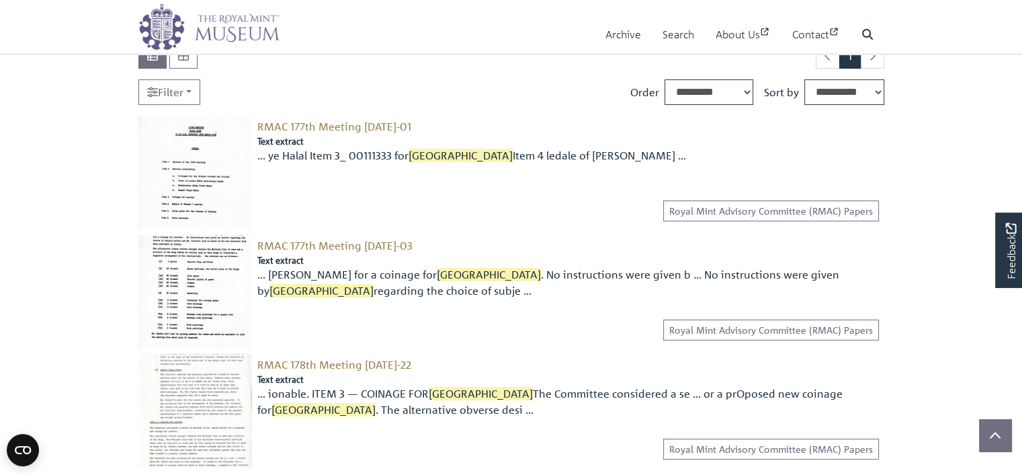
click at [422, 159] on span "[GEOGRAPHIC_DATA]" at bounding box center [461, 155] width 104 height 13
click at [290, 125] on span "RMAC 177th Meeting [DATE]-01" at bounding box center [334, 126] width 154 height 13
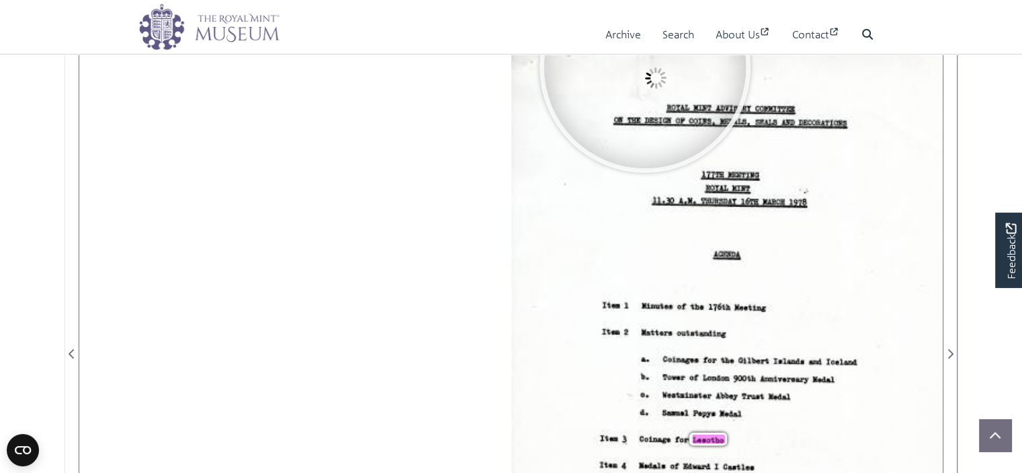
scroll to position [202, 0]
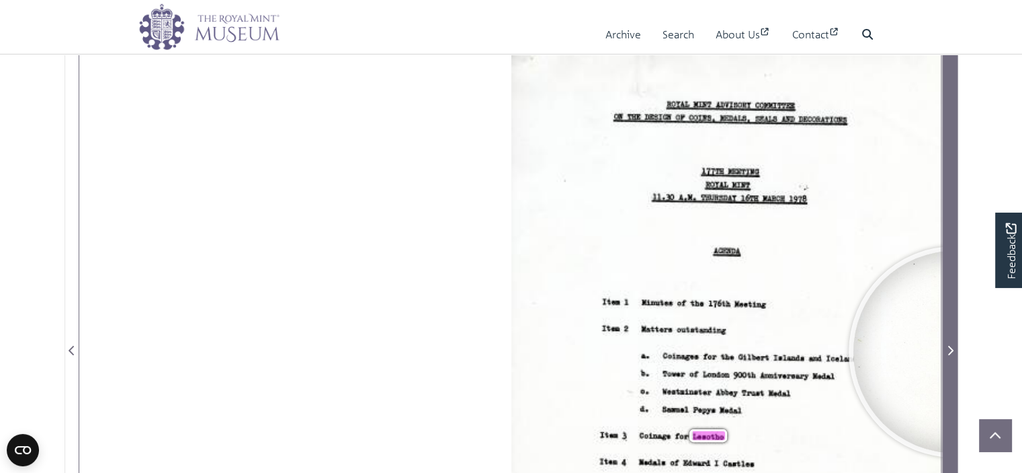
click at [954, 351] on span "Next Page" at bounding box center [950, 350] width 13 height 16
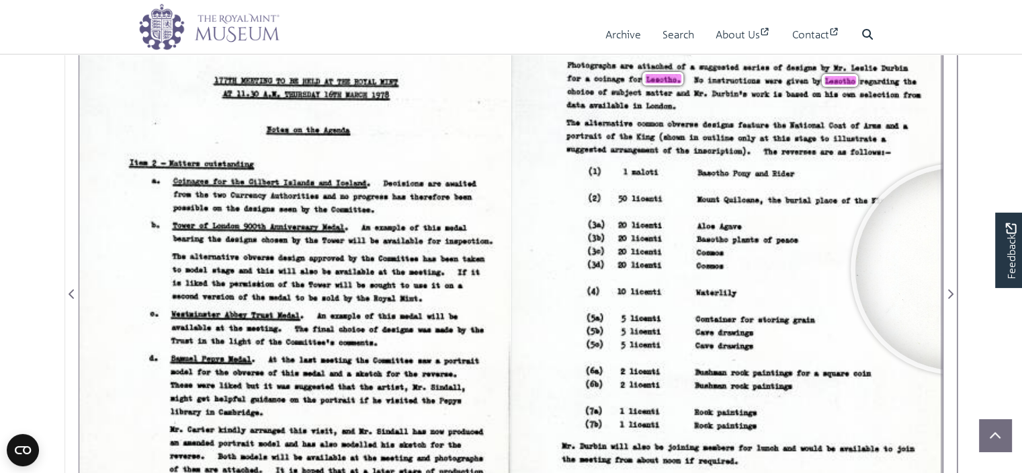
scroll to position [269, 0]
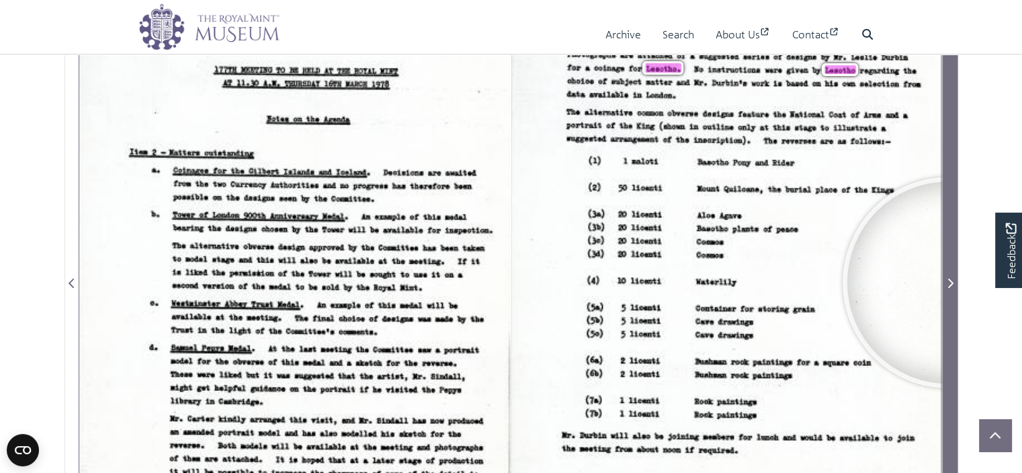
click at [949, 281] on icon "Next Page" at bounding box center [950, 283] width 7 height 11
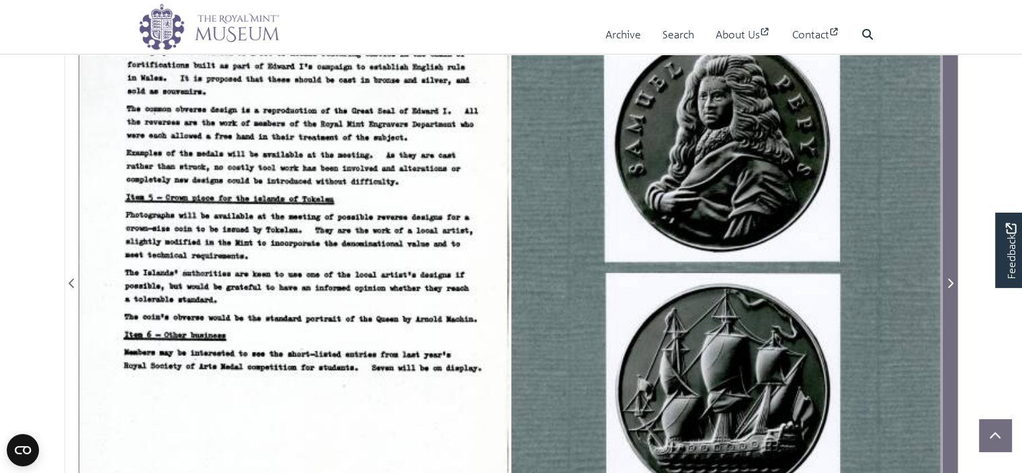
click at [949, 281] on icon "Next Page" at bounding box center [950, 283] width 7 height 11
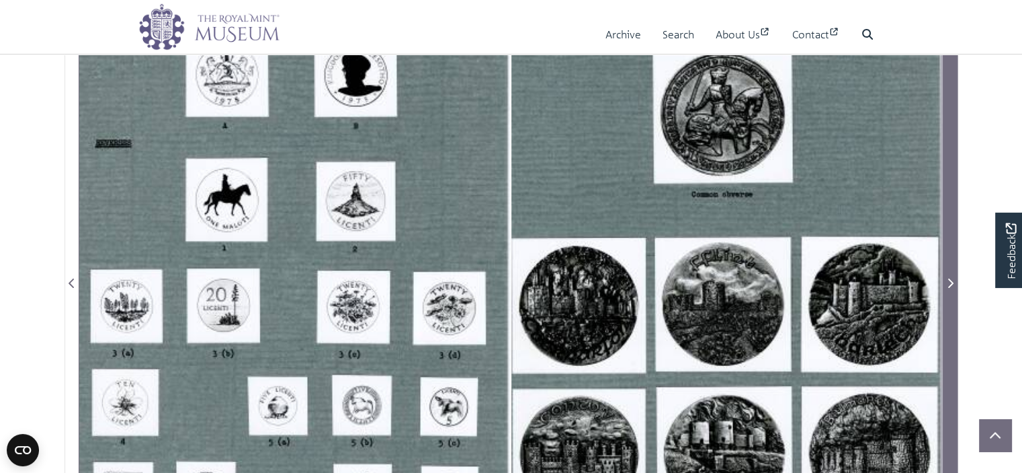
click at [949, 281] on icon "Next Page" at bounding box center [950, 283] width 7 height 11
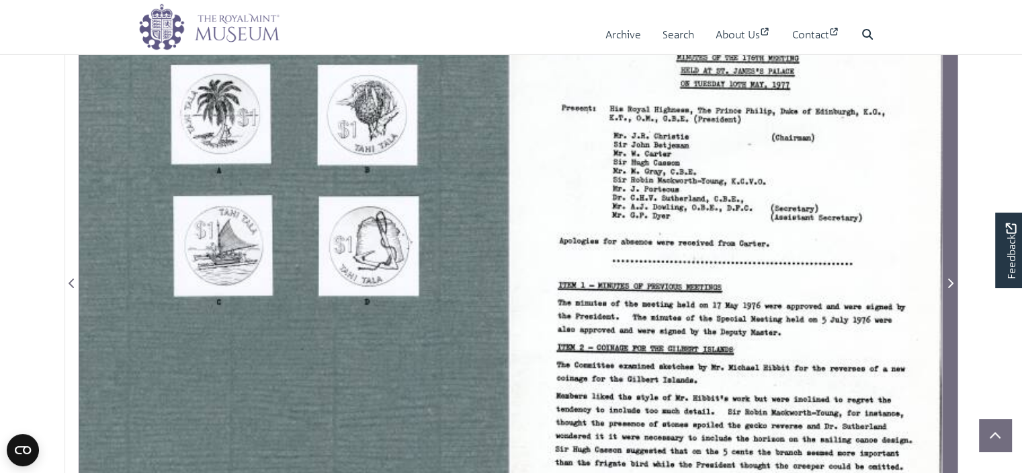
click at [949, 281] on icon "Next Page" at bounding box center [950, 283] width 7 height 11
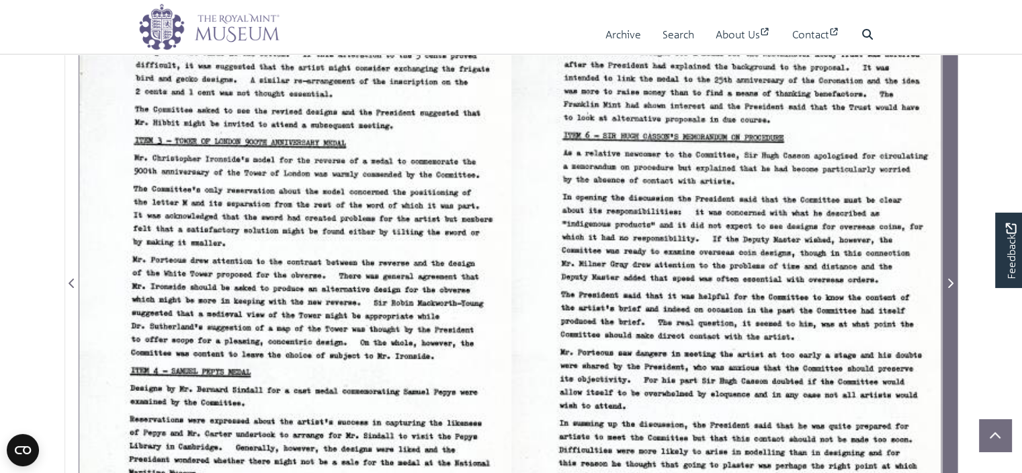
click at [949, 281] on icon "Next Page" at bounding box center [950, 283] width 7 height 11
click at [951, 286] on icon "Next Page" at bounding box center [950, 283] width 7 height 11
click at [949, 285] on icon "Next Page" at bounding box center [951, 282] width 5 height 9
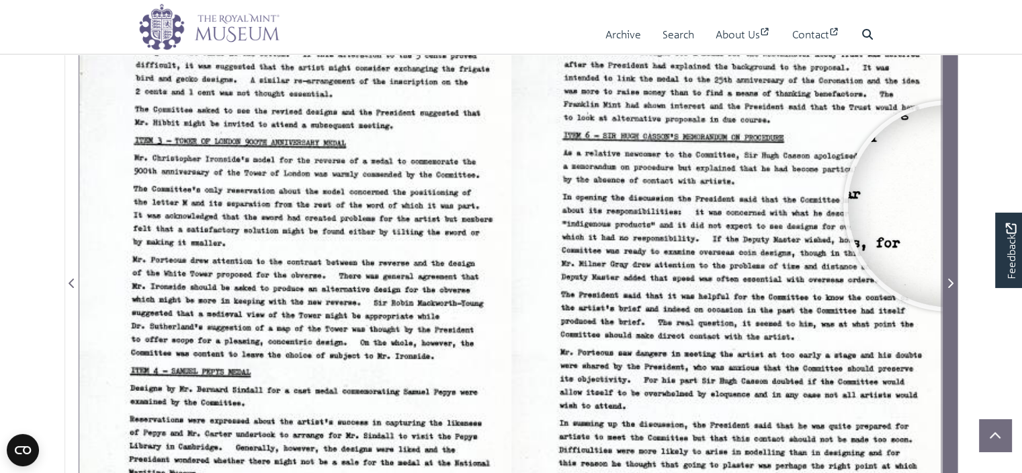
drag, startPoint x: 951, startPoint y: 251, endPoint x: 949, endPoint y: 205, distance: 45.8
click at [949, 205] on span "Next Page" at bounding box center [950, 274] width 13 height 609
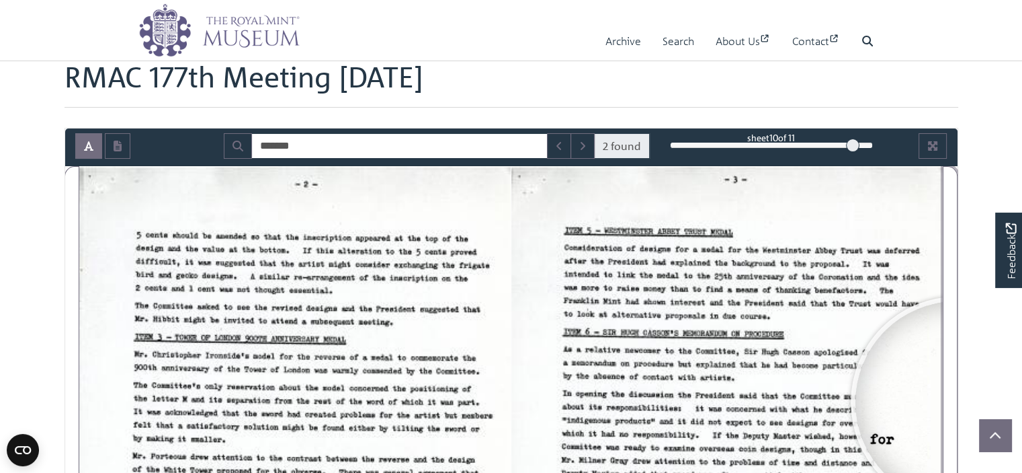
scroll to position [56, 0]
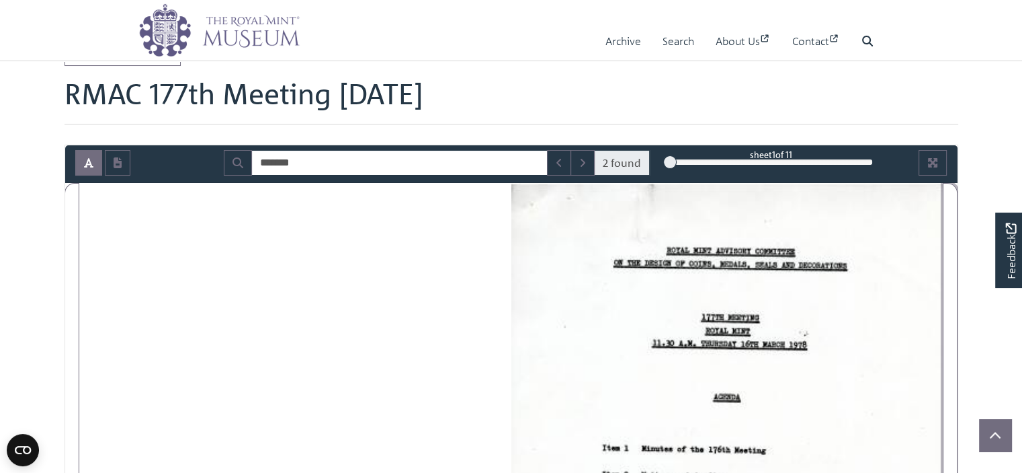
drag, startPoint x: 848, startPoint y: 161, endPoint x: 645, endPoint y: 163, distance: 203.0
click at [645, 163] on div "******* 2 found sheet 1 of 11 1 * The metadata has moved. You can now access th…" at bounding box center [511, 163] width 893 height 26
